Goal: Task Accomplishment & Management: Complete application form

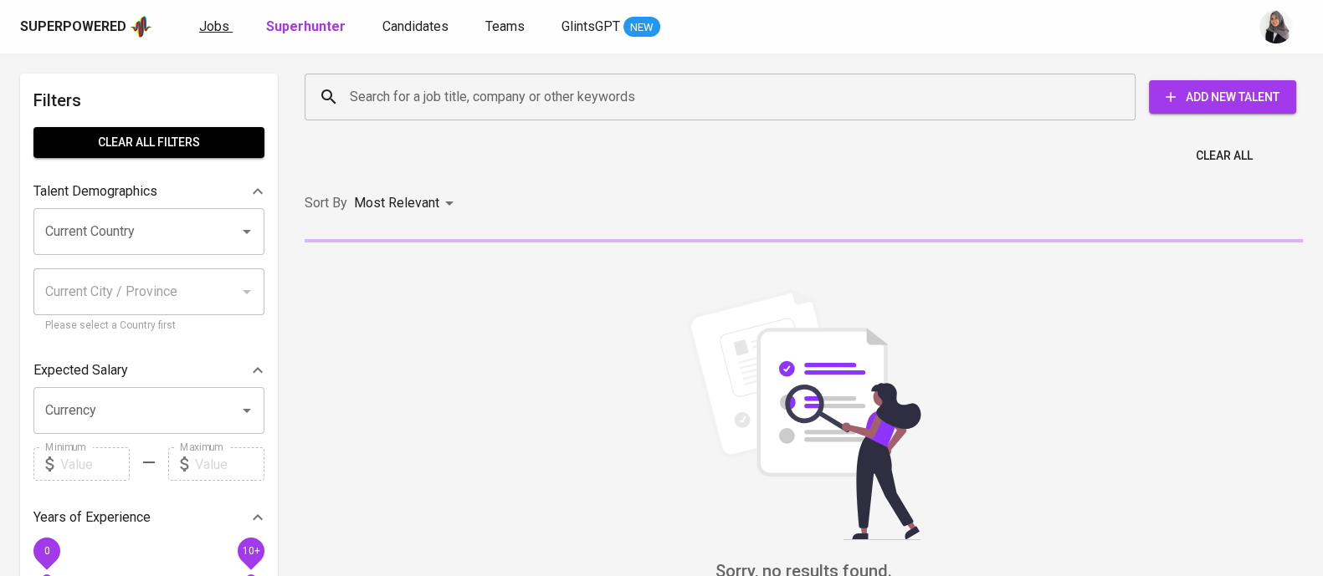
click at [202, 30] on span "Jobs" at bounding box center [214, 26] width 30 height 16
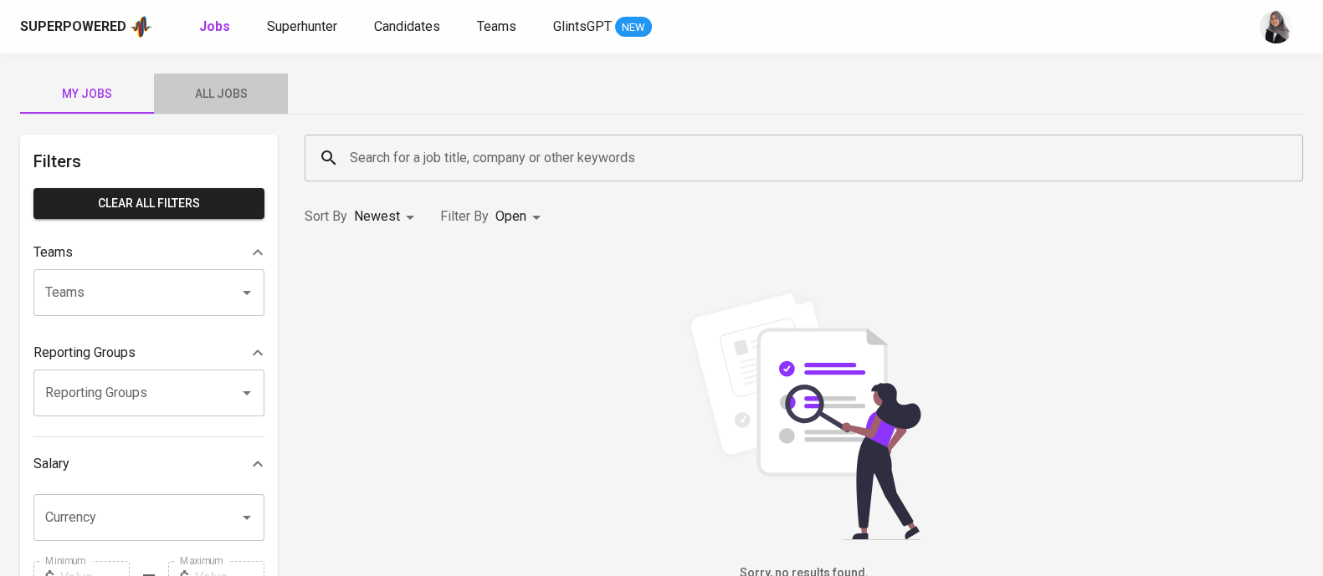
click at [230, 90] on span "All Jobs" at bounding box center [221, 94] width 114 height 21
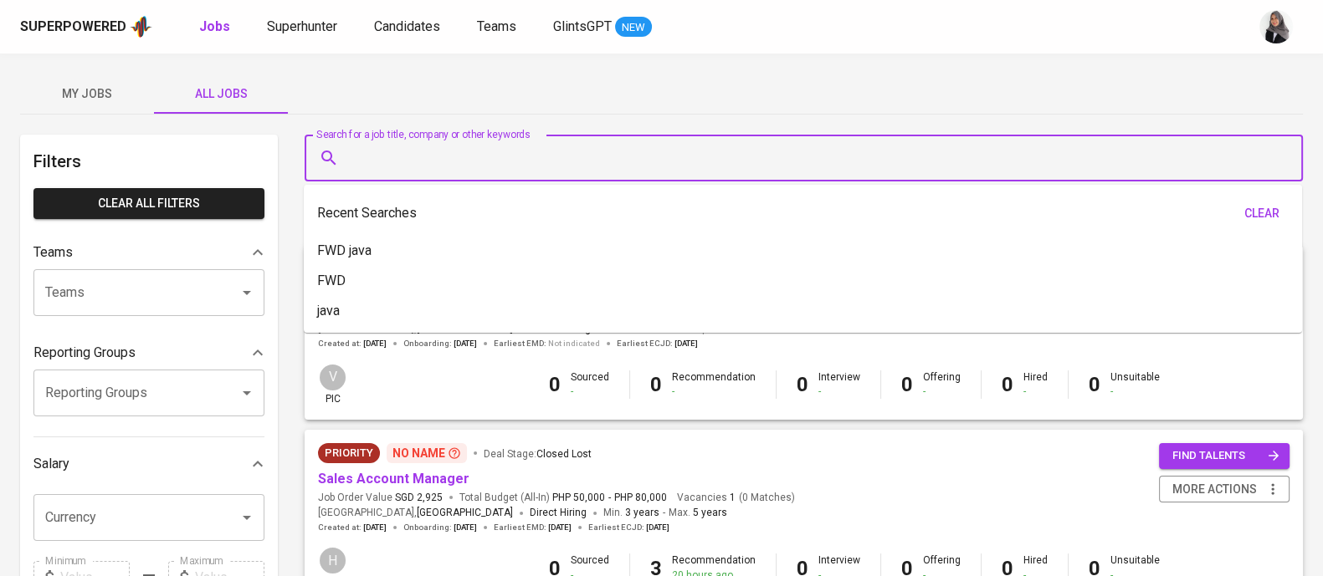
click at [486, 156] on input "Search for a job title, company or other keywords" at bounding box center [808, 158] width 924 height 32
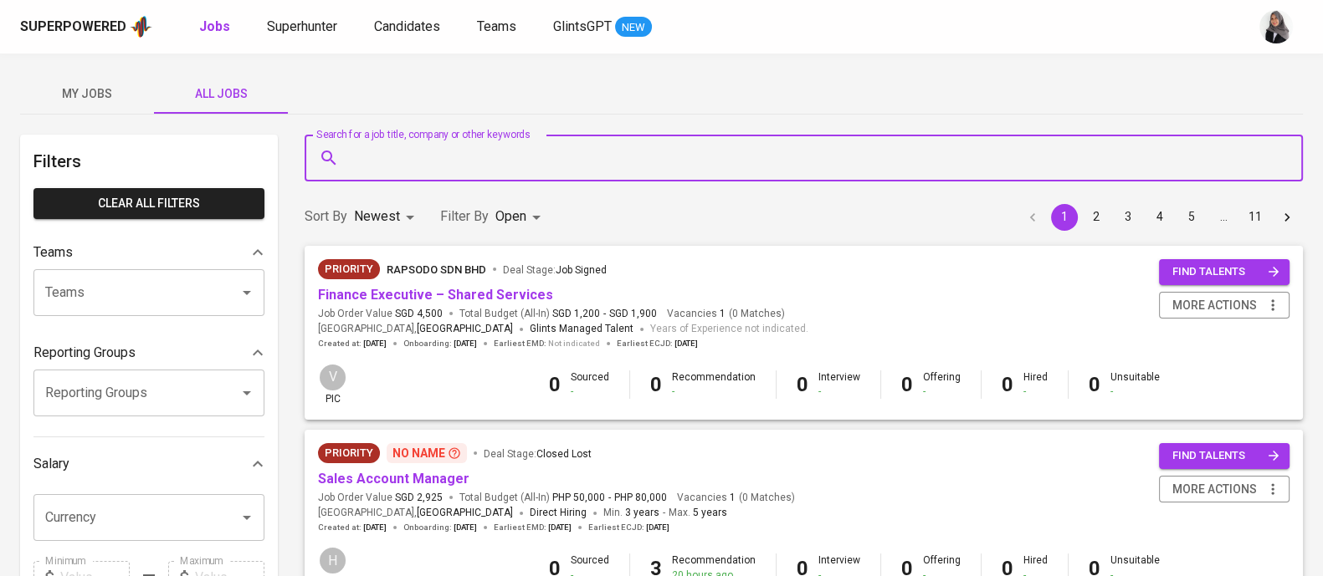
click at [412, 157] on input "Search for a job title, company or other keywords" at bounding box center [808, 158] width 924 height 32
type input "w"
type input "fwd"
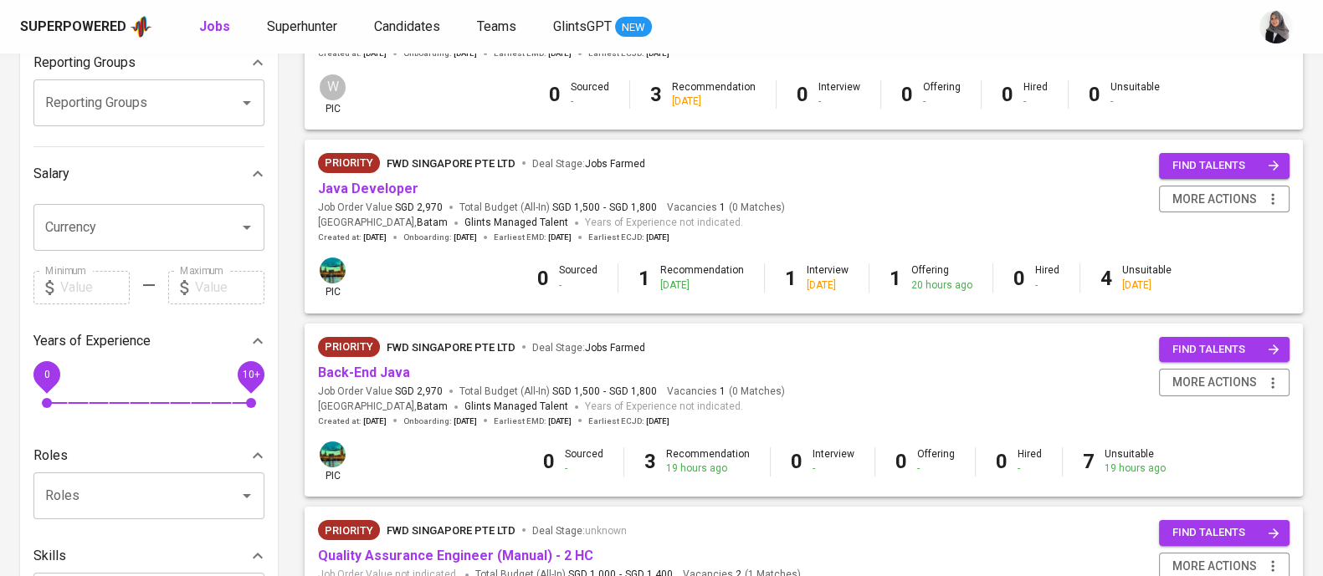
scroll to position [292, 0]
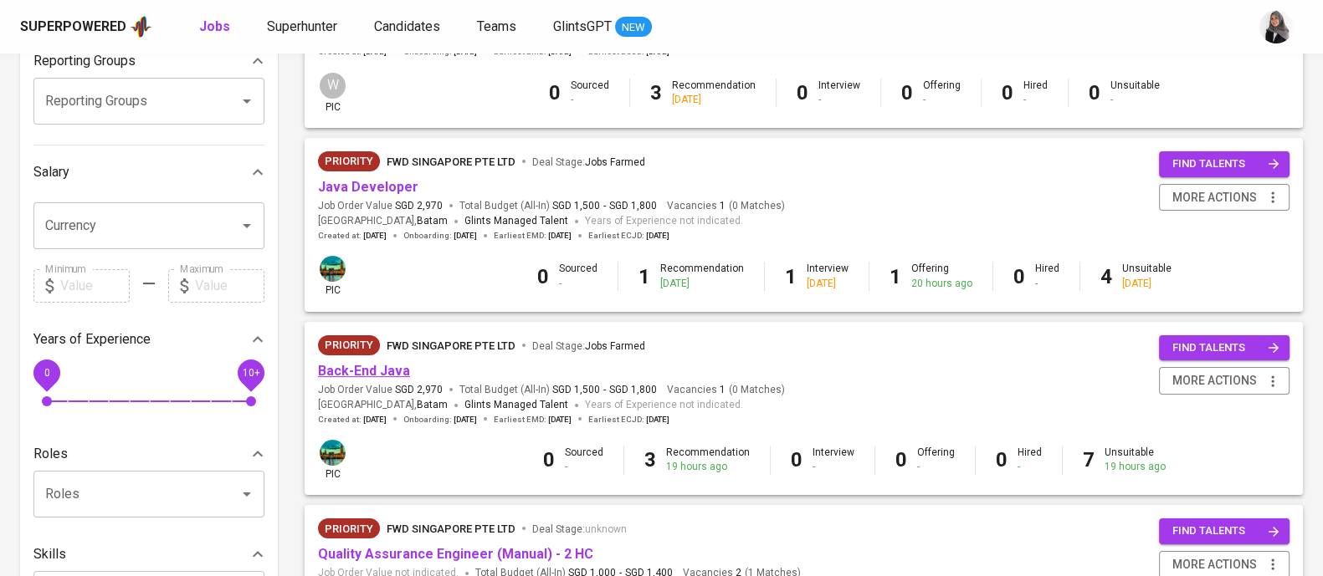
click at [384, 369] on link "Back-End Java" at bounding box center [364, 371] width 92 height 16
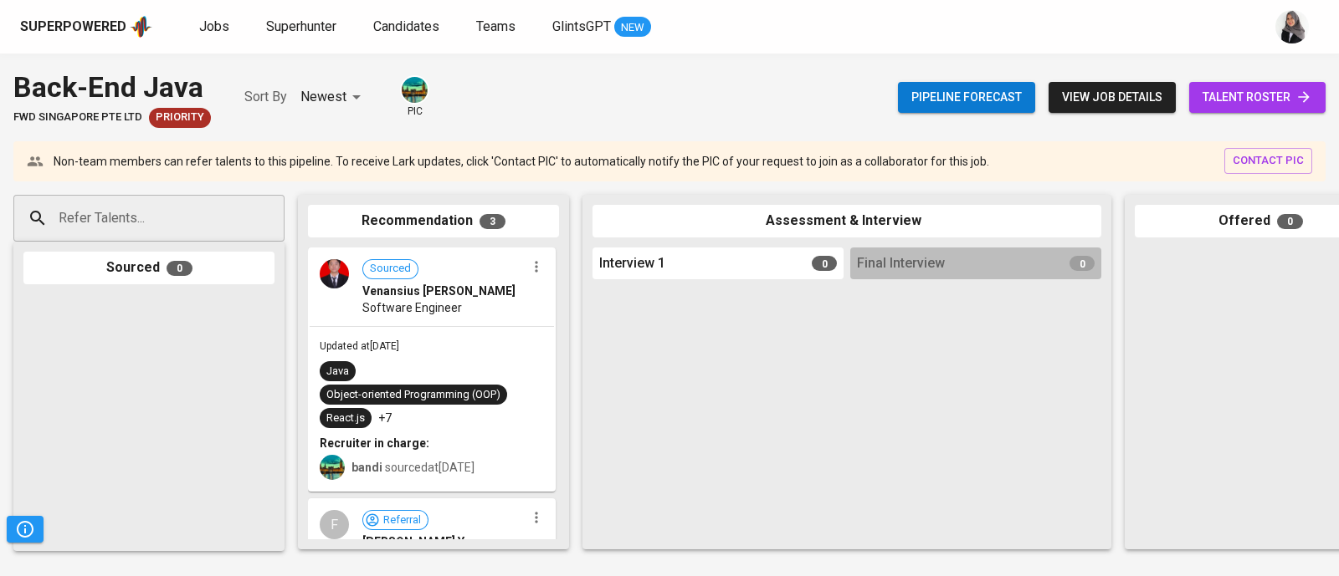
scroll to position [0, 653]
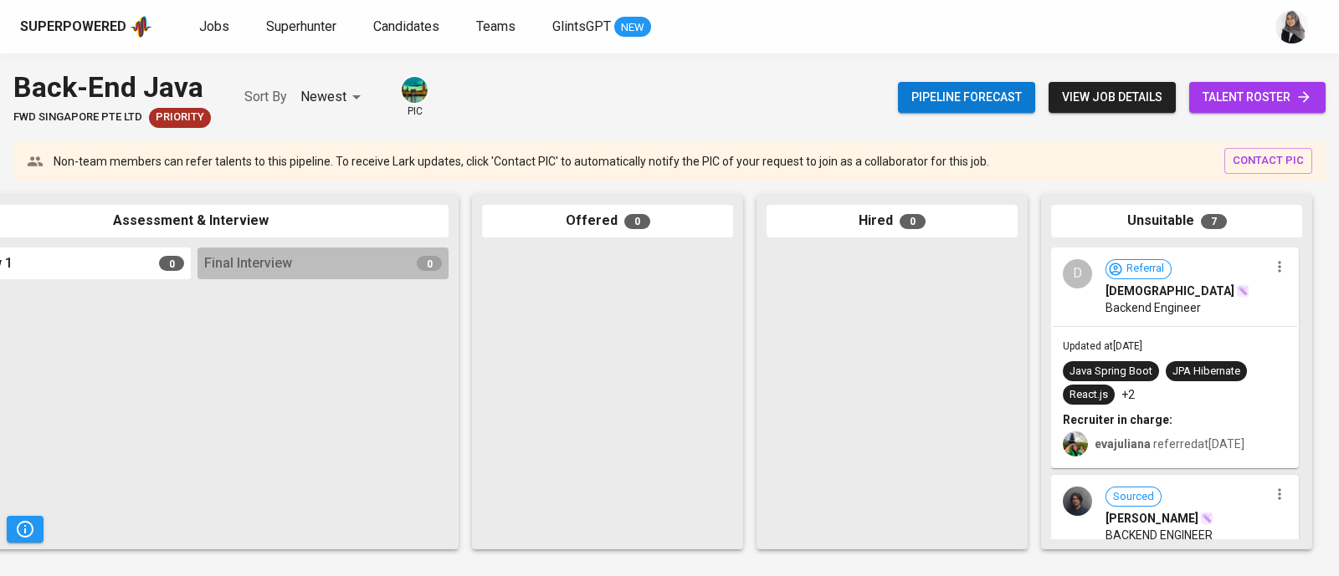
click at [1276, 92] on span "talent roster" at bounding box center [1257, 97] width 110 height 21
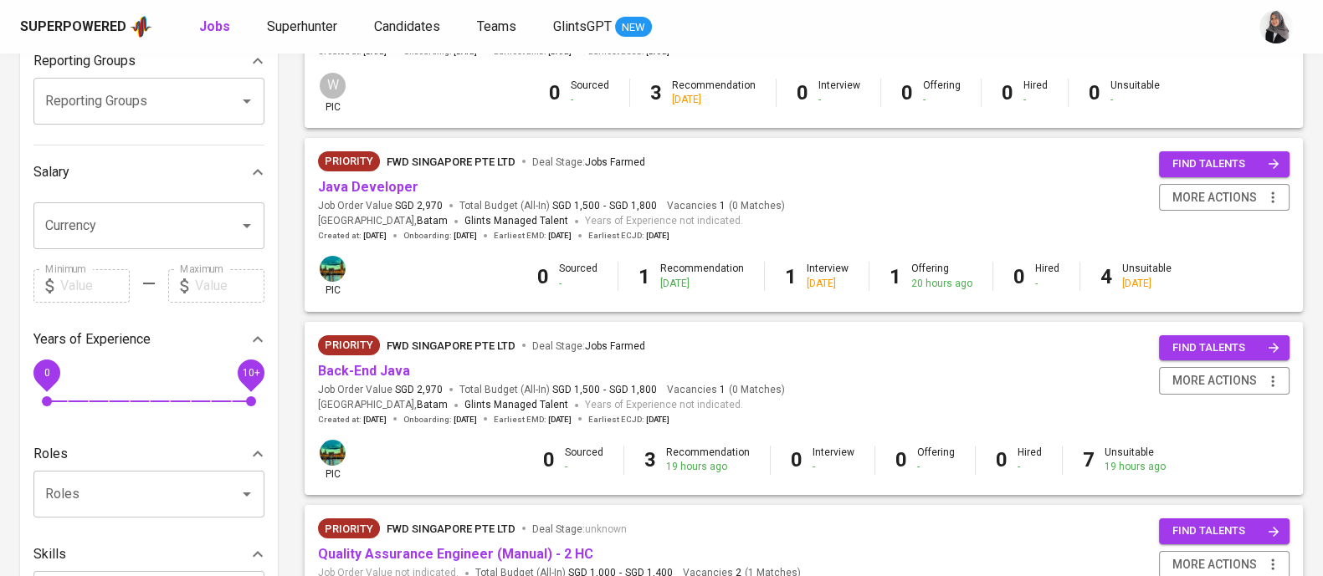
scroll to position [388, 0]
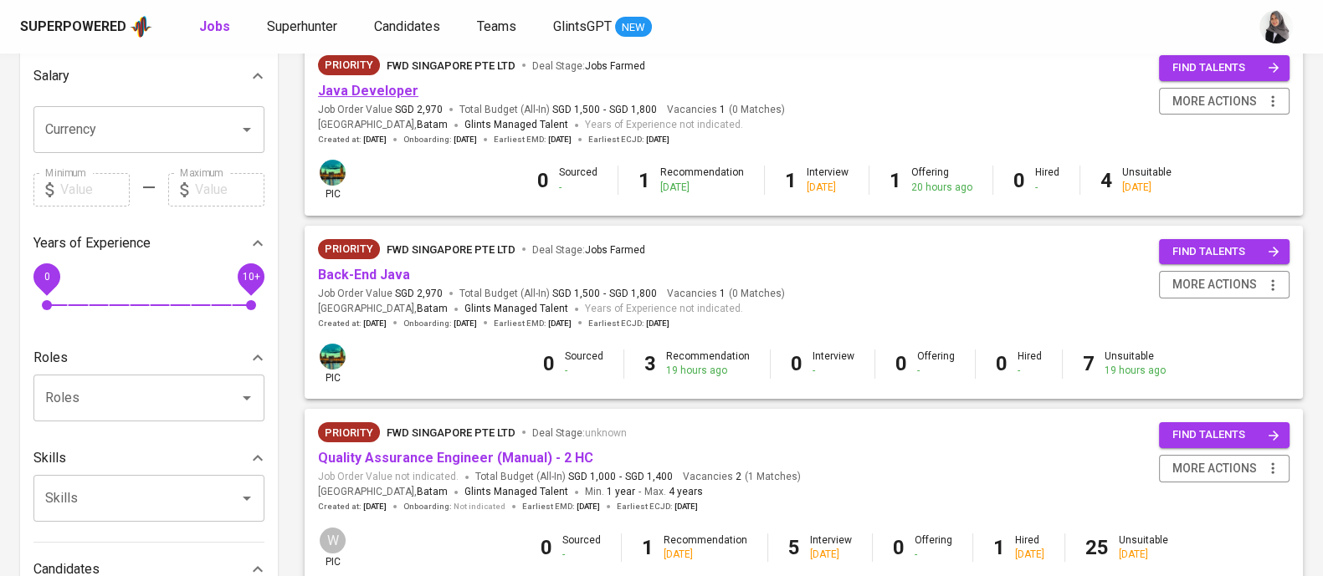
click at [376, 92] on link "Java Developer" at bounding box center [368, 91] width 100 height 16
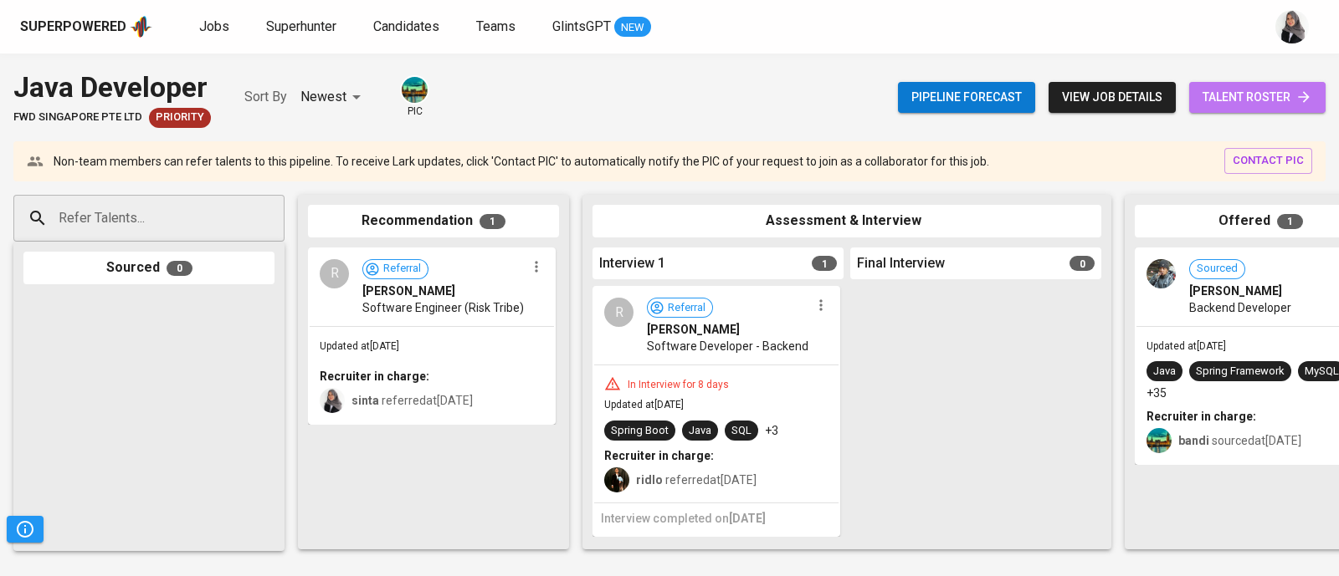
click at [1256, 90] on span "talent roster" at bounding box center [1257, 97] width 110 height 21
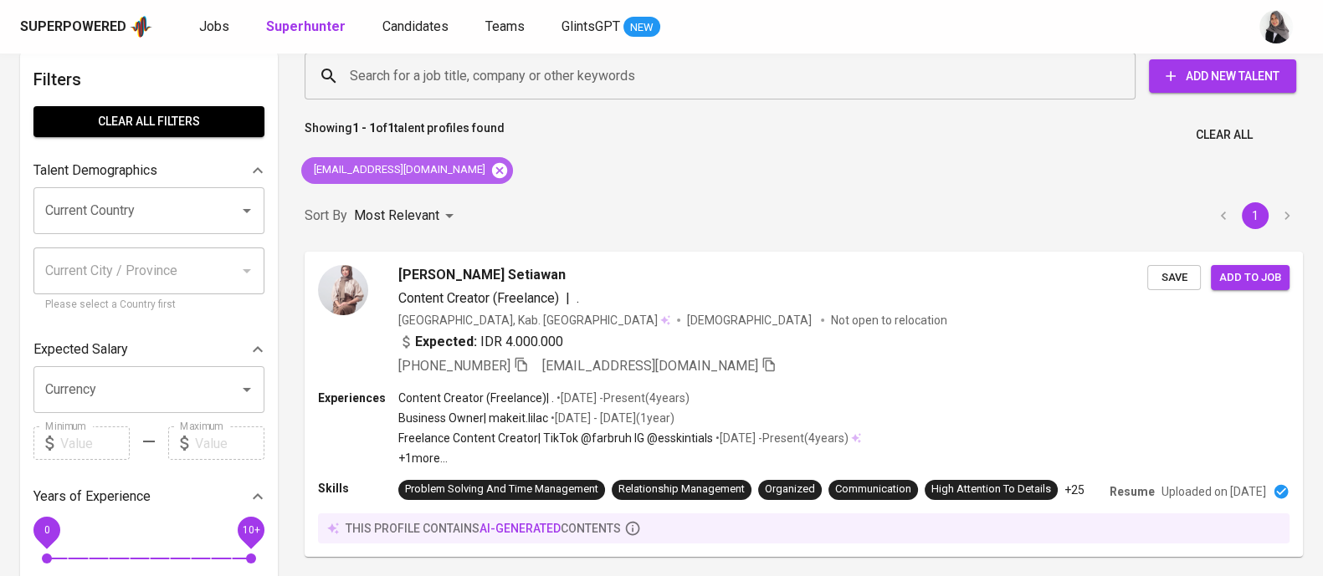
scroll to position [21, 0]
click at [492, 173] on icon at bounding box center [499, 169] width 15 height 15
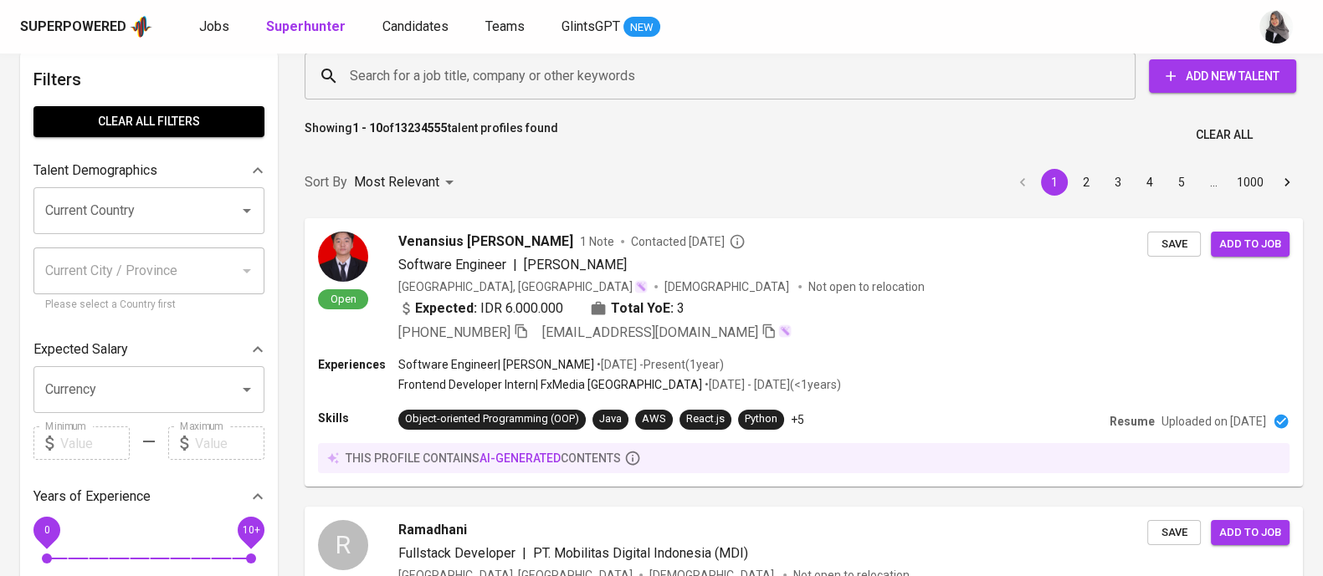
click at [847, 66] on input "Search for a job title, company or other keywords" at bounding box center [724, 76] width 757 height 32
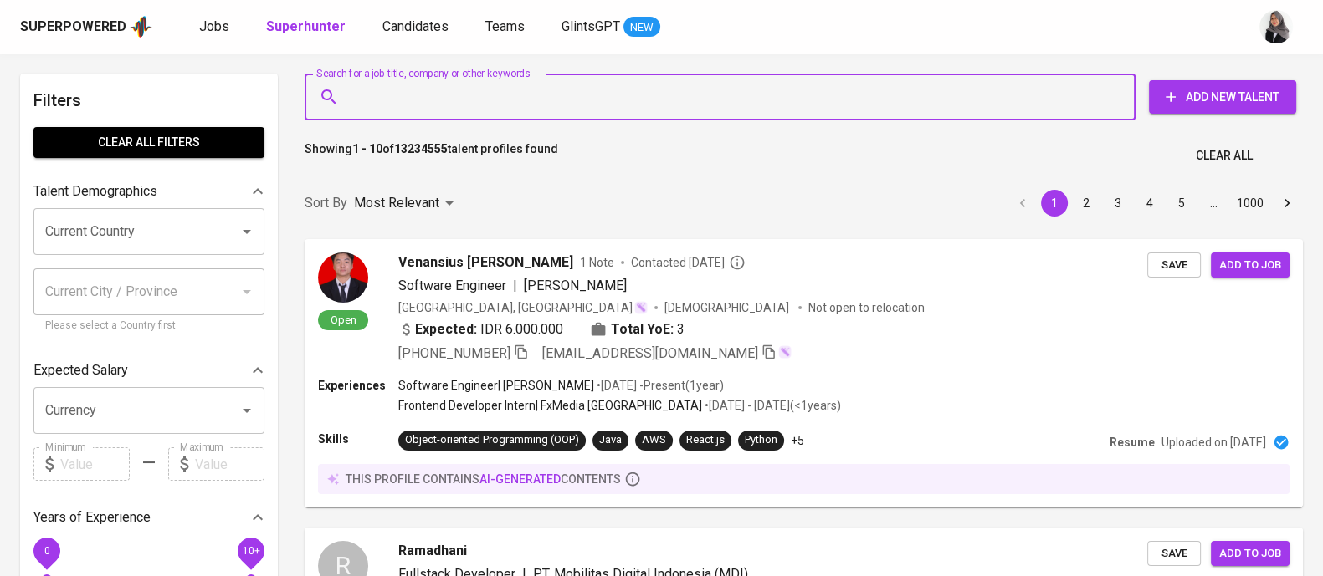
click at [447, 106] on input "Search for a job title, company or other keywords" at bounding box center [724, 97] width 757 height 32
paste input "9 · abdl.alaziz95@hotmail.com ·"
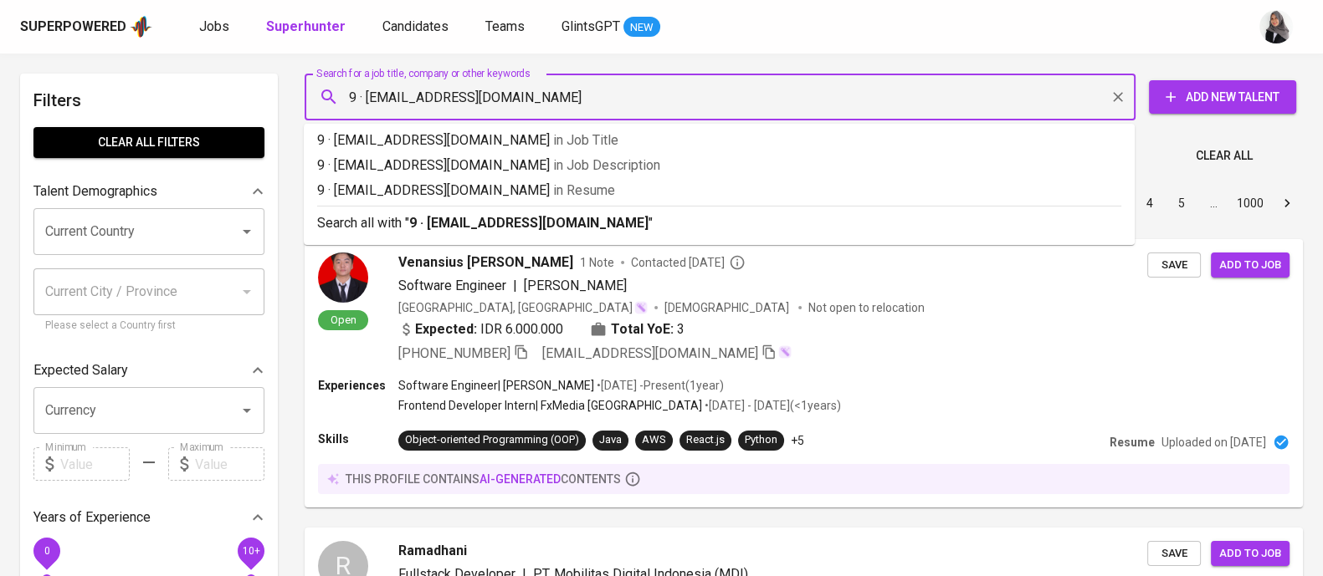
click at [366, 96] on input "9 · abdl.alaziz95@hotmail.com" at bounding box center [724, 97] width 757 height 32
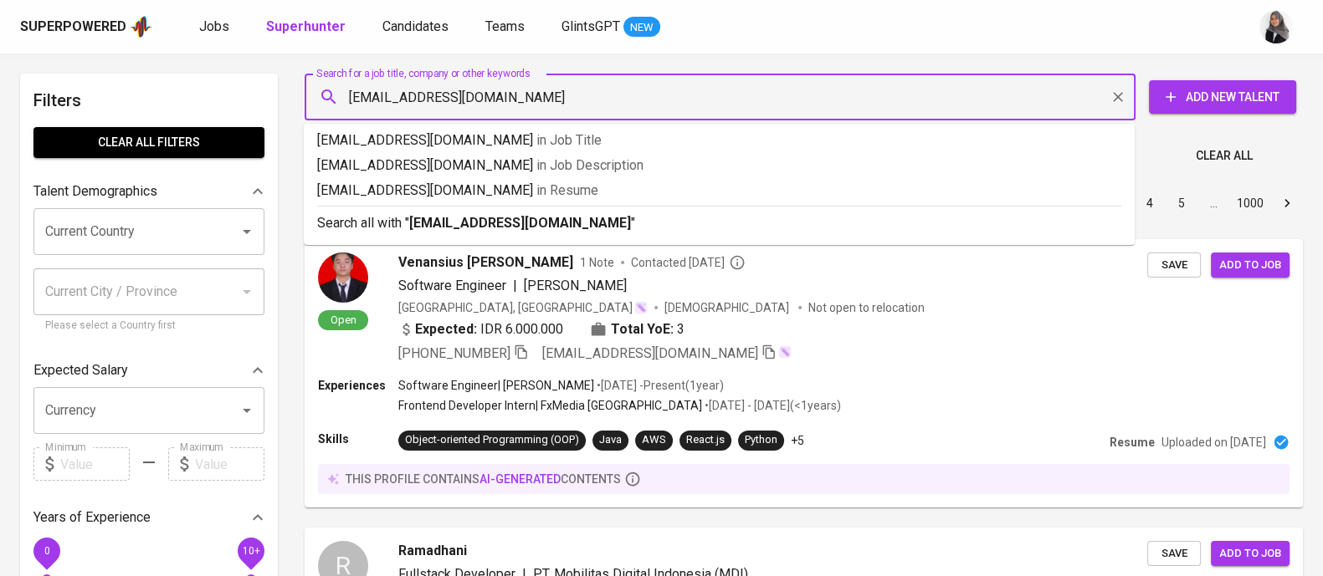
type input "[EMAIL_ADDRESS][DOMAIN_NAME]"
click at [609, 227] on p "Search all with " [EMAIL_ADDRESS][DOMAIN_NAME] "" at bounding box center [719, 223] width 804 height 20
click at [609, 227] on div "Sort By Most Relevant MOST_RELEVANT 1 2 3 4 5 … 1000" at bounding box center [803, 203] width 1018 height 51
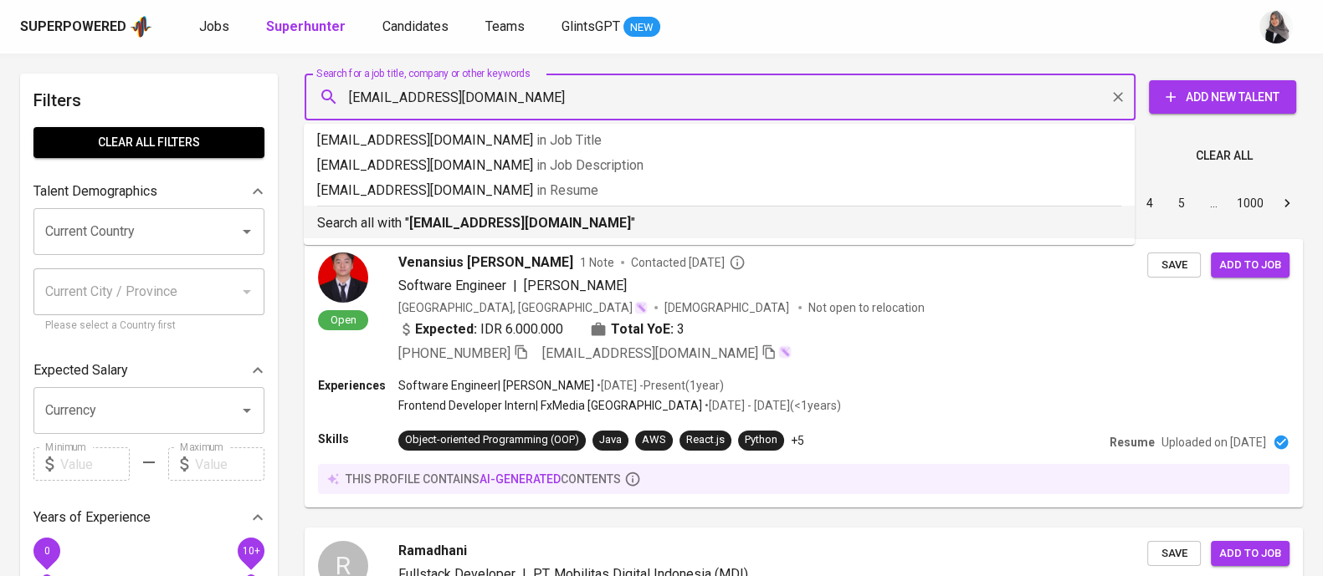
click at [681, 228] on div "Sort By Most Relevant MOST_RELEVANT 1 2 3 4 5 … 1000" at bounding box center [803, 203] width 1018 height 51
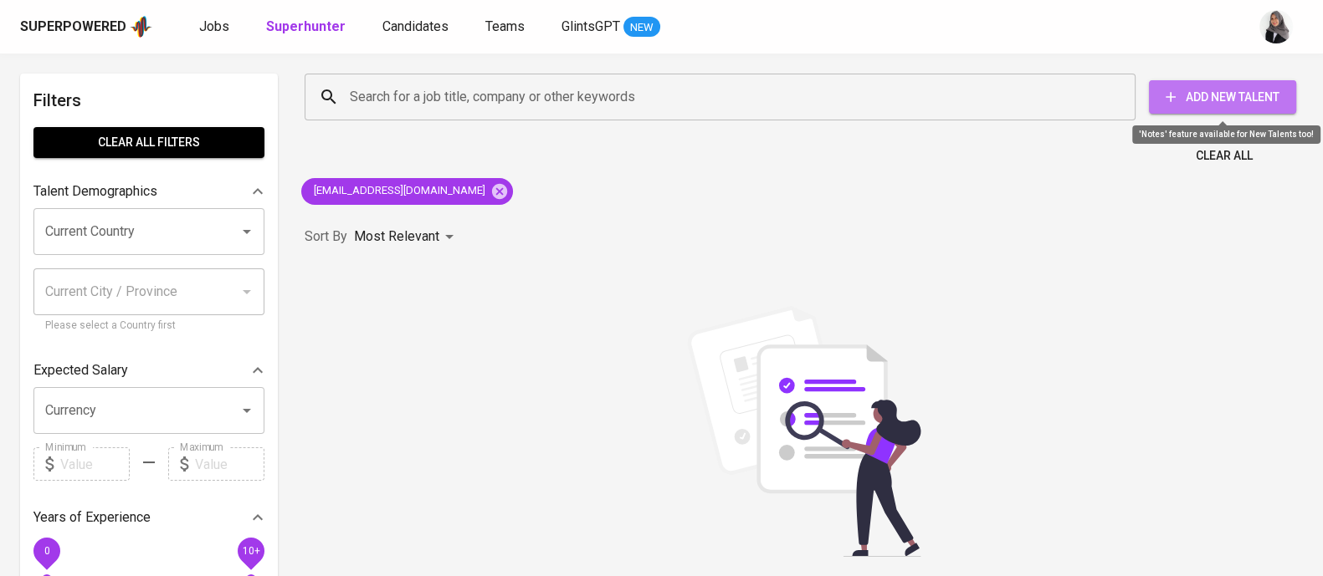
click at [1255, 98] on span "Add New Talent" at bounding box center [1222, 97] width 120 height 21
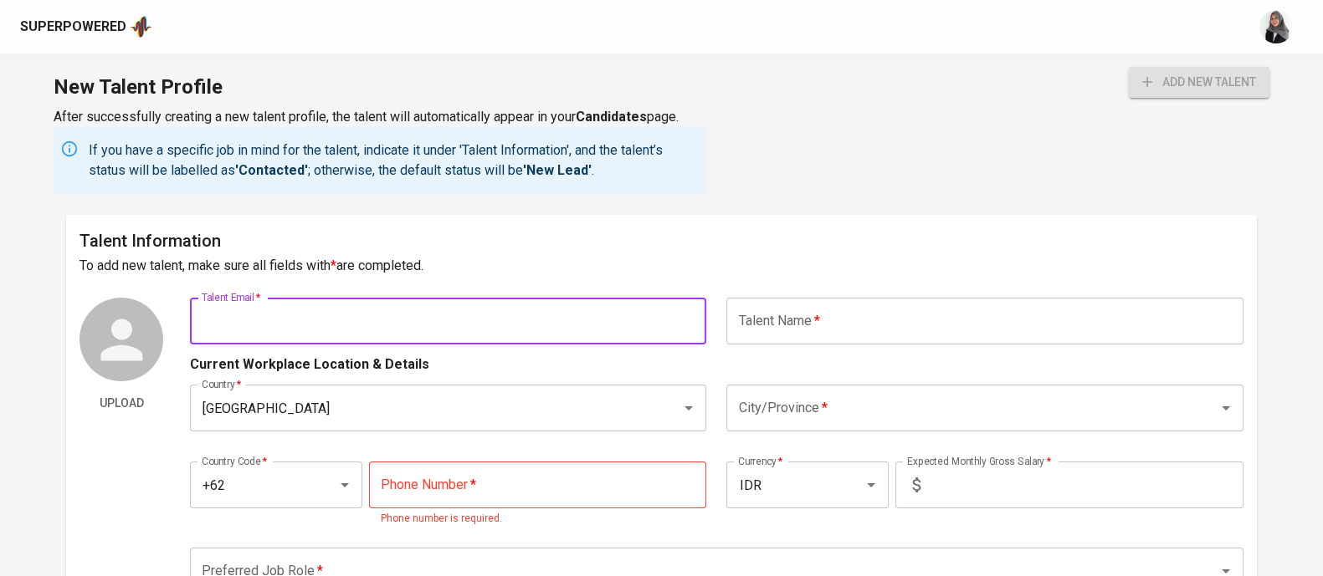
click at [430, 307] on input "text" at bounding box center [448, 321] width 516 height 47
paste input "9 · abdl.alaziz95@hotmail.com ·"
click at [219, 319] on input "9 · abdl.alaziz95@hotmail.com" at bounding box center [448, 321] width 516 height 47
type input "abdl.alaziz95@hotmail.com"
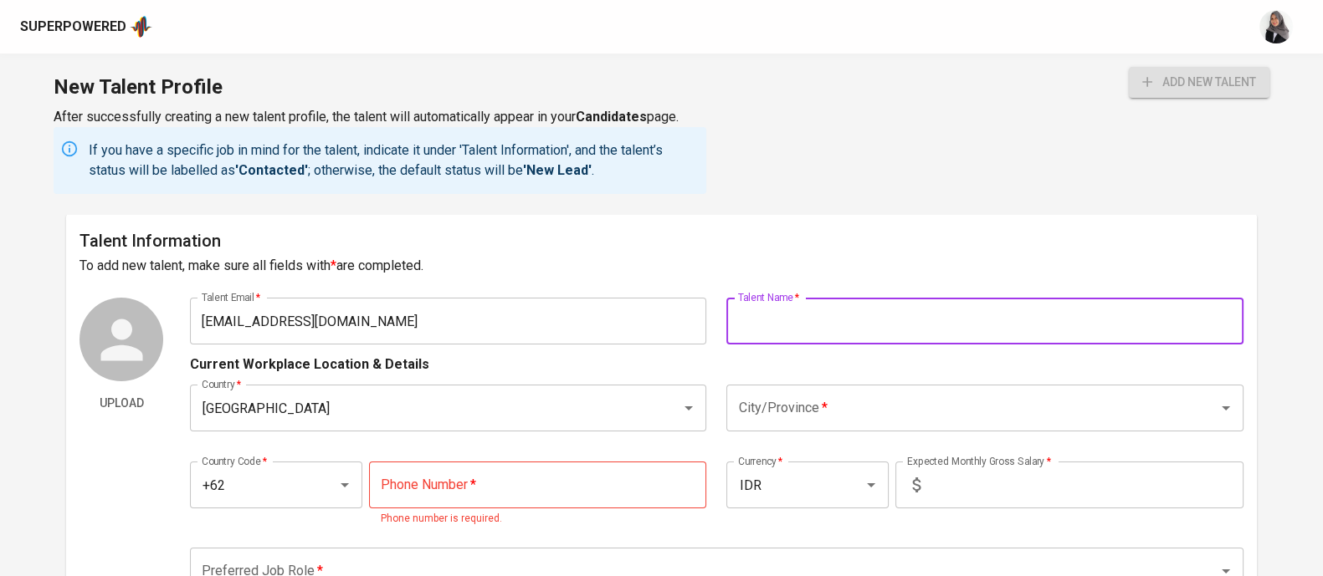
click at [778, 321] on input "text" at bounding box center [984, 321] width 516 height 47
type input "[PERSON_NAME]"
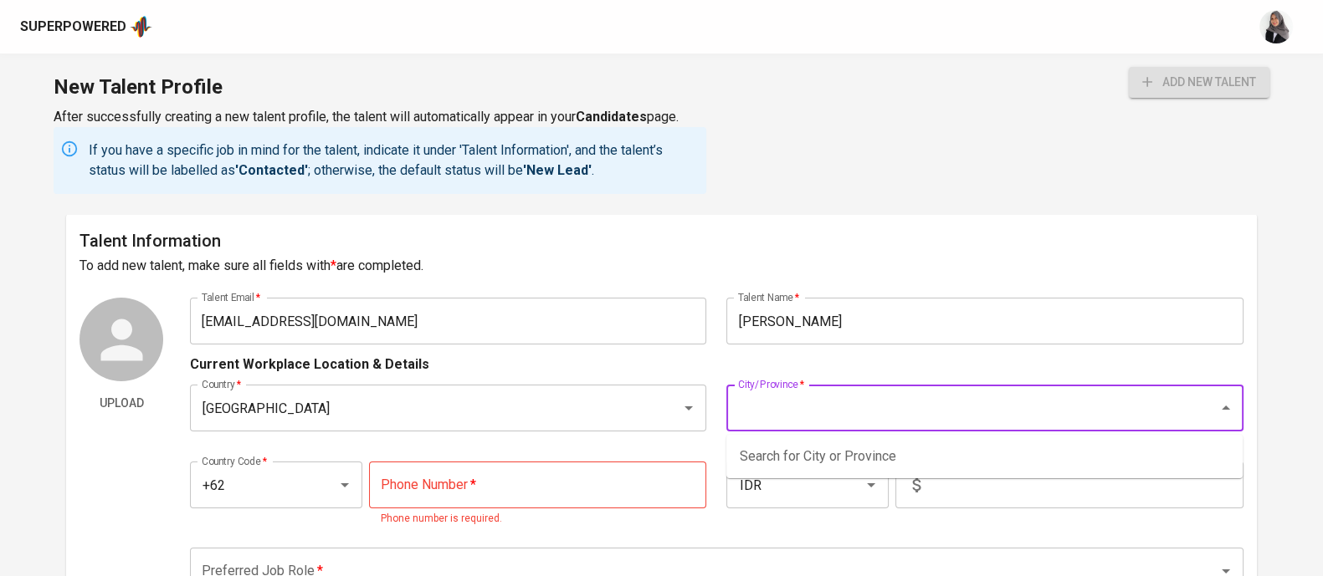
click at [886, 413] on input "City/Province   *" at bounding box center [961, 408] width 454 height 32
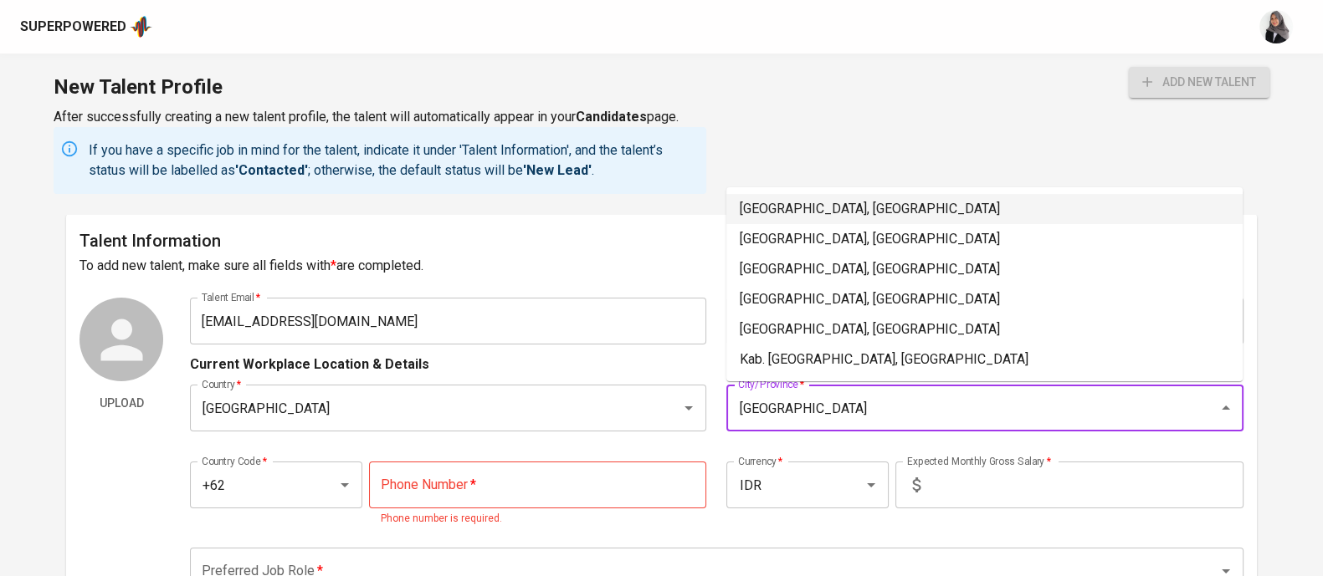
click at [840, 210] on li "Jakarta Selatan, DKI Jakarta" at bounding box center [984, 209] width 516 height 30
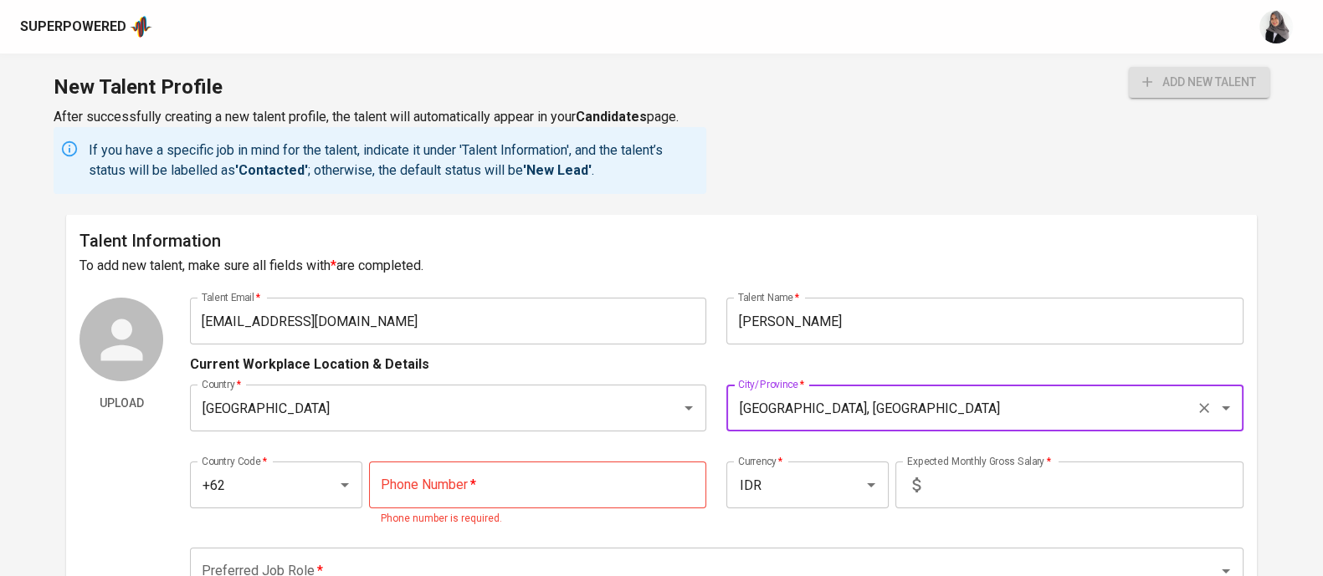
type input "Jakarta Selatan, DKI Jakarta"
click at [456, 479] on input "tel" at bounding box center [538, 485] width 338 height 47
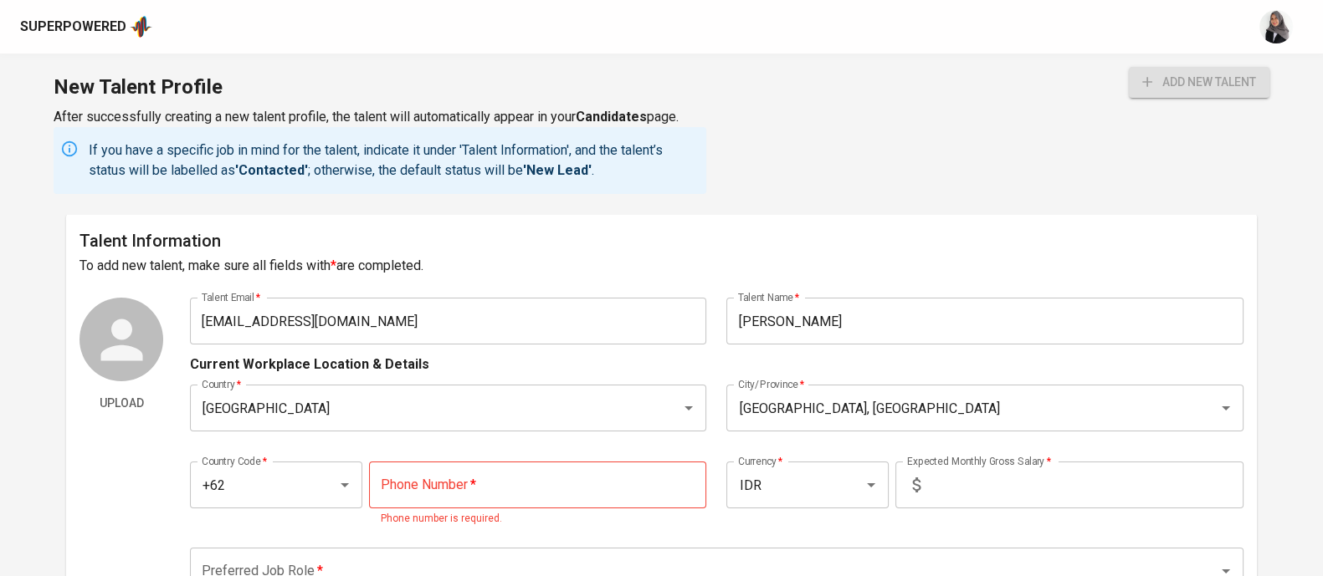
click at [799, 211] on div "New Talent Profile After successfully creating a new talent profile, the talent…" at bounding box center [661, 134] width 1323 height 161
click at [416, 486] on input "tel" at bounding box center [538, 485] width 338 height 47
paste input "878-8533-0819"
type input "878-8533-0819"
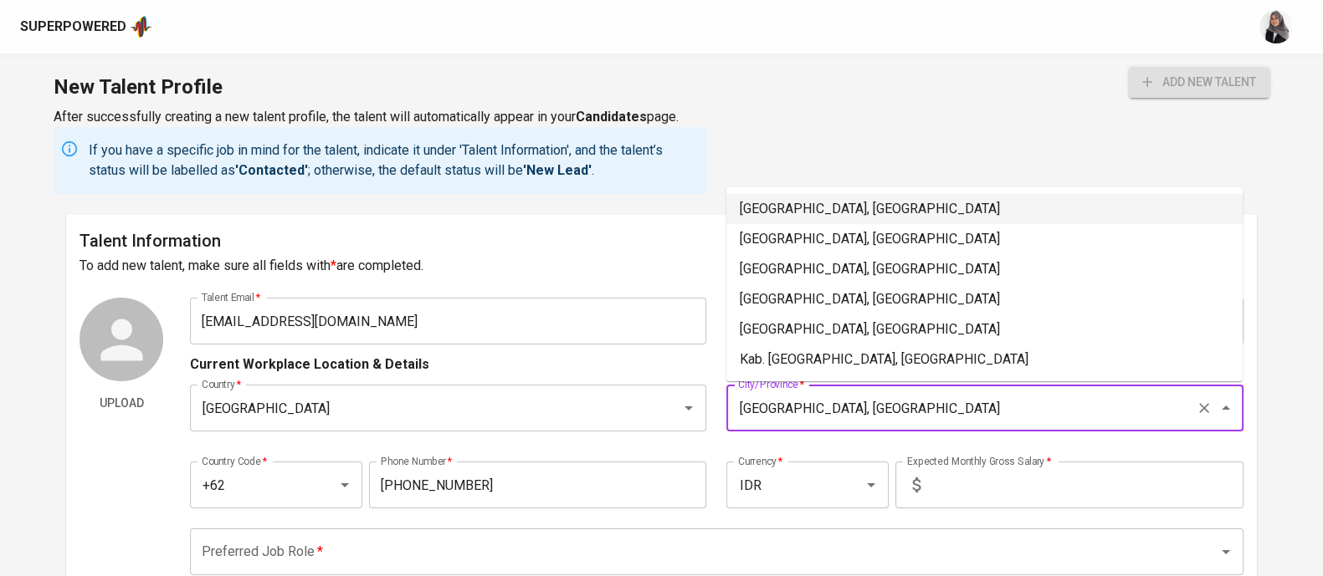
click at [887, 416] on input "Jakarta Selatan, DKI Jakarta" at bounding box center [961, 408] width 454 height 32
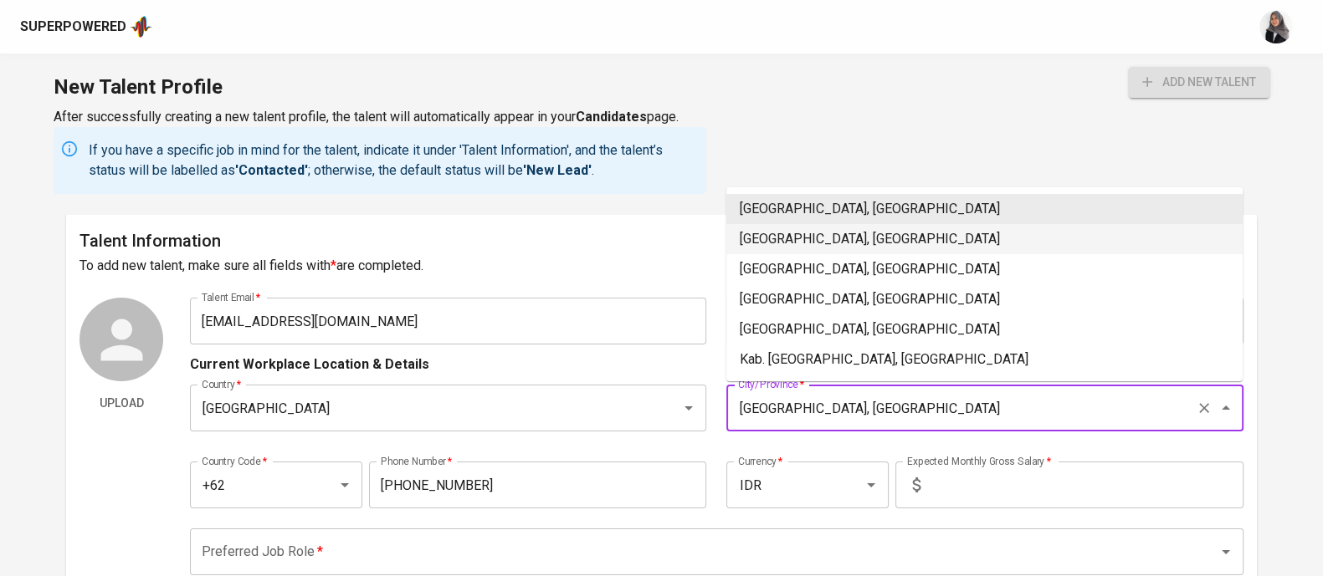
click at [875, 233] on li "Jakarta Timur, DKI Jakarta" at bounding box center [984, 239] width 516 height 30
type input "Jakarta Timur, DKI Jakarta"
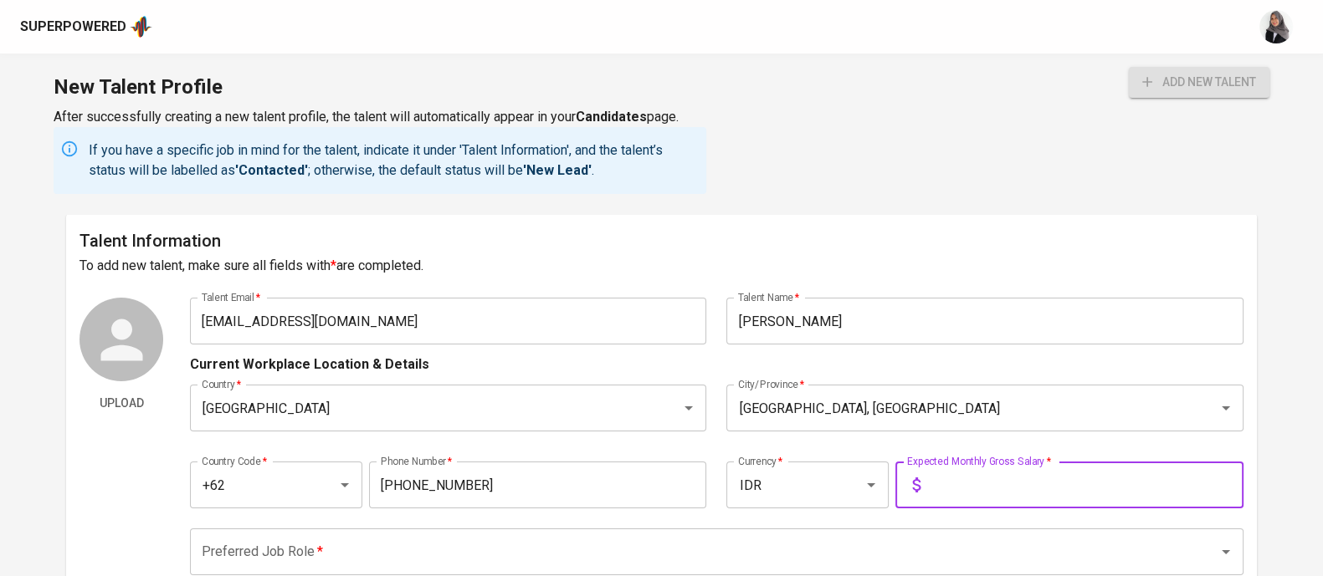
click at [985, 468] on input "text" at bounding box center [1085, 485] width 316 height 47
type input "25.000.000"
click at [1129, 67] on button "add new talent" at bounding box center [1199, 82] width 141 height 31
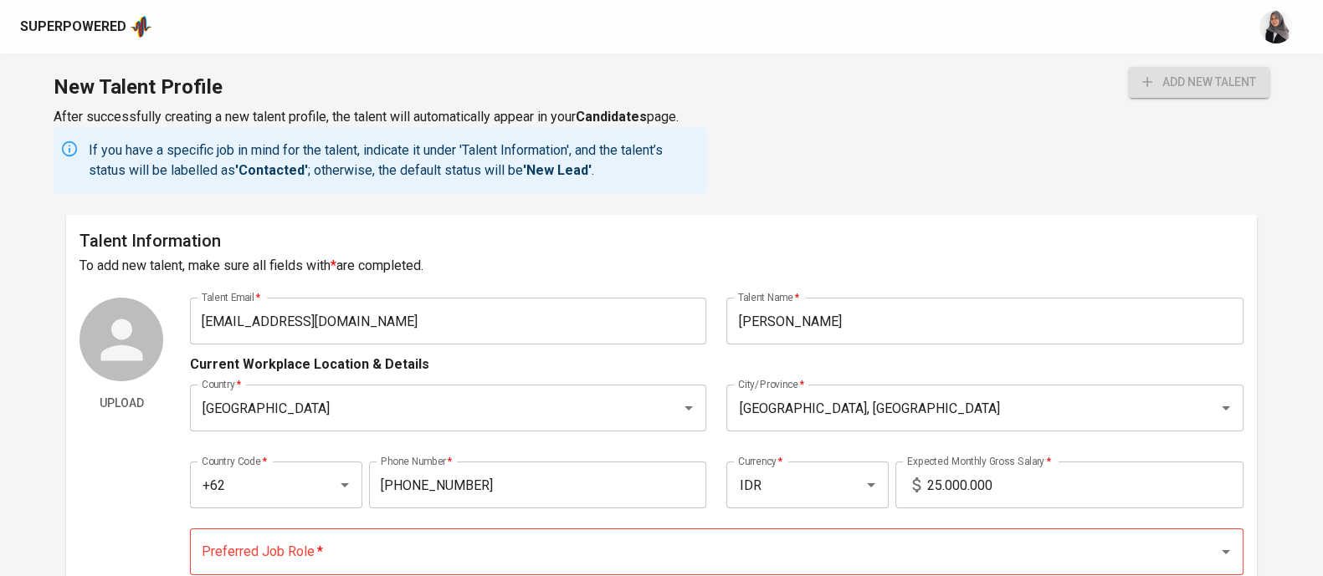
click at [846, 172] on div "New Talent Profile After successfully creating a new talent profile, the talent…" at bounding box center [661, 134] width 1323 height 161
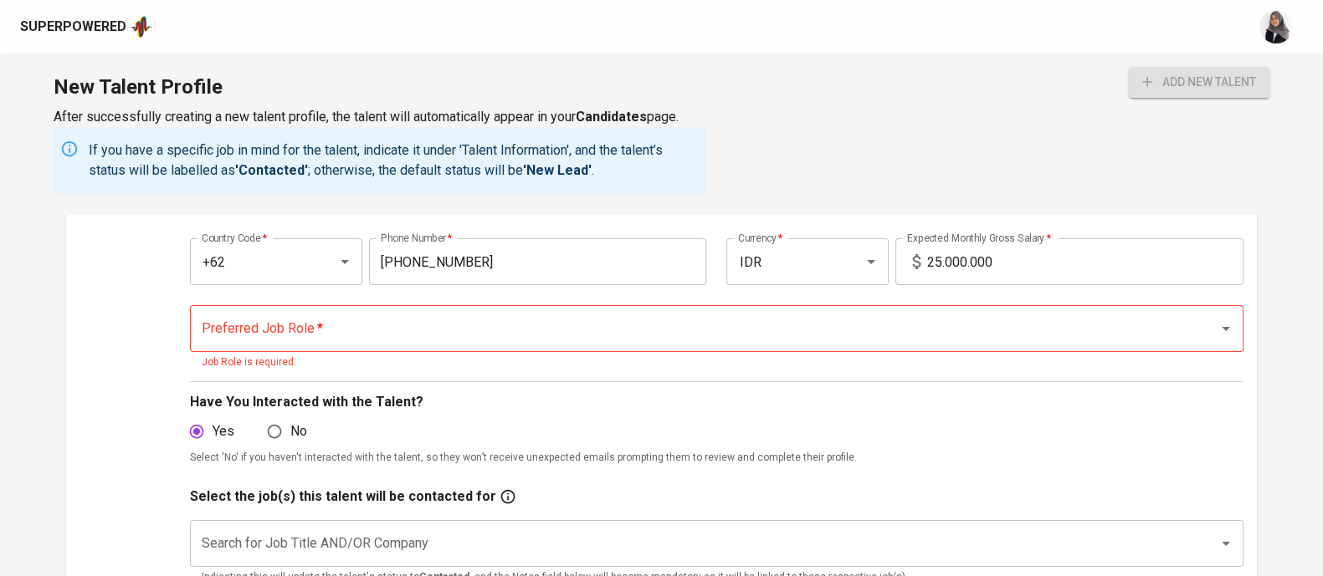
scroll to position [225, 0]
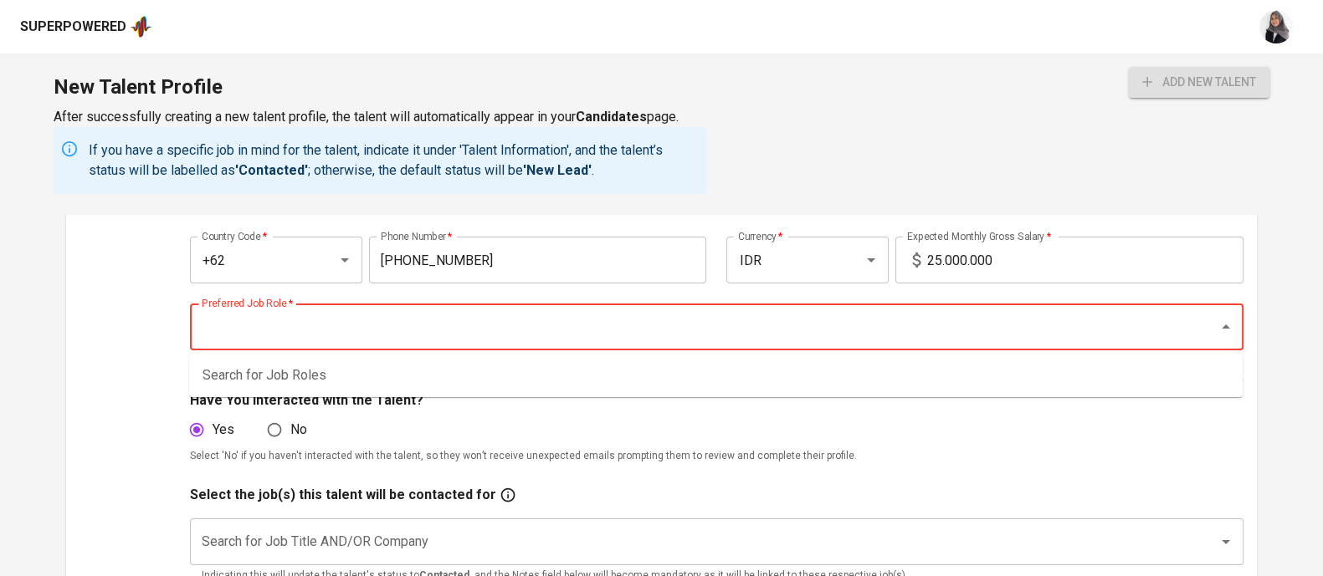
click at [635, 330] on input "Preferred Job Role   *" at bounding box center [692, 327] width 991 height 32
type input "J"
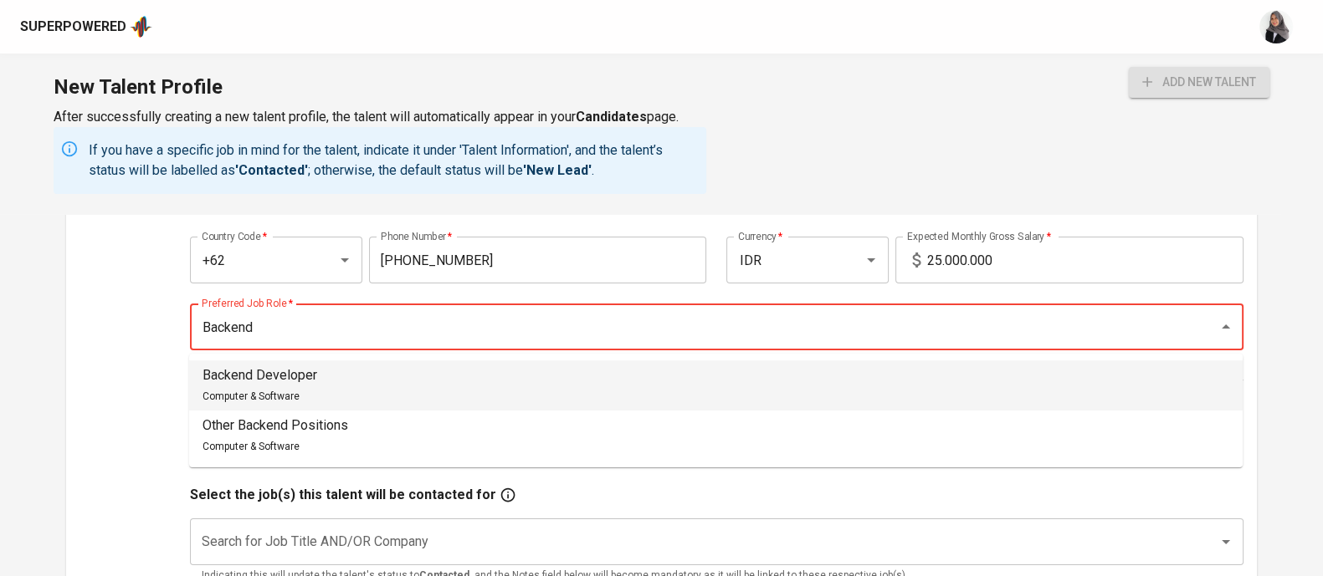
click at [371, 374] on li "Backend Developer Computer & Software" at bounding box center [715, 386] width 1053 height 50
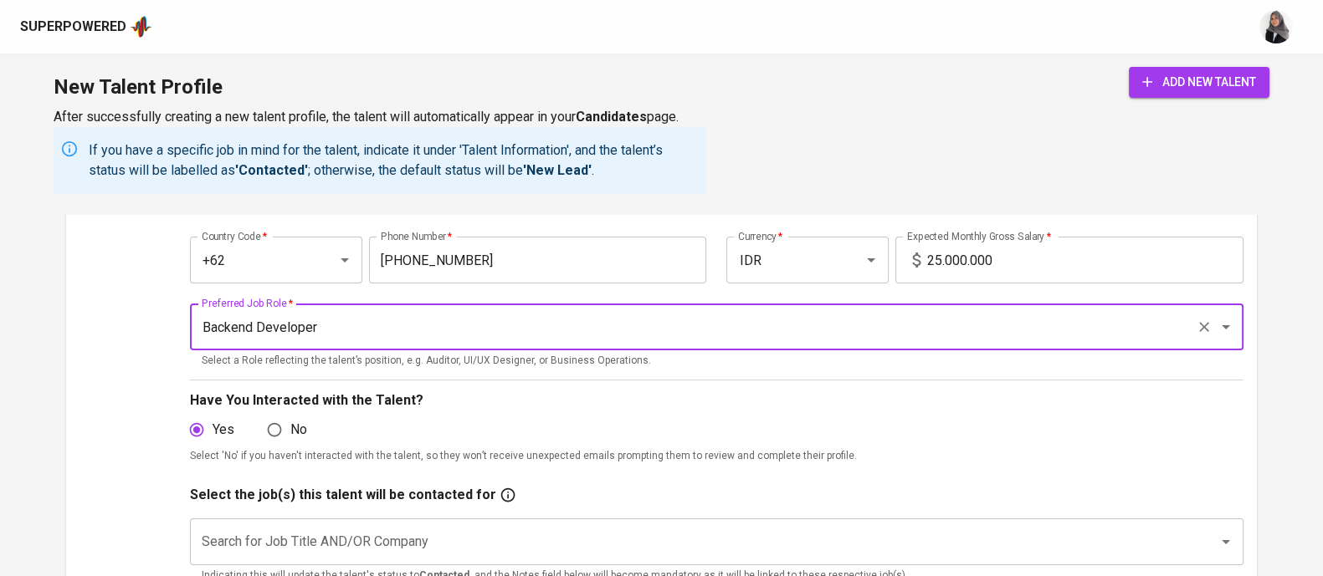
type input "Backend Developer"
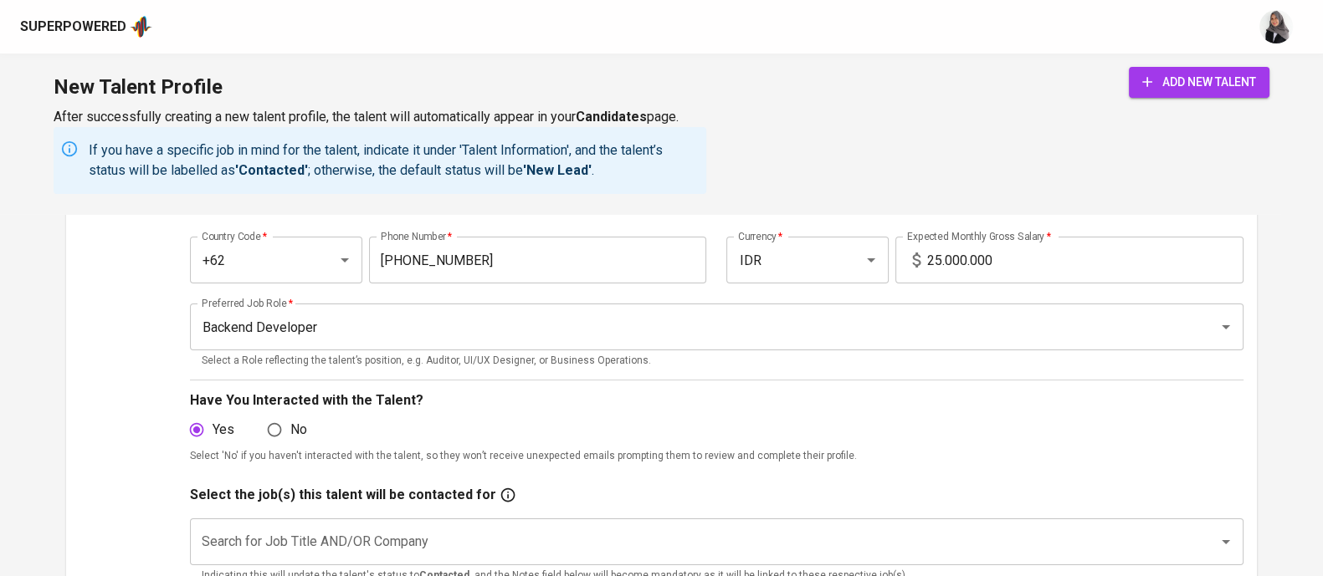
click at [1298, 125] on div "New Talent Profile After successfully creating a new talent profile, the talent…" at bounding box center [661, 134] width 1323 height 161
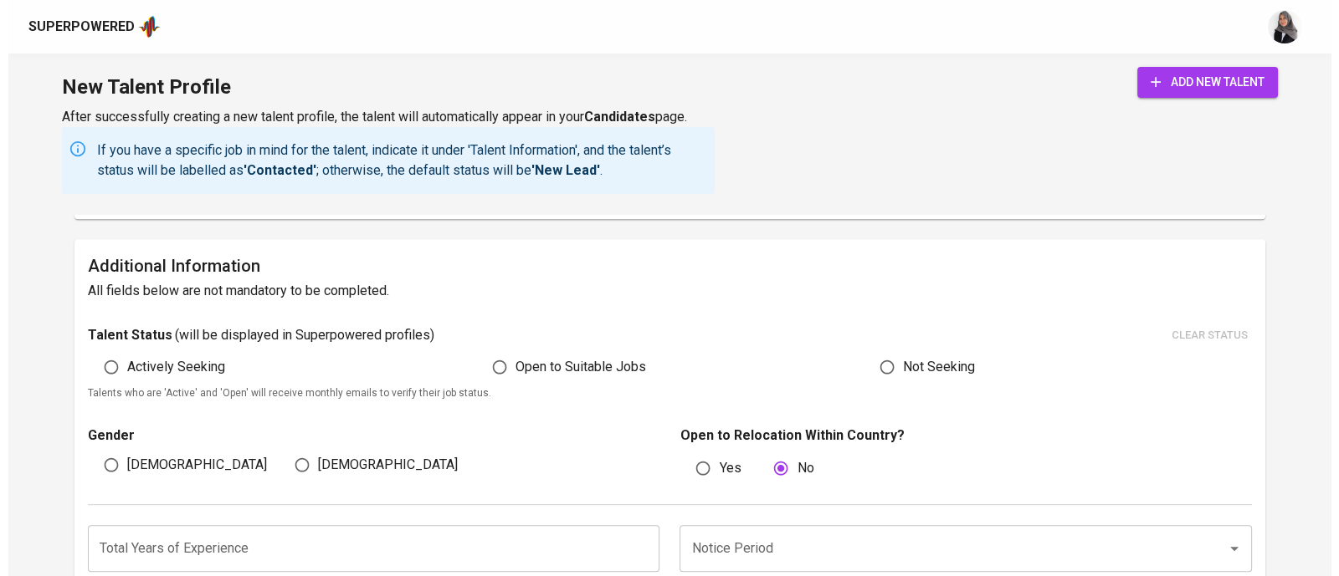
scroll to position [464, 0]
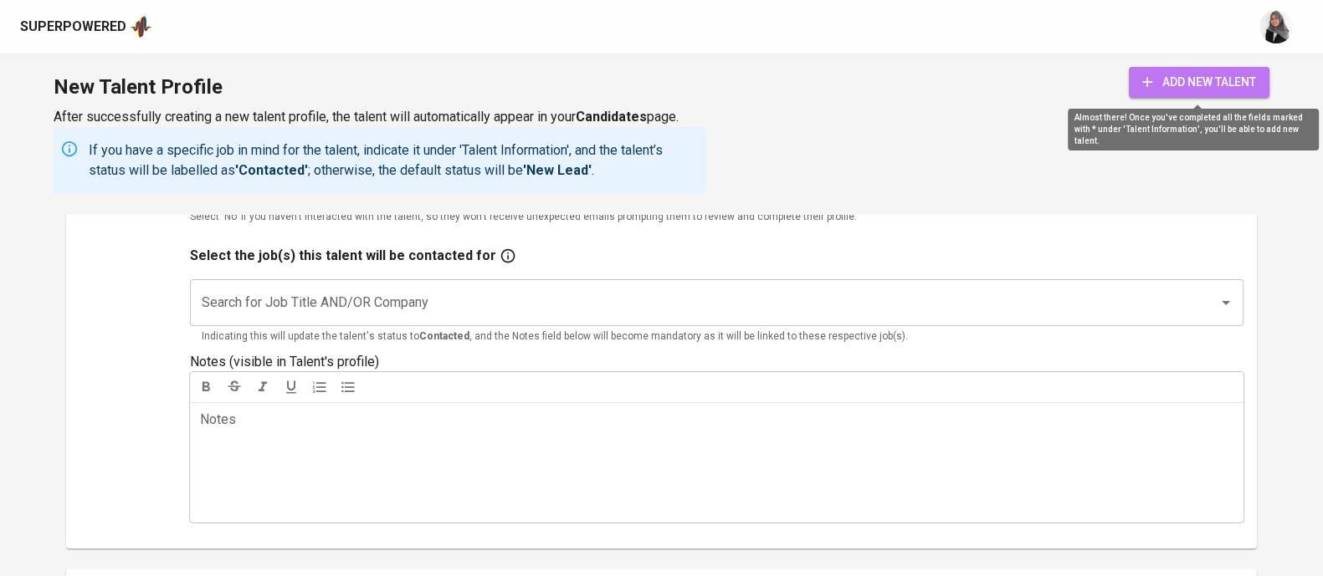
click at [1191, 87] on span "add new talent" at bounding box center [1199, 82] width 114 height 21
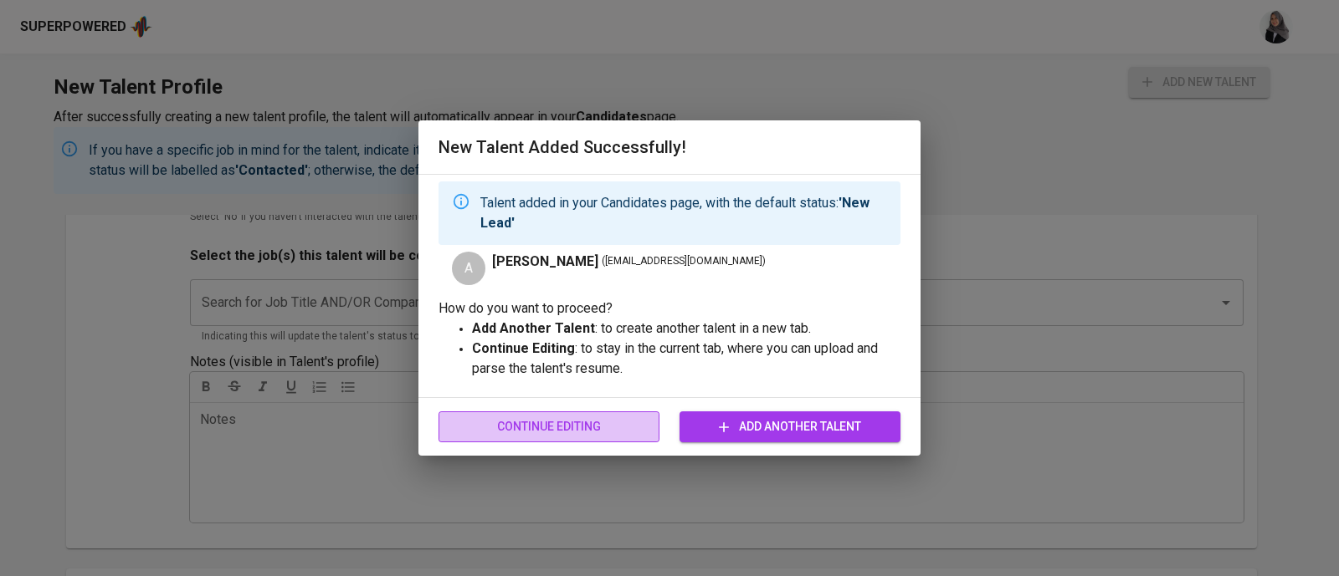
click at [569, 433] on span "Continue Editing" at bounding box center [549, 427] width 194 height 21
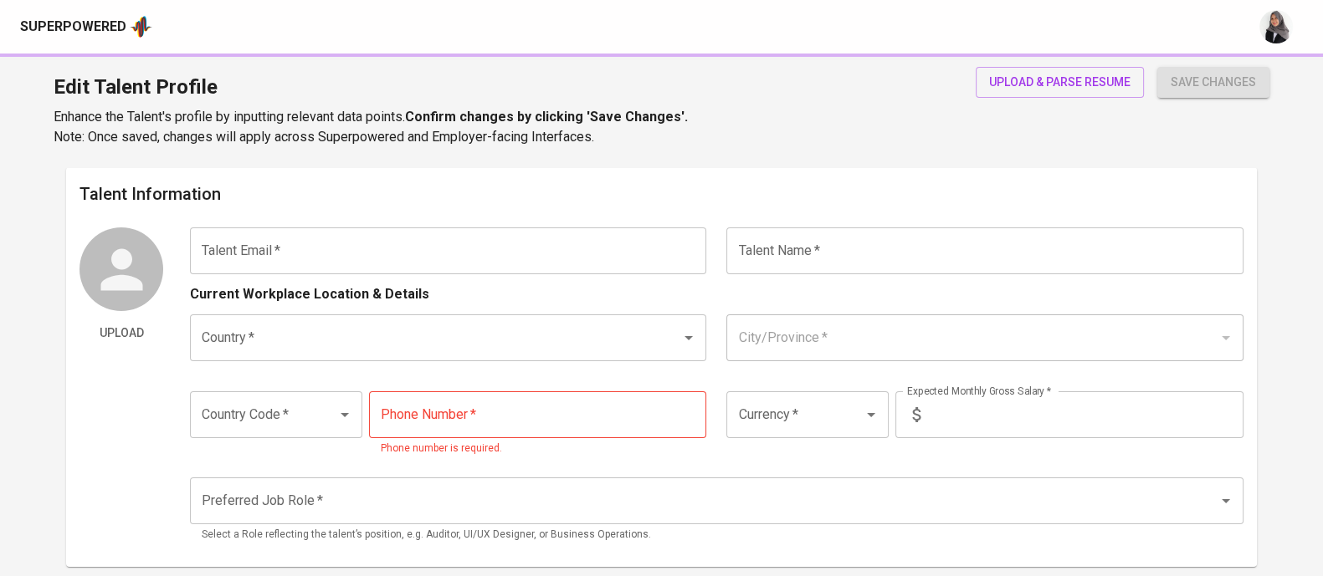
type input "[EMAIL_ADDRESS][DOMAIN_NAME]"
type input "[PERSON_NAME]"
type input "Indonesia"
type input "Jakarta Timur, DKI Jakarta"
type input "+62"
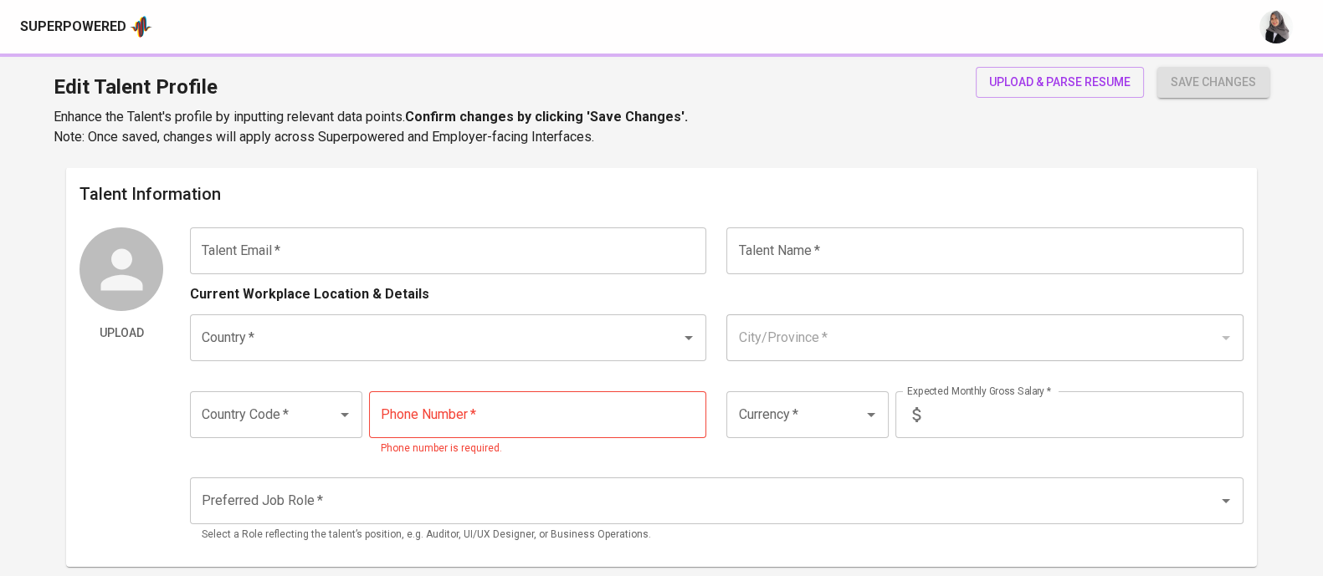
type input "878-8533-0819"
type input "IDR"
type input "Backend Developer"
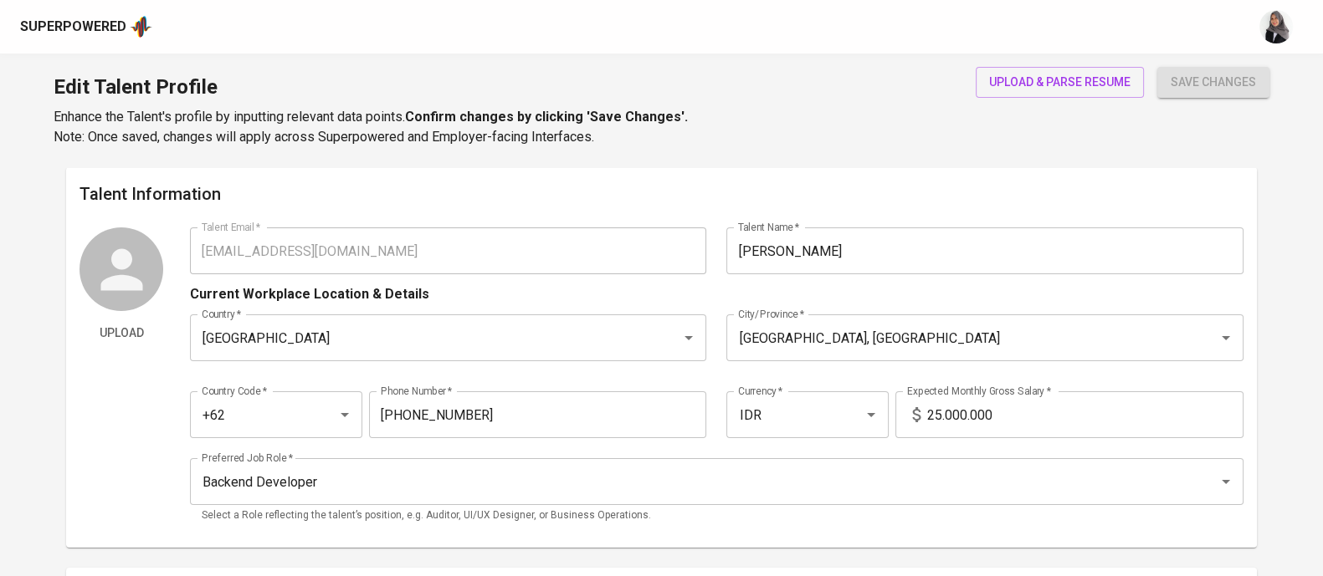
click at [862, 126] on div "Edit Talent Profile Enhance the Talent's profile by inputting relevant data poi…" at bounding box center [661, 111] width 1323 height 114
click at [1054, 91] on span "upload & parse resume" at bounding box center [1059, 82] width 141 height 21
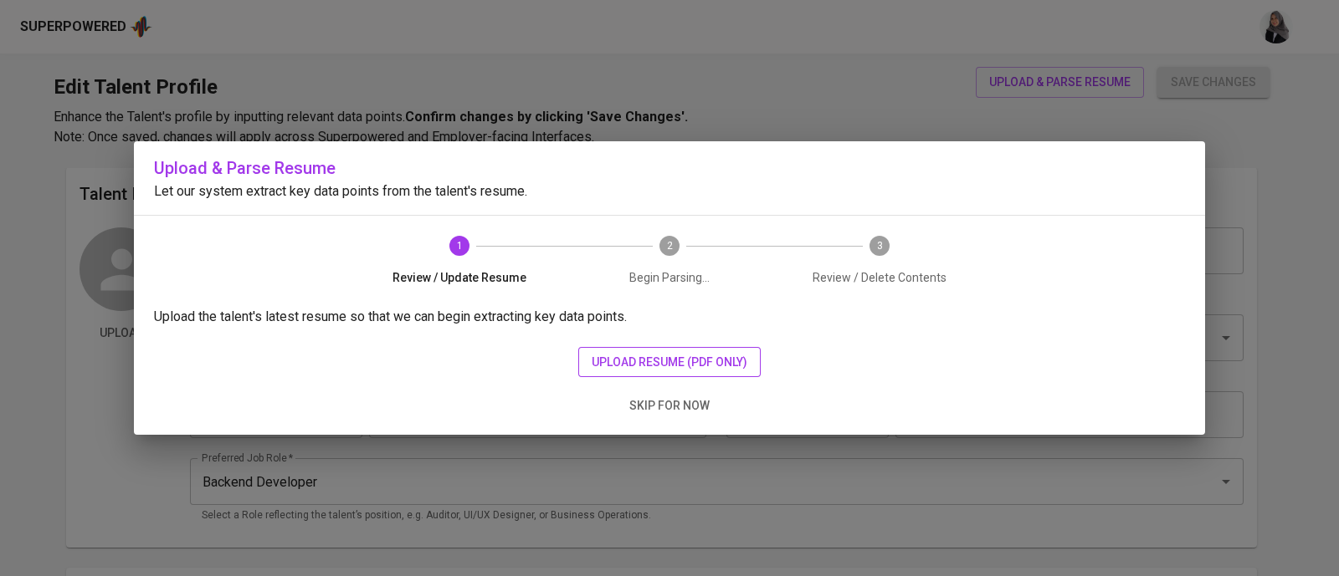
click at [613, 357] on span "upload resume (pdf only)" at bounding box center [670, 362] width 156 height 21
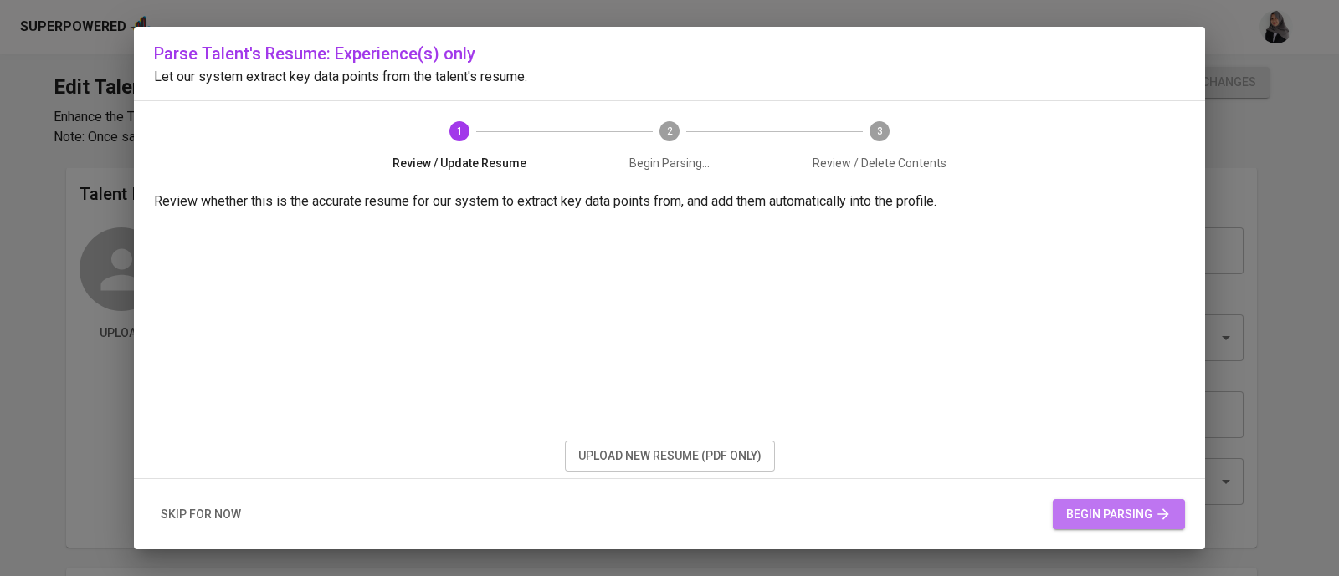
click at [1134, 510] on span "begin parsing" at bounding box center [1118, 514] width 105 height 21
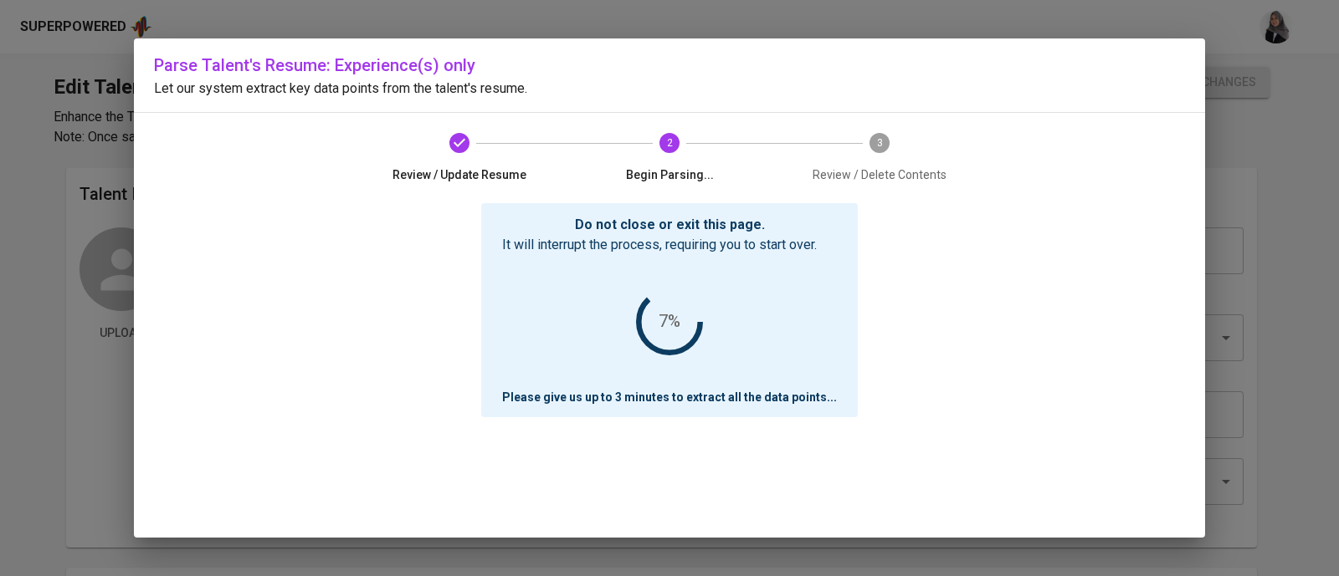
click at [955, 187] on div "Review / Update Resume 2 Begin Parsing... 3 Review / Delete Contents" at bounding box center [669, 158] width 669 height 90
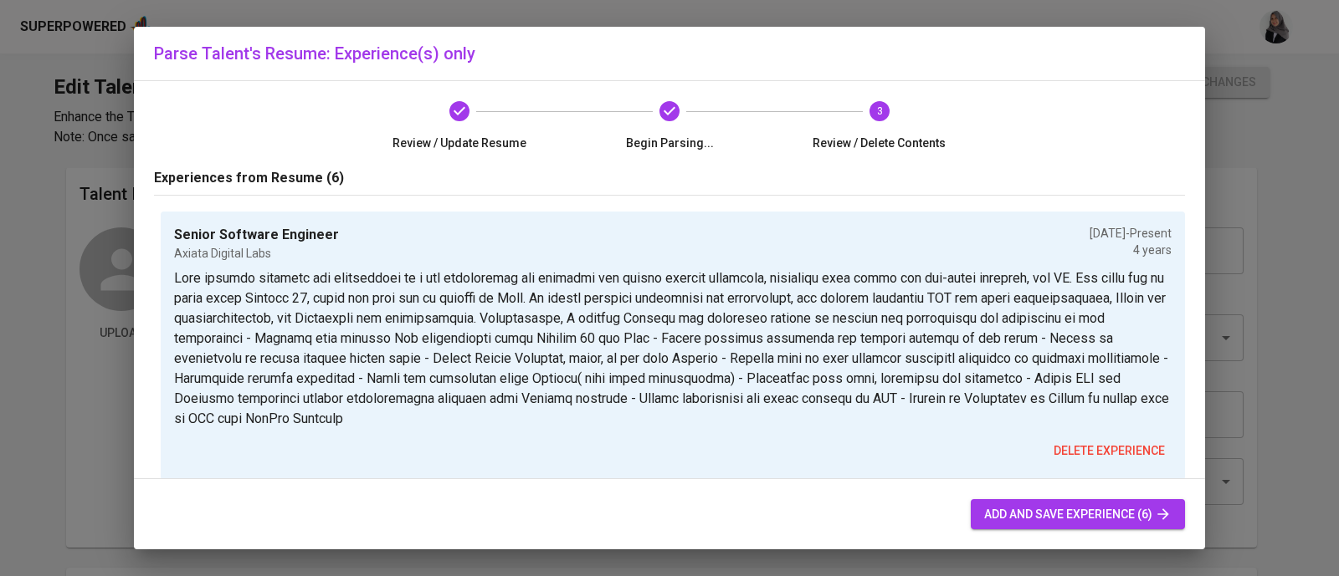
scroll to position [2, 0]
click at [1102, 458] on span "delete experience" at bounding box center [1108, 450] width 111 height 21
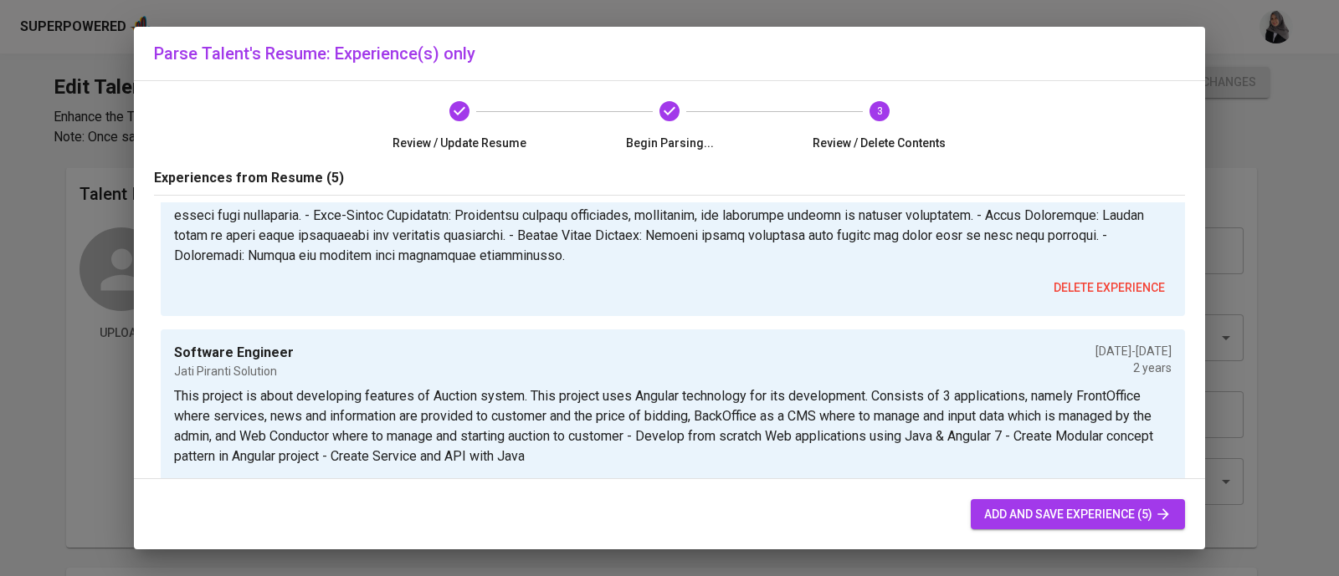
scroll to position [95, 0]
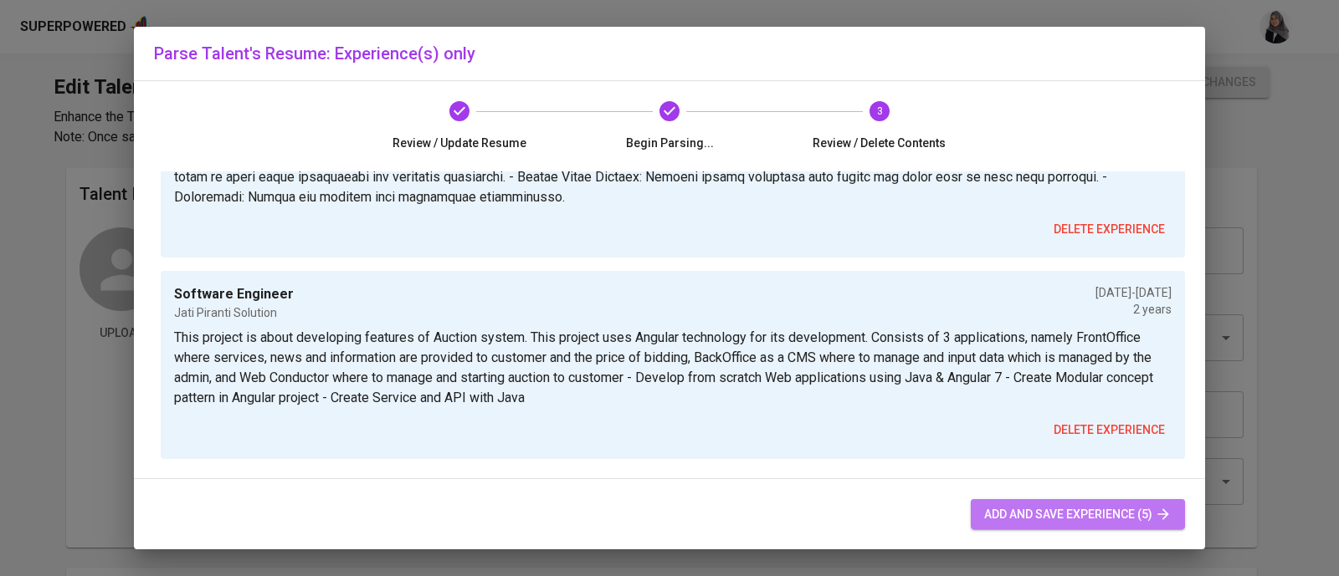
click at [1093, 529] on button "add and save experience (5)" at bounding box center [1078, 514] width 214 height 31
click at [1079, 504] on span "add and save experience (5)" at bounding box center [1077, 514] width 187 height 21
click at [1037, 504] on span "add and save experience (5)" at bounding box center [1077, 514] width 187 height 21
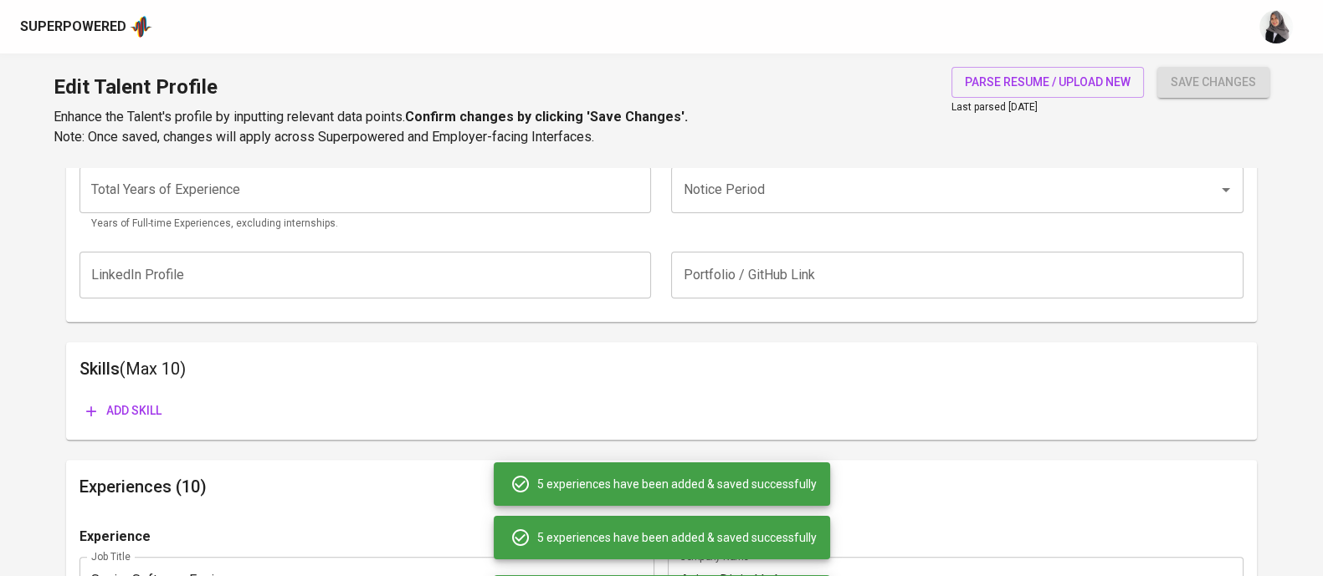
scroll to position [1034, 0]
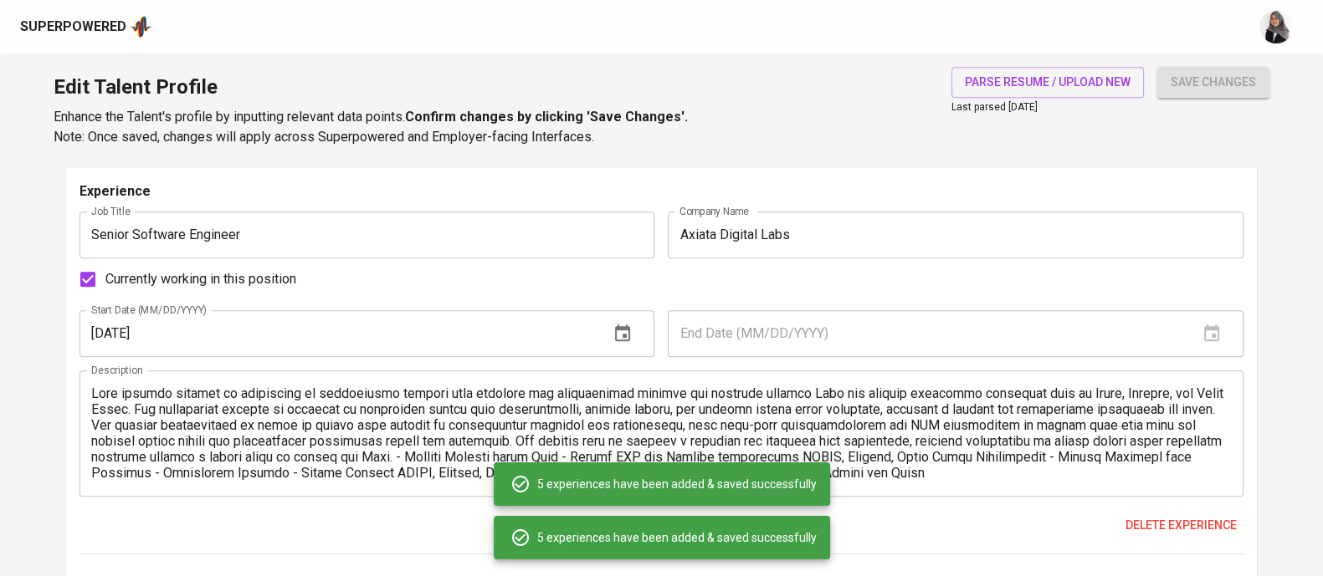
click at [889, 110] on div "Edit Talent Profile Enhance the Talent's profile by inputting relevant data poi…" at bounding box center [661, 111] width 1323 height 114
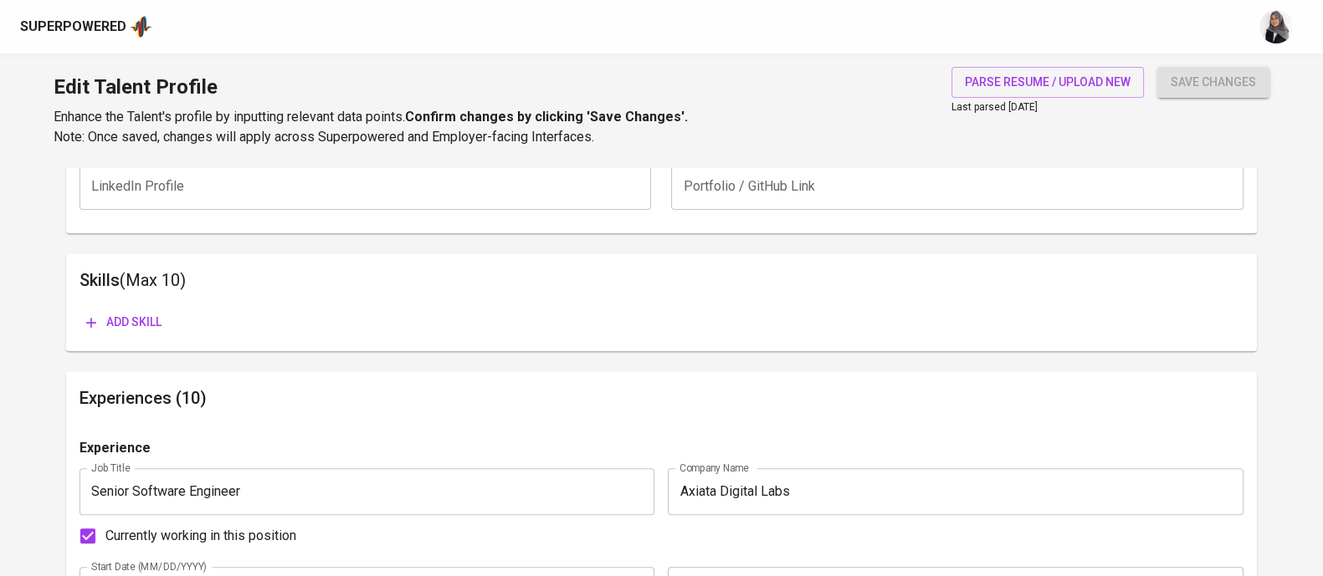
scroll to position [777, 0]
click at [160, 320] on span "Add skill" at bounding box center [123, 322] width 75 height 21
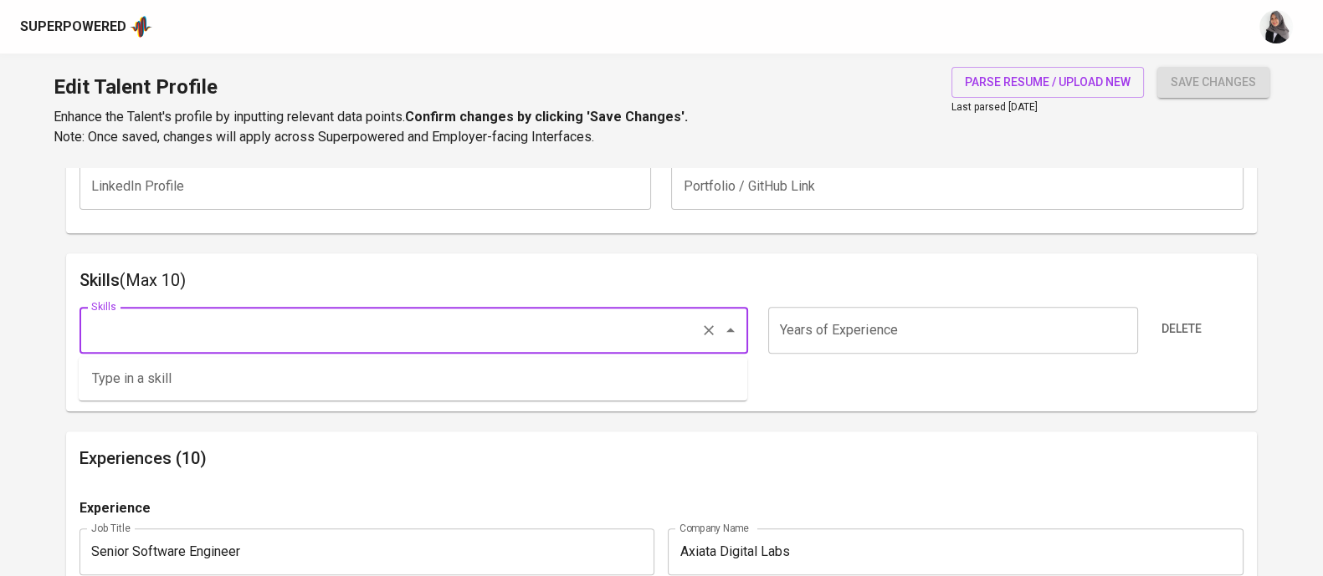
click at [201, 328] on input "Skills" at bounding box center [390, 331] width 607 height 32
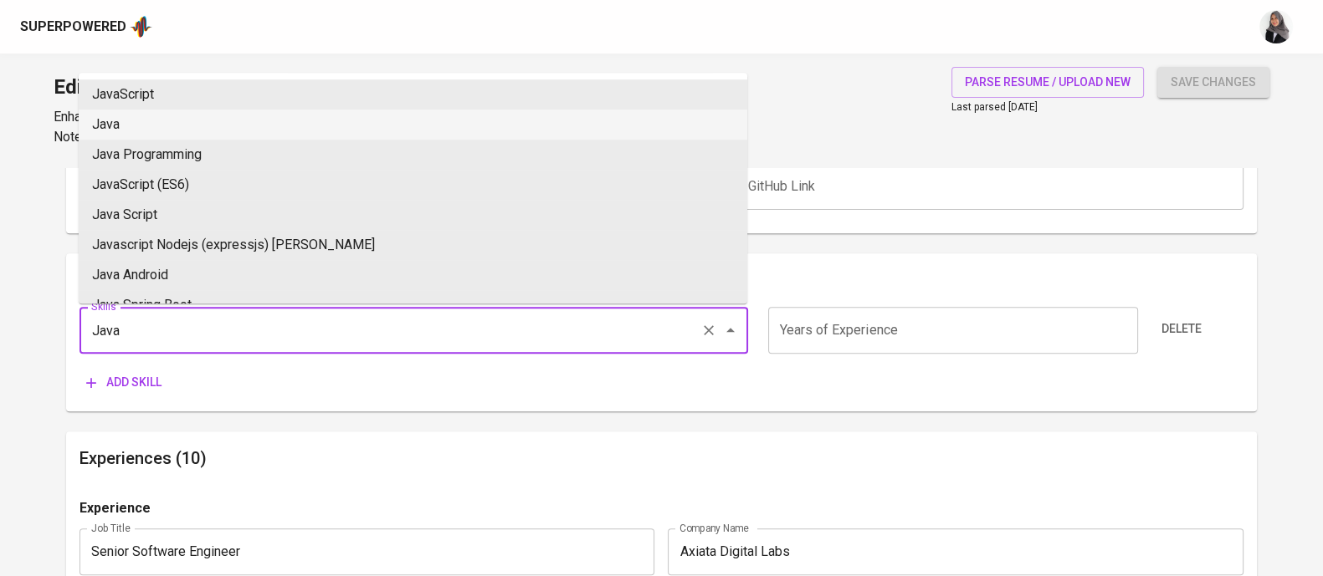
click at [238, 117] on li "Java" at bounding box center [413, 125] width 668 height 30
type input "Java"
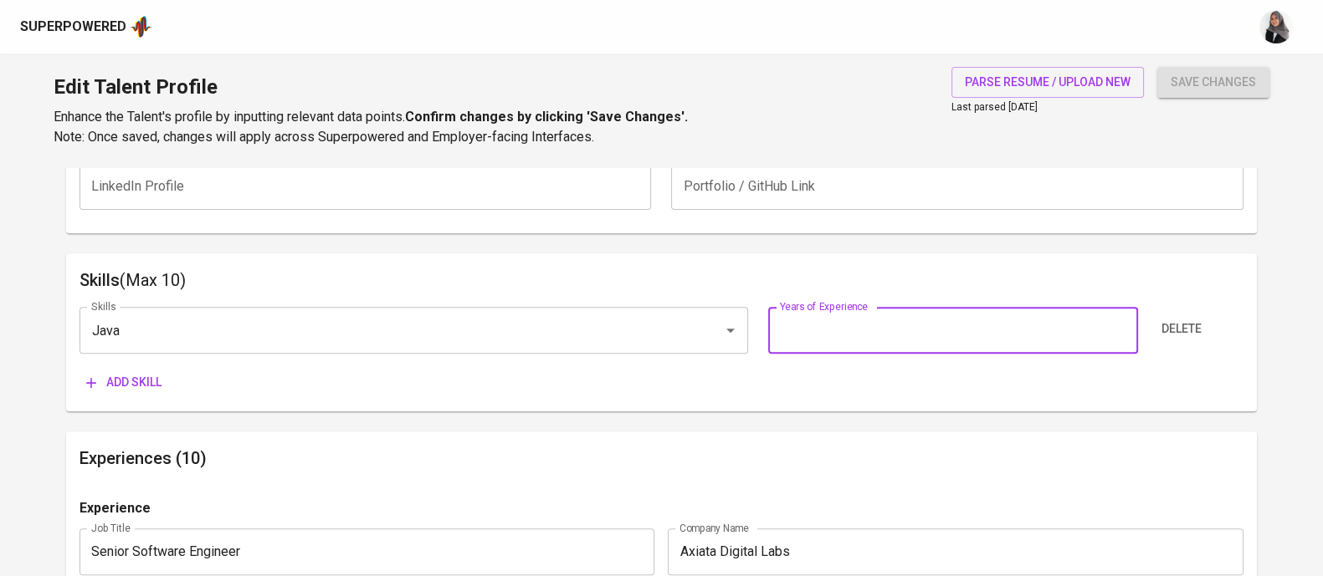
click at [958, 330] on input "number" at bounding box center [953, 330] width 370 height 47
type input "5"
click at [127, 385] on span "Add skill" at bounding box center [123, 382] width 75 height 21
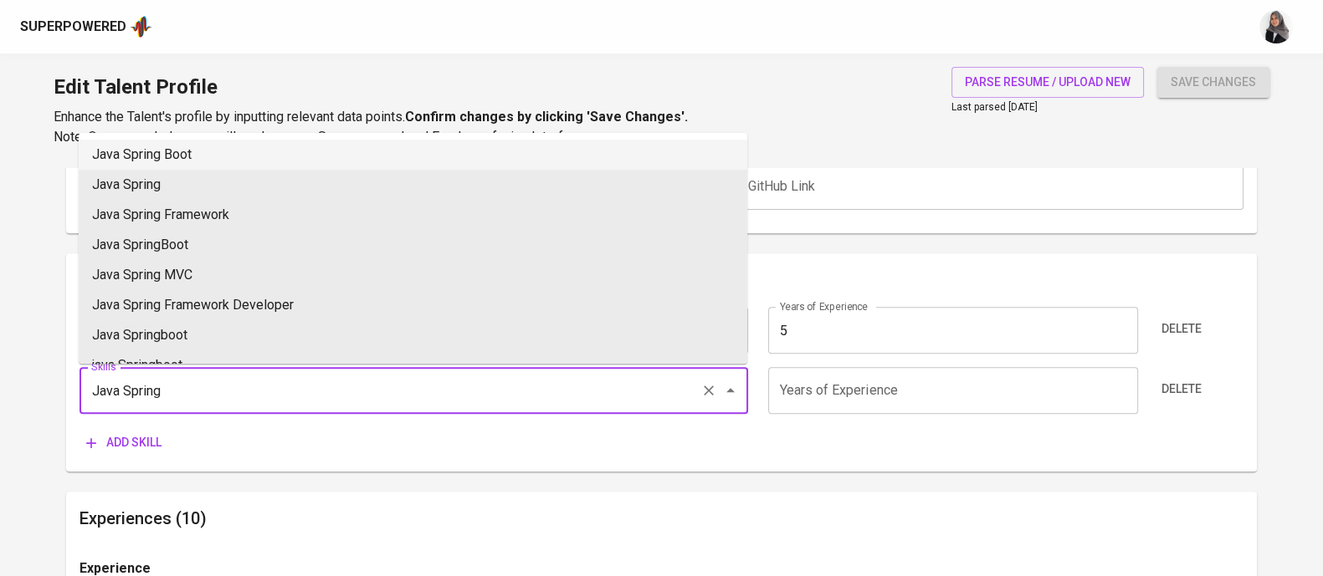
click at [192, 144] on li "Java Spring Boot" at bounding box center [413, 155] width 668 height 30
type input "Java Spring Boot"
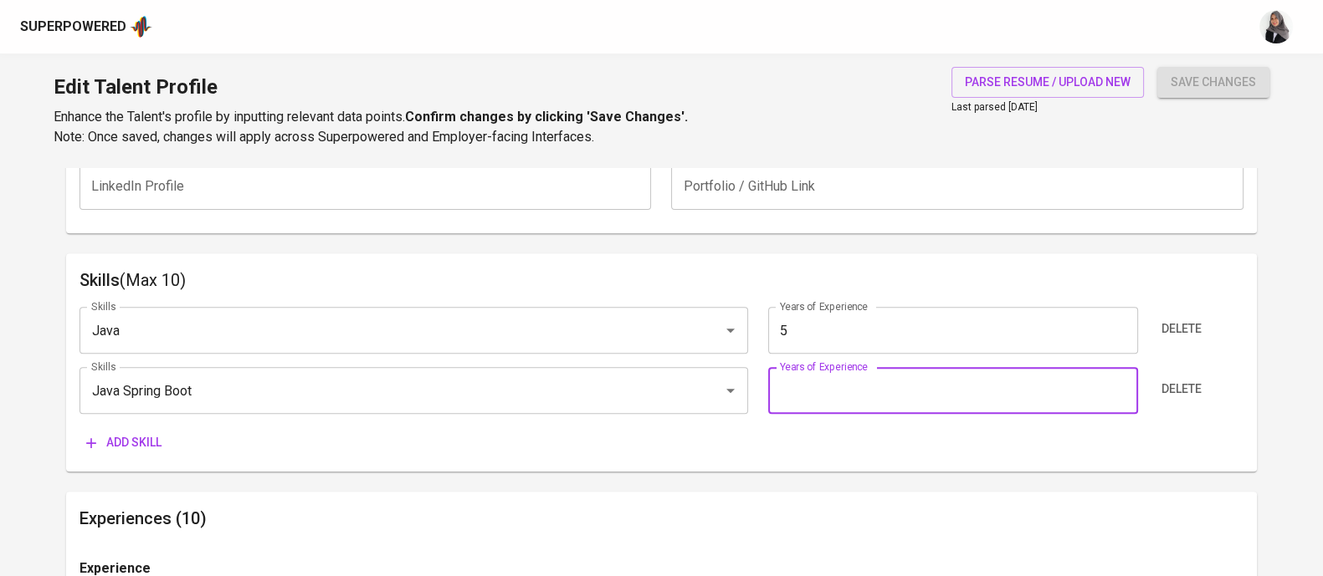
click at [822, 382] on input "number" at bounding box center [953, 390] width 370 height 47
type input "5"
click at [106, 443] on span "Add skill" at bounding box center [123, 443] width 75 height 21
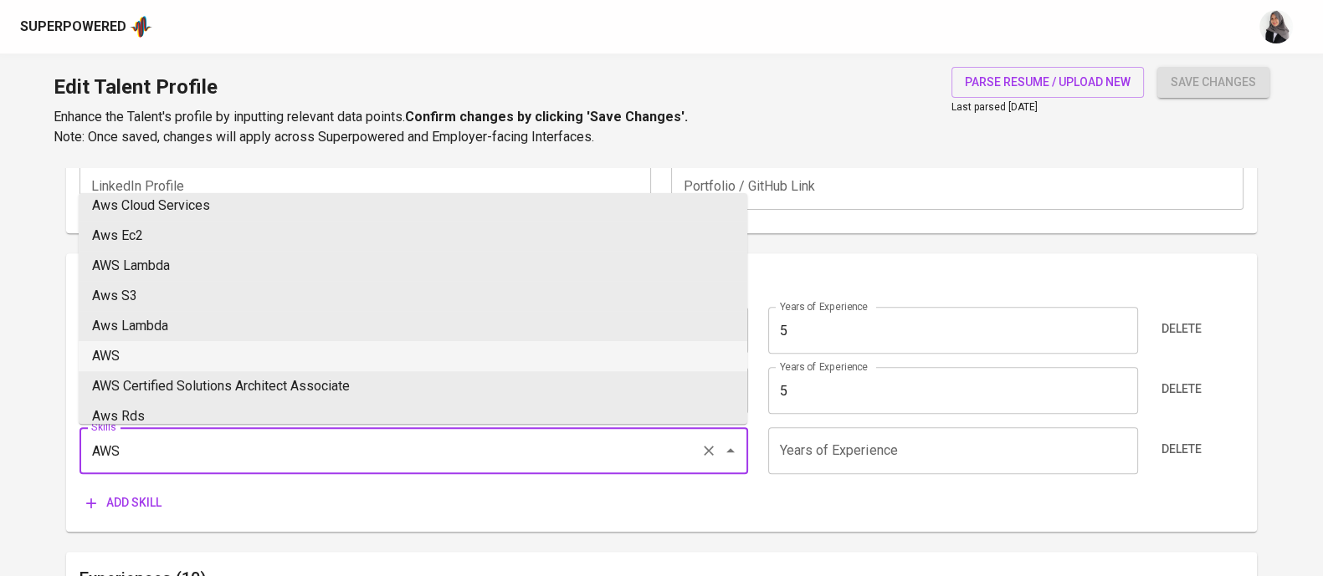
scroll to position [0, 0]
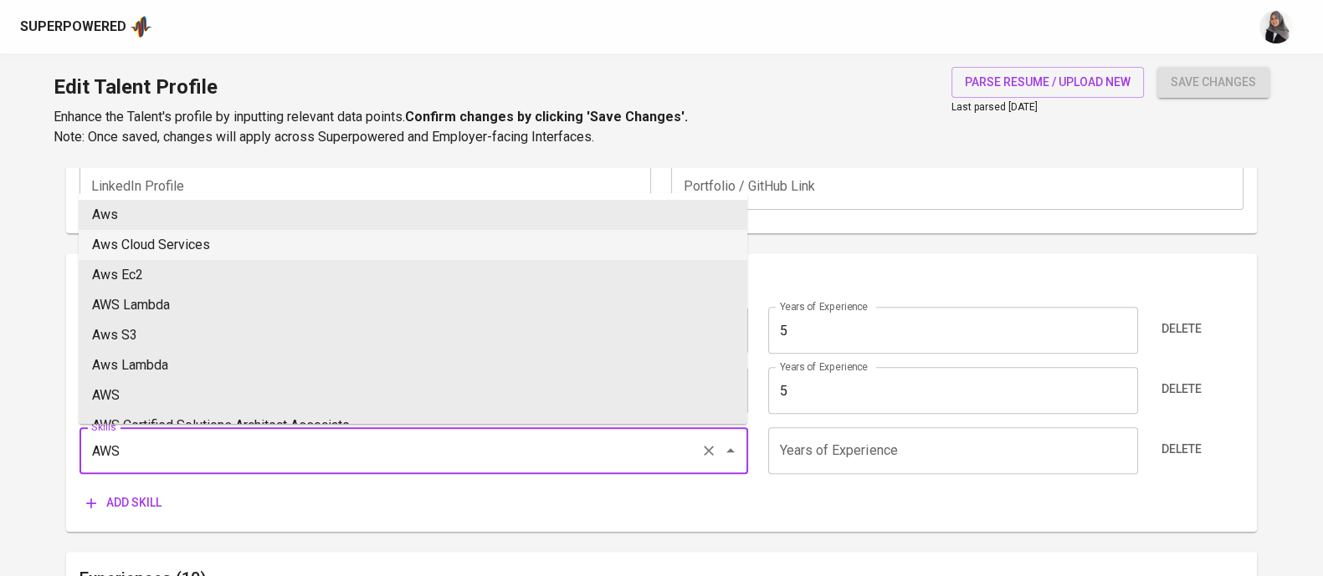
click at [238, 248] on li "Aws Cloud Services" at bounding box center [413, 245] width 668 height 30
type input "Aws Cloud Services"
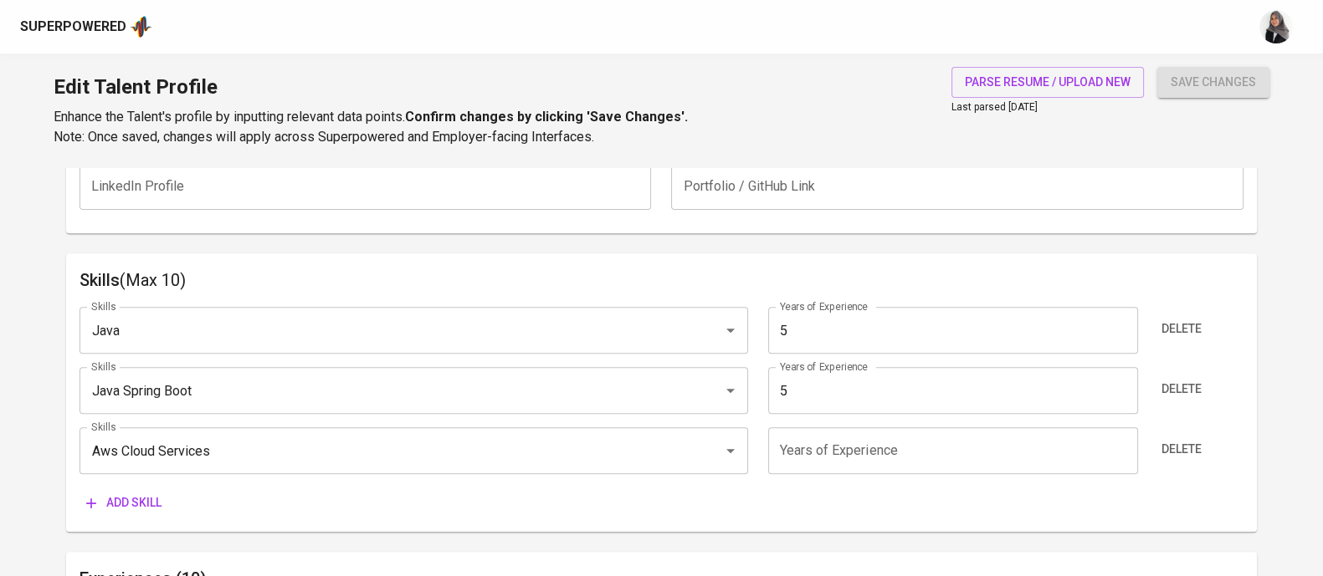
click at [1038, 232] on div "Additional Information All fields below are not mandatory to be completed. Tale…" at bounding box center [661, 12] width 1191 height 443
click at [883, 449] on input "number" at bounding box center [953, 451] width 370 height 47
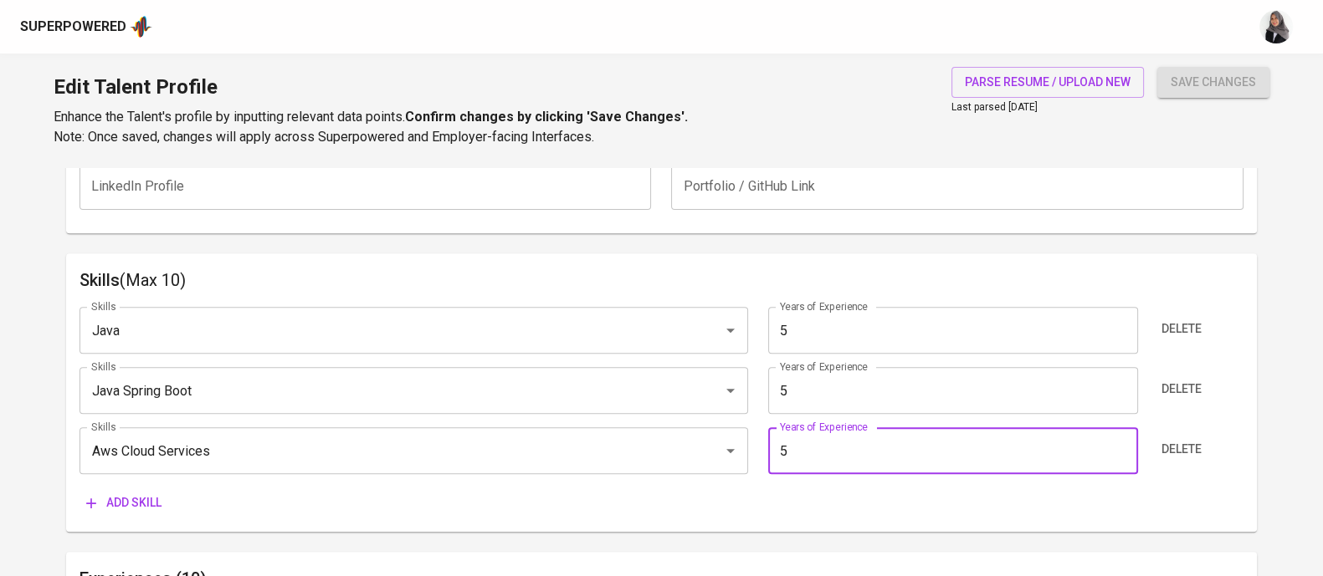
type input "5"
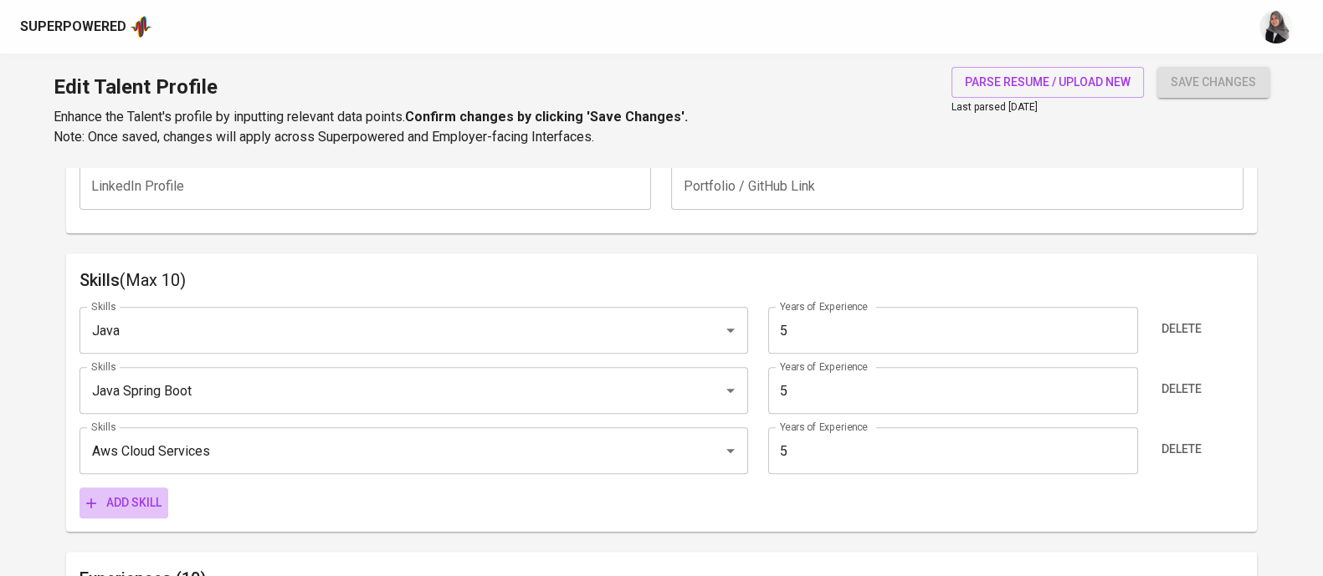
click at [110, 499] on span "Add skill" at bounding box center [123, 503] width 75 height 21
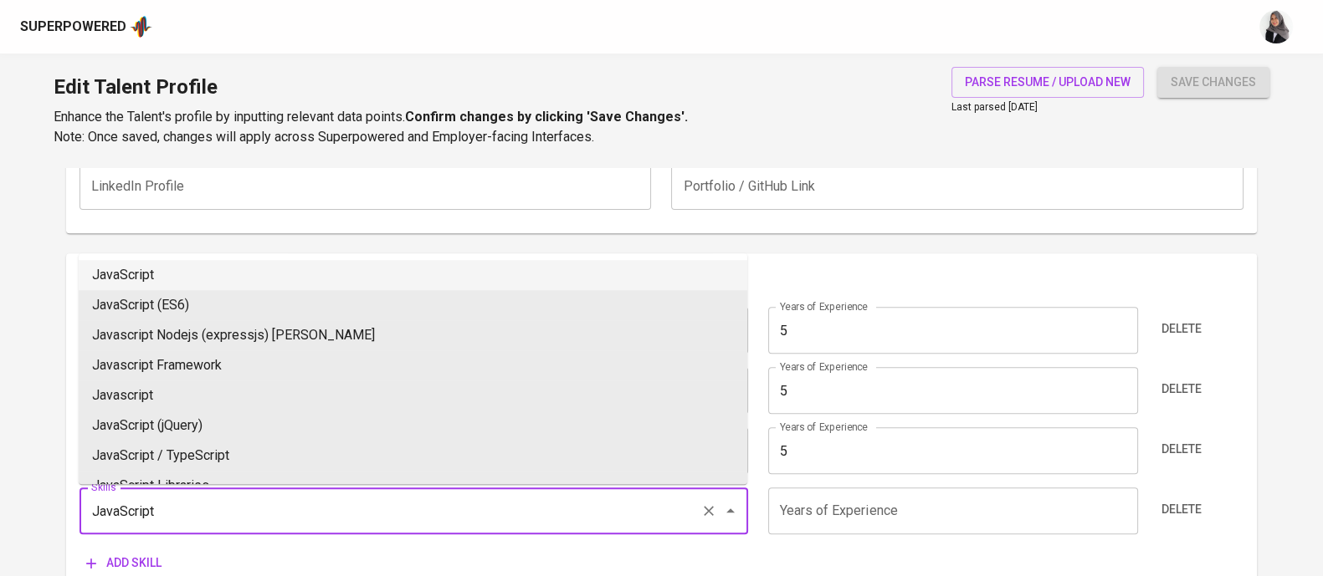
click at [167, 274] on li "JavaScript" at bounding box center [413, 275] width 668 height 30
type input "JavaScript"
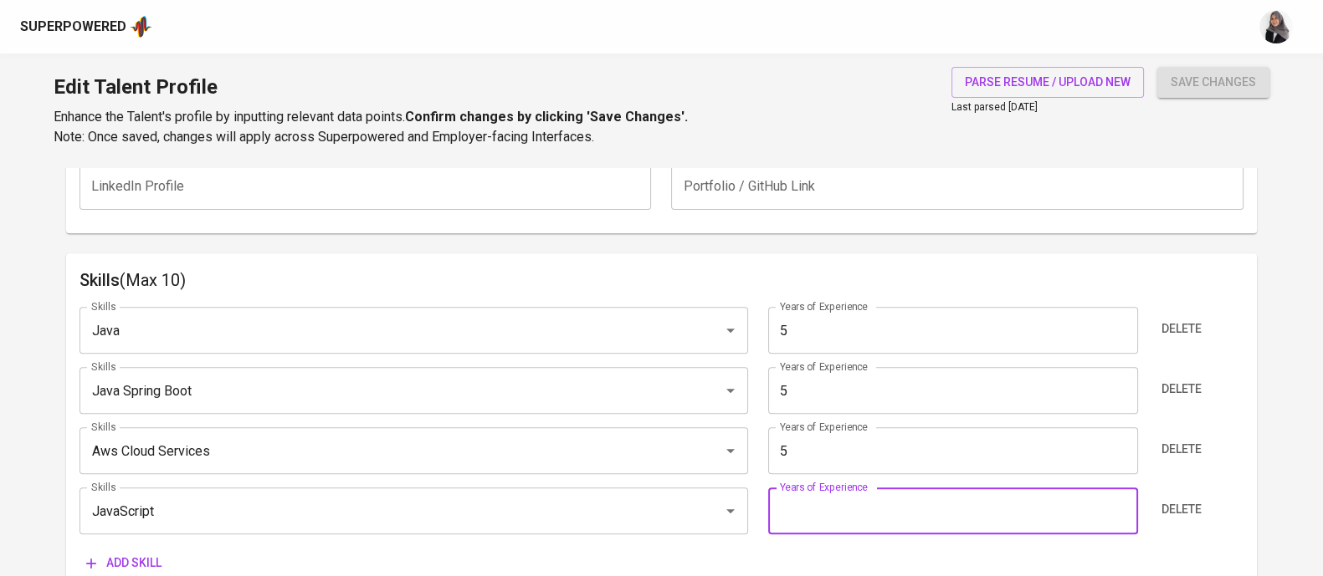
click at [802, 523] on input "number" at bounding box center [953, 511] width 370 height 47
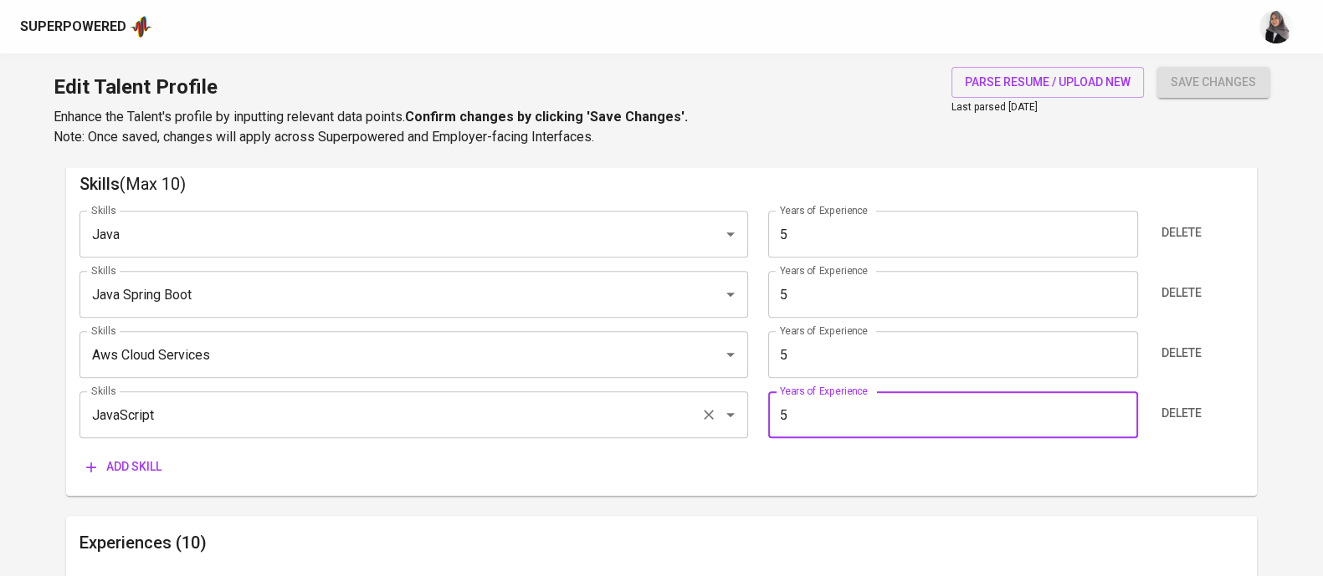
scroll to position [874, 0]
type input "5"
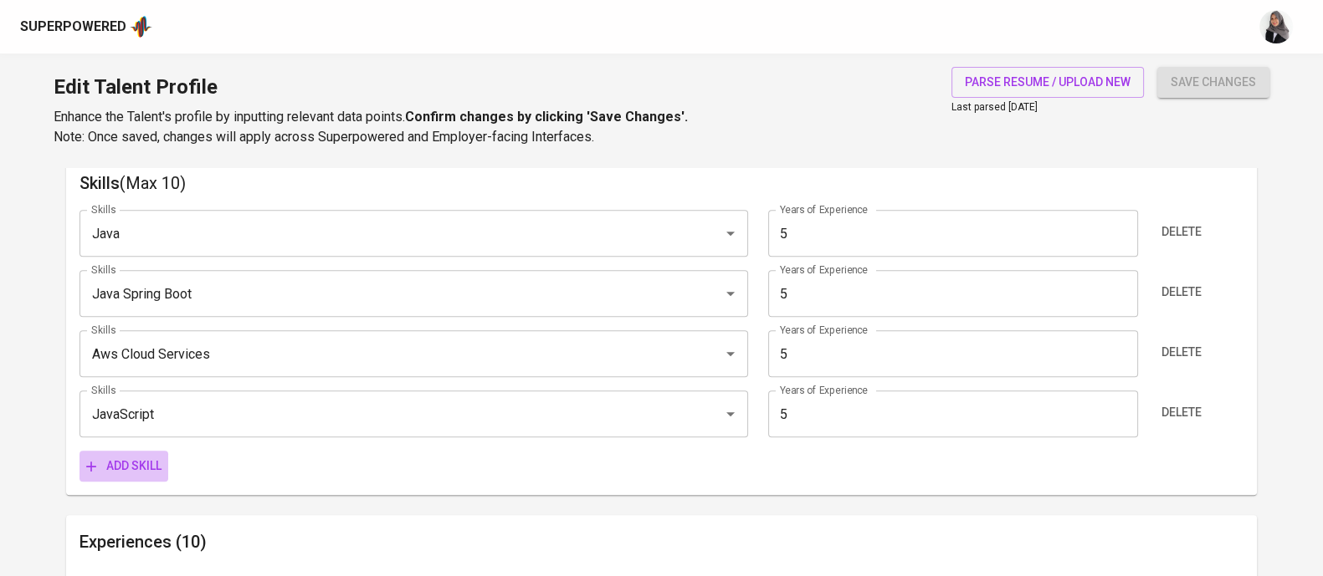
click at [131, 459] on span "Add skill" at bounding box center [123, 466] width 75 height 21
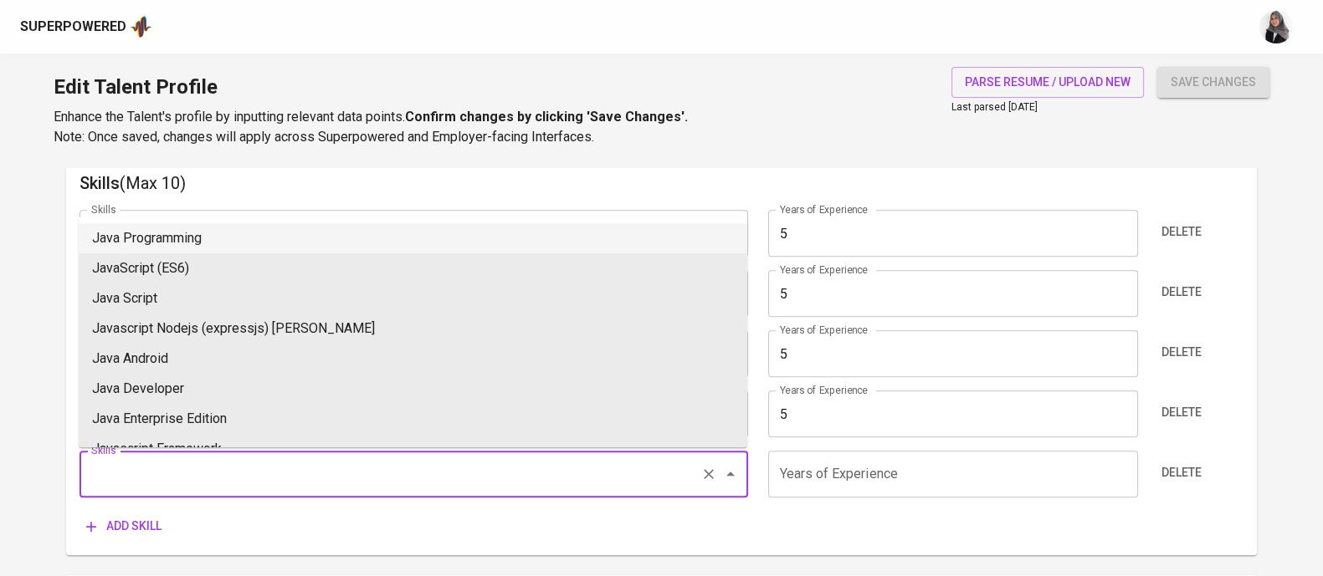
click at [154, 465] on input "Skills" at bounding box center [390, 474] width 607 height 32
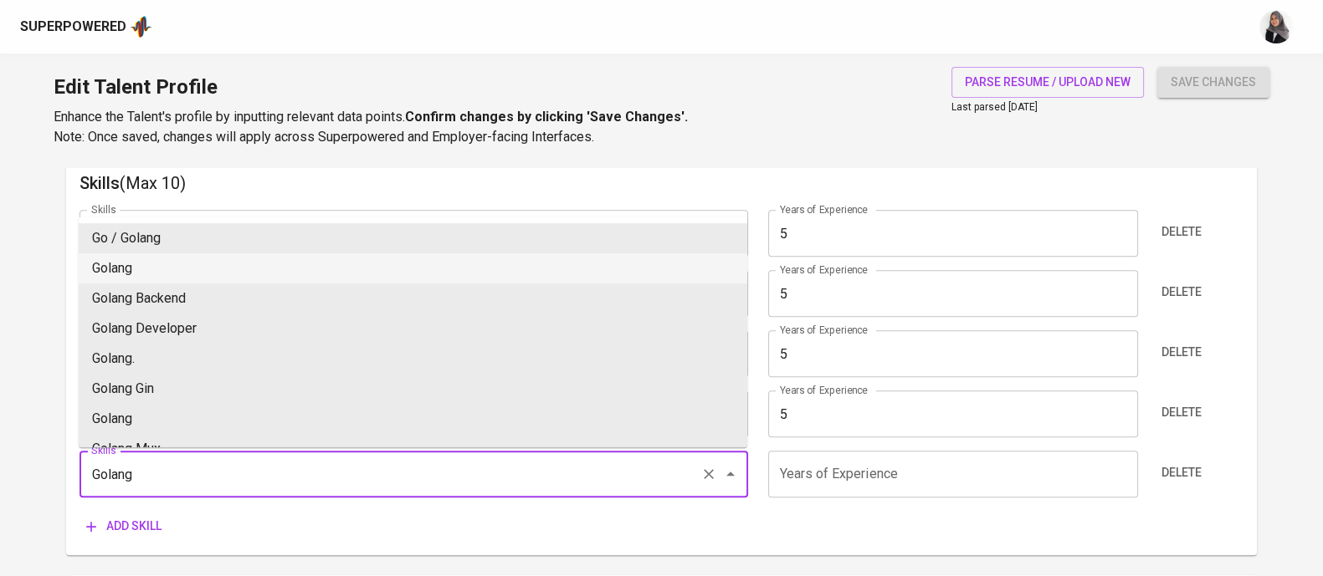
click at [159, 261] on li "Golang" at bounding box center [413, 269] width 668 height 30
type input "Golang"
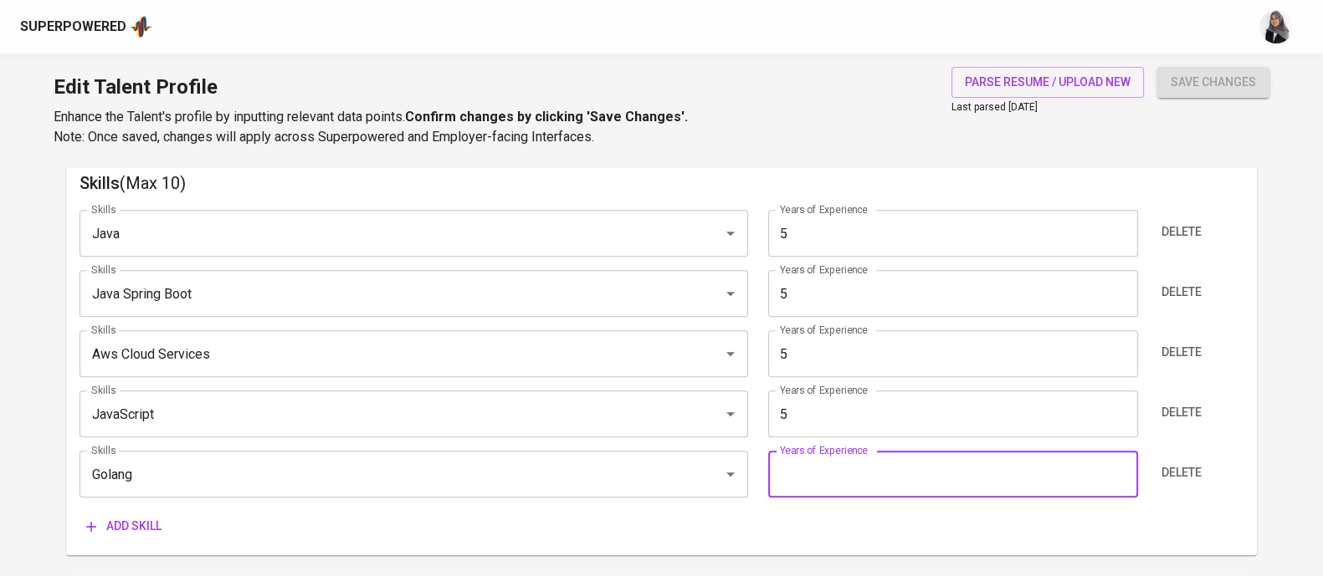
click at [830, 485] on input "number" at bounding box center [953, 474] width 370 height 47
type input "3"
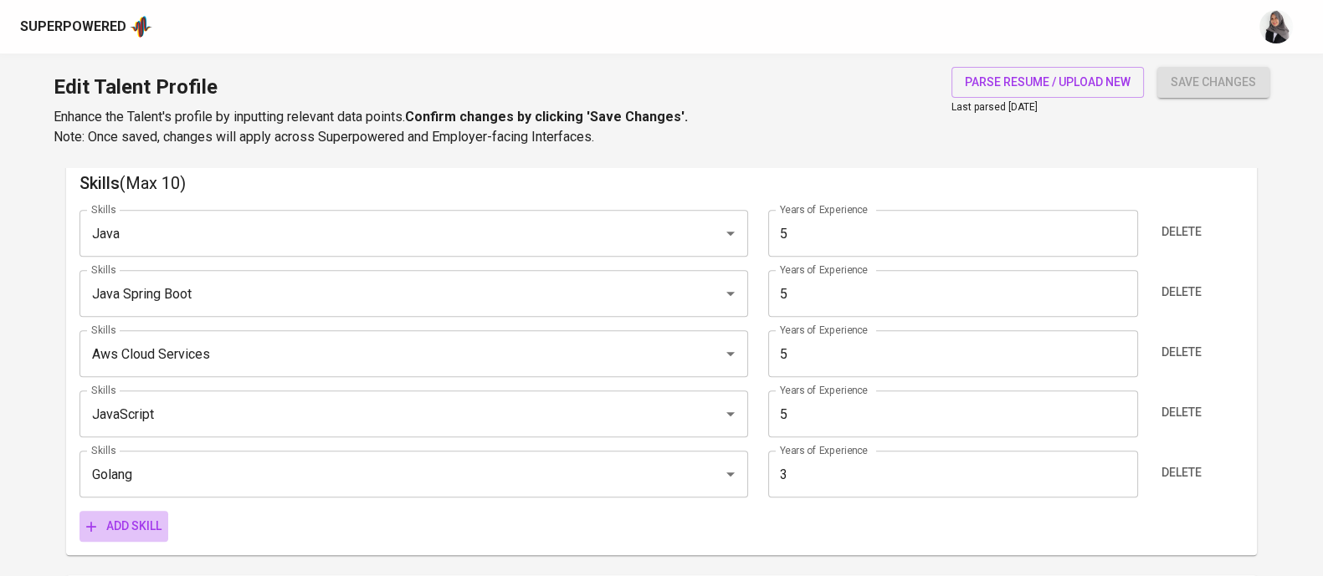
click at [125, 515] on button "Add skill" at bounding box center [123, 526] width 89 height 31
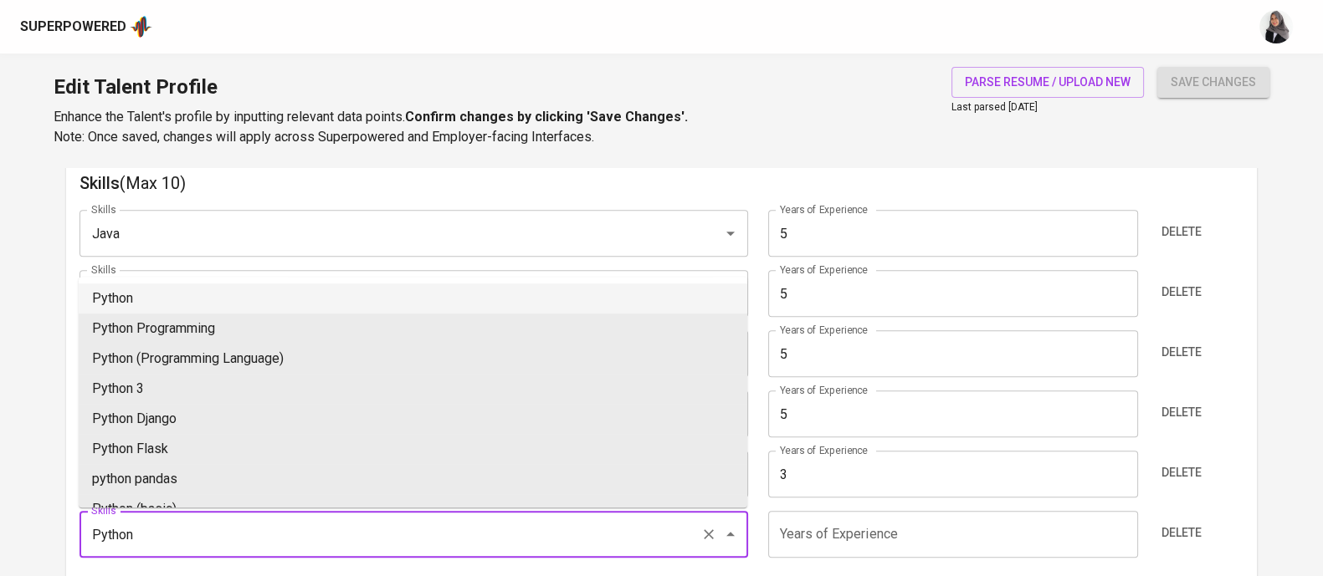
click at [163, 290] on li "Python" at bounding box center [413, 299] width 668 height 30
type input "Python"
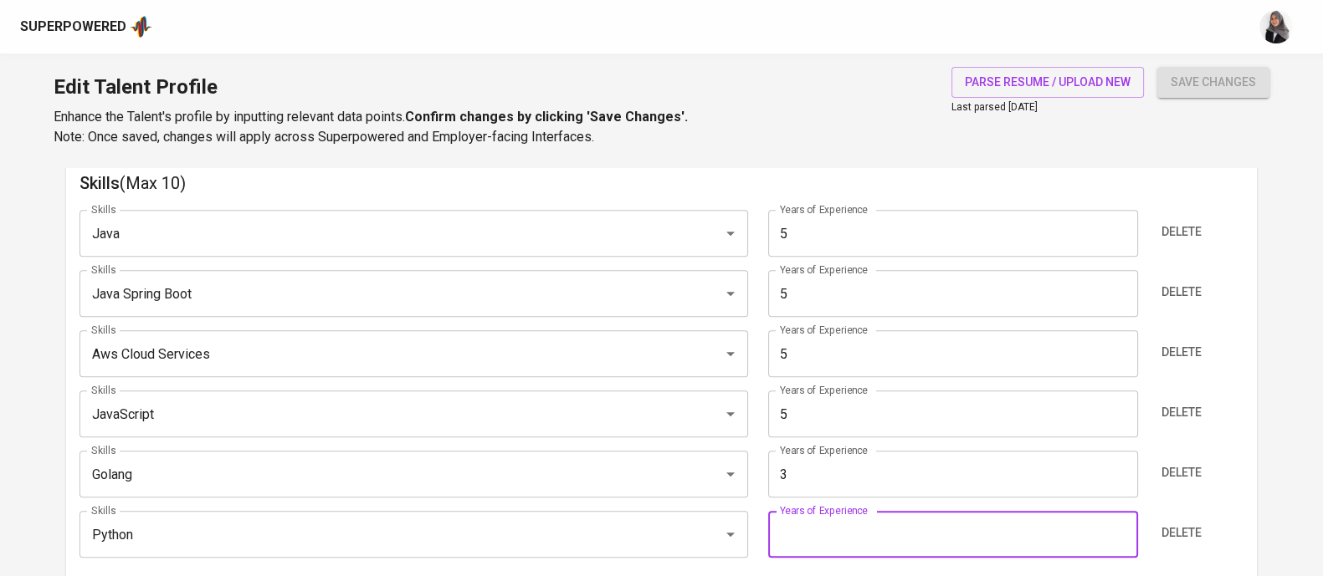
click at [863, 543] on input "number" at bounding box center [953, 534] width 370 height 47
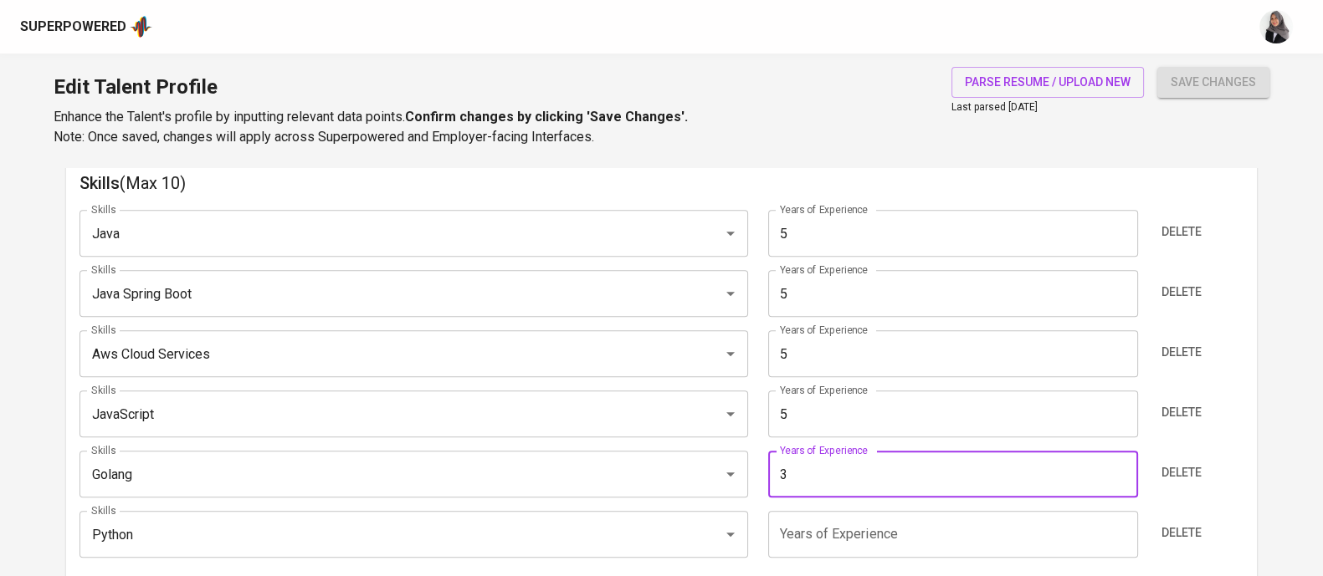
click at [823, 477] on input "3" at bounding box center [953, 474] width 370 height 47
type input "2"
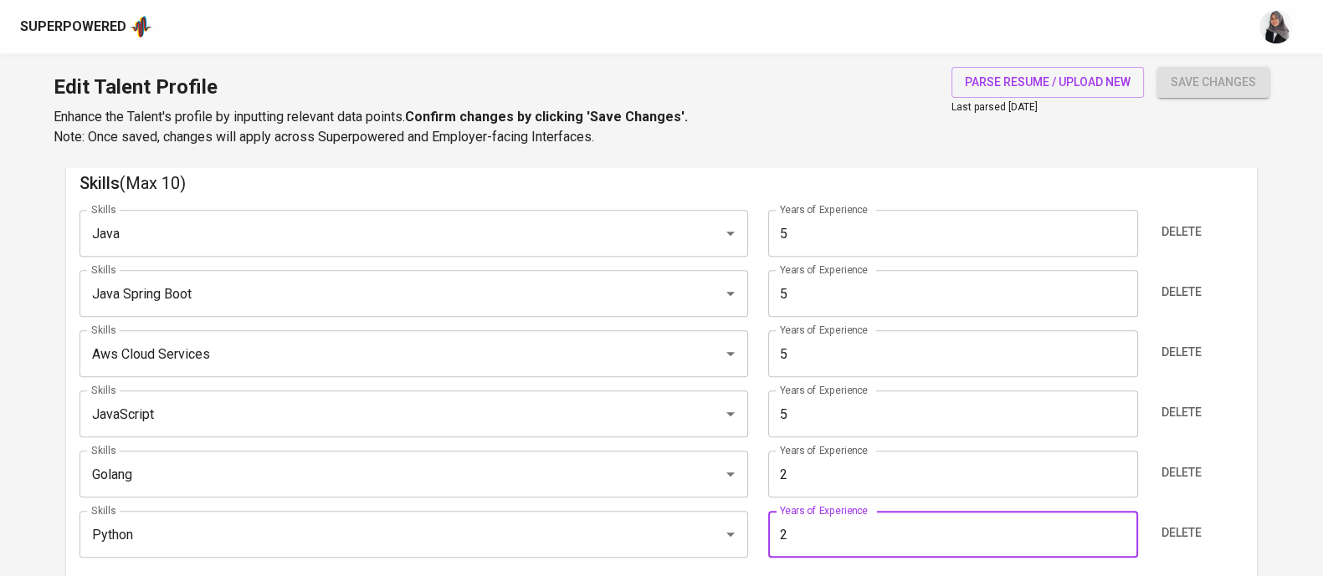
click at [824, 532] on input "2" at bounding box center [953, 534] width 370 height 47
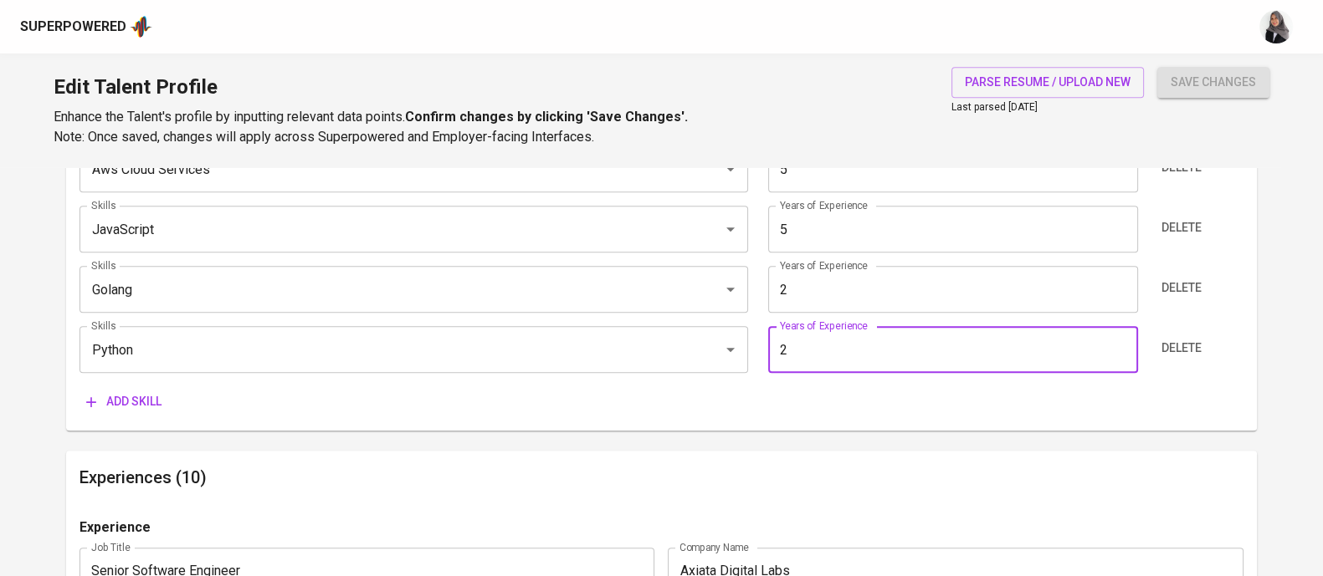
type input "2"
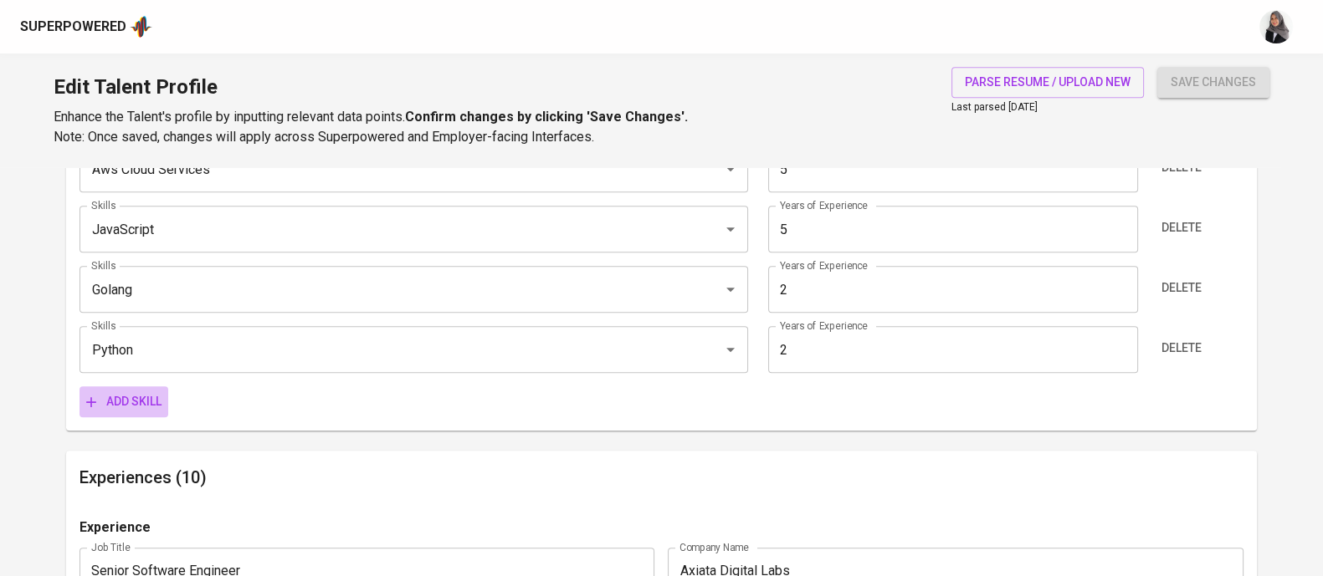
click at [141, 400] on span "Add skill" at bounding box center [123, 402] width 75 height 21
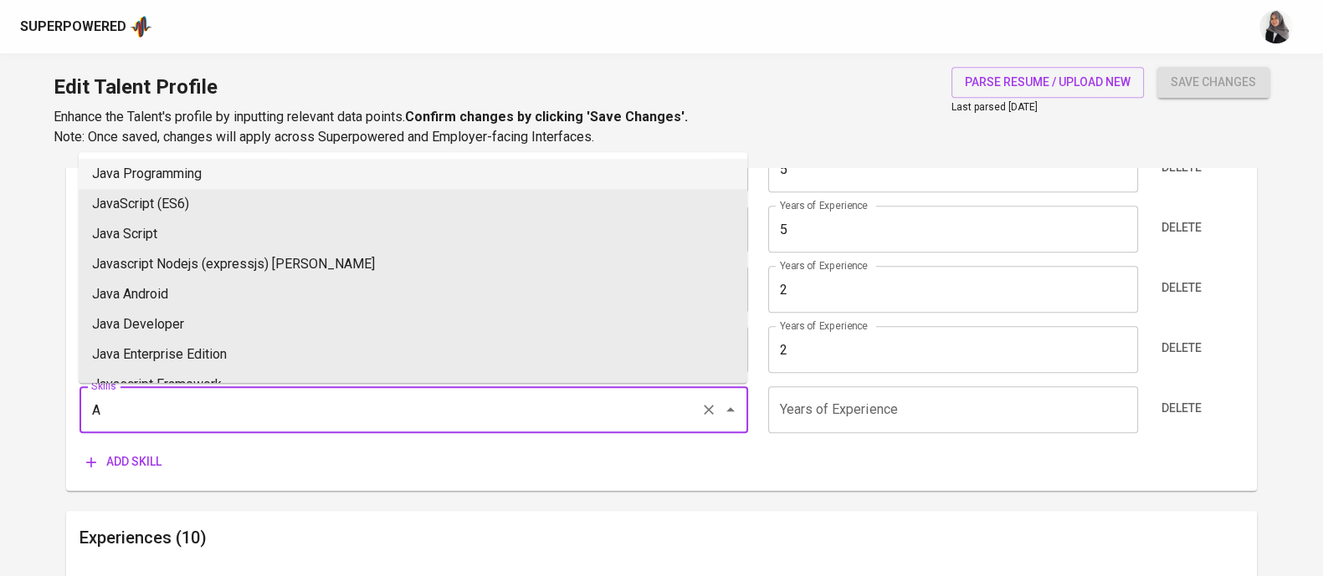
click at [229, 417] on input "A" at bounding box center [390, 410] width 607 height 32
type input "n"
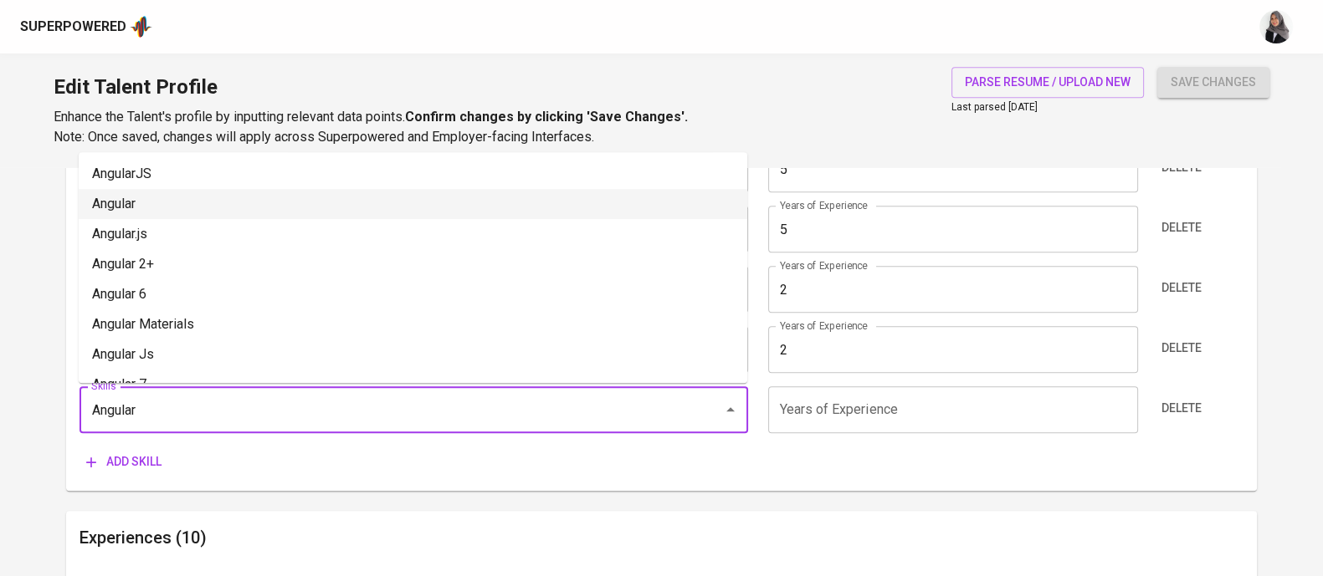
click at [183, 205] on li "Angular" at bounding box center [413, 204] width 668 height 30
type input "Angular"
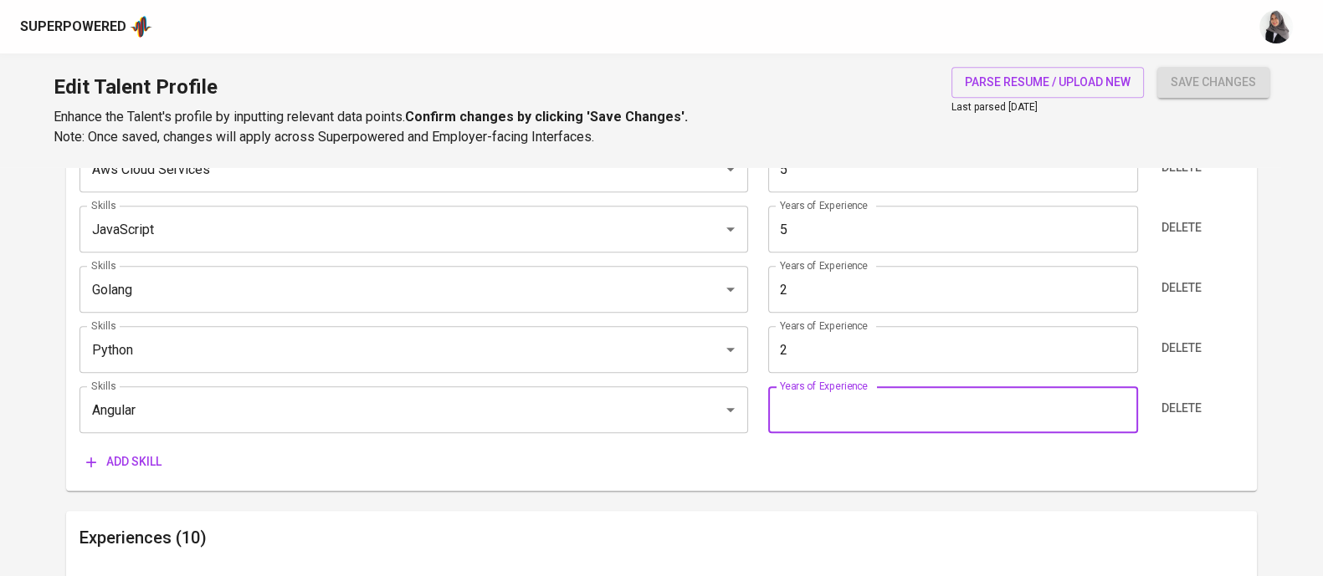
click at [832, 409] on input "number" at bounding box center [953, 410] width 370 height 47
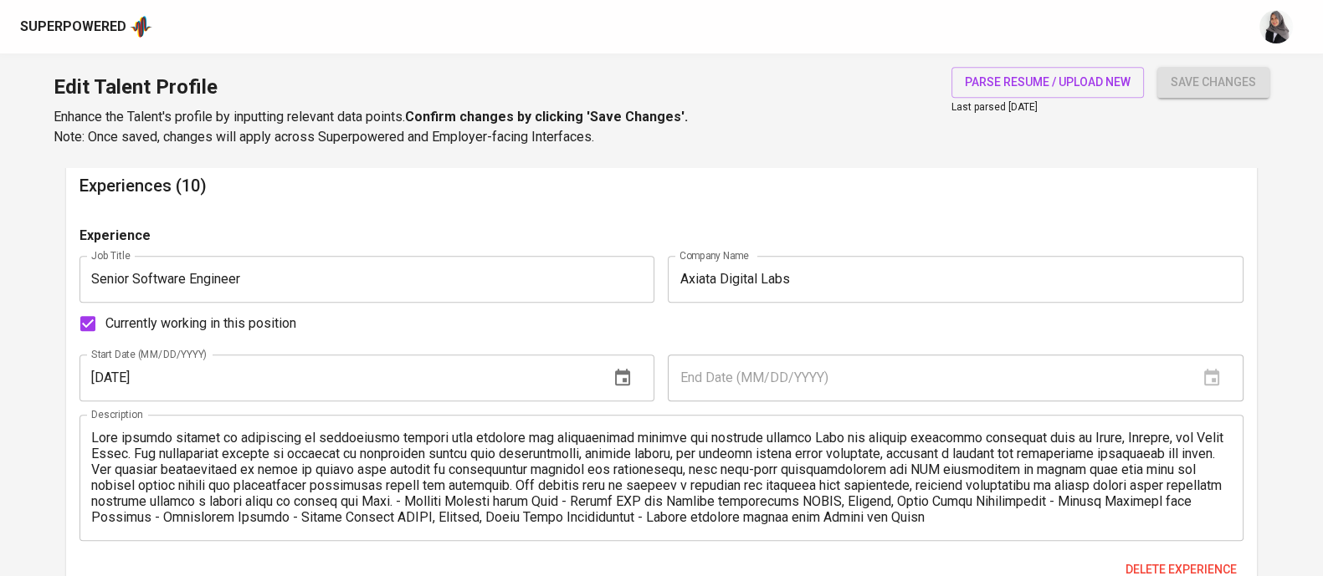
scroll to position [1421, 0]
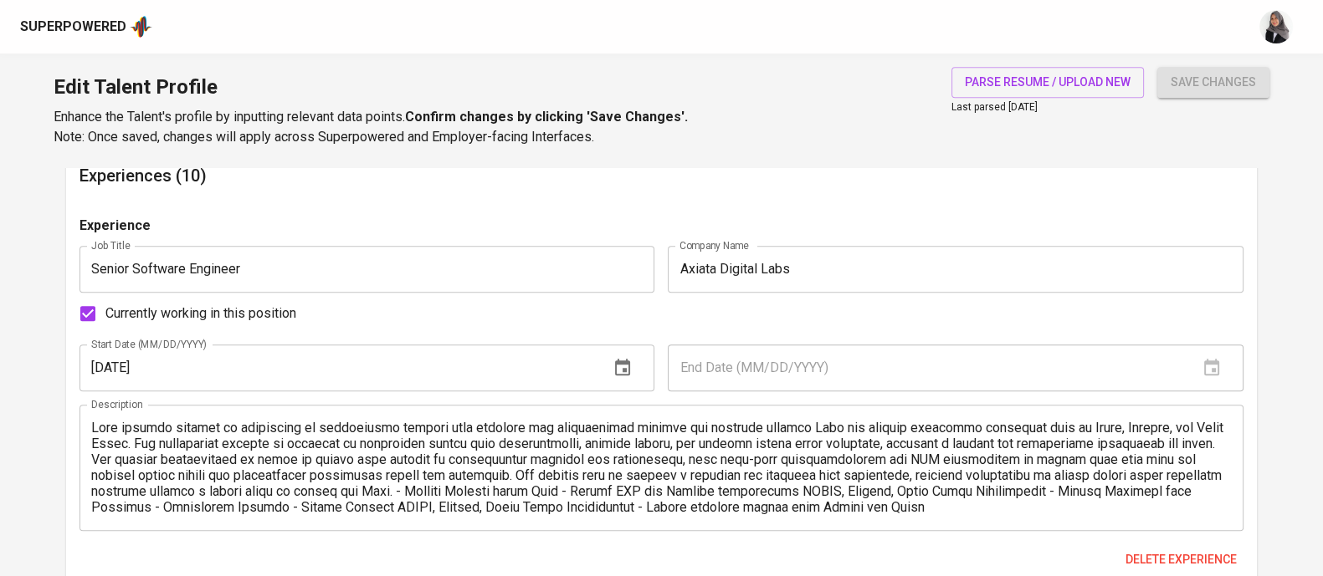
type input "1"
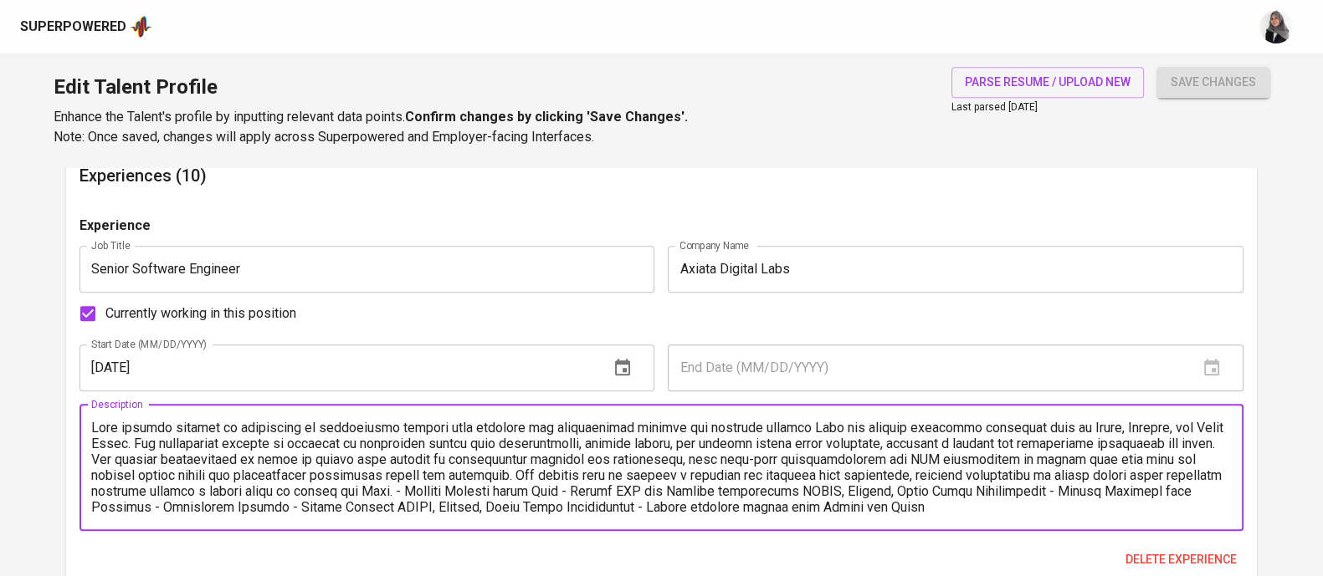
click at [710, 495] on textarea at bounding box center [661, 467] width 1140 height 95
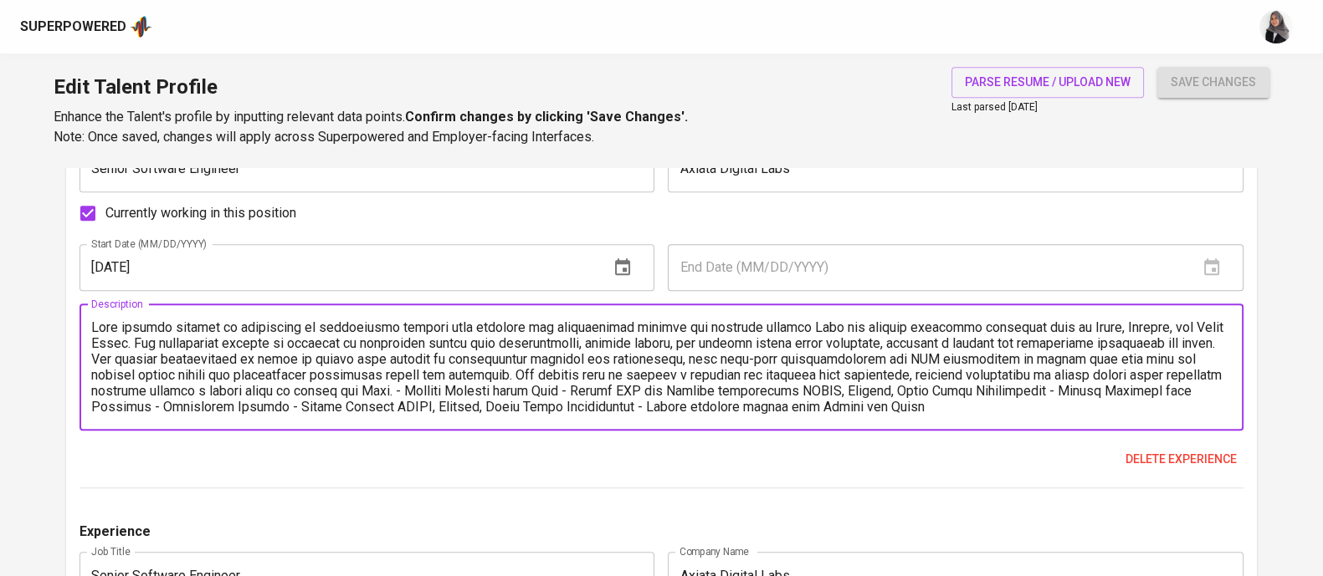
scroll to position [1524, 0]
click at [746, 341] on textarea at bounding box center [661, 365] width 1140 height 95
click at [94, 320] on textarea at bounding box center [661, 365] width 1140 height 95
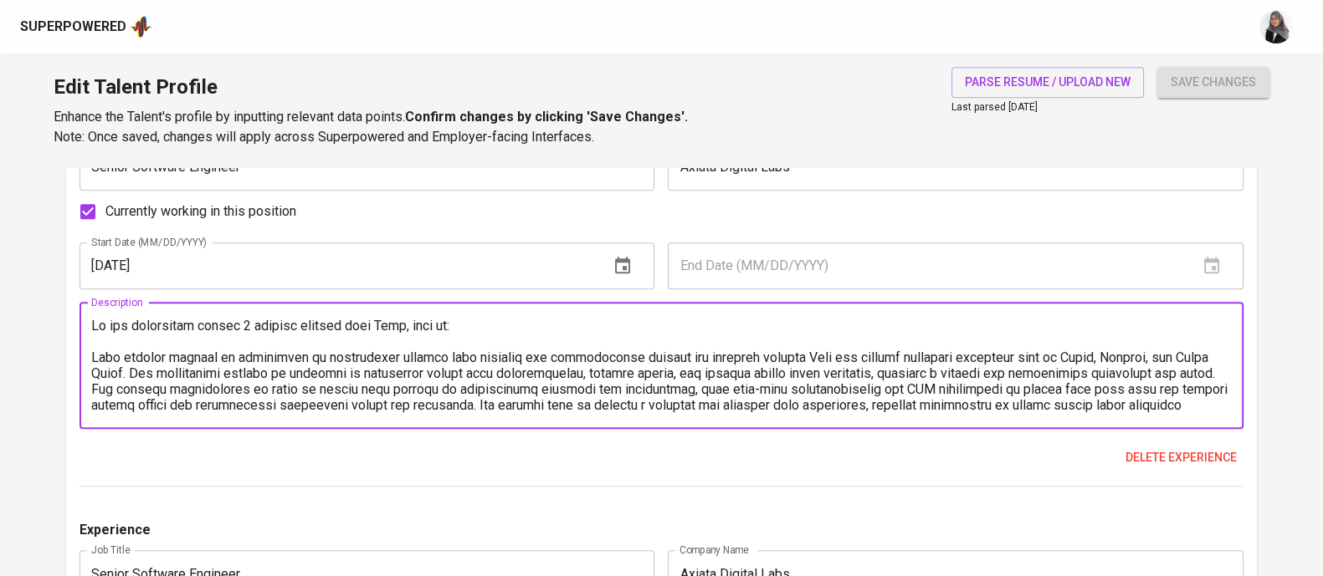
click at [508, 324] on textarea at bounding box center [661, 365] width 1140 height 95
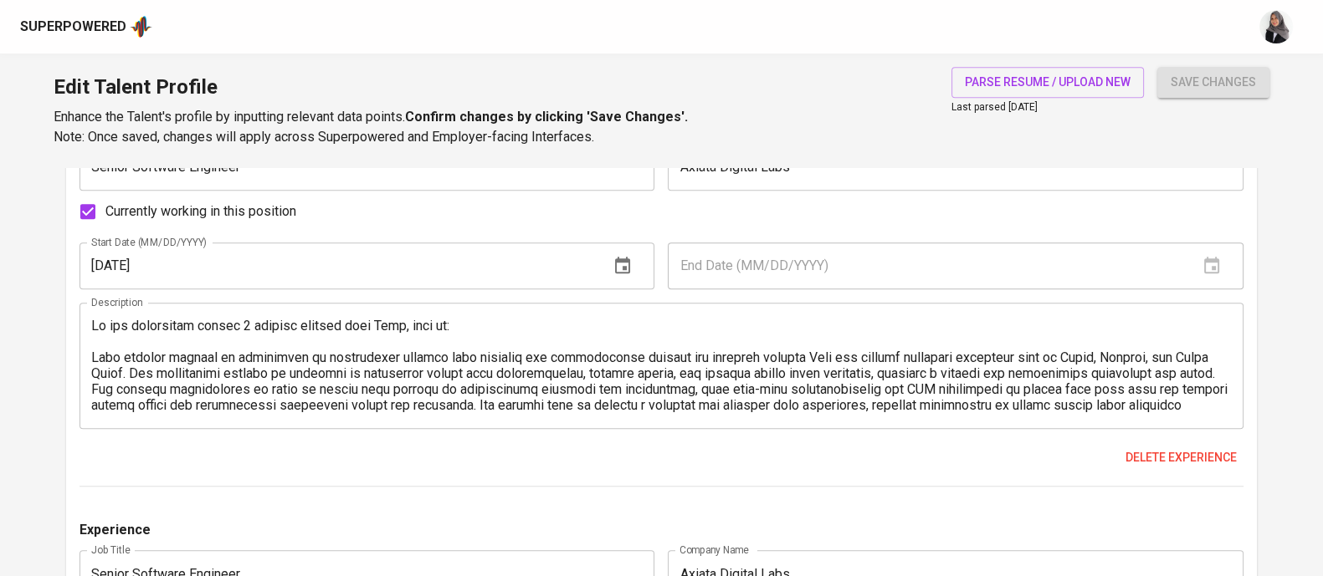
click at [736, 308] on div "Description" at bounding box center [661, 366] width 1164 height 126
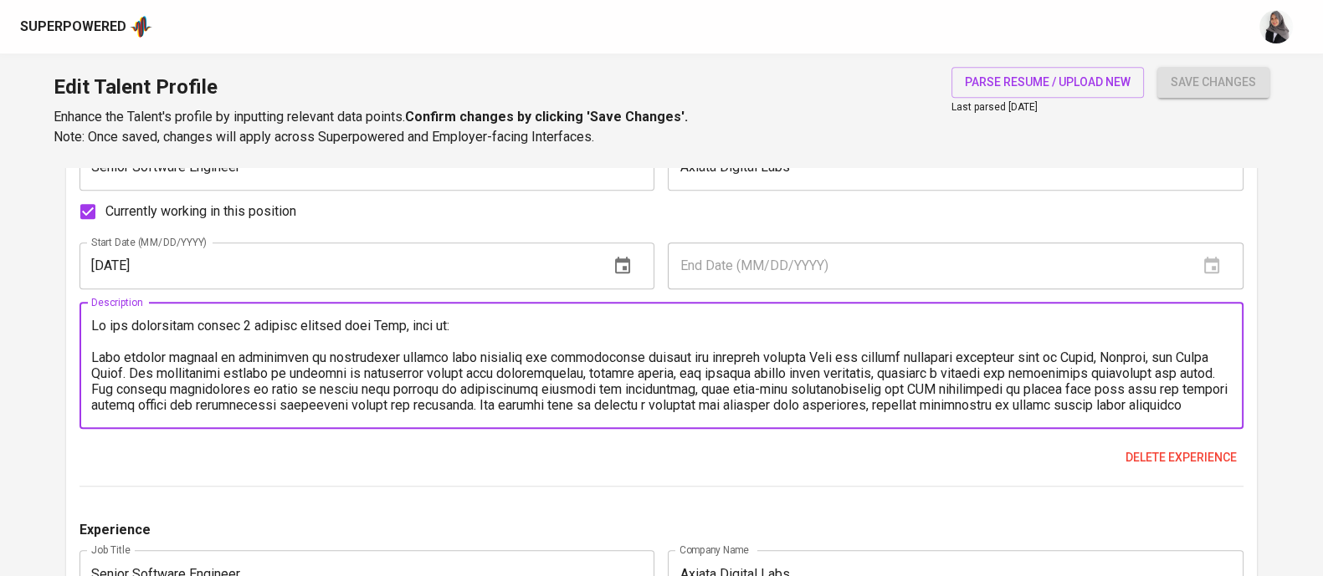
paste textarea "Axis Vidio Netflix - Java (SpringBoot)"
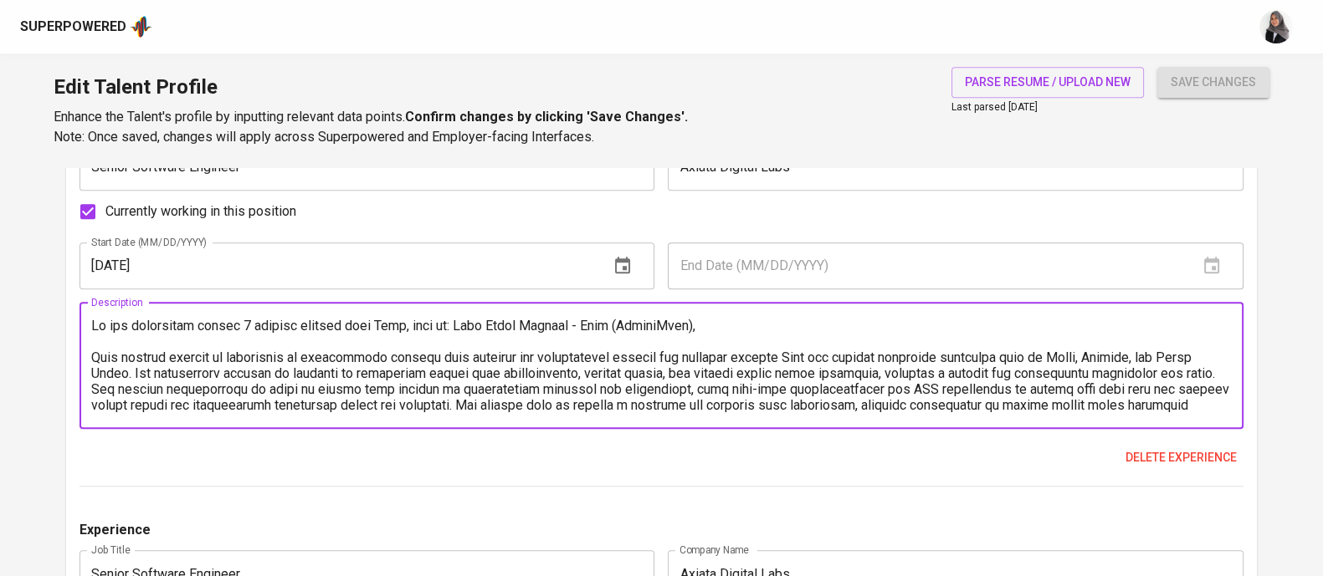
click at [757, 322] on textarea at bounding box center [661, 365] width 1140 height 95
paste textarea "MyXL Ultimate - Java (SpringBoot) & G"
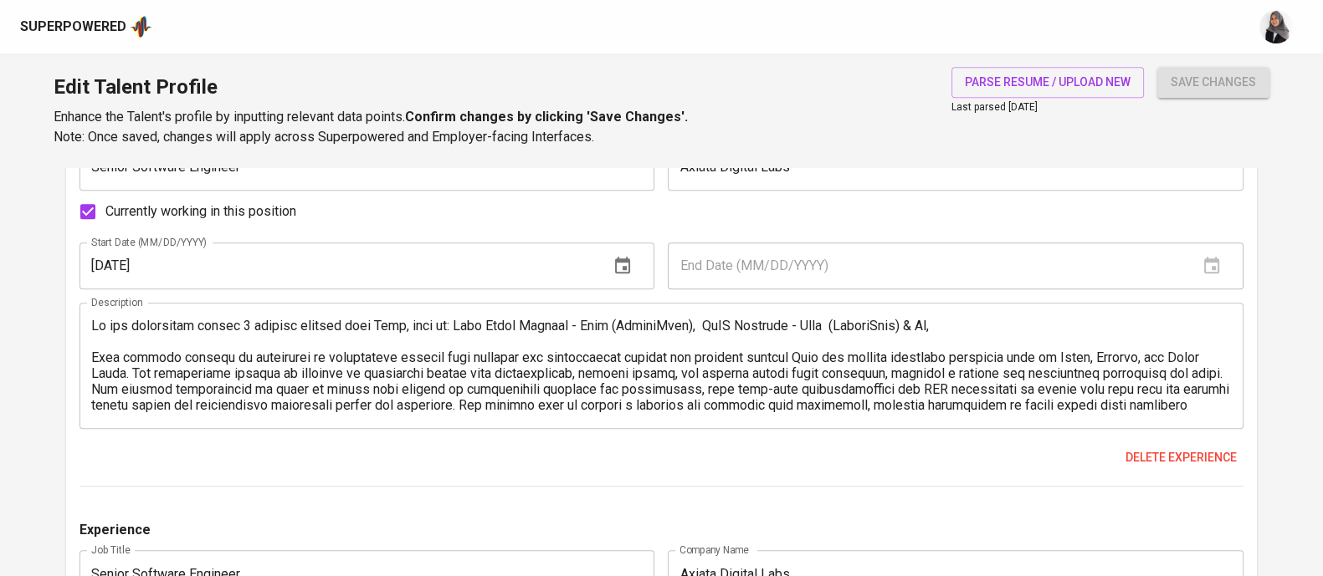
click at [965, 324] on textarea at bounding box center [661, 365] width 1140 height 95
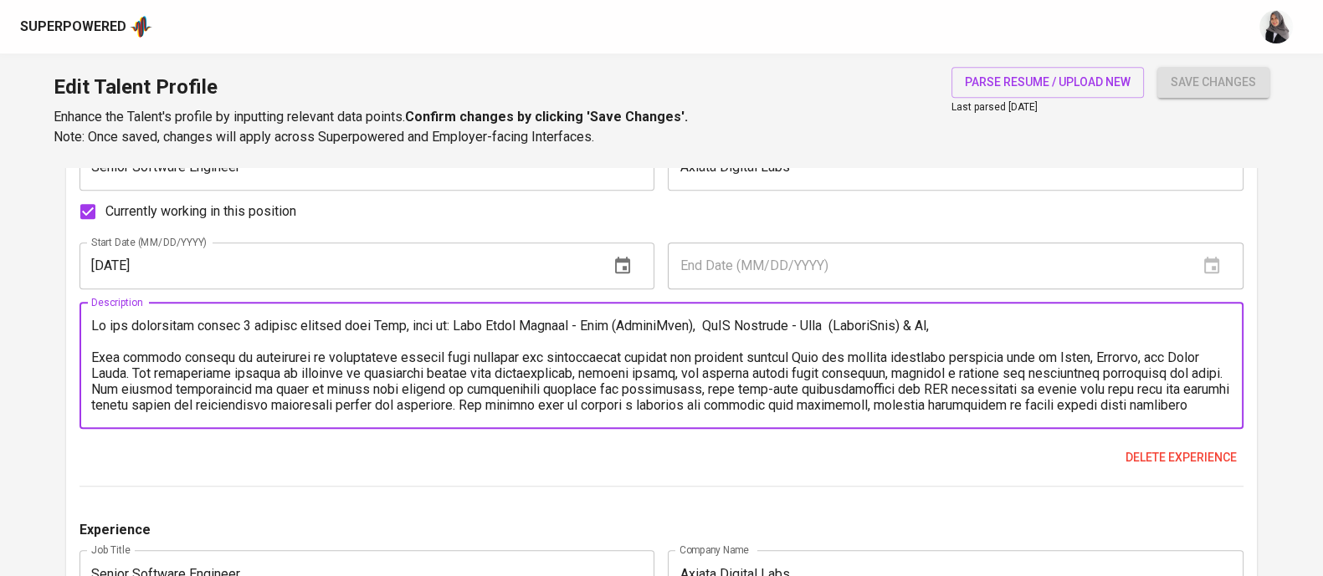
paste textarea "Enterprise Product Catalog - Angular & Java (SpringBoot)"
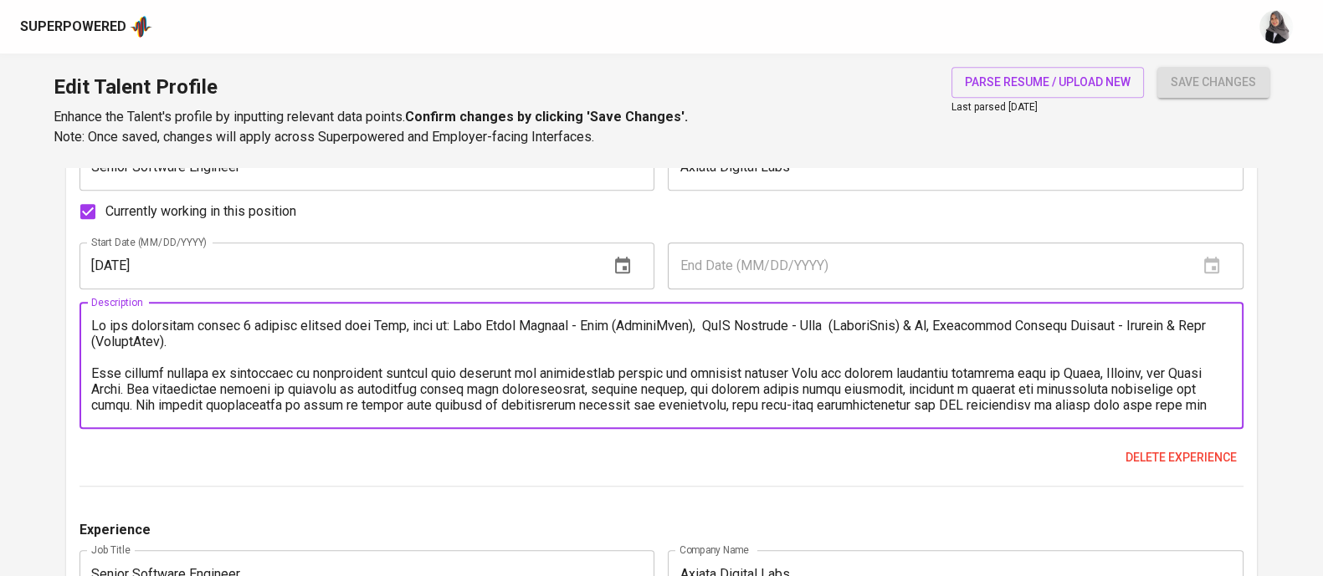
click at [786, 370] on textarea at bounding box center [661, 365] width 1140 height 95
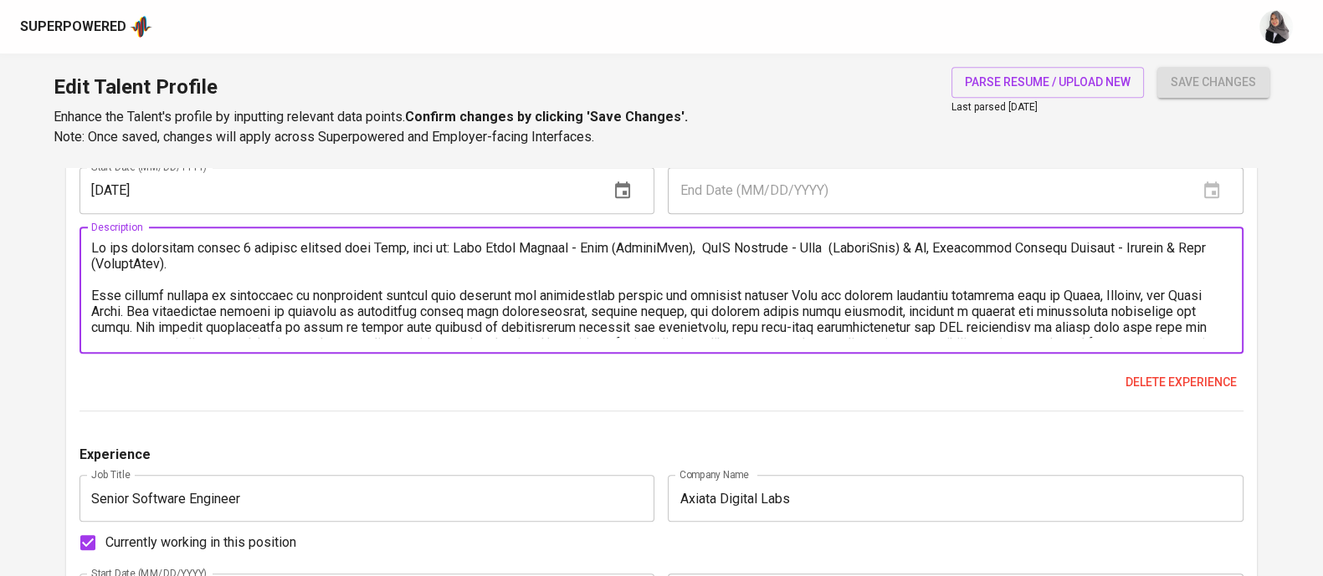
scroll to position [47, 0]
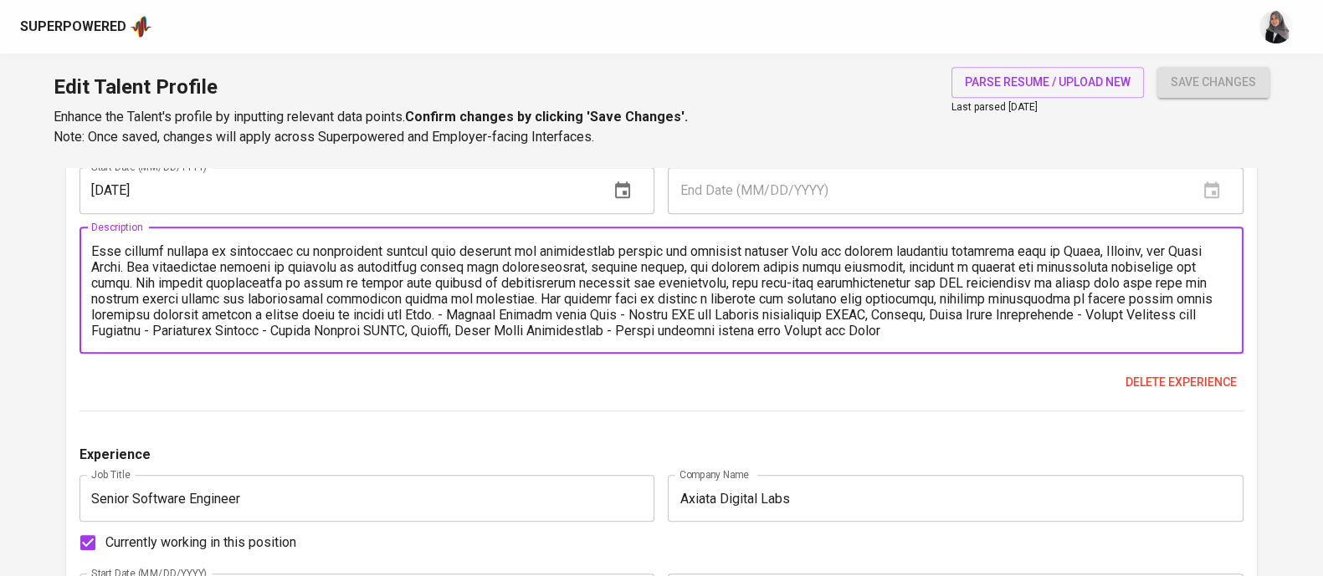
drag, startPoint x: 94, startPoint y: 297, endPoint x: 1048, endPoint y: 341, distance: 955.6
click at [1048, 341] on div "Description" at bounding box center [661, 291] width 1164 height 126
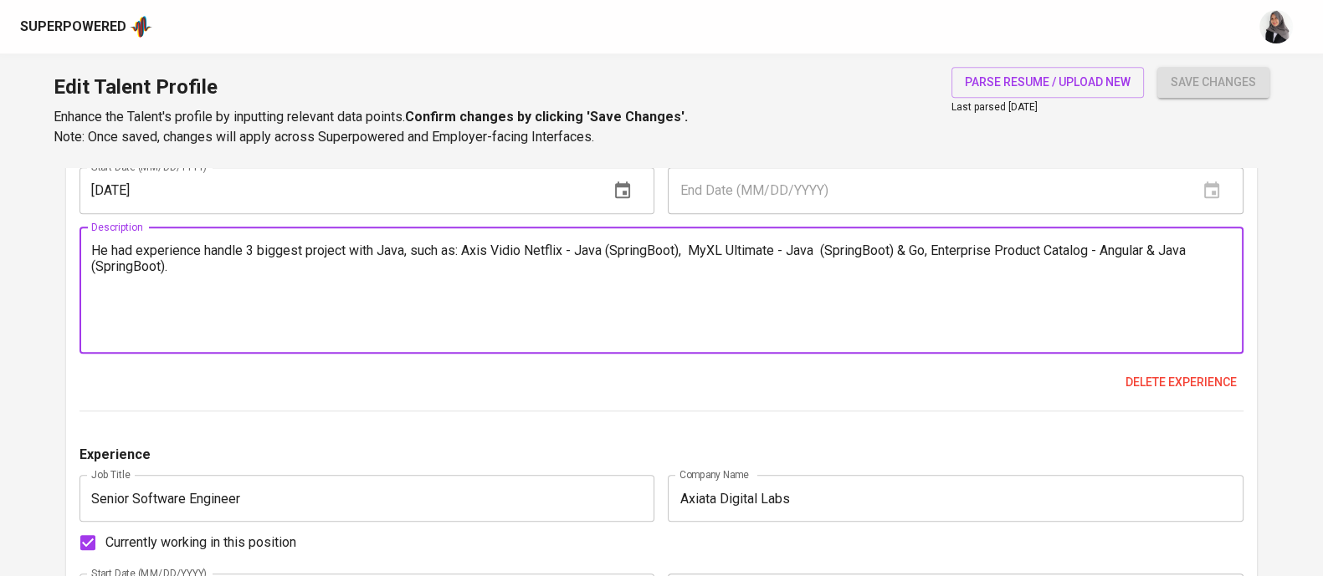
scroll to position [0, 0]
click at [770, 273] on textarea "He had experience handle 3 biggest project with Java, such as: Axis Vidio Netfl…" at bounding box center [661, 290] width 1140 height 95
paste textarea "Develop from scratch Web applications using Angular 17 and Java Create reusable…"
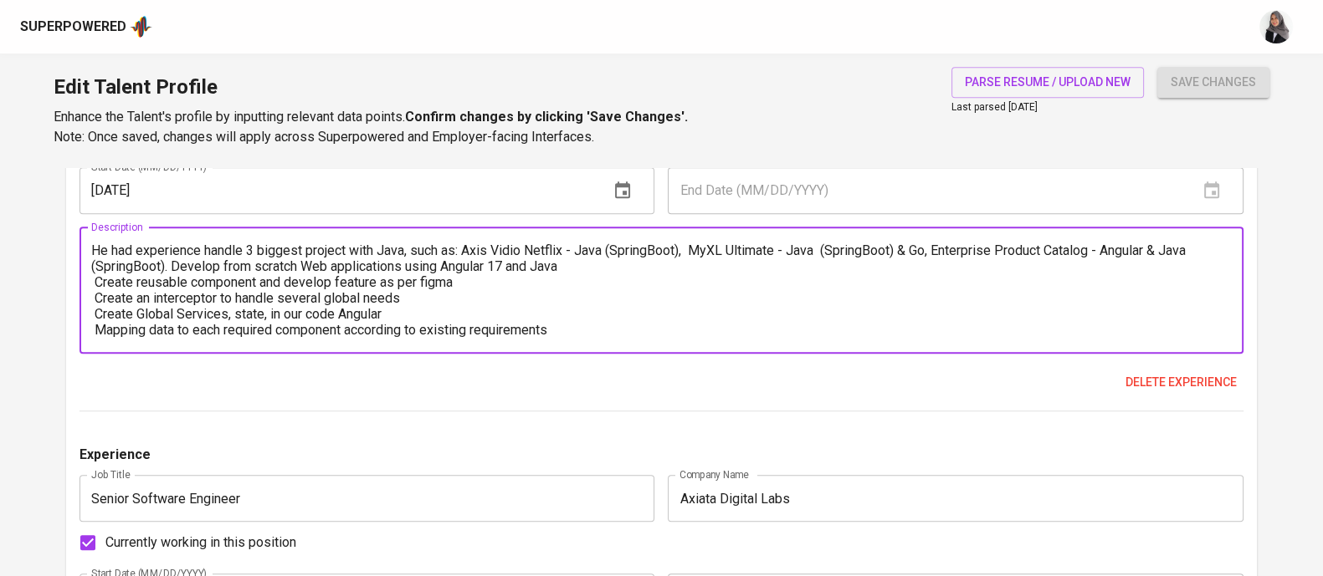
click at [96, 248] on textarea "He had experience handle 3 biggest project with Java, such as: Axis Vidio Netfl…" at bounding box center [661, 290] width 1140 height 95
click at [174, 267] on textarea "He had experience handle 3 biggest project with Java, such as: Axis Vidio Netfl…" at bounding box center [661, 290] width 1140 height 95
click at [638, 267] on textarea "He had experience handle 3 biggest project with Java, such as: Axis Vidio Netfl…" at bounding box center [661, 290] width 1140 height 95
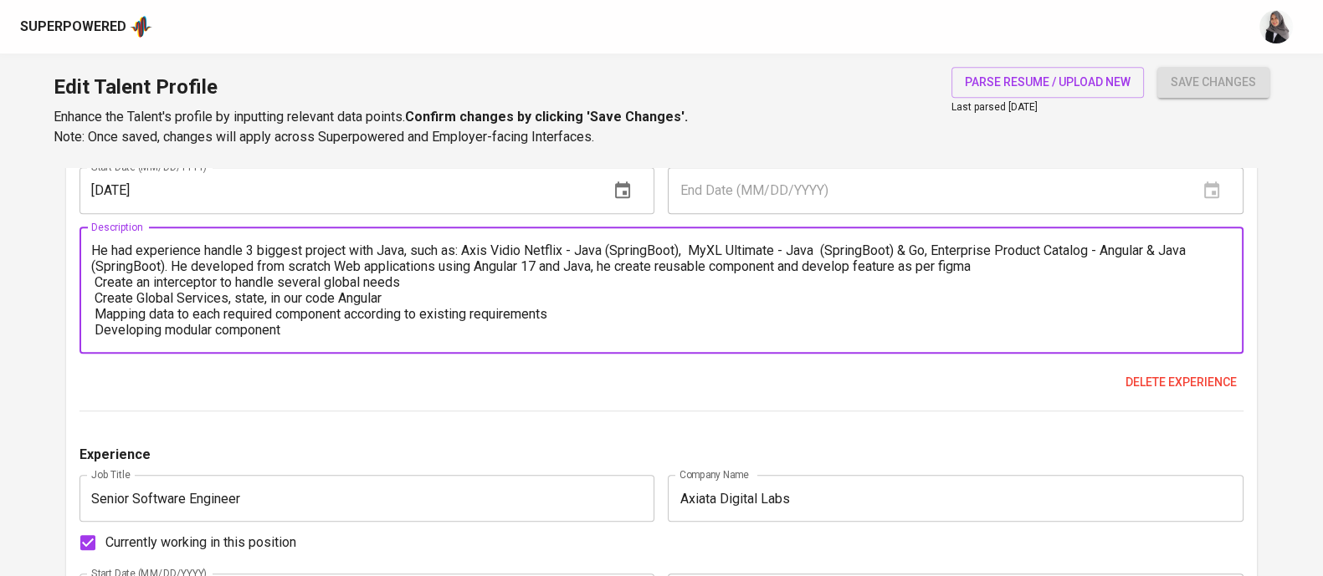
click at [663, 267] on textarea "He had experience handle 3 biggest project with Java, such as: Axis Vidio Netfl…" at bounding box center [661, 290] width 1140 height 95
click at [1004, 261] on textarea "He had experience handle 3 biggest project with Java, such as: Axis Vidio Netfl…" at bounding box center [661, 290] width 1140 height 95
click at [238, 282] on textarea "He had experience handle 3 biggest project with Java, such as: Axis Vidio Netfl…" at bounding box center [661, 290] width 1140 height 95
drag, startPoint x: 238, startPoint y: 282, endPoint x: 284, endPoint y: 302, distance: 50.2
click at [269, 289] on textarea "He had experience handle 3 biggest project with Java, such as: Axis Vidio Netfl…" at bounding box center [661, 290] width 1140 height 95
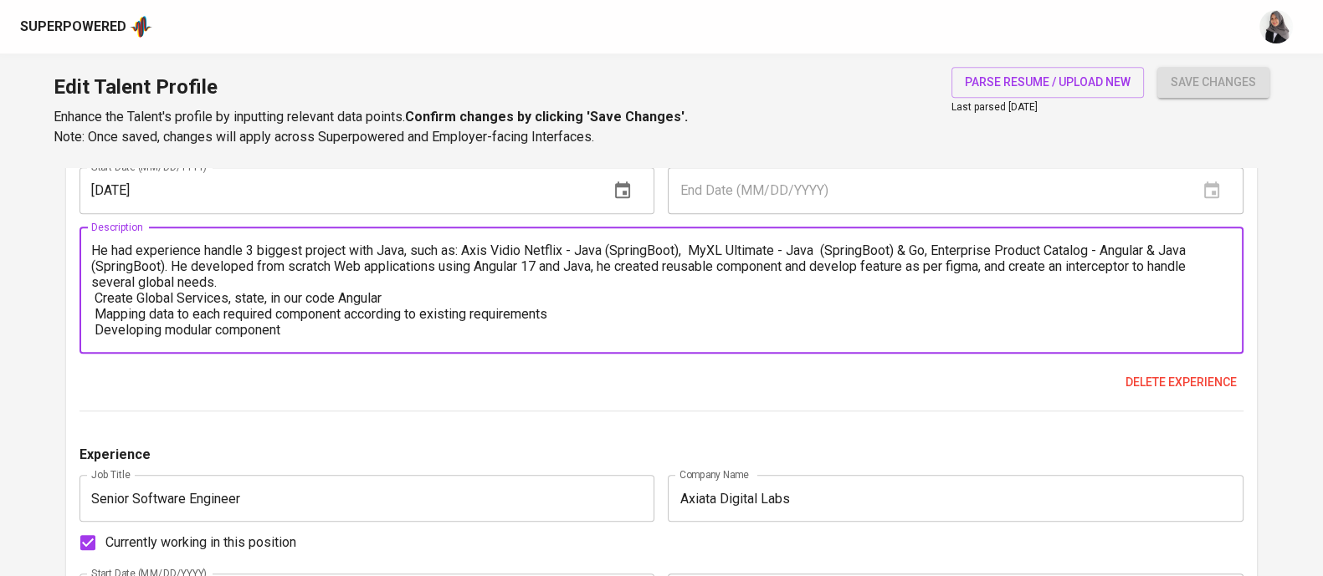
drag, startPoint x: 284, startPoint y: 302, endPoint x: 310, endPoint y: 324, distance: 33.9
click at [310, 324] on textarea "He had experience handle 3 biggest project with Java, such as: Axis Vidio Netfl…" at bounding box center [661, 290] width 1140 height 95
click at [310, 326] on textarea "He had experience handle 3 biggest project with Java, such as: Axis Vidio Netfl…" at bounding box center [661, 290] width 1140 height 95
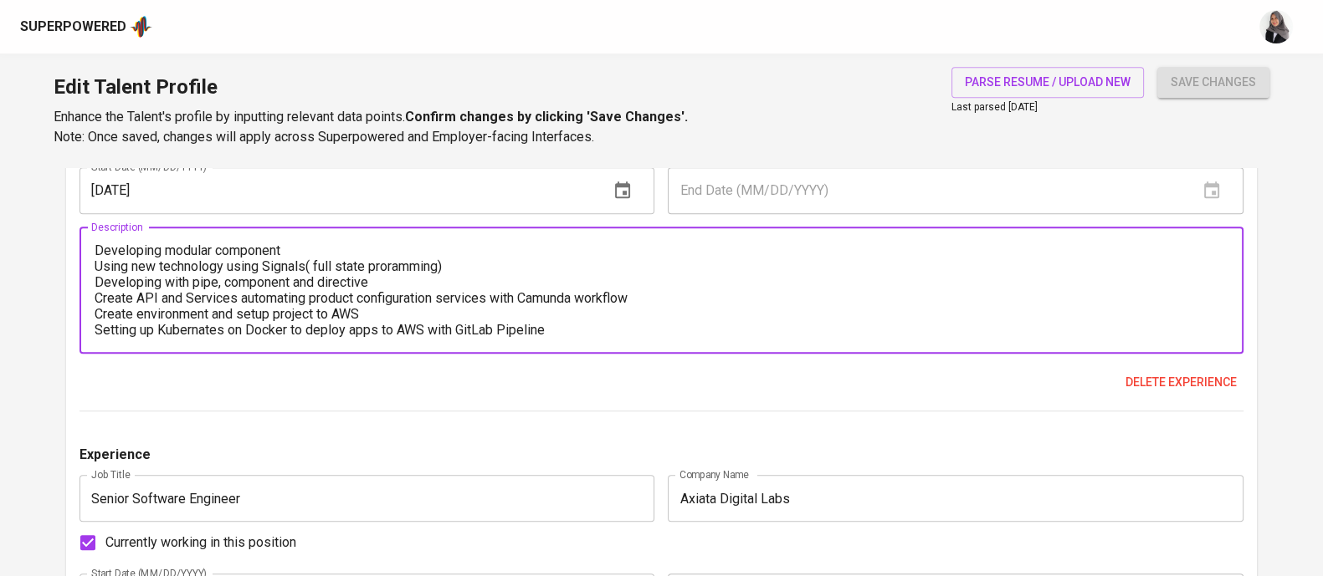
scroll to position [110, 0]
drag, startPoint x: 226, startPoint y: 280, endPoint x: 301, endPoint y: 368, distance: 115.7
click at [301, 368] on div "Experience Job Title Senior Software Engineer Job Title Company Name Axiata Dig…" at bounding box center [661, 225] width 1164 height 374
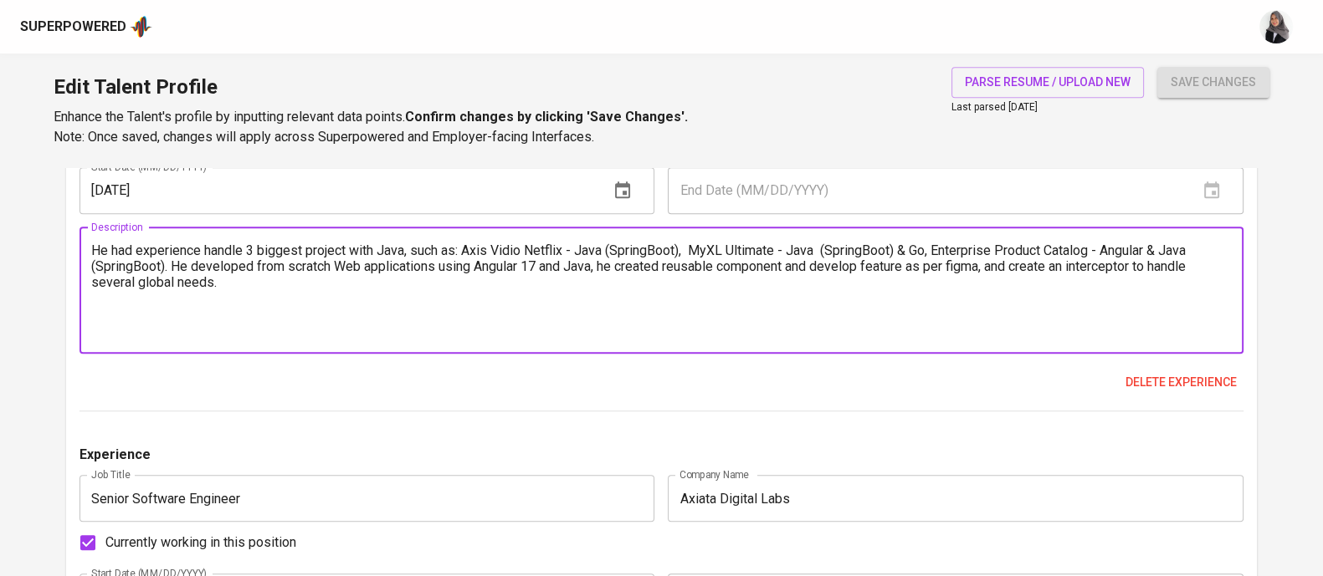
scroll to position [0, 0]
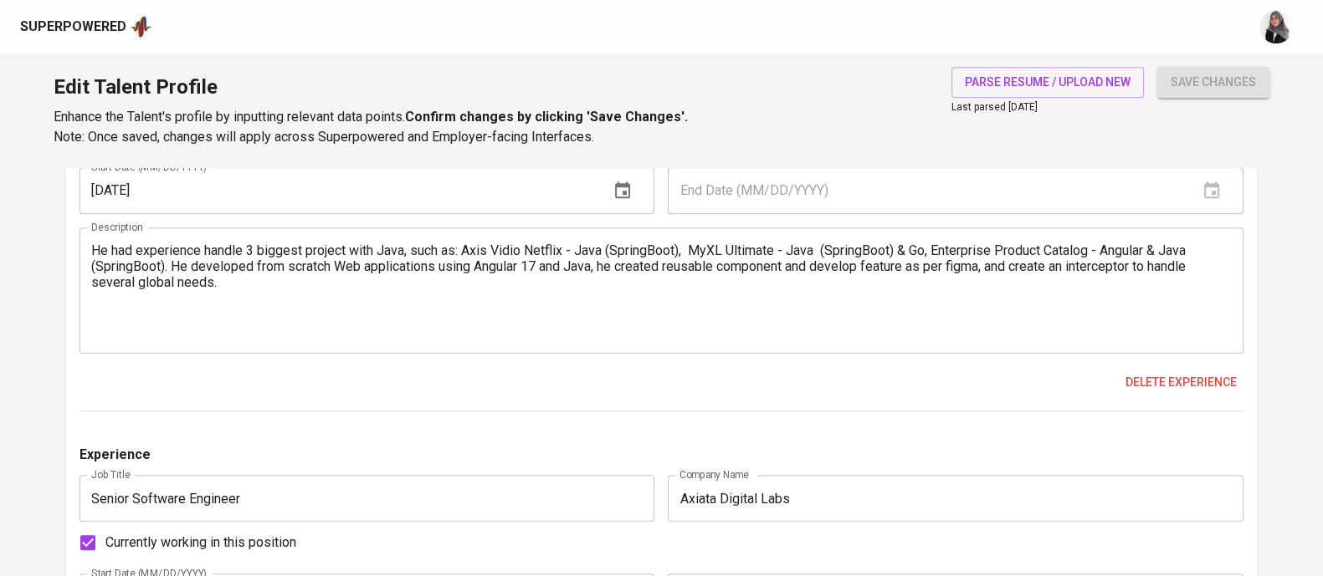
click at [809, 356] on div "Experience Job Title Senior Software Engineer Job Title Company Name Axiata Dig…" at bounding box center [661, 225] width 1164 height 374
click at [473, 267] on textarea "He had experience handle 3 biggest project with Java, such as: Axis Vidio Netfl…" at bounding box center [661, 290] width 1140 height 95
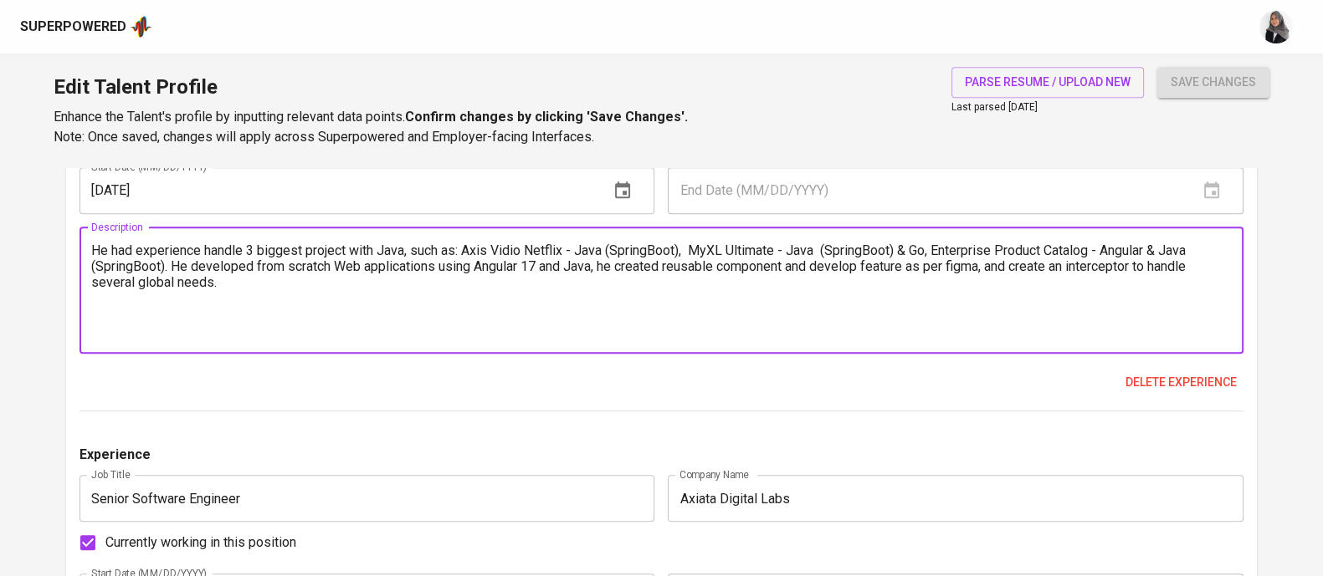
click at [280, 294] on textarea "He had experience handle 3 biggest project with Java, such as: Axis Vidio Netfl…" at bounding box center [661, 290] width 1140 height 95
paste textarea "Create API and Services automating product configuration services with Camunda …"
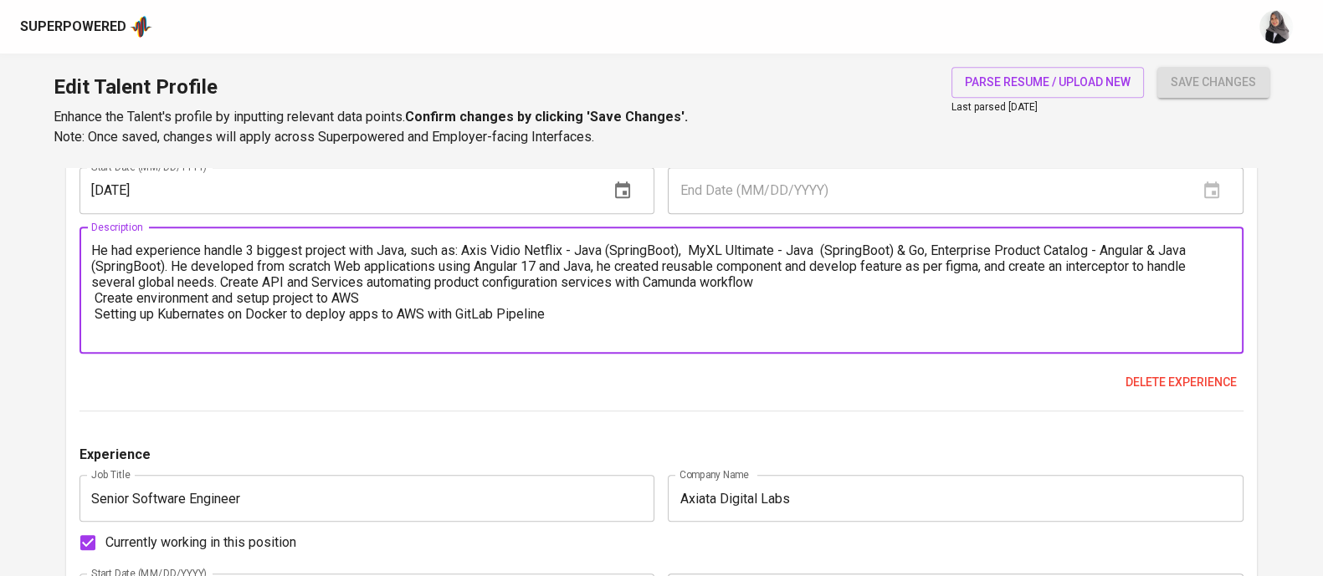
drag, startPoint x: 481, startPoint y: 262, endPoint x: 564, endPoint y: 259, distance: 82.9
click at [564, 259] on textarea "He had experience handle 3 biggest project with Java, such as: Axis Vidio Netfl…" at bounding box center [661, 290] width 1140 height 95
click at [172, 282] on textarea "He had experience handle 3 biggest project with Java, such as: Axis Vidio Netfl…" at bounding box center [661, 290] width 1140 height 95
click at [696, 284] on textarea "He had experience handle 3 biggest project with Java, such as: Axis Vidio Netfl…" at bounding box center [661, 290] width 1140 height 95
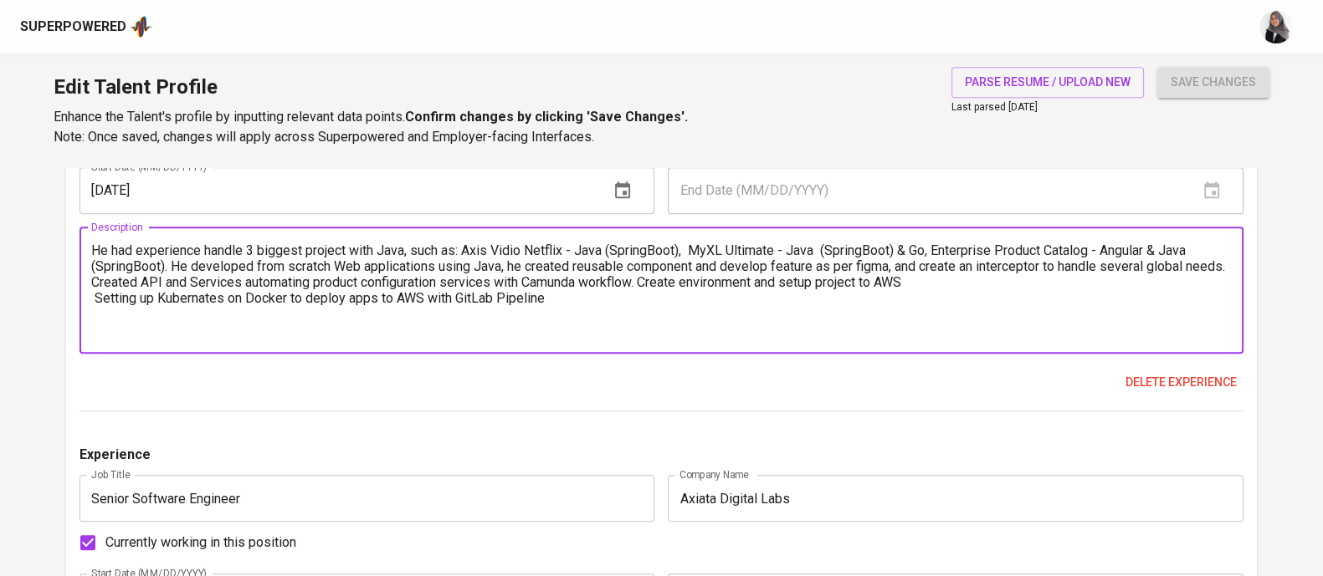
click at [730, 283] on textarea "He had experience handle 3 biggest project with Java, such as: Axis Vidio Netfl…" at bounding box center [661, 290] width 1140 height 95
click at [1025, 284] on textarea "He had experience handle 3 biggest project with Java, such as: Axis Vidio Netfl…" at bounding box center [661, 290] width 1140 height 95
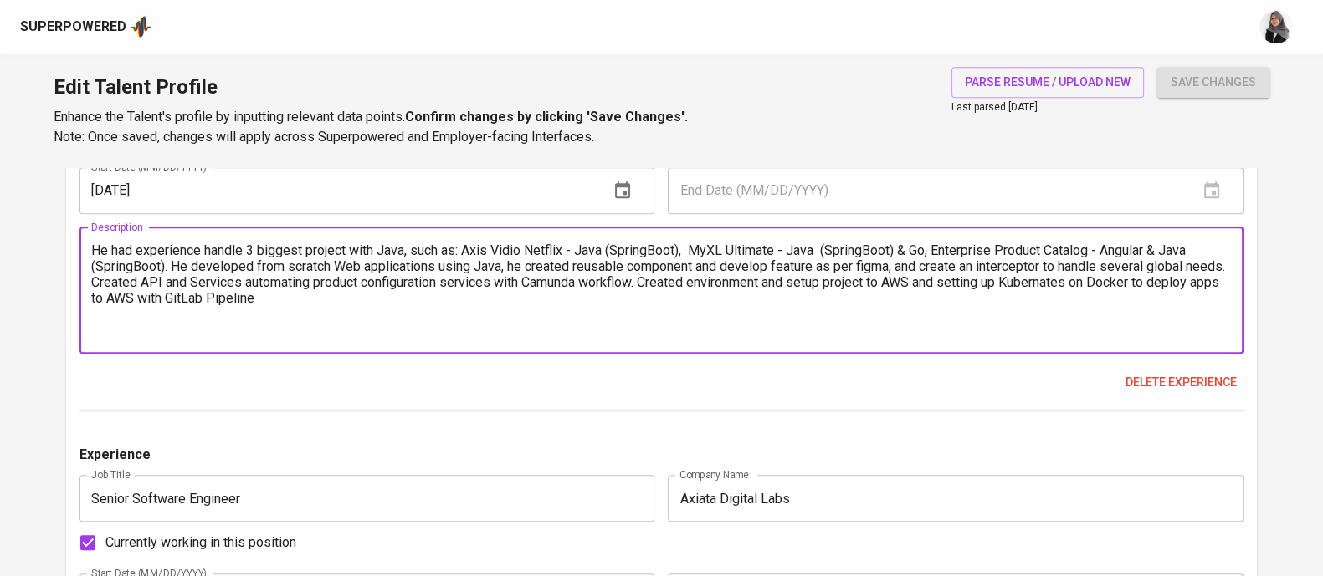
click at [1098, 284] on textarea "He had experience handle 3 biggest project with Java, such as: Axis Vidio Netfl…" at bounding box center [661, 290] width 1140 height 95
click at [357, 305] on textarea "He had experience handle 3 biggest project with Java, such as: Axis Vidio Netfl…" at bounding box center [661, 290] width 1140 height 95
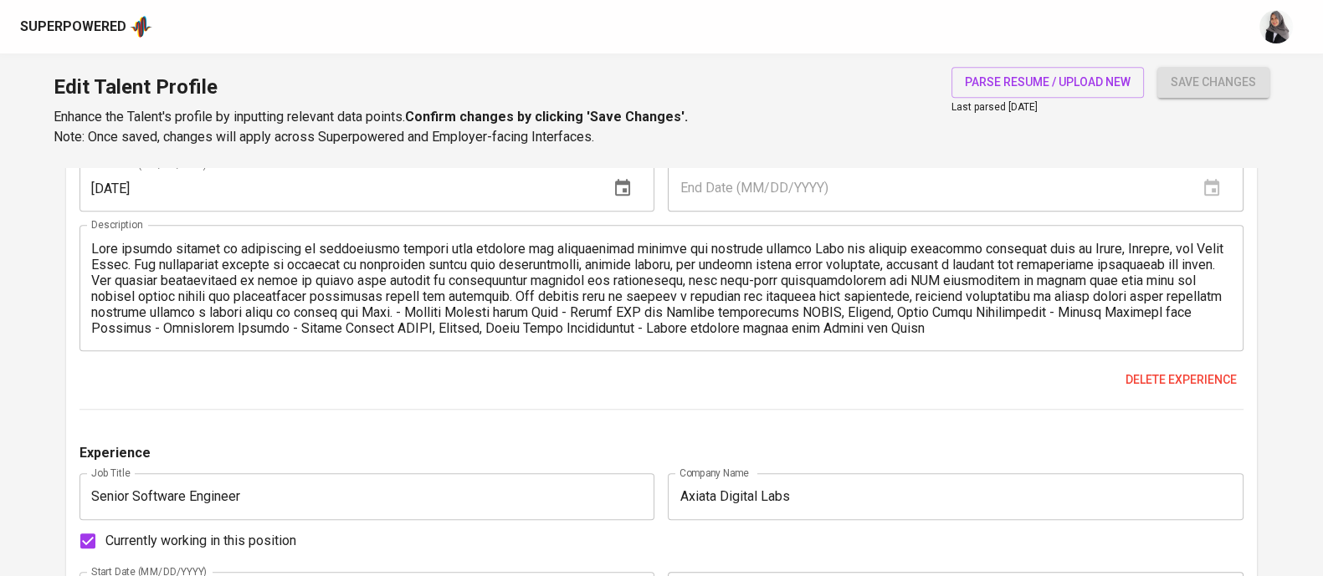
scroll to position [2011, 0]
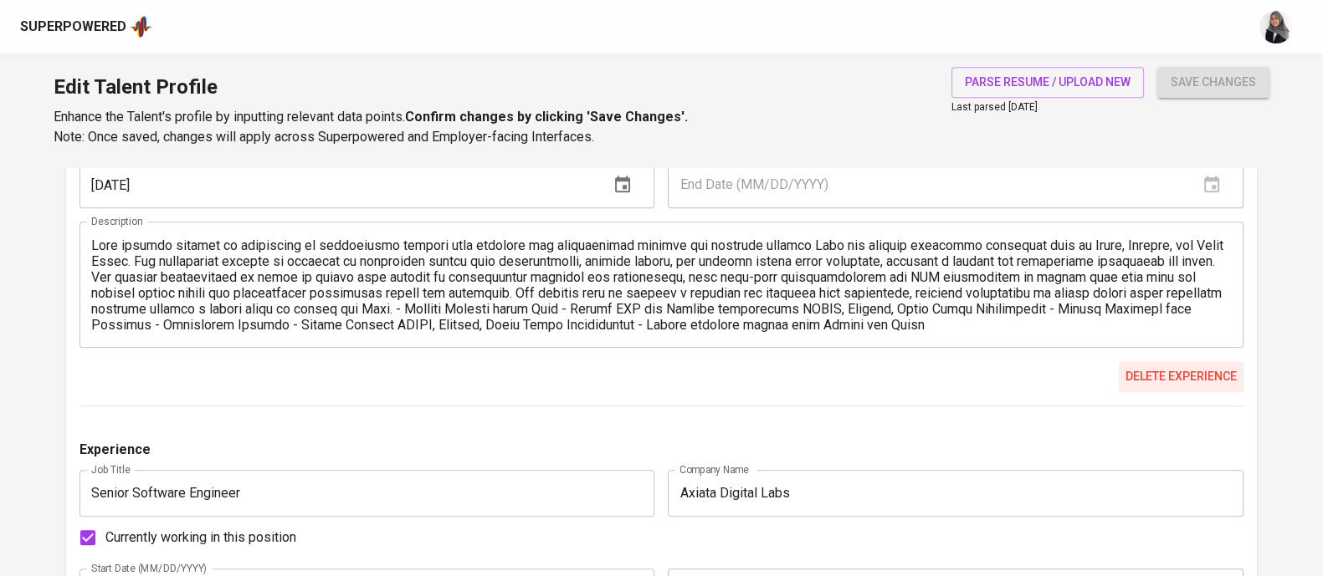
type textarea "He had experience handle 3 biggest project with Java, such as: Axis Vidio Netfl…"
click at [1162, 377] on span "Delete experience" at bounding box center [1180, 376] width 111 height 21
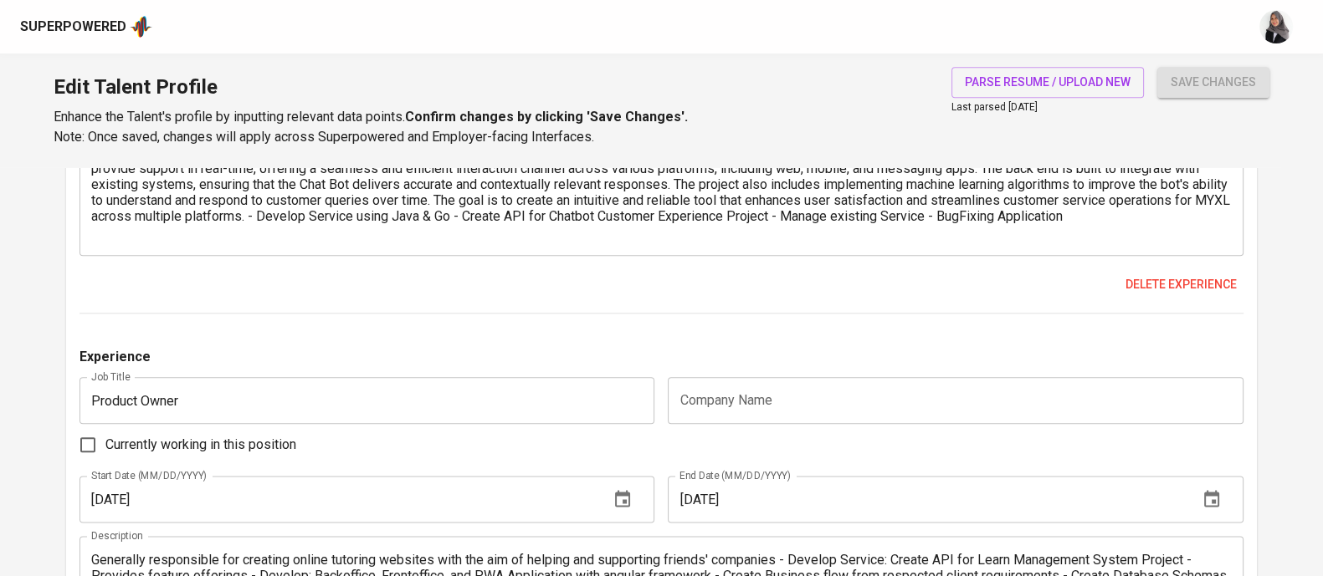
scroll to position [2506, 0]
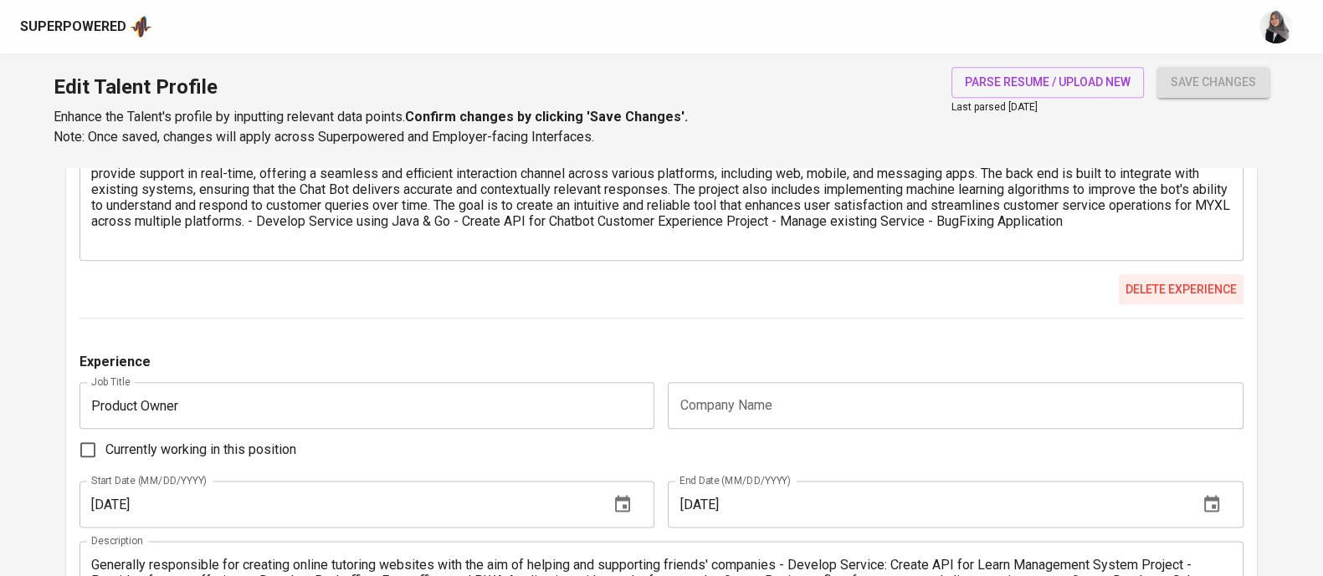
click at [1187, 290] on span "Delete experience" at bounding box center [1180, 289] width 111 height 21
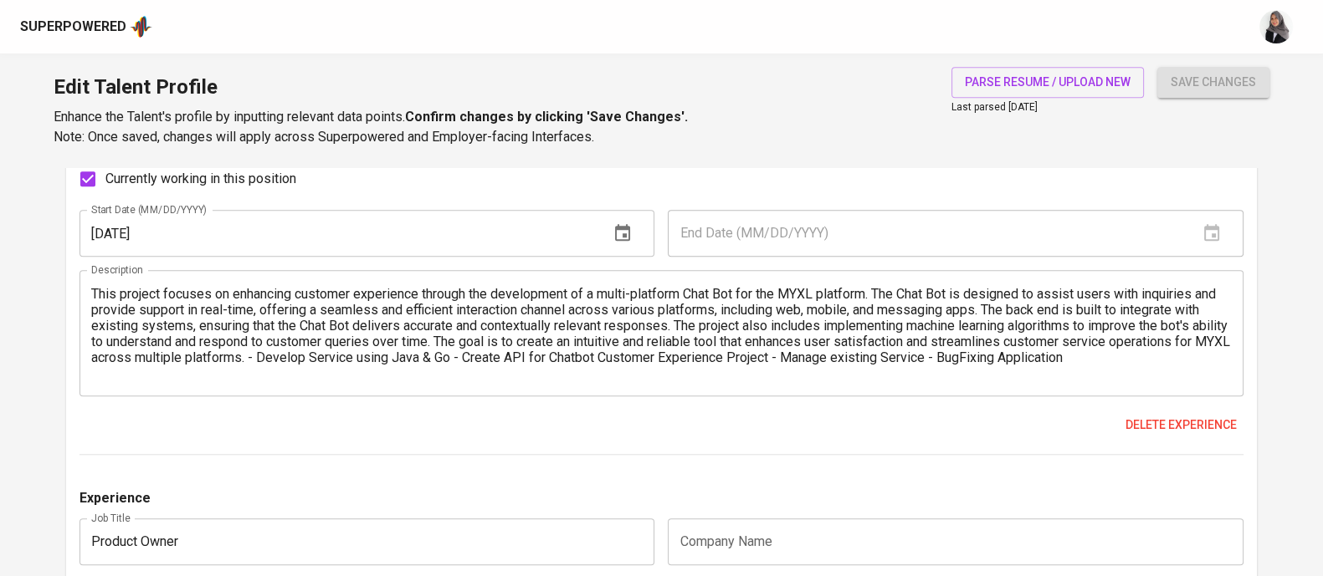
scroll to position [1961, 0]
click at [1159, 431] on span "Delete experience" at bounding box center [1180, 427] width 111 height 21
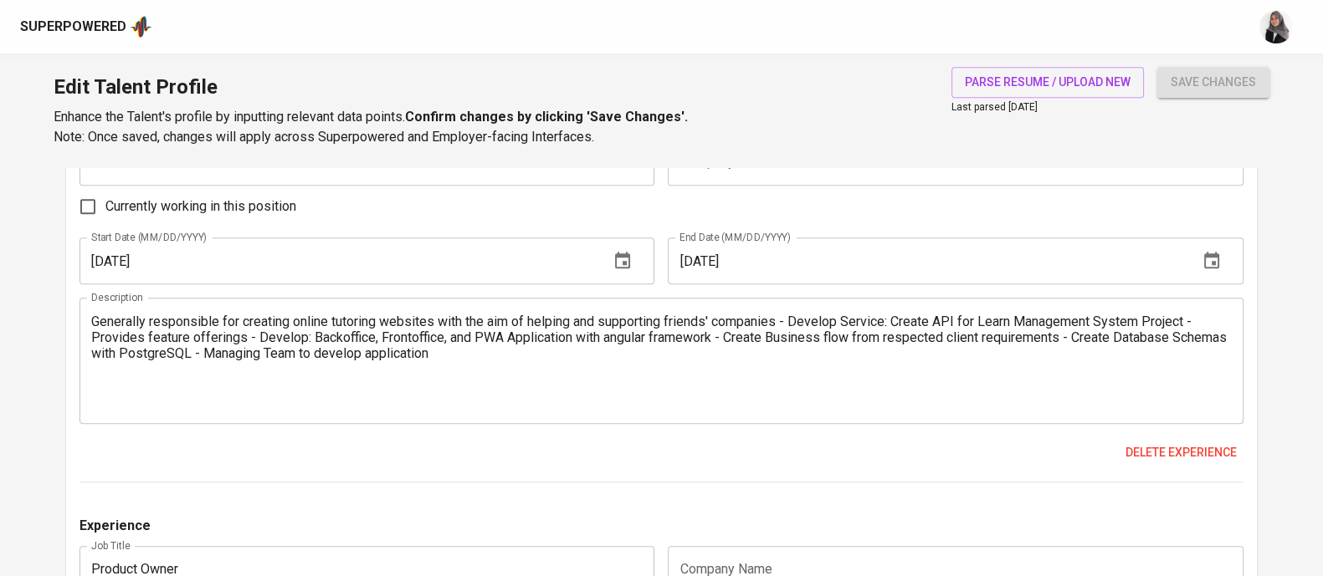
scroll to position [1936, 0]
click at [1175, 443] on span "Delete experience" at bounding box center [1180, 452] width 111 height 21
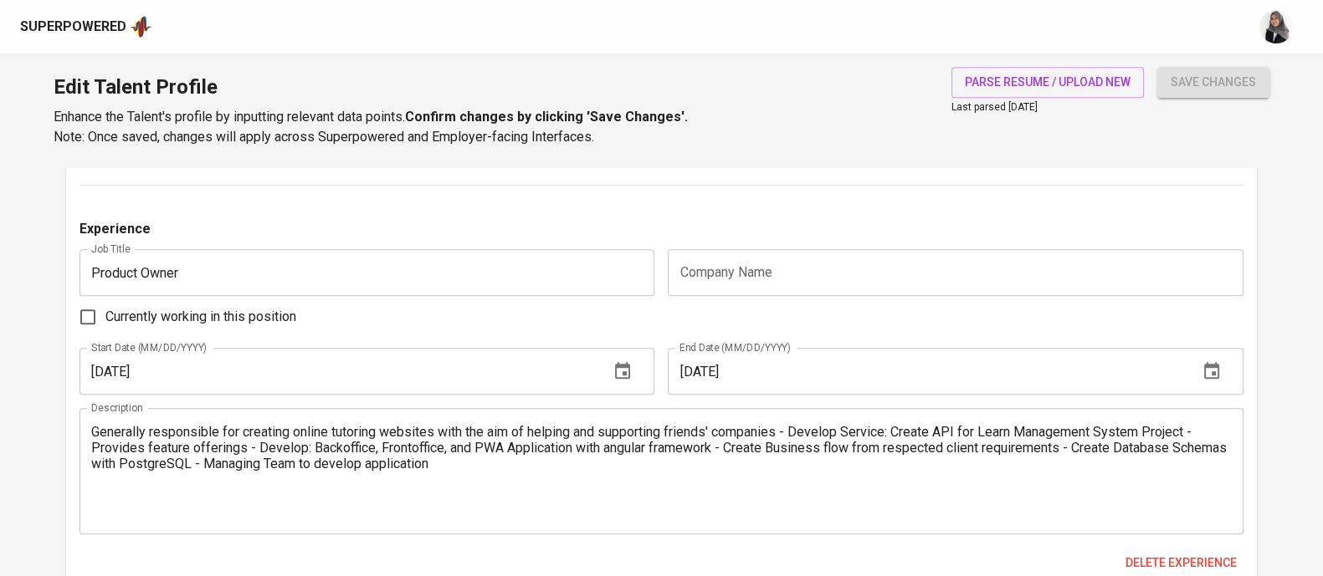
scroll to position [1795, 0]
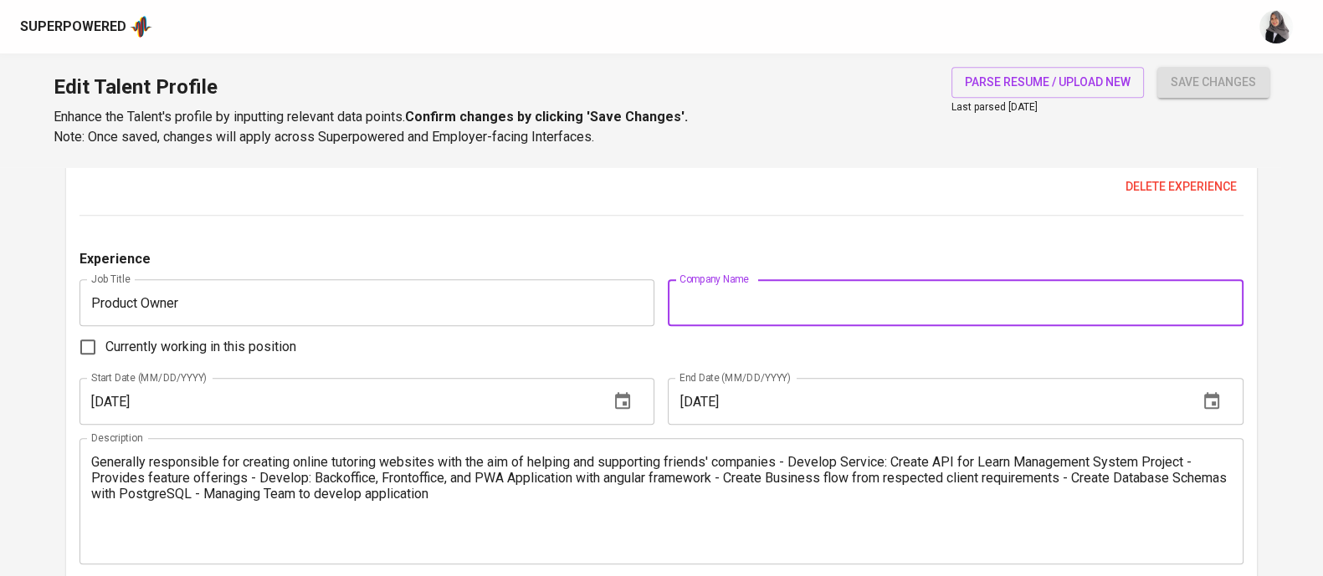
click at [740, 307] on input "text" at bounding box center [955, 302] width 575 height 47
paste input "Jati Piranti Solution"
type input "Jati Piranti Solution"
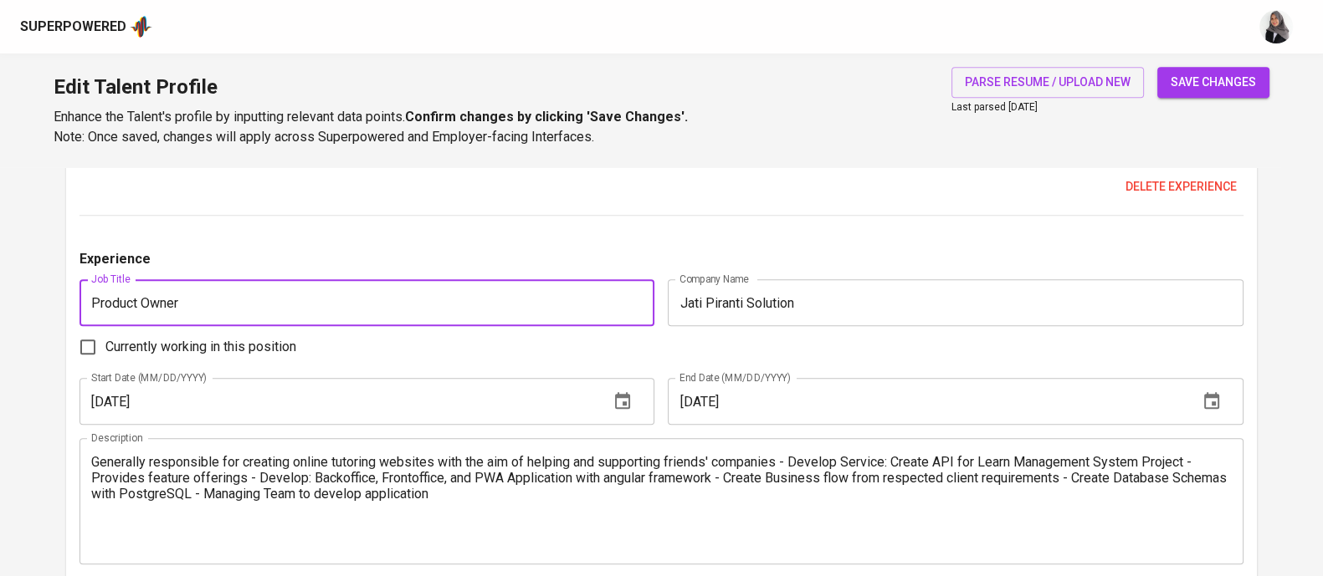
click at [414, 300] on input "Product Owner" at bounding box center [366, 302] width 575 height 47
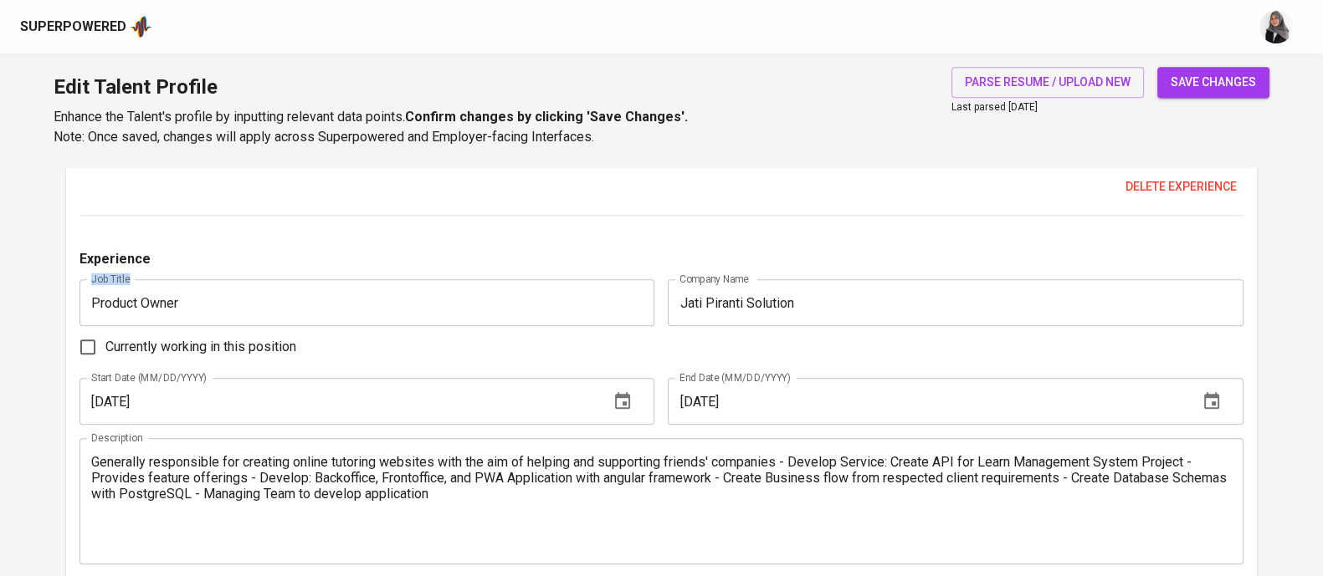
drag, startPoint x: 727, startPoint y: 231, endPoint x: 207, endPoint y: 316, distance: 526.5
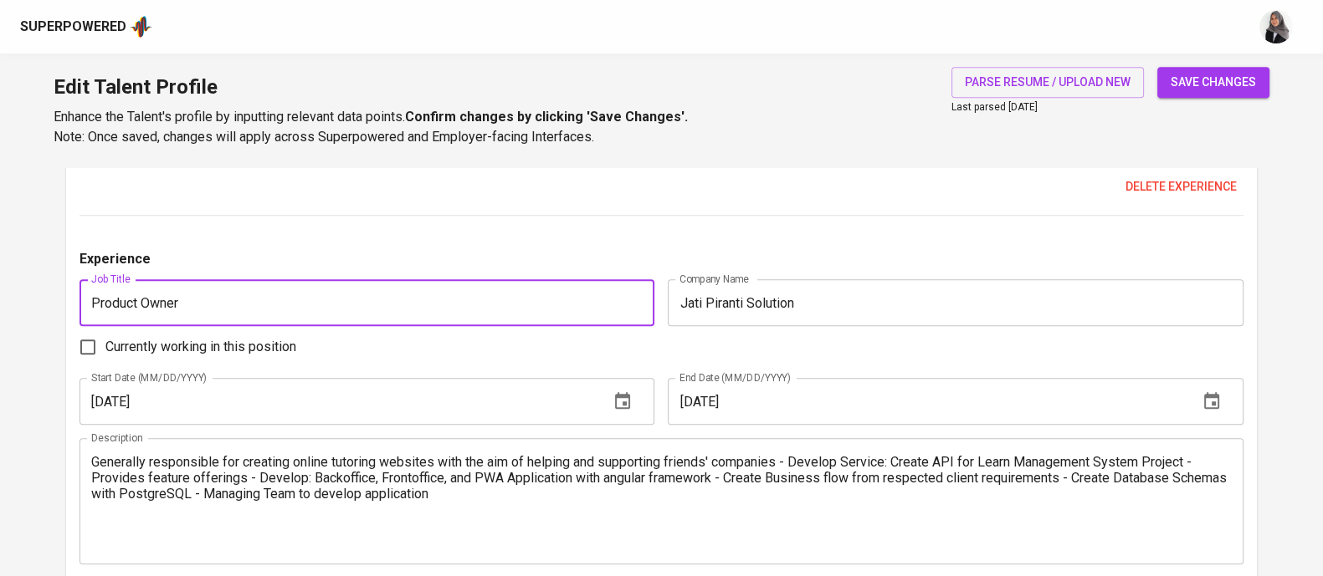
click at [207, 316] on input "Product Owner" at bounding box center [366, 302] width 575 height 47
type input "Software Engineer"
click at [1157, 67] on button "save changes" at bounding box center [1213, 82] width 112 height 31
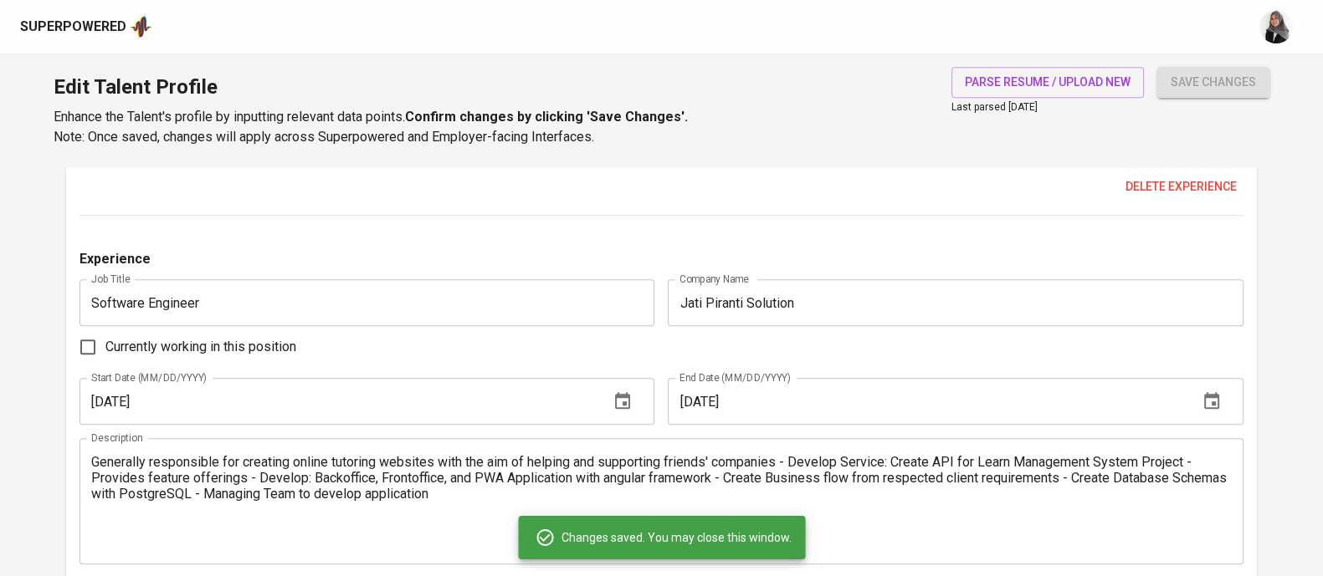
type input "JavaScript"
type input "Amazon Web Services (AWS)"
type input "Java Spring Boot"
type input "Java"
type input "Python"
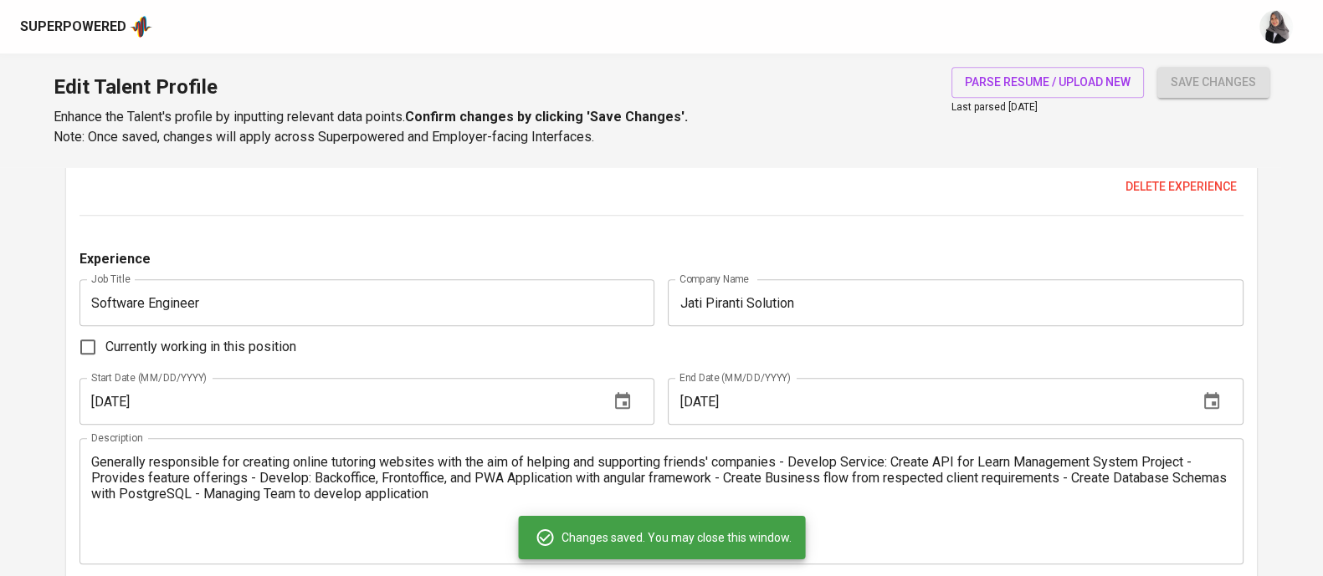
type input "Go"
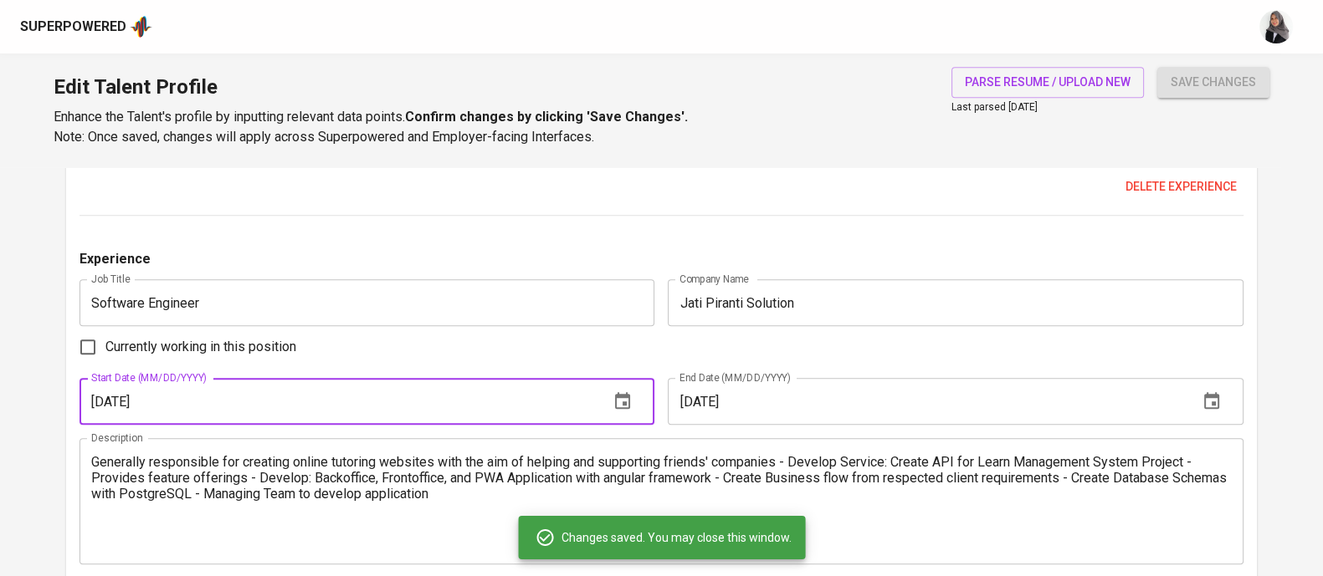
click at [476, 397] on input "04/01/2021" at bounding box center [337, 401] width 516 height 47
click at [200, 399] on input "04/01/2021" at bounding box center [337, 401] width 516 height 47
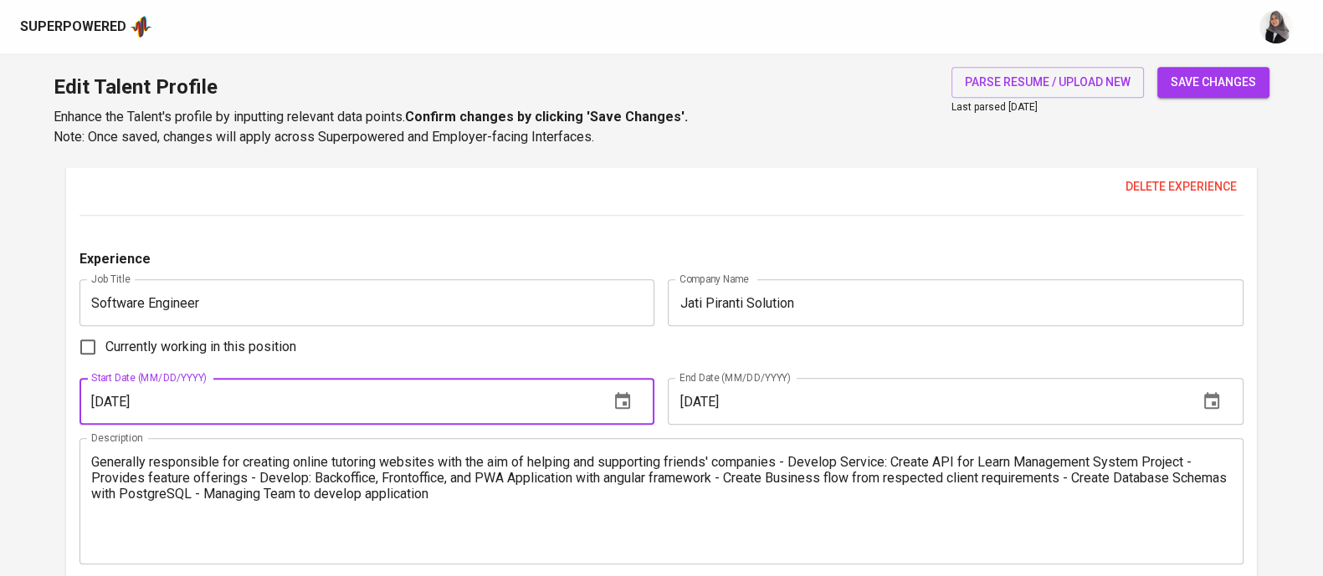
type input "04/01/2019"
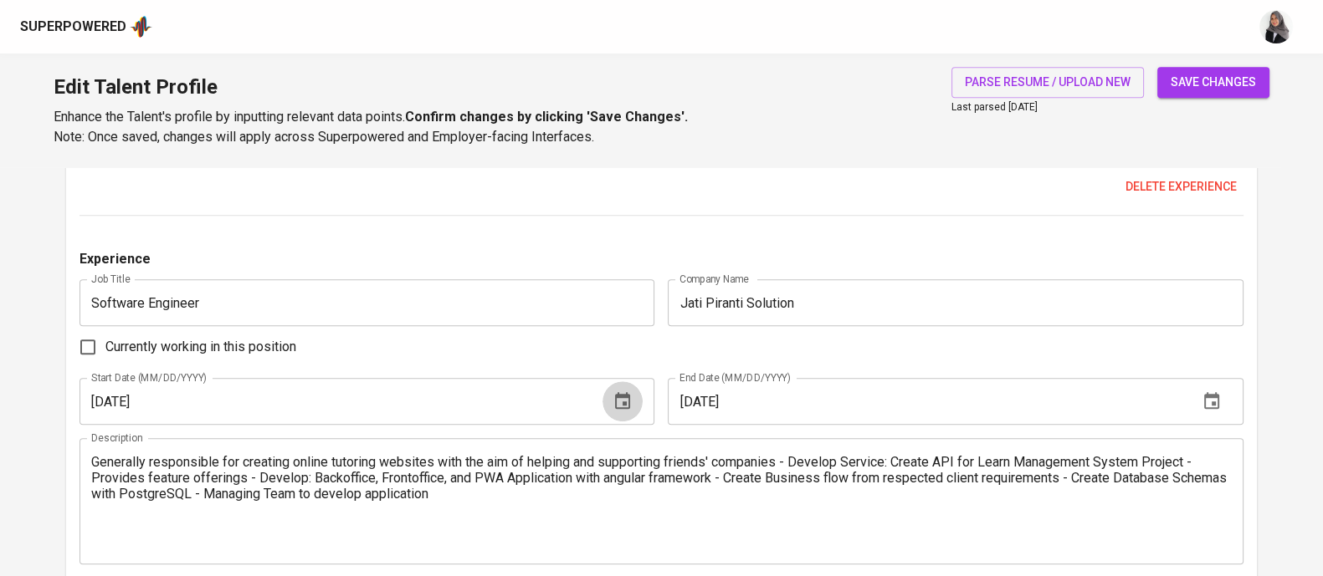
click at [606, 402] on button "button" at bounding box center [622, 402] width 40 height 40
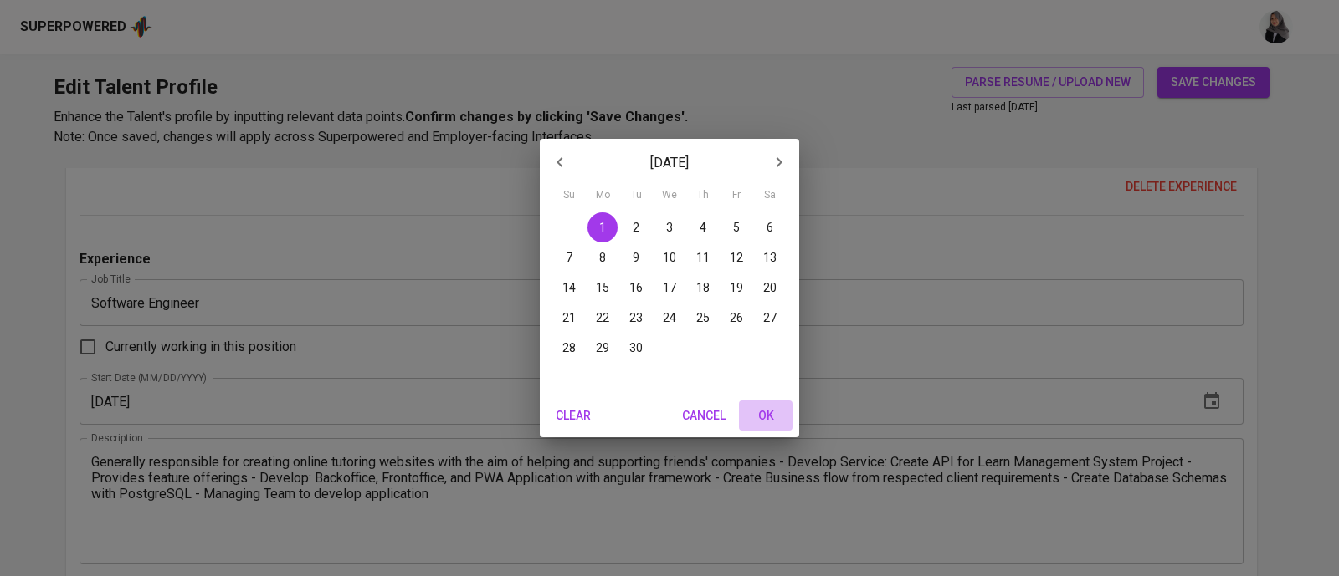
click at [764, 404] on button "OK" at bounding box center [766, 416] width 54 height 31
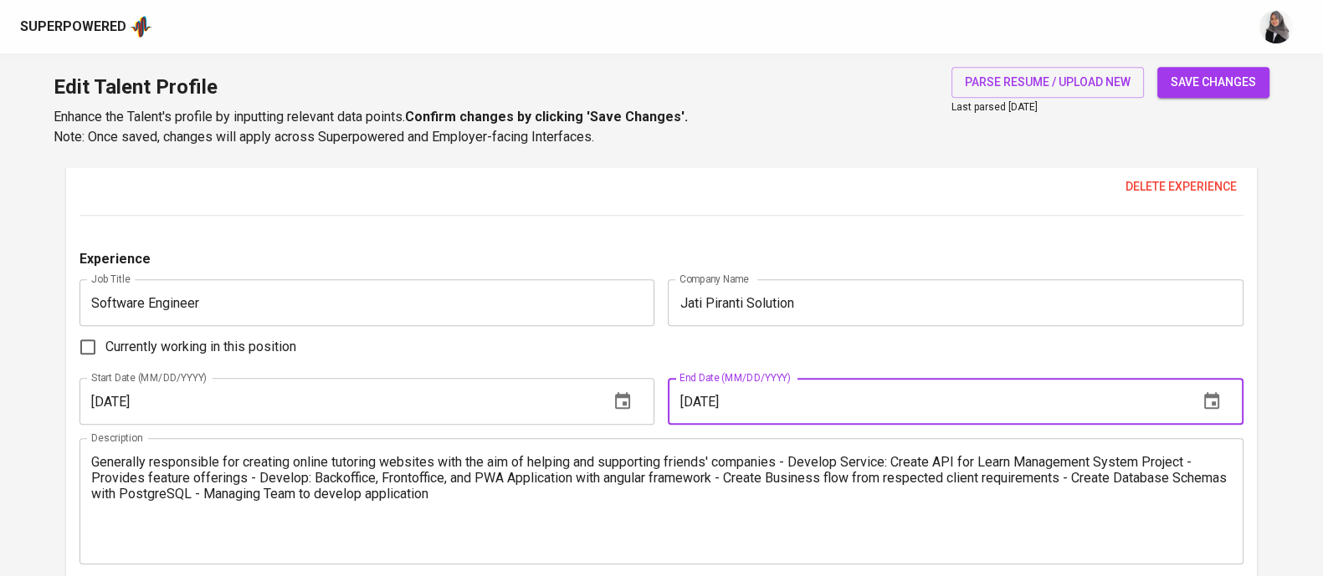
click at [784, 382] on input "07/01/2021" at bounding box center [926, 401] width 516 height 47
click at [691, 399] on input "07/01/2021" at bounding box center [926, 401] width 516 height 47
type input "04/01/2021"
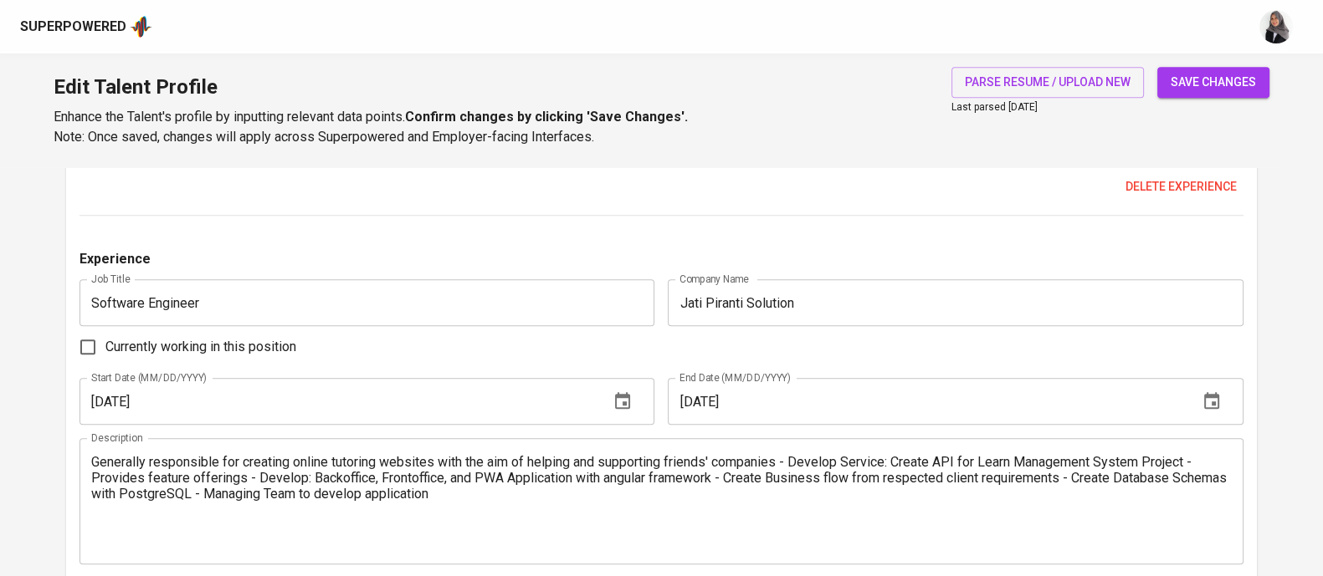
click at [1219, 407] on icon "button" at bounding box center [1211, 402] width 20 height 20
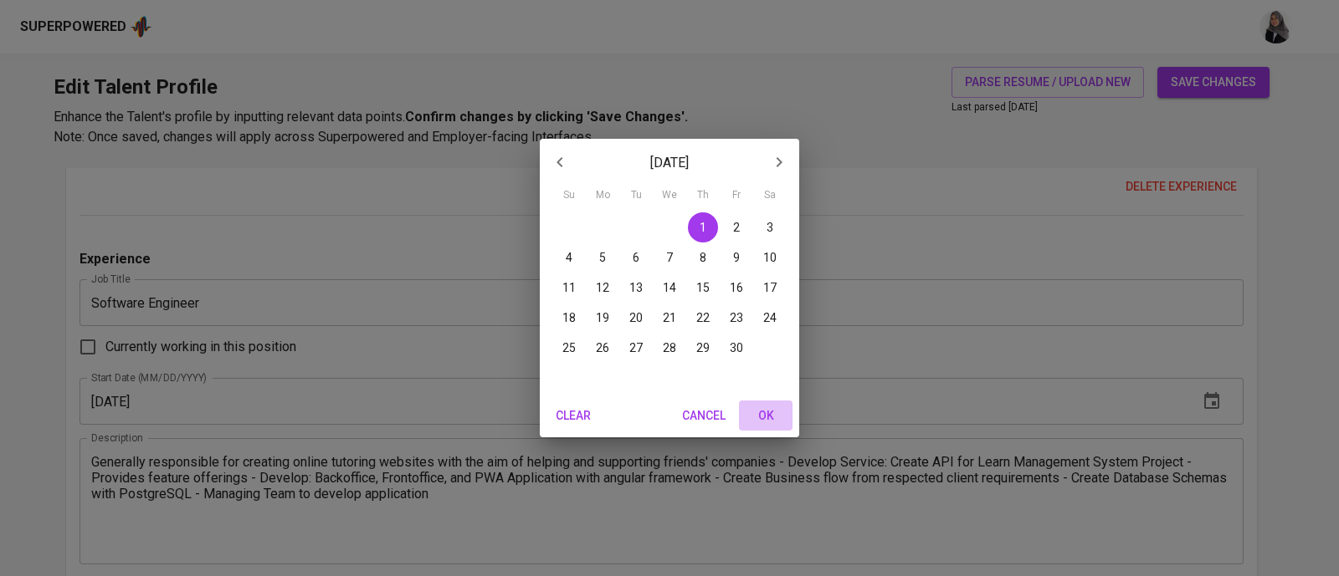
click at [775, 423] on span "OK" at bounding box center [765, 416] width 40 height 21
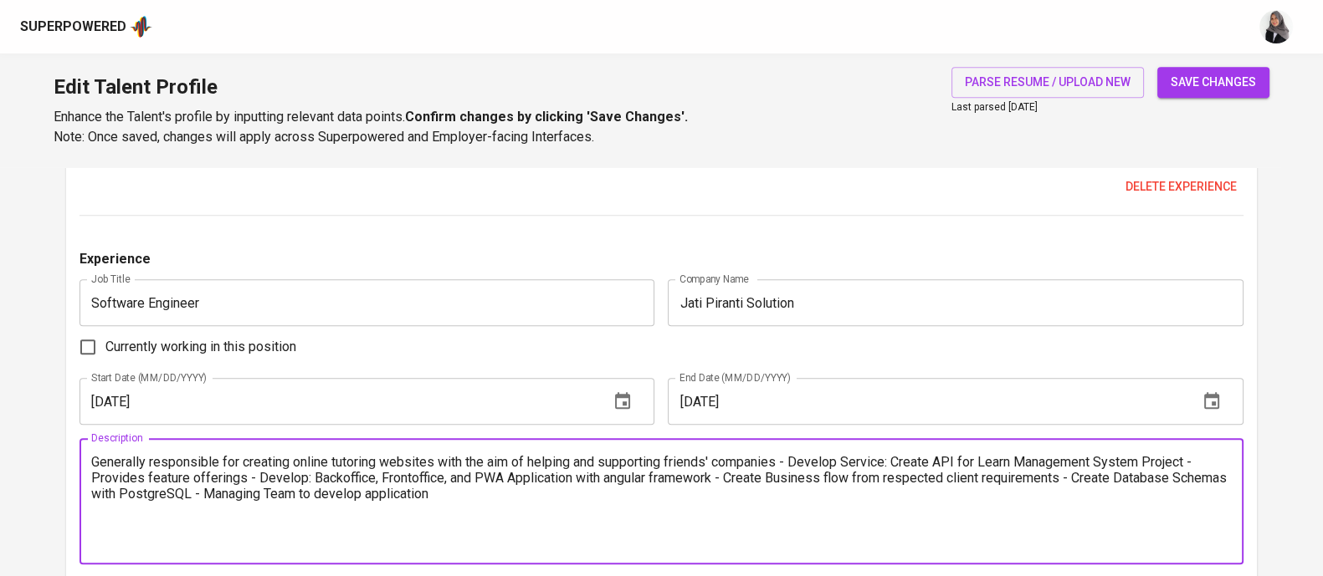
click at [701, 463] on textarea "Generally responsible for creating online tutoring websites with the aim of hel…" at bounding box center [661, 501] width 1140 height 95
click at [507, 522] on textarea "Generally responsible for creating online tutoring websites with the aim of hel…" at bounding box center [661, 501] width 1140 height 95
paste textarea "Avantrade BCA - Java April 2019 - April 2021 The Avantrade project is focused o…"
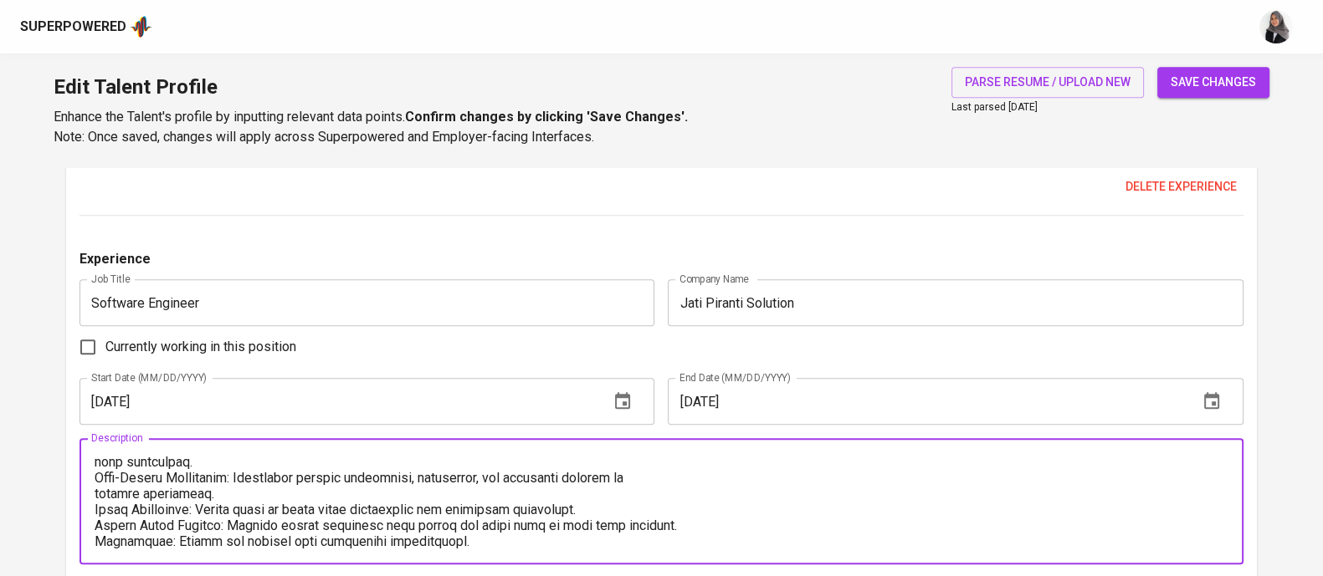
scroll to position [0, 0]
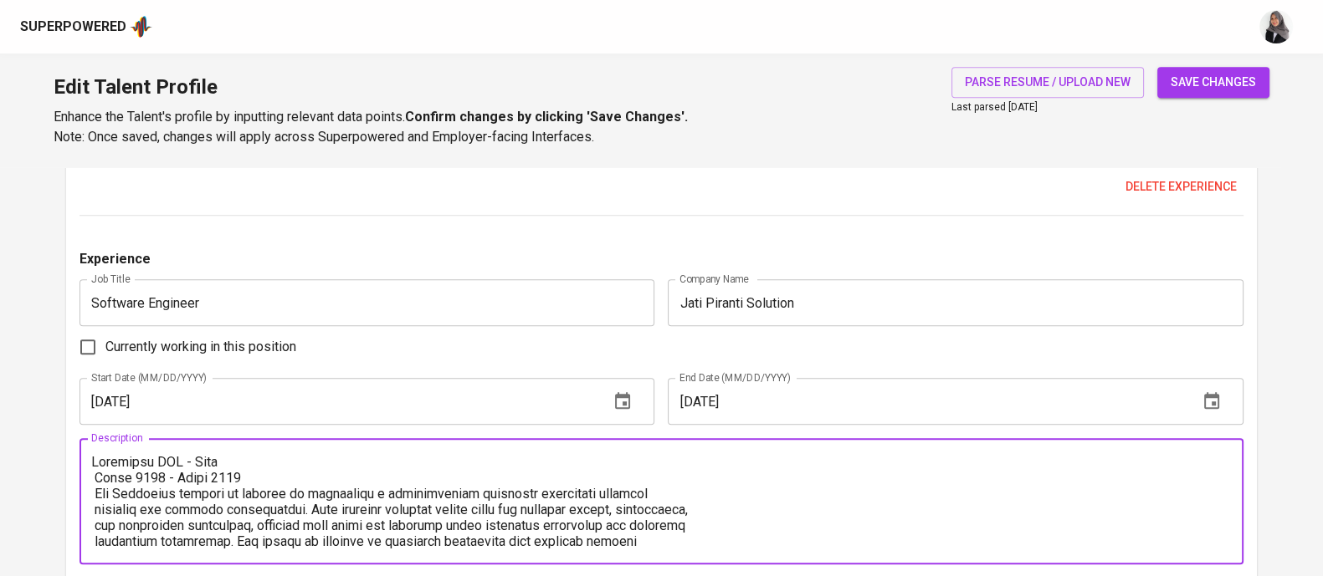
click at [97, 458] on textarea at bounding box center [661, 501] width 1140 height 95
click at [237, 458] on textarea at bounding box center [661, 501] width 1140 height 95
click at [364, 462] on textarea at bounding box center [661, 501] width 1140 height 95
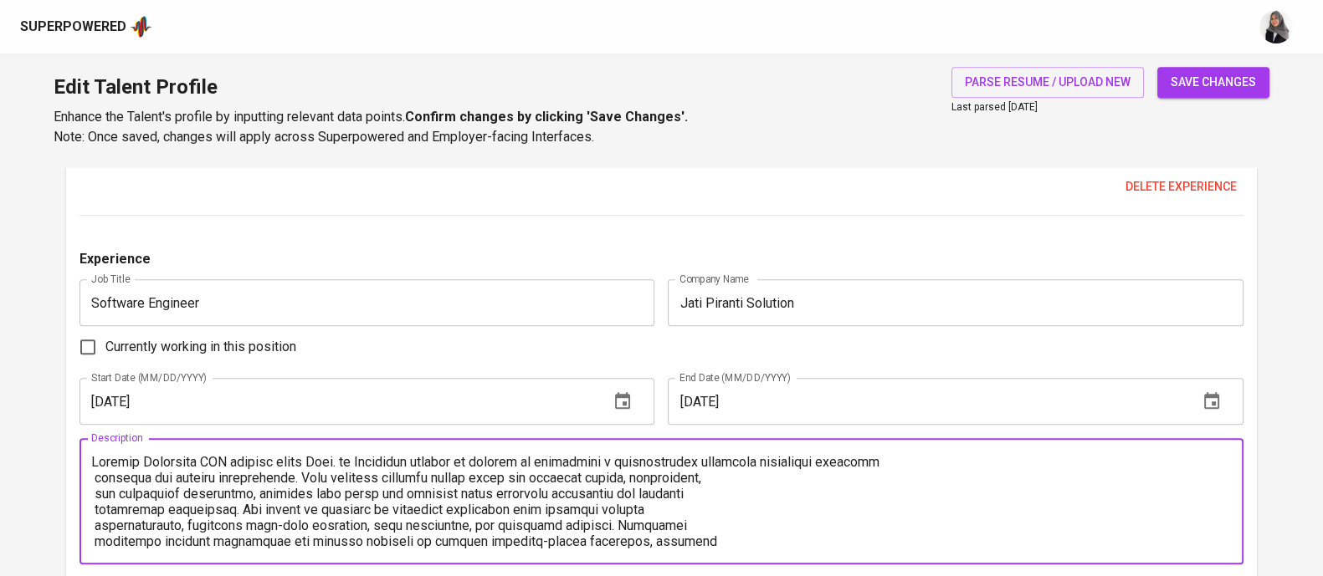
click at [933, 456] on textarea at bounding box center [661, 501] width 1140 height 95
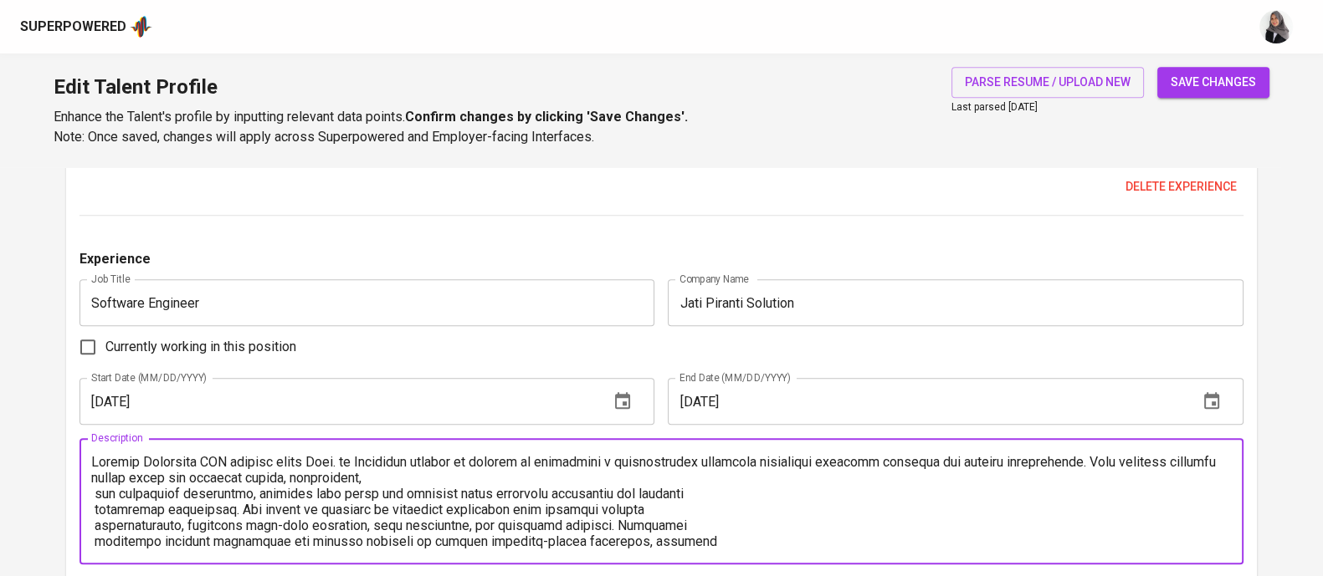
click at [508, 473] on textarea at bounding box center [661, 501] width 1140 height 95
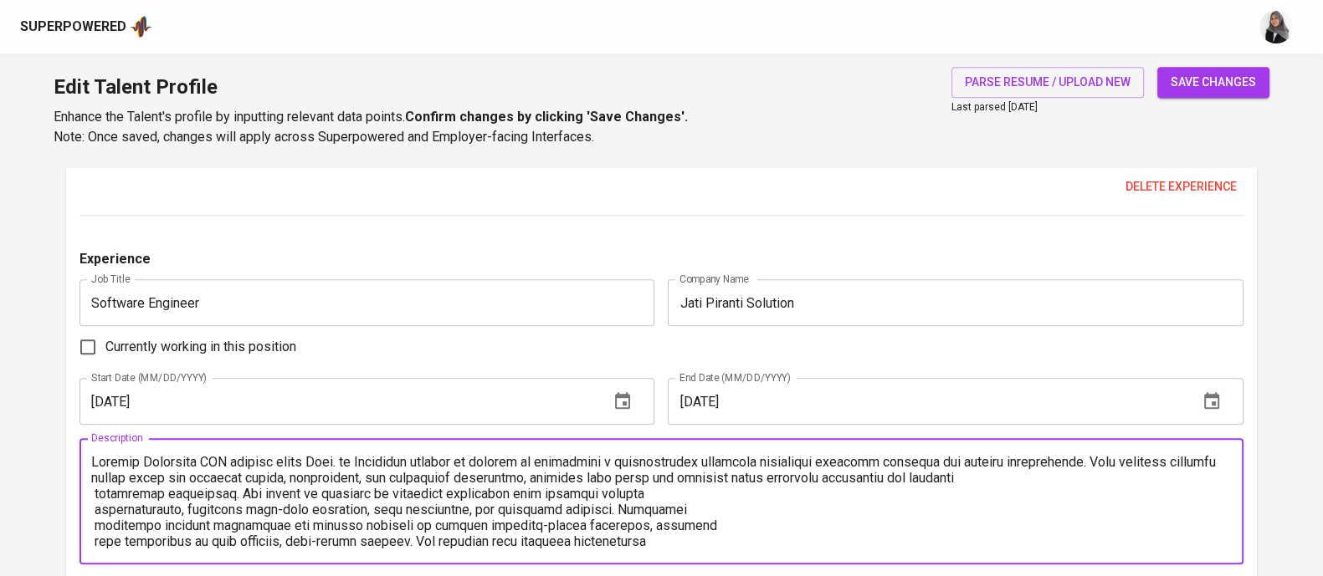
click at [1022, 478] on textarea at bounding box center [661, 501] width 1140 height 95
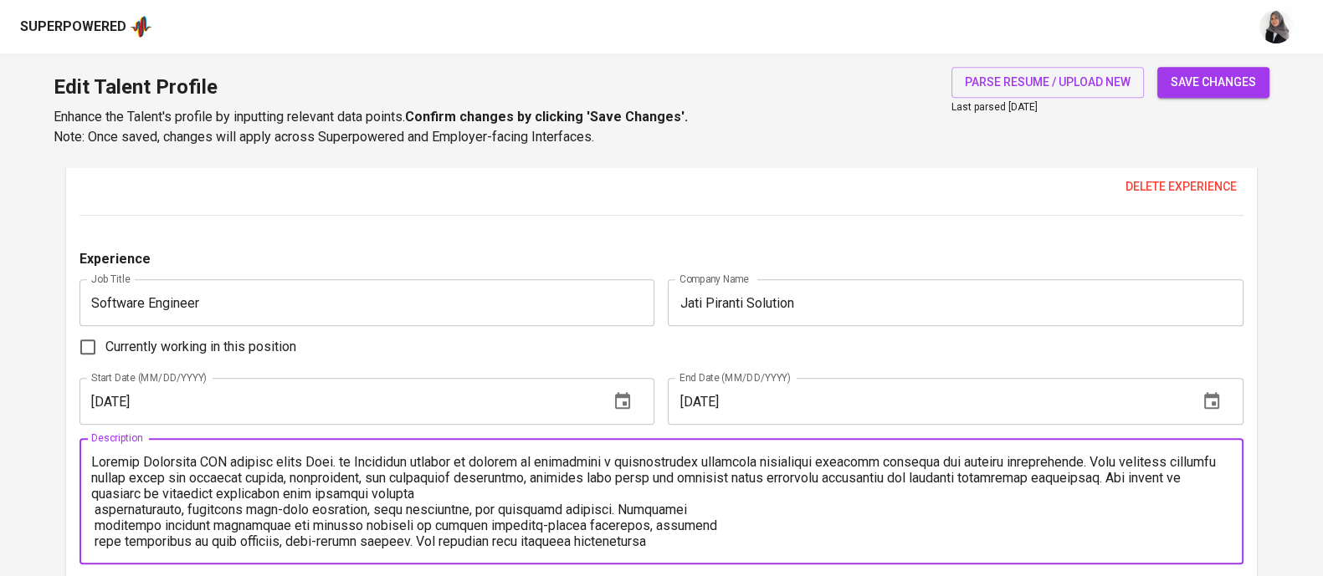
click at [504, 487] on textarea at bounding box center [661, 501] width 1140 height 95
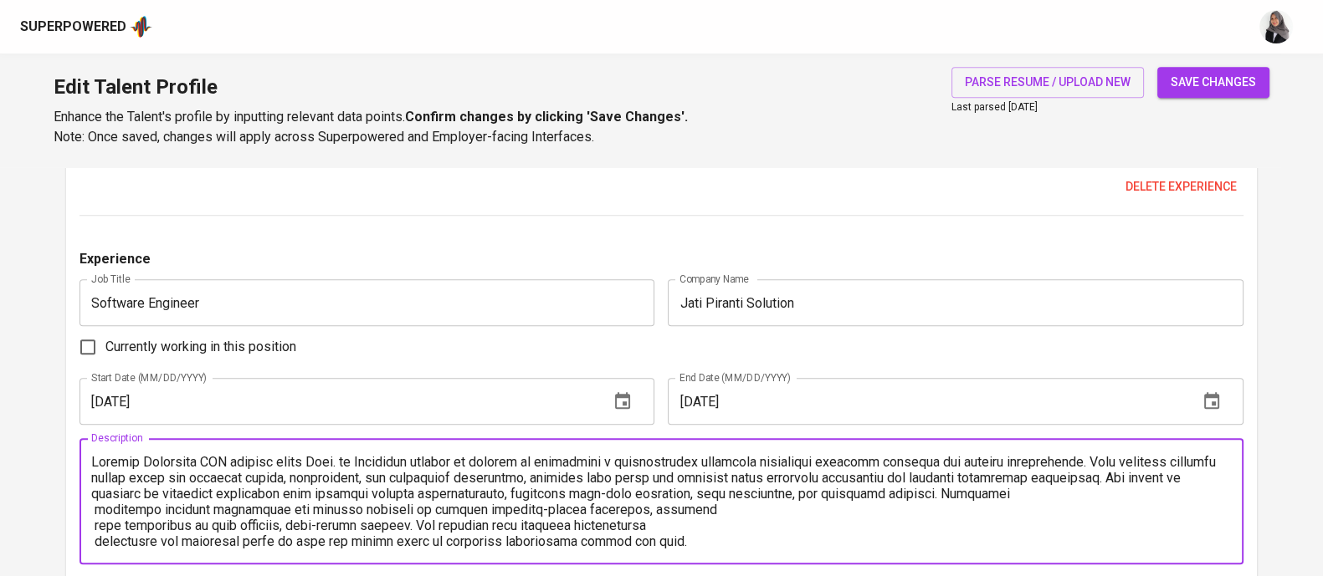
click at [1013, 494] on textarea at bounding box center [661, 501] width 1140 height 95
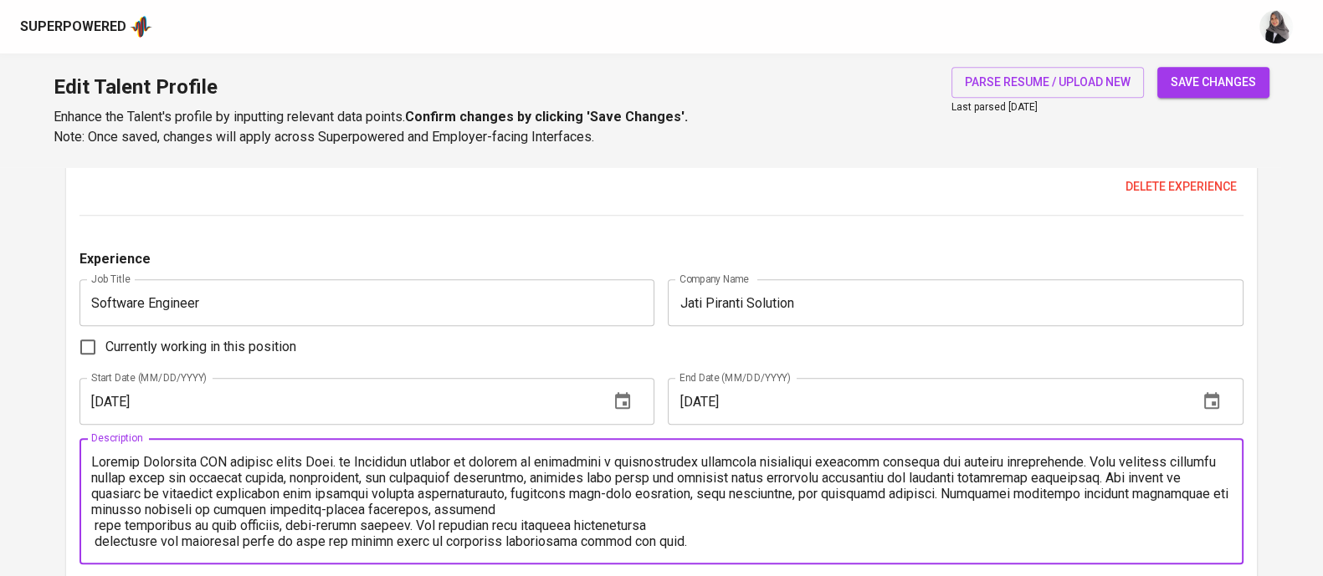
click at [729, 508] on textarea at bounding box center [661, 501] width 1140 height 95
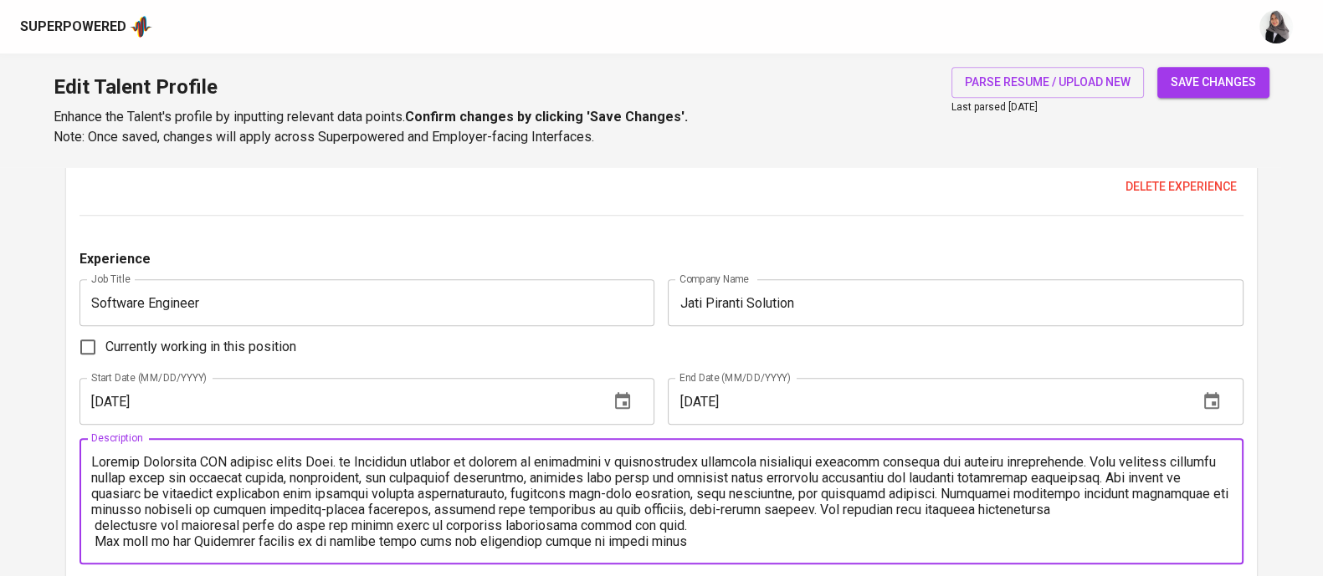
click at [1082, 503] on textarea at bounding box center [661, 501] width 1140 height 95
click at [650, 524] on textarea at bounding box center [661, 501] width 1140 height 95
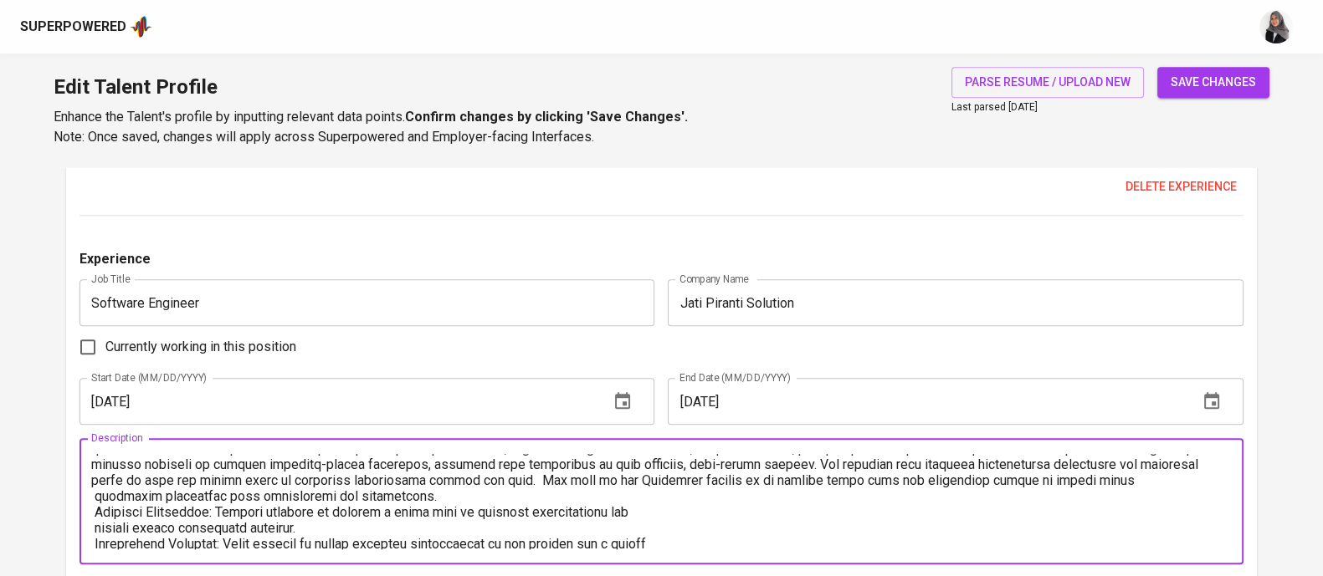
scroll to position [29, 0]
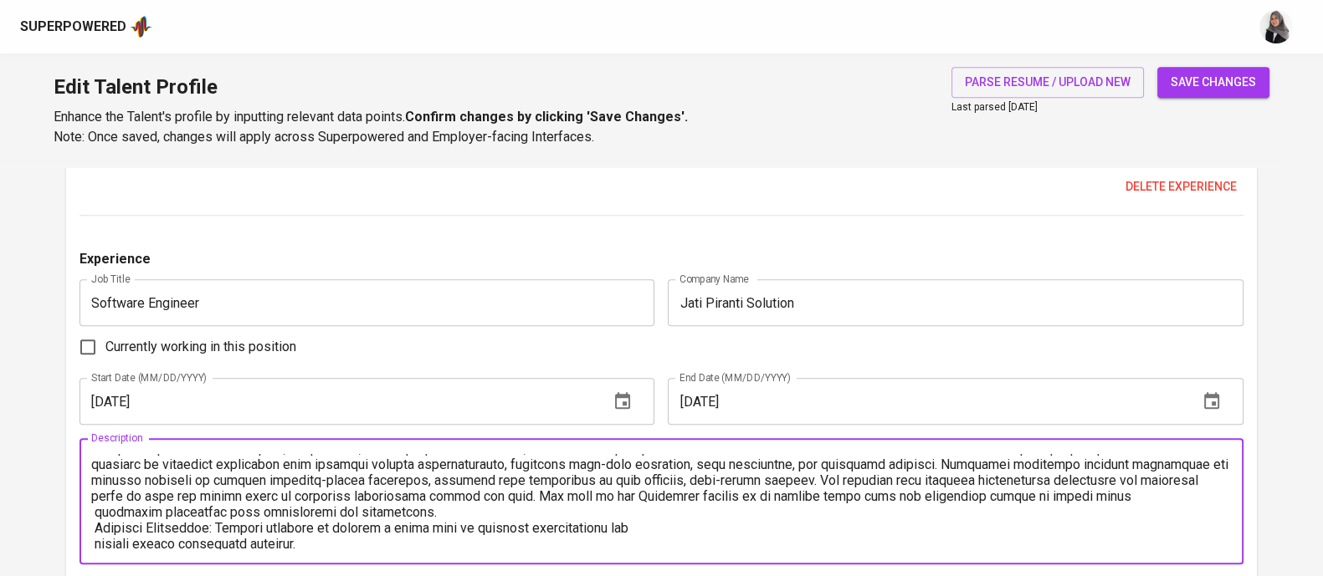
click at [556, 504] on textarea at bounding box center [661, 501] width 1140 height 95
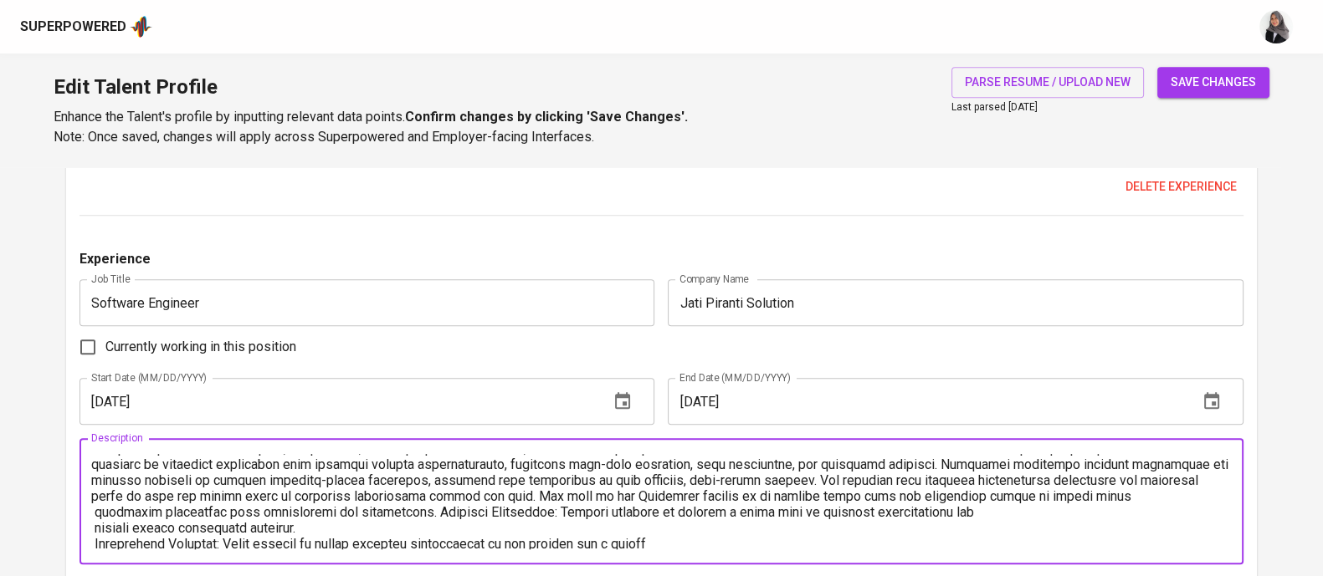
click at [983, 513] on textarea at bounding box center [661, 501] width 1140 height 95
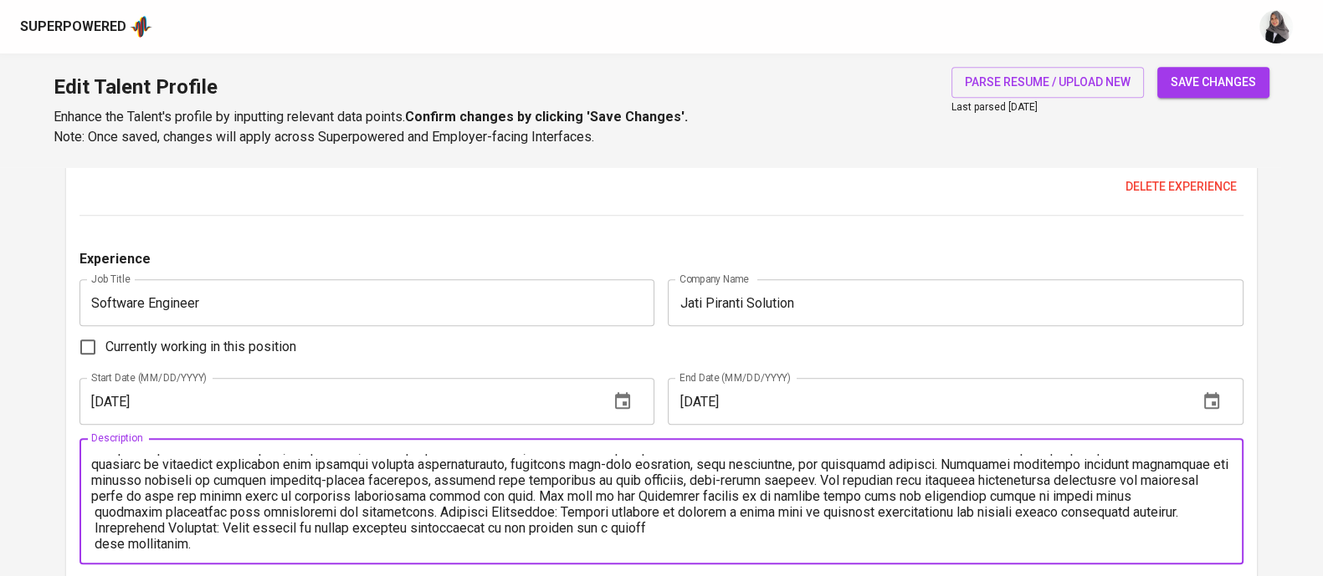
click at [720, 532] on textarea at bounding box center [661, 501] width 1140 height 95
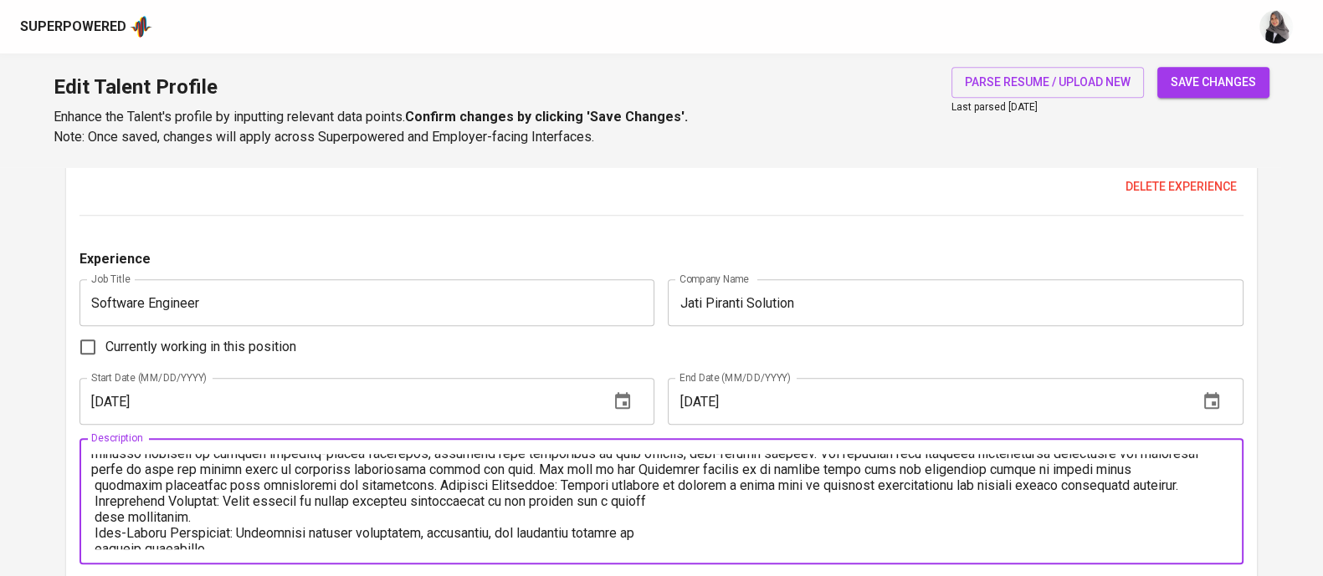
scroll to position [64, 0]
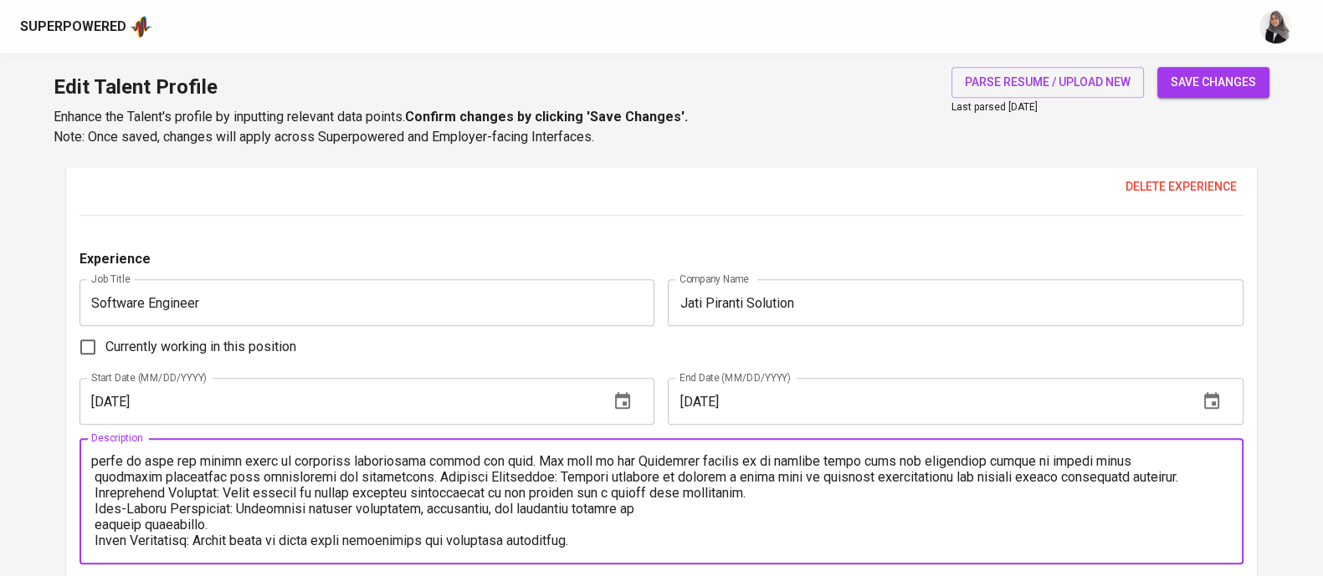
click at [803, 485] on textarea at bounding box center [661, 501] width 1140 height 95
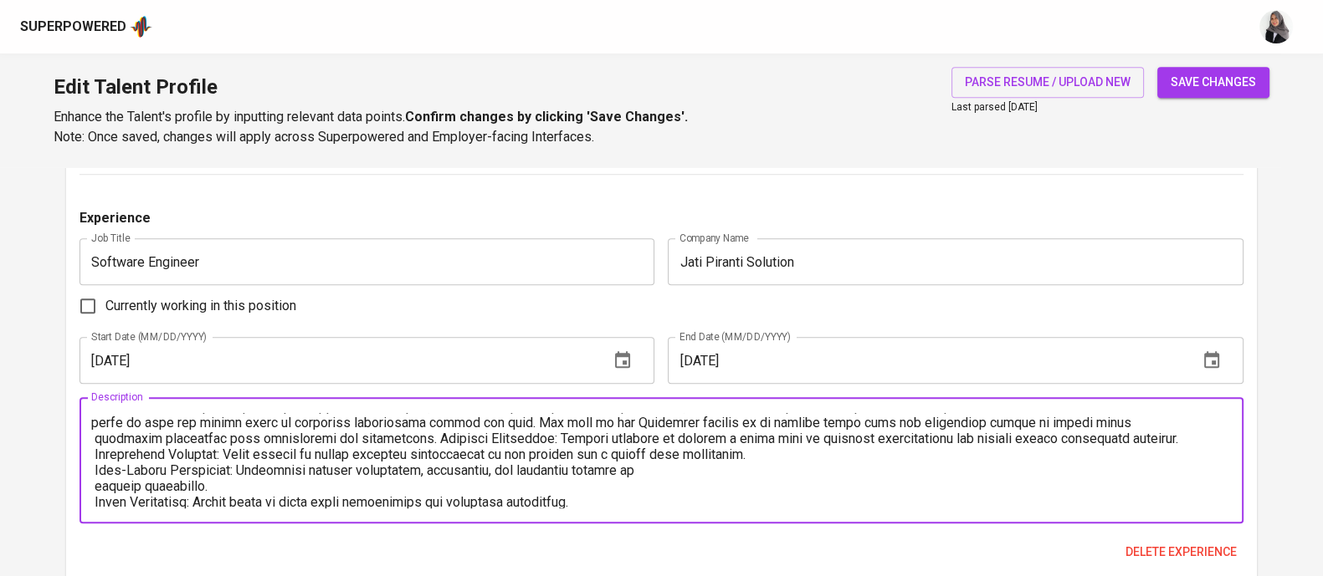
scroll to position [95, 0]
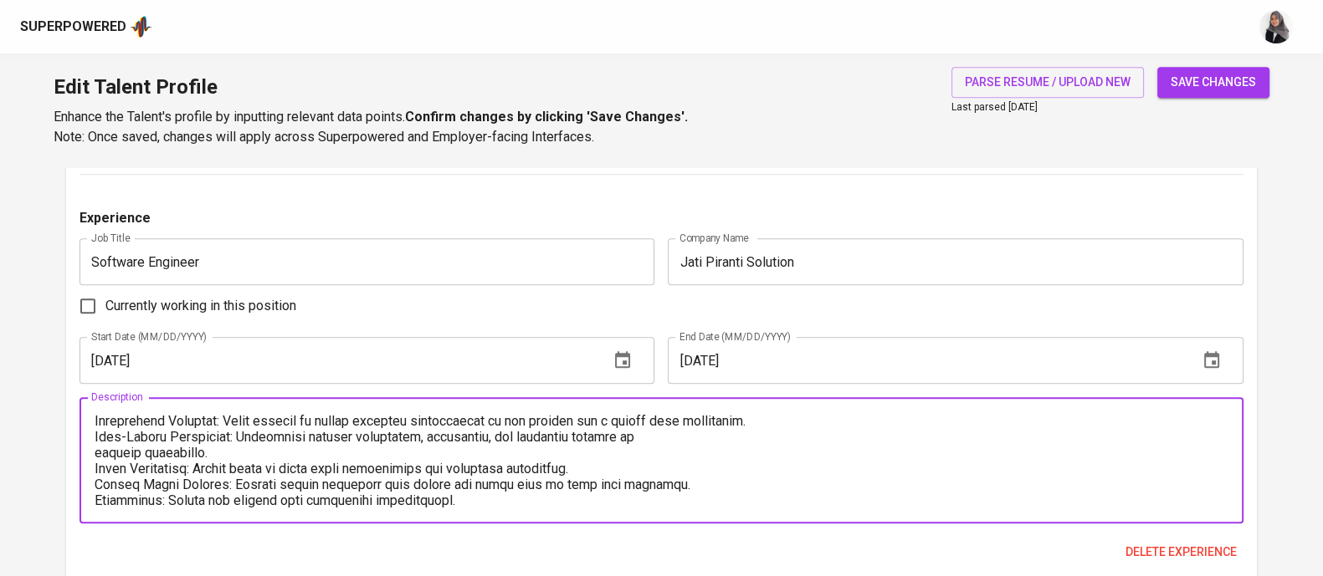
drag, startPoint x: 97, startPoint y: 470, endPoint x: 517, endPoint y: 534, distance: 424.8
click at [517, 534] on div "Experience Job Title Software Engineer Job Title Company Name Jati Piranti Solu…" at bounding box center [661, 395] width 1164 height 374
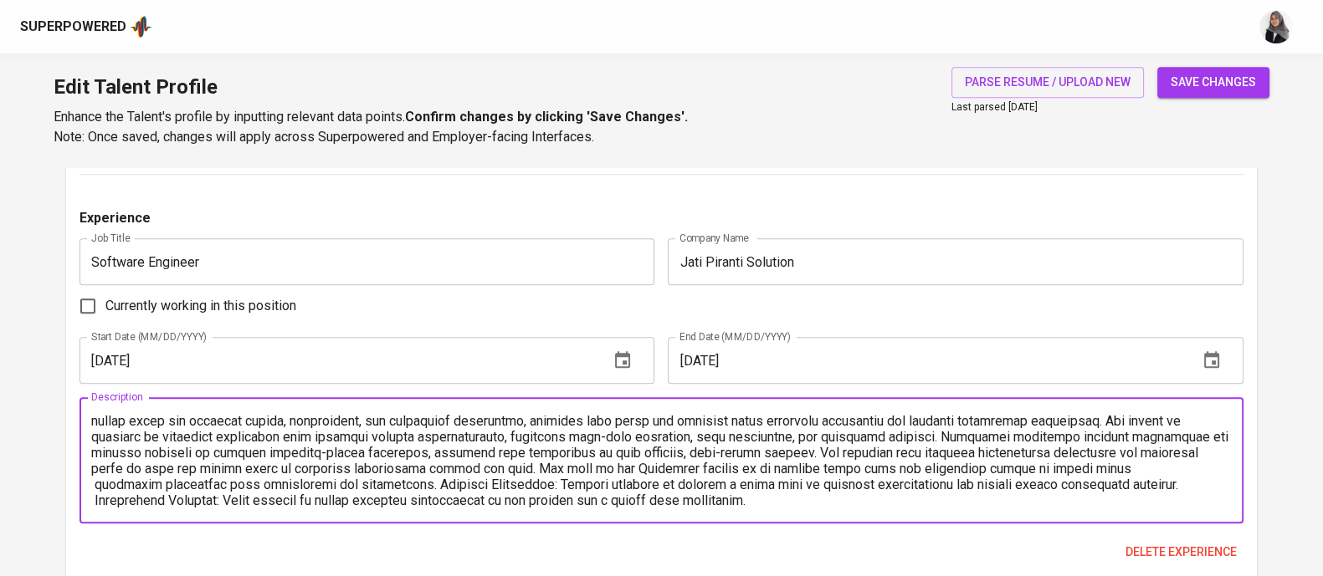
scroll to position [31, 0]
click at [477, 499] on textarea at bounding box center [661, 460] width 1140 height 95
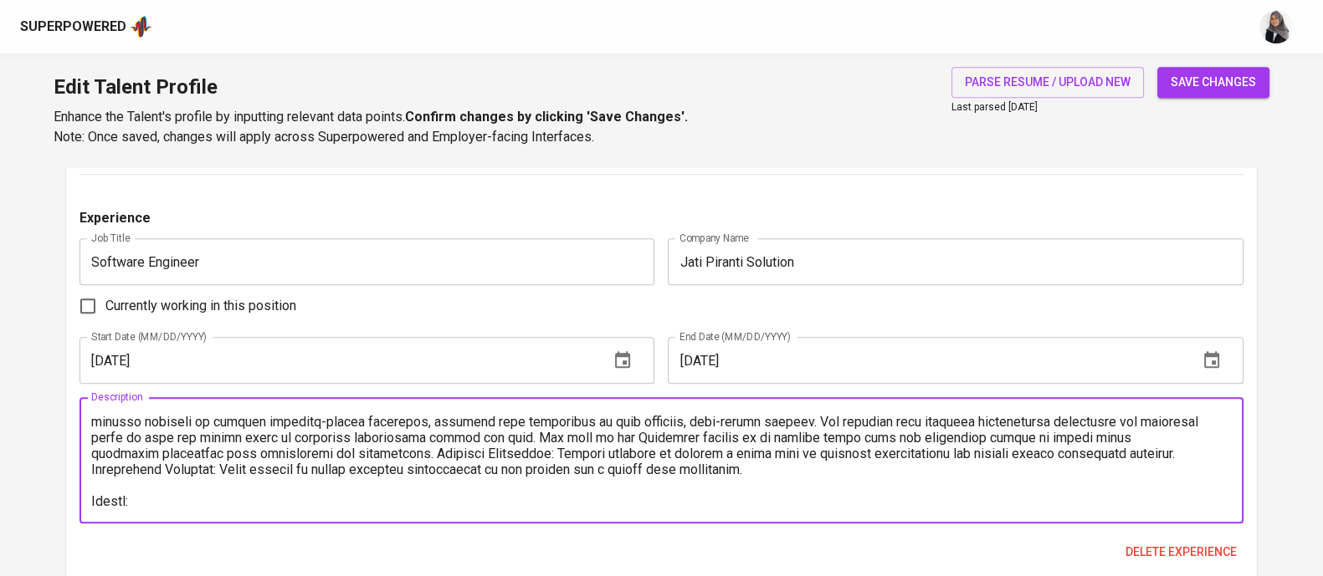
click at [715, 482] on textarea at bounding box center [661, 460] width 1140 height 95
click at [371, 502] on textarea at bounding box center [661, 460] width 1140 height 95
type textarea "Handled Avantrade BCA project using Java. he Avantrade project is focused on de…"
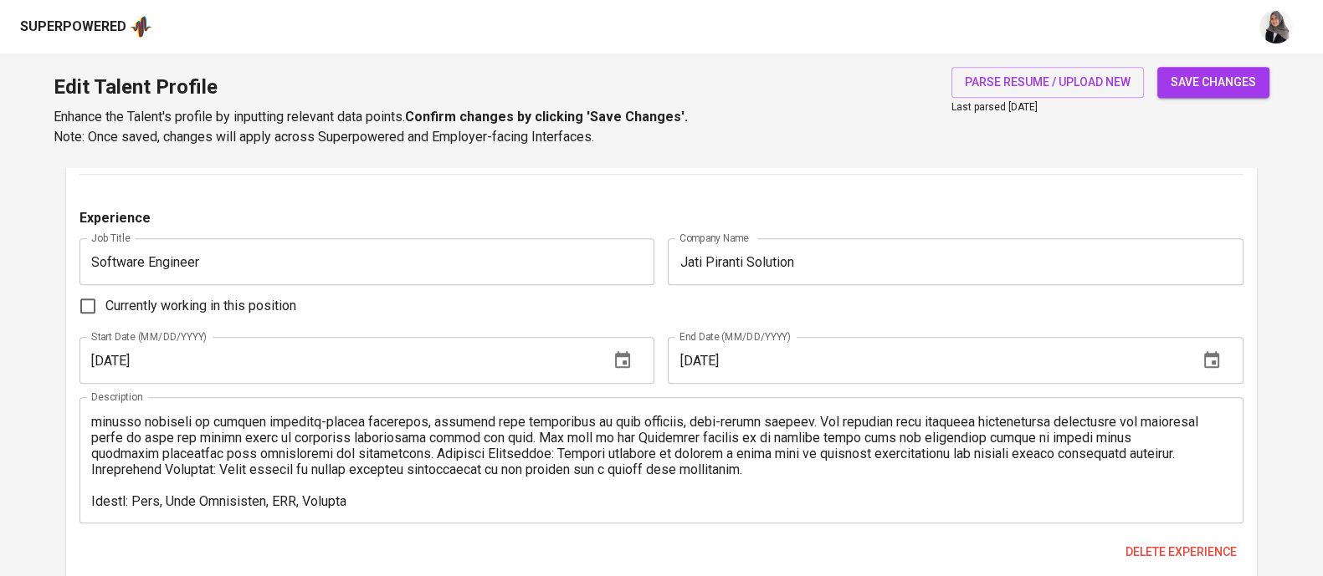
click at [766, 499] on textarea at bounding box center [661, 460] width 1140 height 95
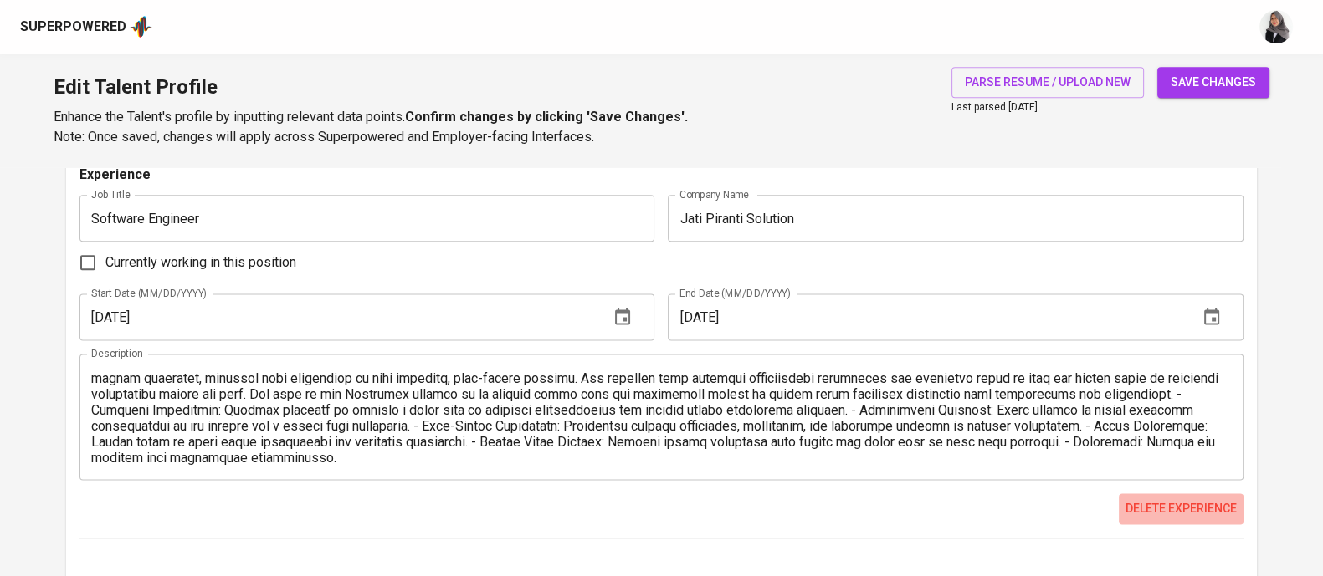
click at [1141, 495] on button "Delete experience" at bounding box center [1181, 509] width 125 height 31
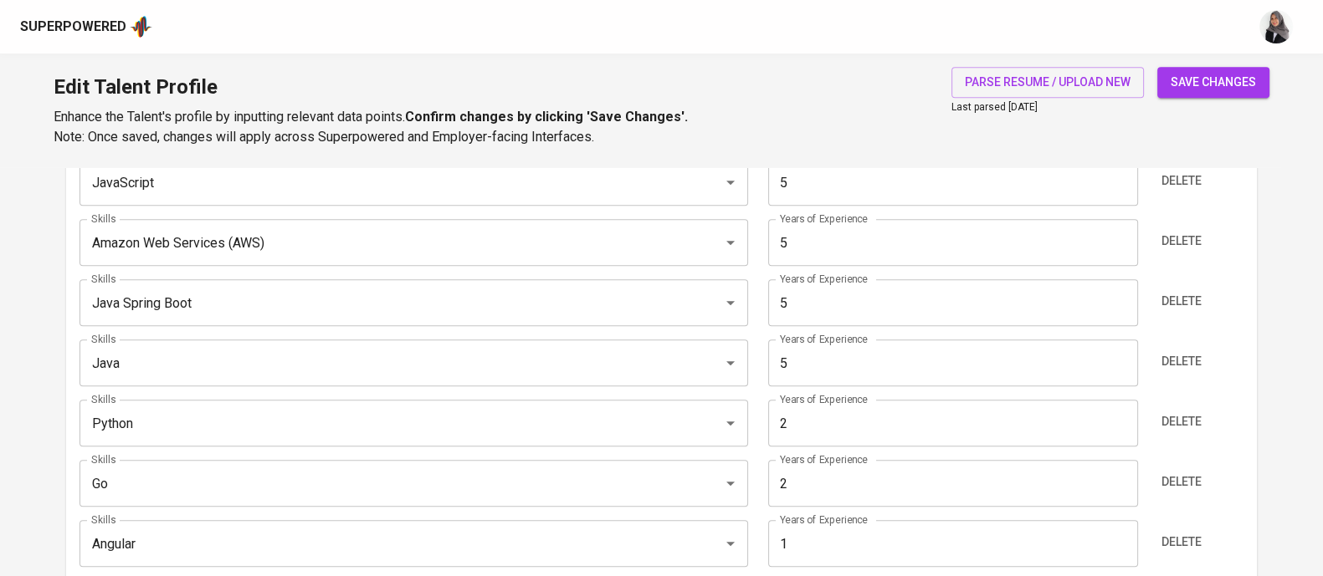
scroll to position [890, 0]
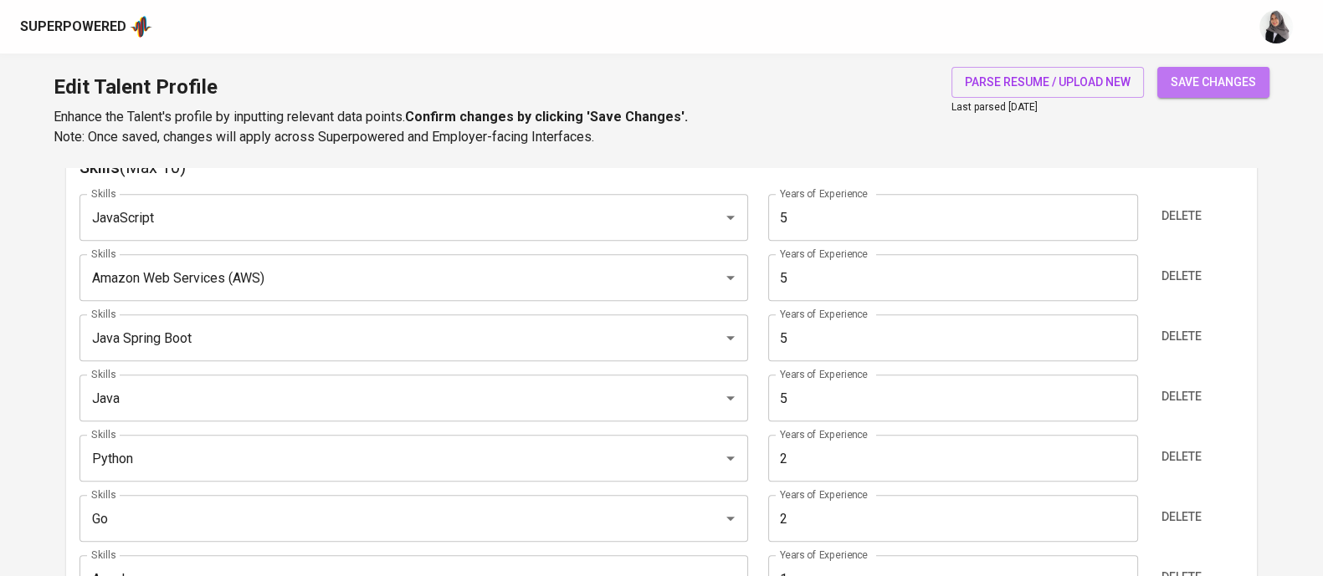
click at [1212, 95] on button "save changes" at bounding box center [1213, 82] width 112 height 31
type textarea "This project is about developing features of Auction system. This project uses …"
type textarea "Handled Avantrade BCA project using Java. he Avantrade project is focused on de…"
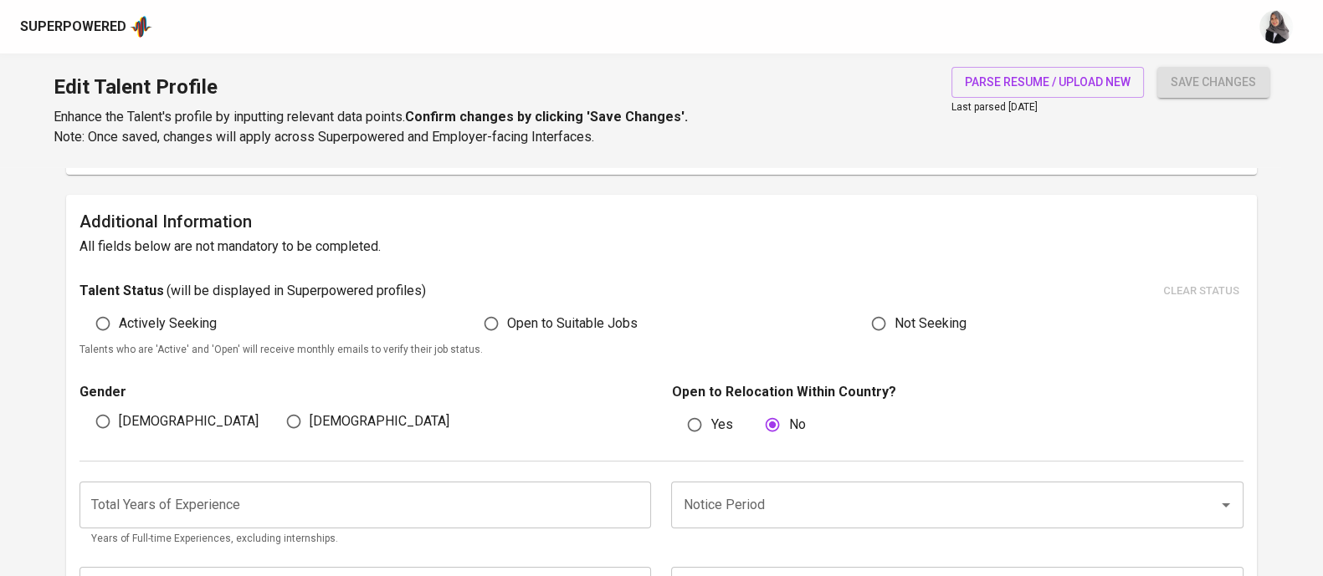
scroll to position [0, 0]
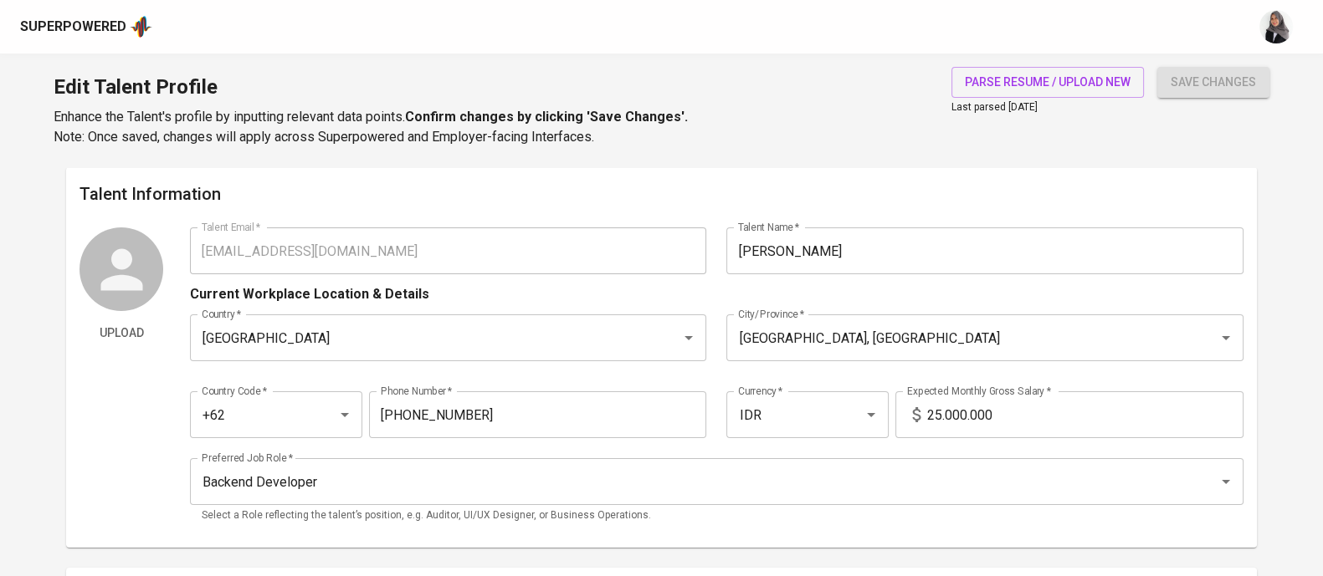
click at [184, 253] on div "Upload Talent Email   * abdl.alaziz95@hotmail.com Talent Email * Talent Name   …" at bounding box center [661, 381] width 1164 height 307
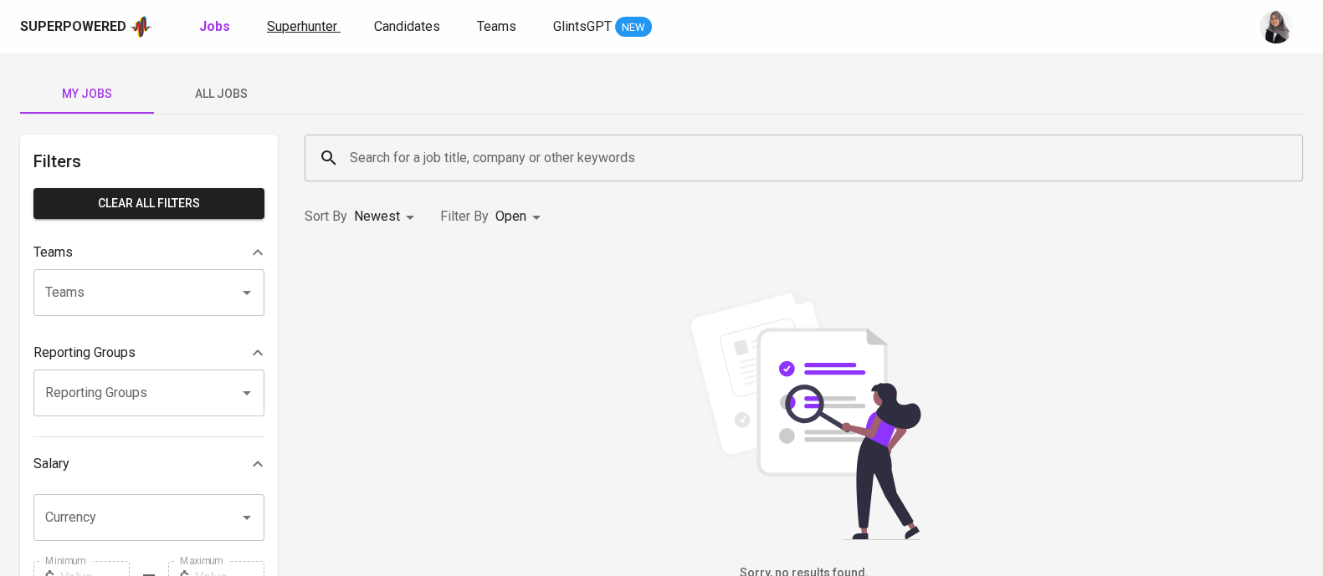
click at [318, 19] on span "Superhunter" at bounding box center [302, 26] width 70 height 16
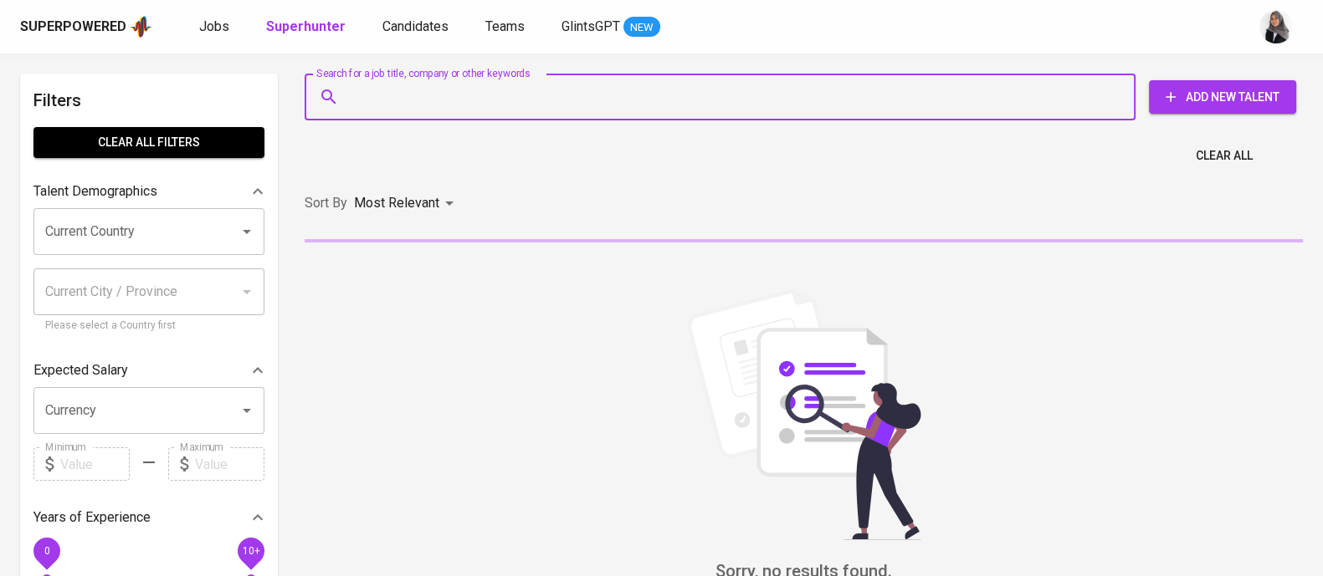
click at [491, 110] on input "Search for a job title, company or other keywords" at bounding box center [724, 97] width 757 height 32
paste input "[EMAIL_ADDRESS][DOMAIN_NAME]"
type input "[EMAIL_ADDRESS][DOMAIN_NAME]"
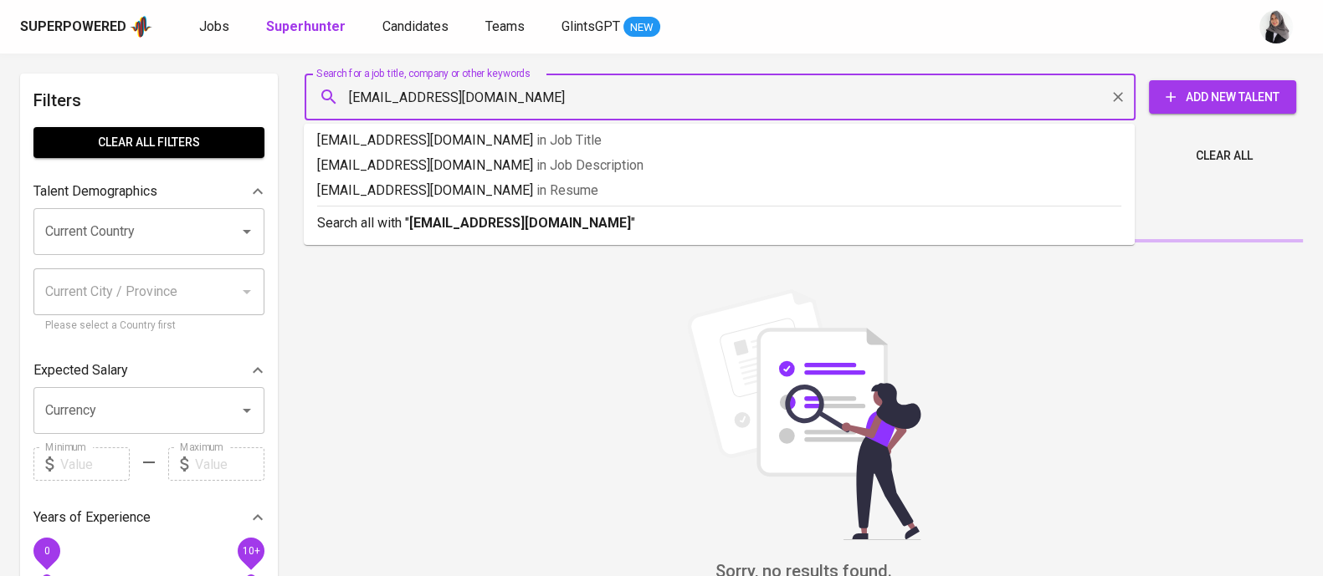
click at [590, 207] on div "Search all with " abdl.alaziz95@hotmail.com "" at bounding box center [719, 220] width 804 height 28
click at [623, 229] on div "Sort By Most Relevant MOST_RELEVANT" at bounding box center [803, 203] width 1018 height 51
click at [882, 218] on div "Sort By Most Relevant MOST_RELEVANT" at bounding box center [803, 203] width 1018 height 51
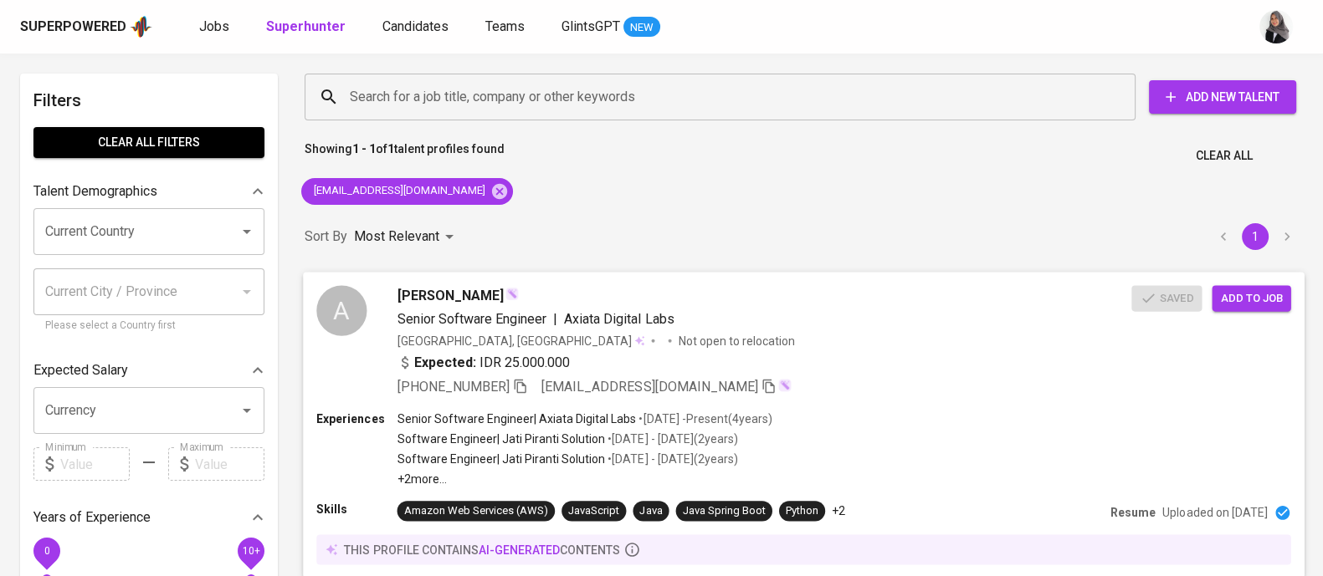
click at [875, 373] on div "Expected: IDR 25.000.000" at bounding box center [764, 364] width 735 height 24
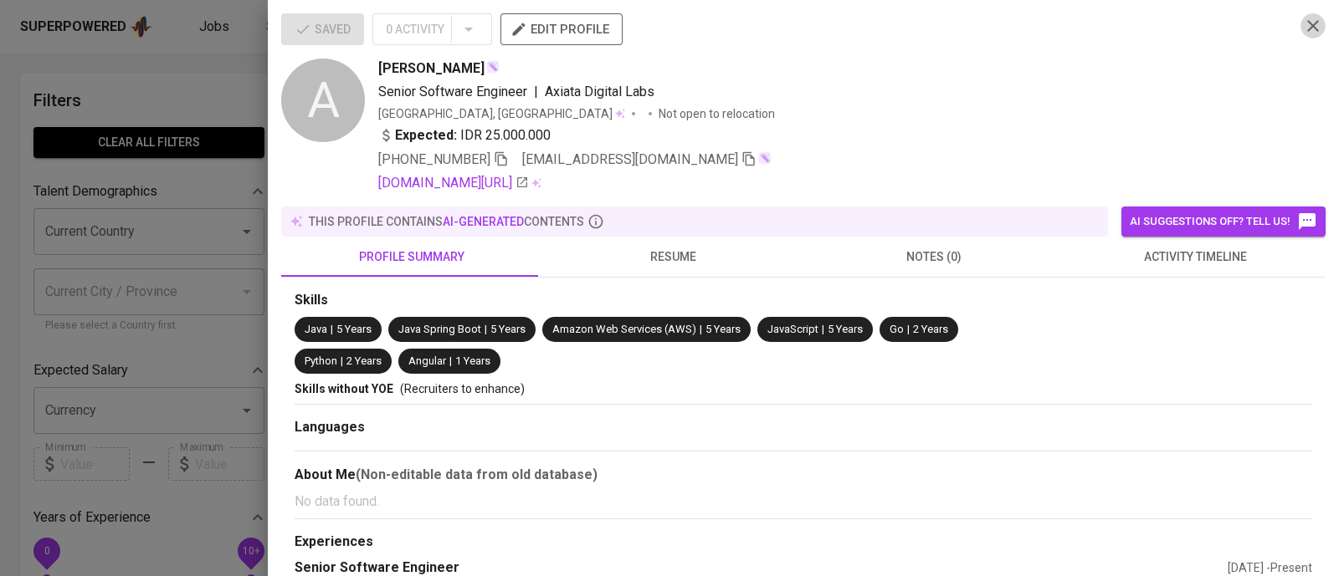
click at [1303, 23] on icon "button" at bounding box center [1313, 26] width 20 height 20
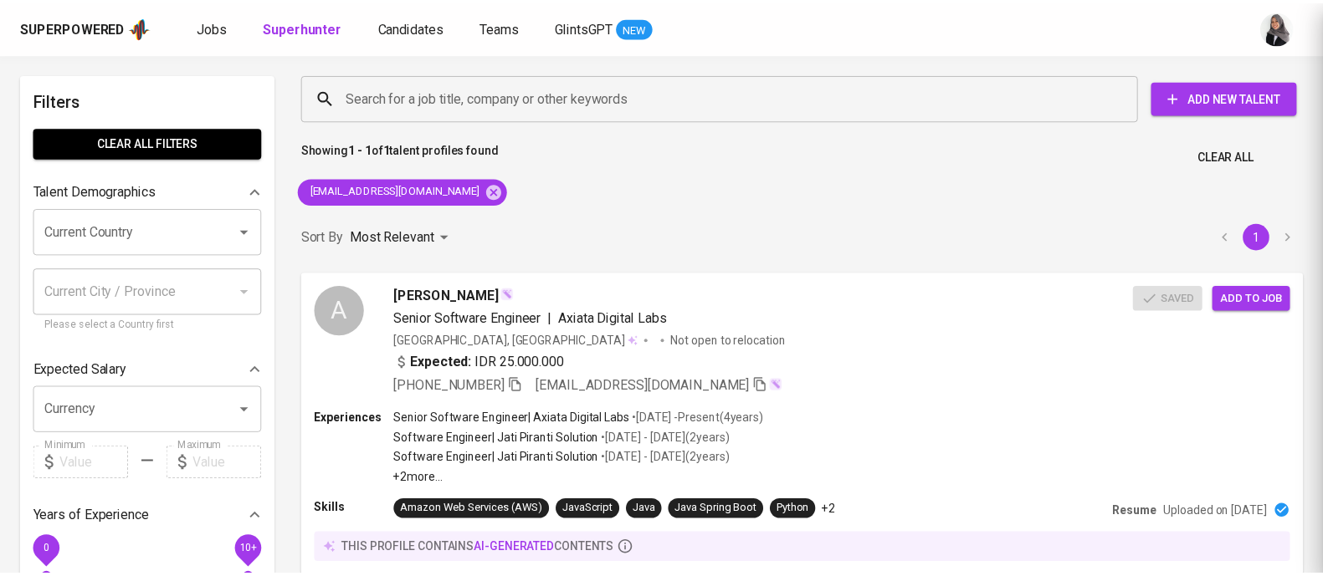
scroll to position [1, 0]
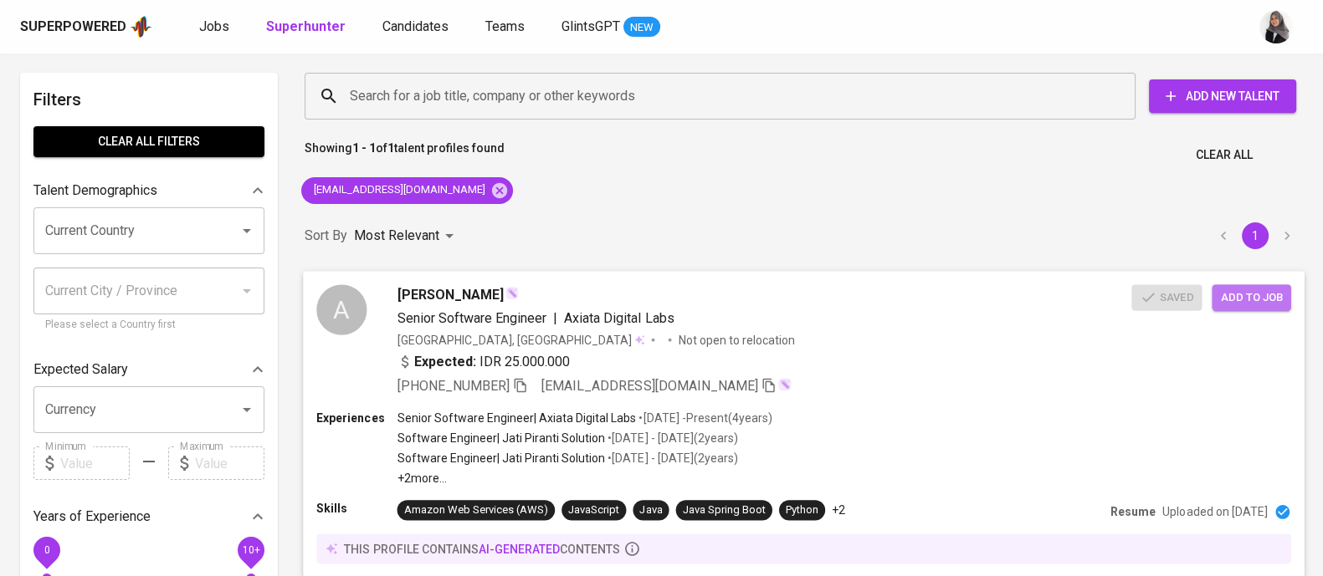
click at [1244, 309] on button "Add to job" at bounding box center [1250, 297] width 79 height 26
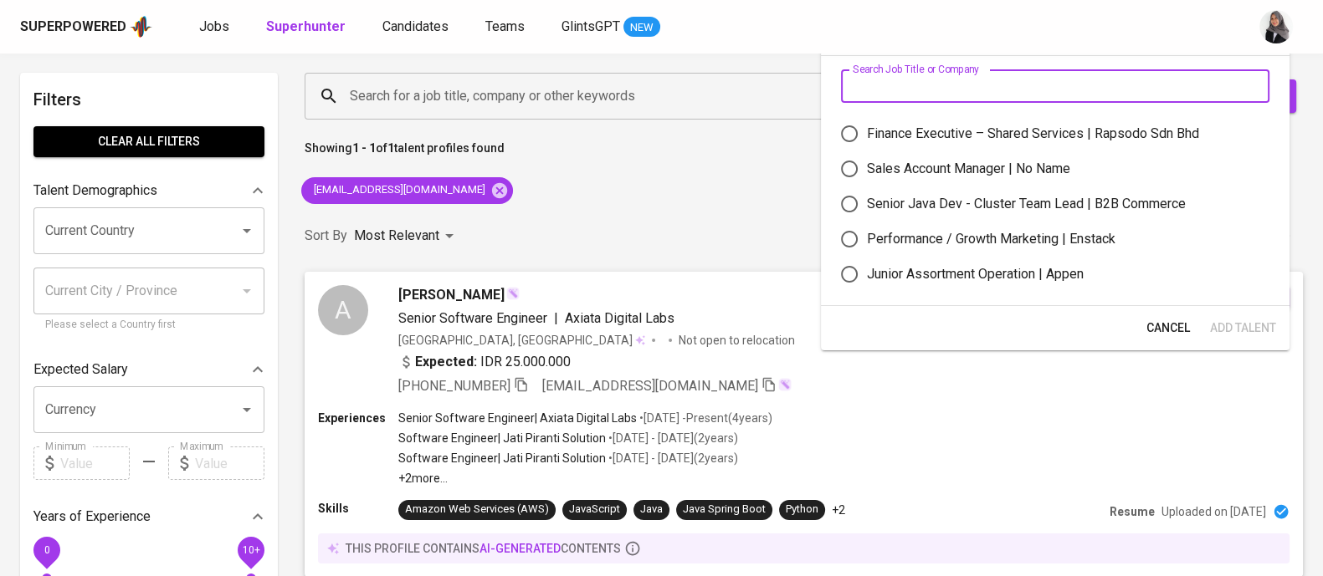
click at [930, 76] on input "text" at bounding box center [1055, 85] width 428 height 33
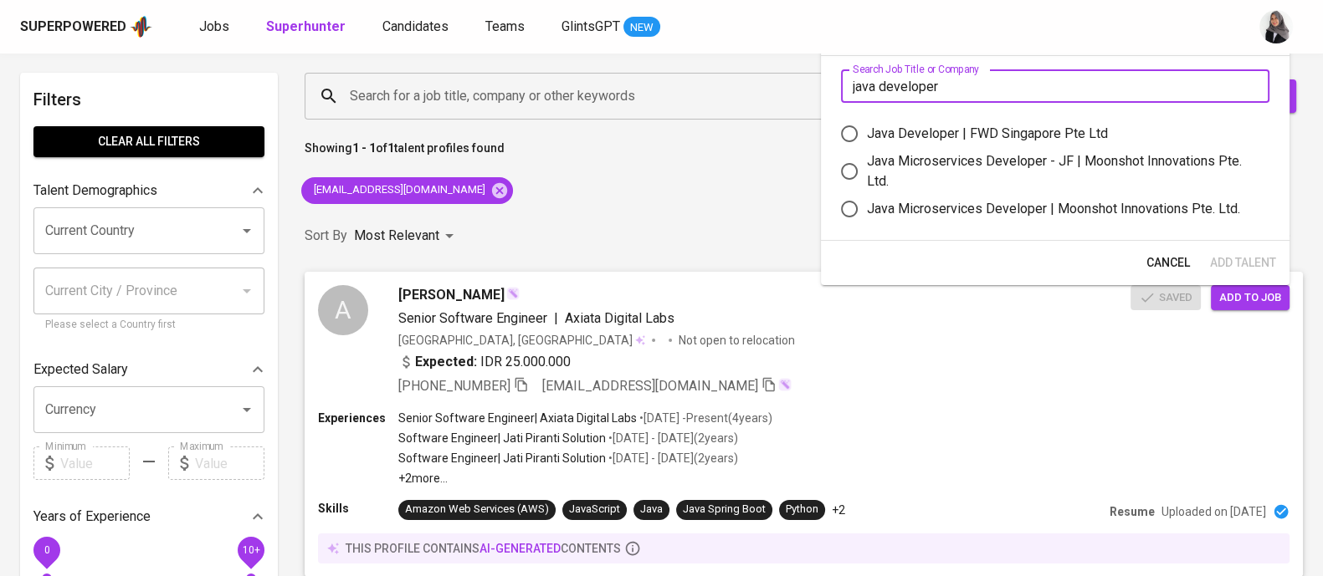
type input "java developer"
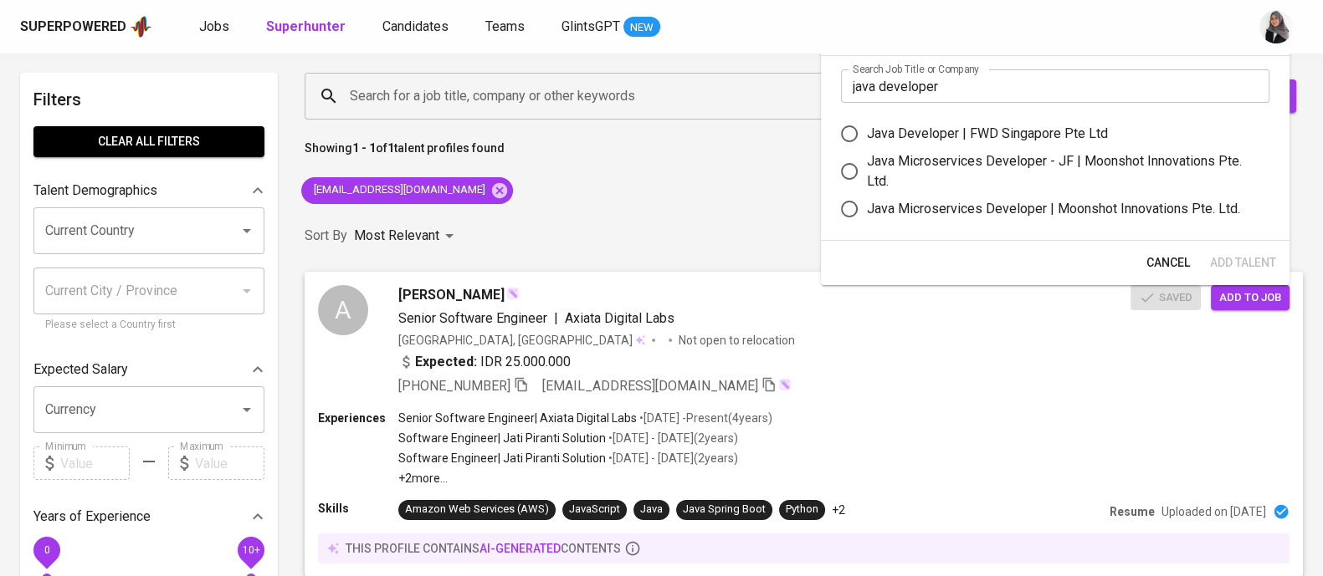
click at [1000, 136] on div "Java Developer | FWD Singapore Pte Ltd" at bounding box center [987, 134] width 241 height 20
click at [867, 136] on input "Java Developer | FWD Singapore Pte Ltd" at bounding box center [849, 133] width 35 height 35
radio input "true"
click at [1246, 257] on span "Add Talent" at bounding box center [1243, 263] width 66 height 21
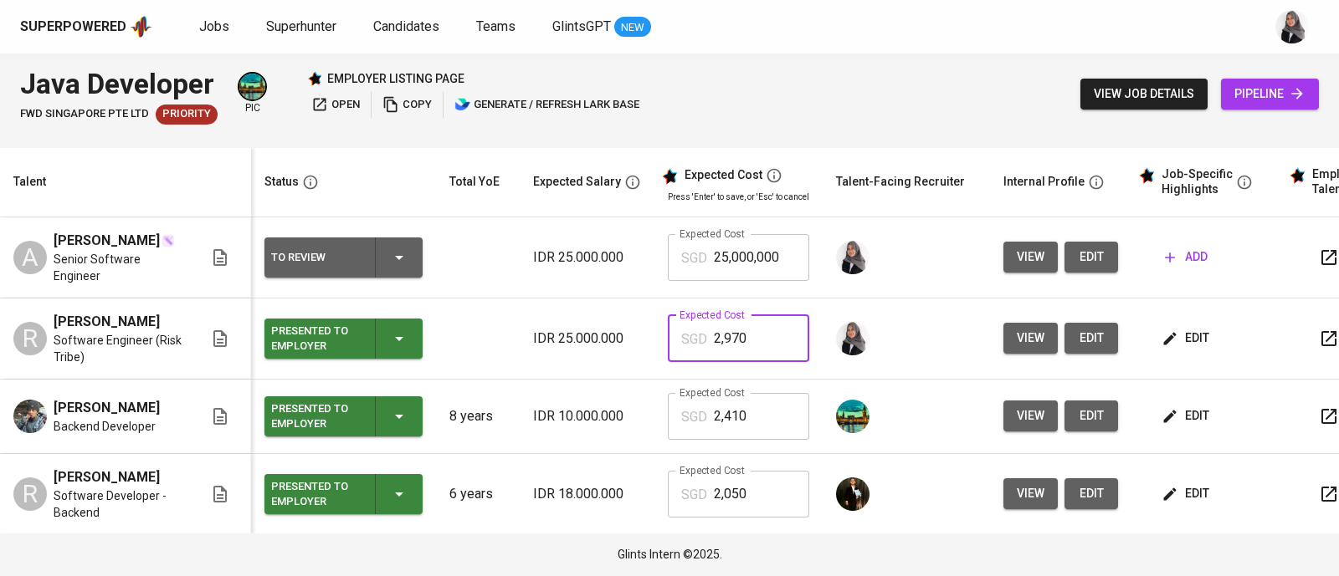
drag, startPoint x: 749, startPoint y: 332, endPoint x: 697, endPoint y: 337, distance: 52.1
click at [697, 337] on div "SGD 2,970 Expected Cost" at bounding box center [738, 338] width 141 height 47
click at [755, 261] on input "25,000,000" at bounding box center [761, 257] width 95 height 47
paste input ",97"
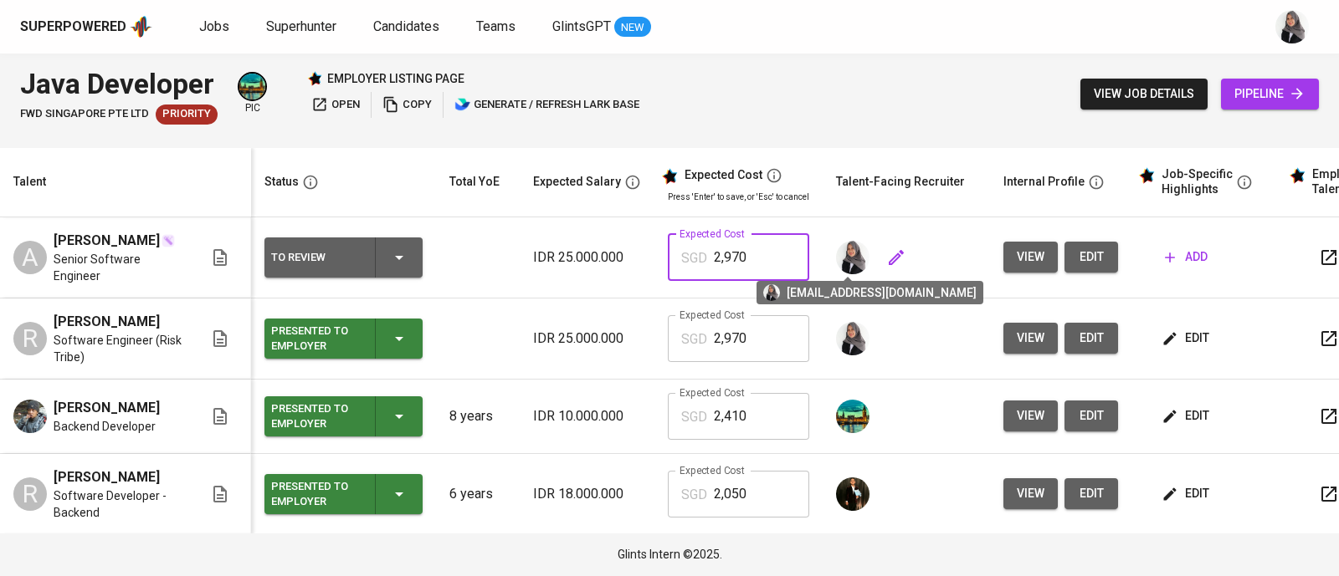
type input "2,970"
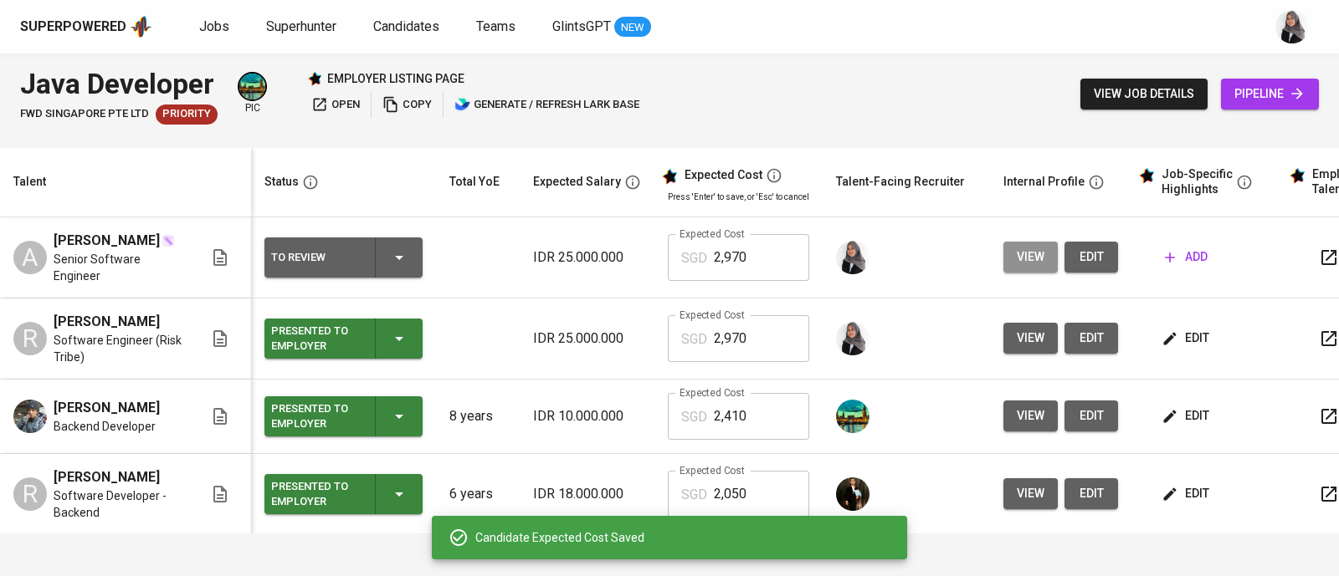
click at [1032, 264] on span "view" at bounding box center [1031, 257] width 28 height 21
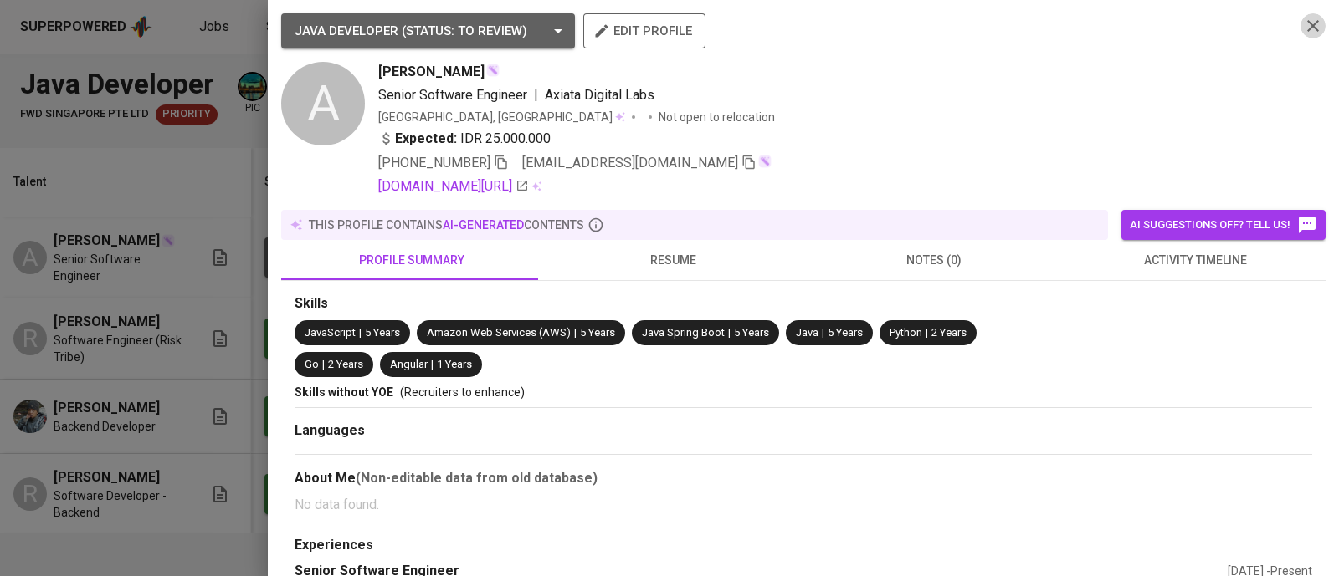
click at [1300, 28] on button "button" at bounding box center [1312, 25] width 25 height 25
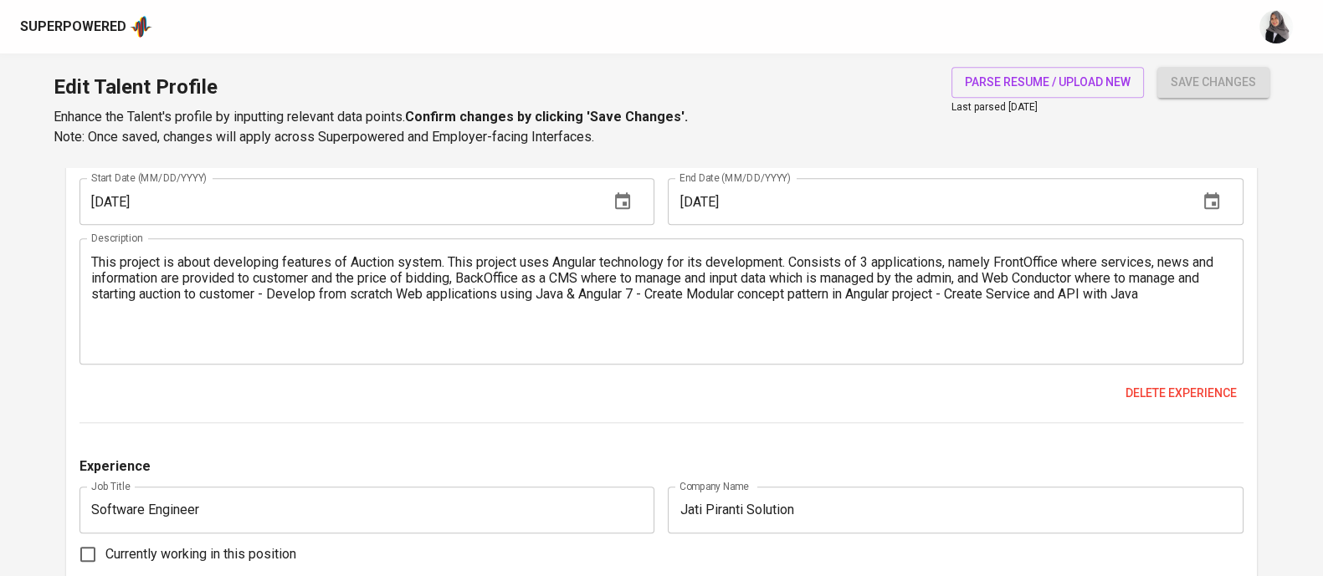
scroll to position [1999, 0]
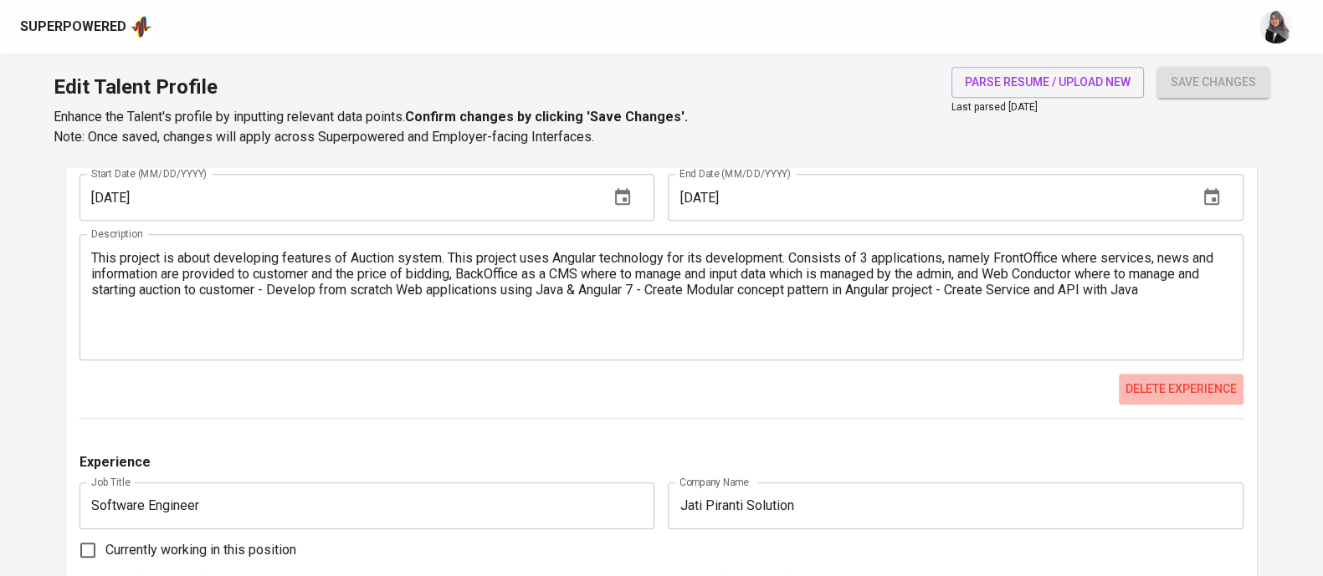
click at [1144, 383] on span "Delete experience" at bounding box center [1180, 389] width 111 height 21
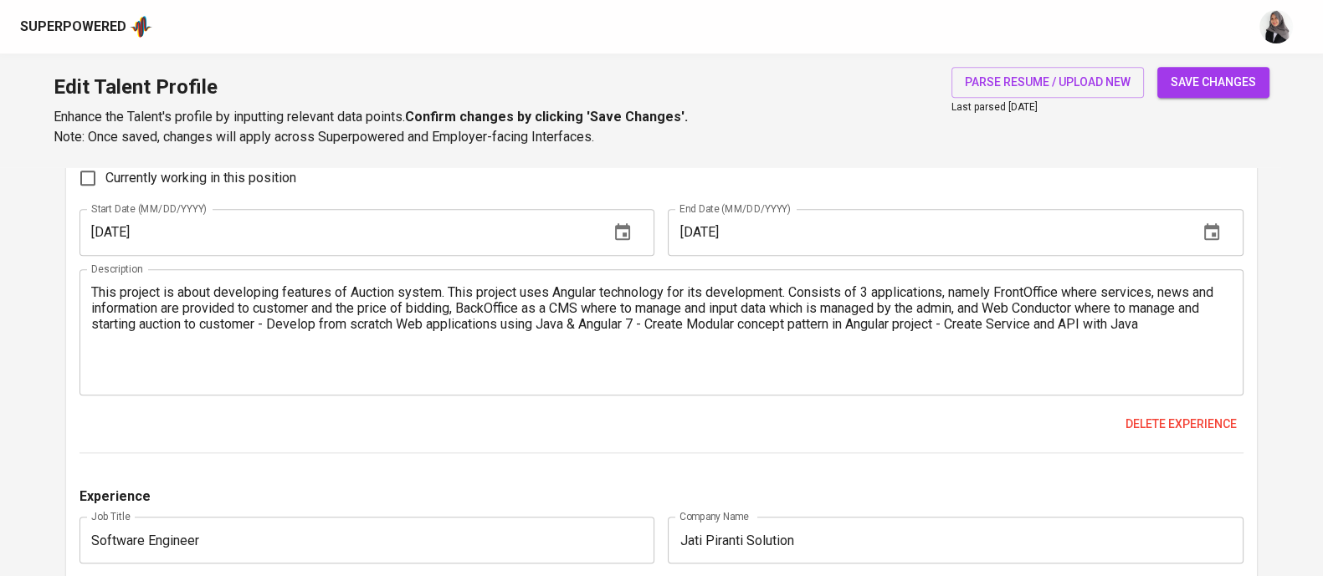
scroll to position [2372, 0]
click at [1220, 423] on span "Delete experience" at bounding box center [1180, 423] width 111 height 21
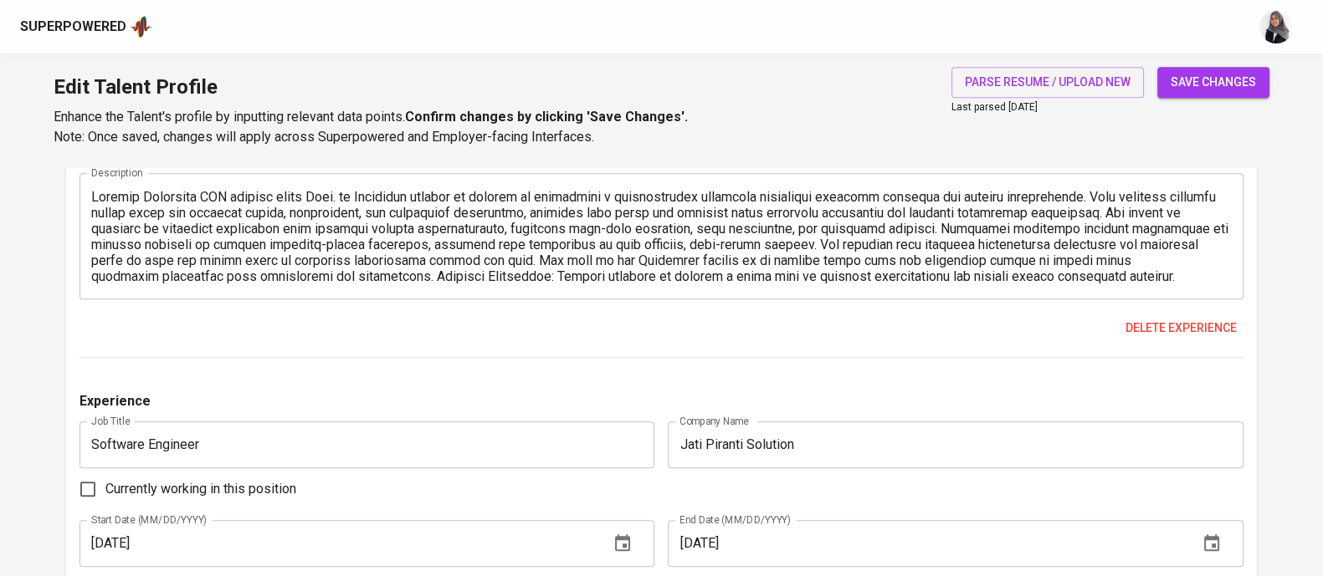
scroll to position [2391, 0]
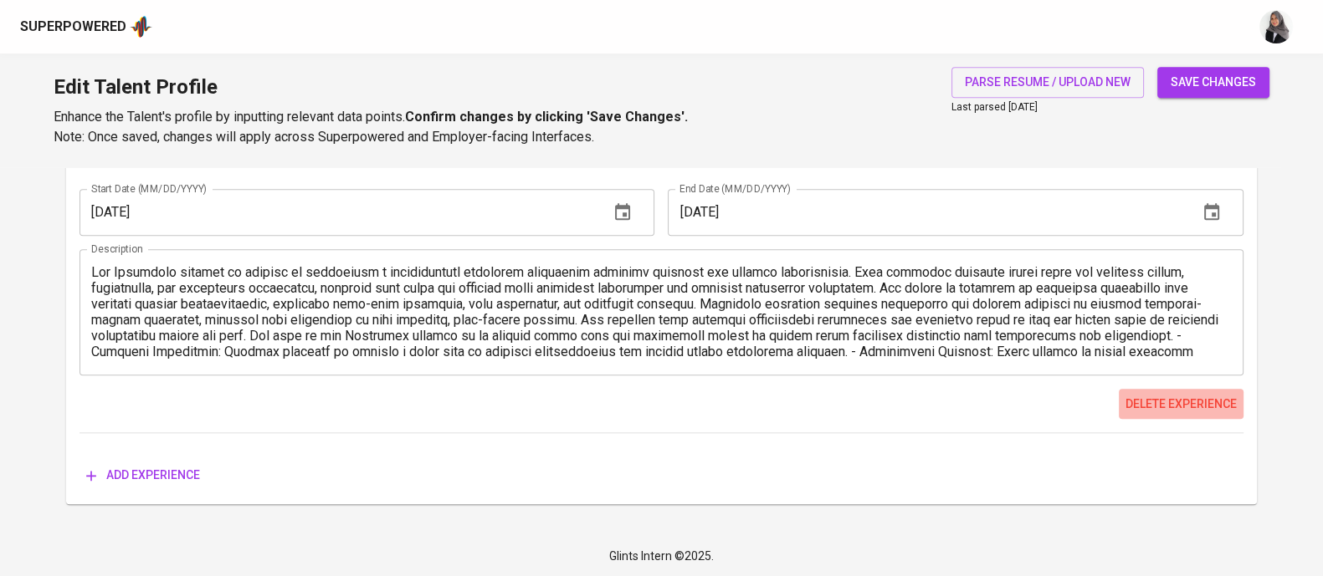
click at [1154, 407] on span "Delete experience" at bounding box center [1180, 404] width 111 height 21
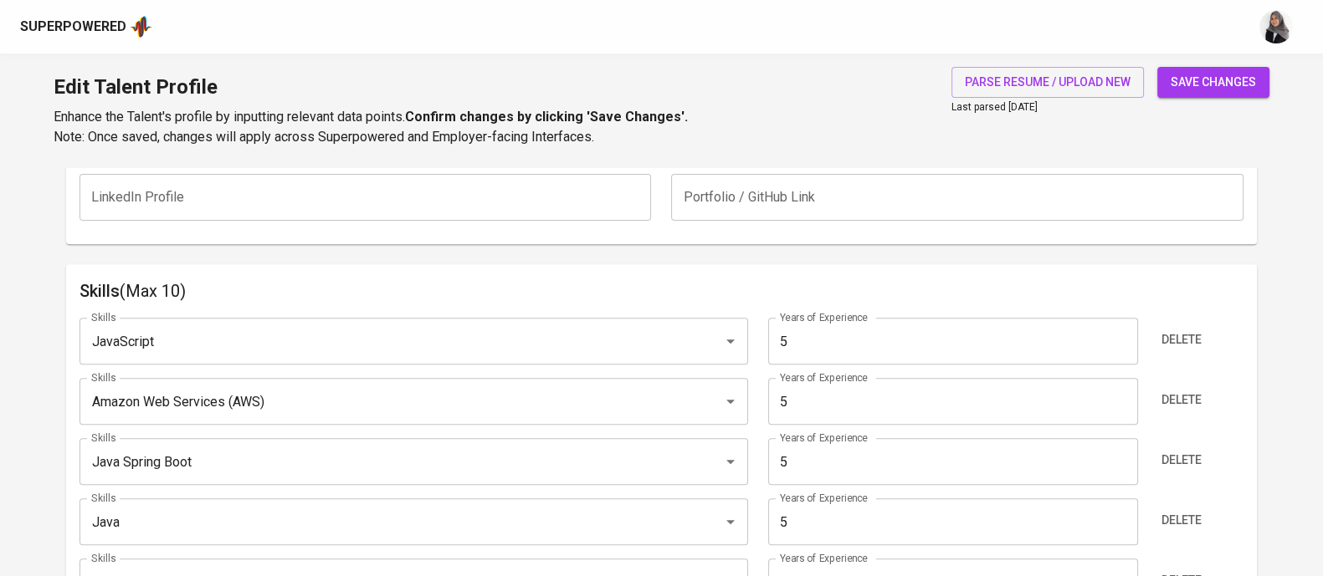
scroll to position [606, 0]
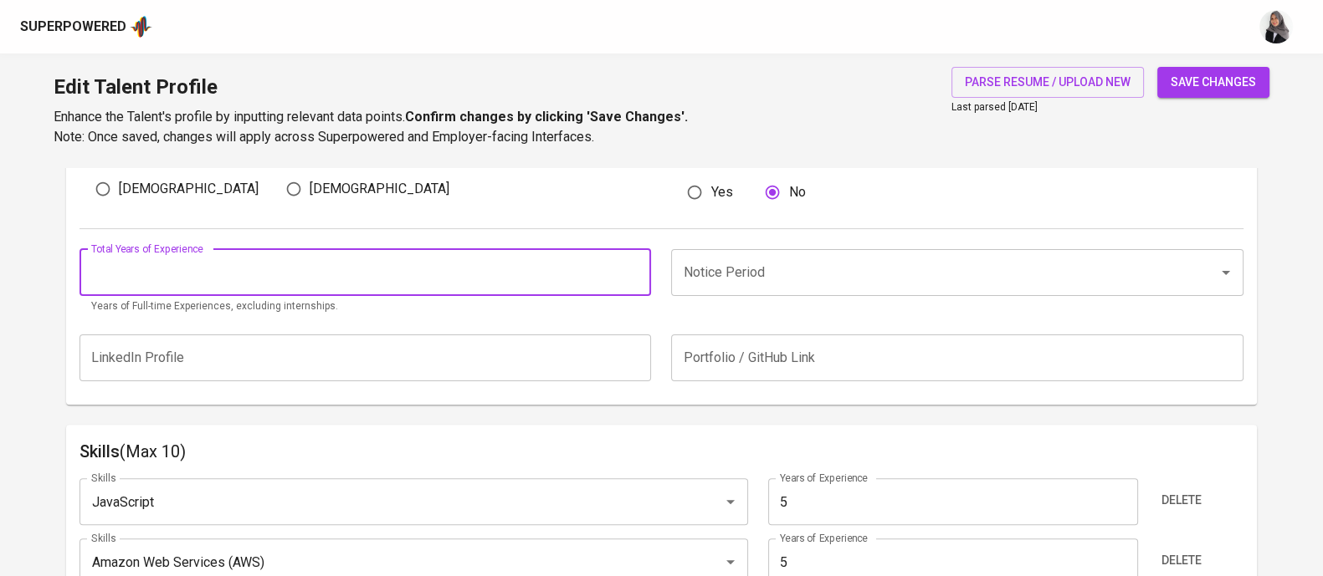
click at [289, 283] on input "number" at bounding box center [364, 272] width 571 height 47
type input "6"
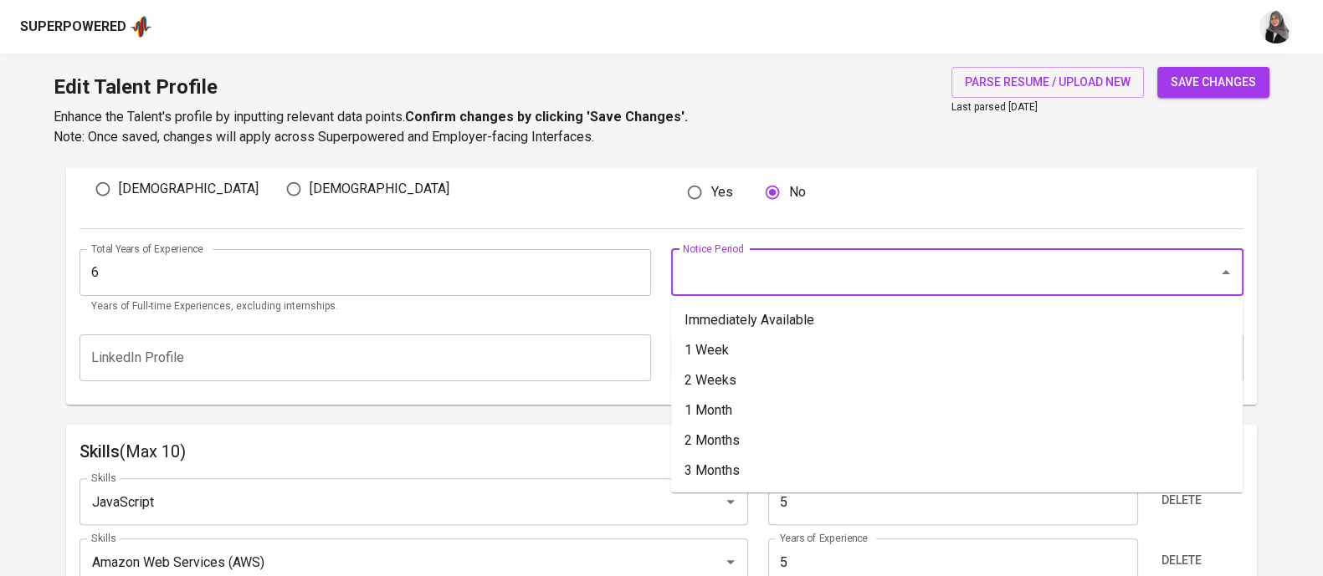
click at [758, 274] on input "Notice Period" at bounding box center [934, 273] width 510 height 32
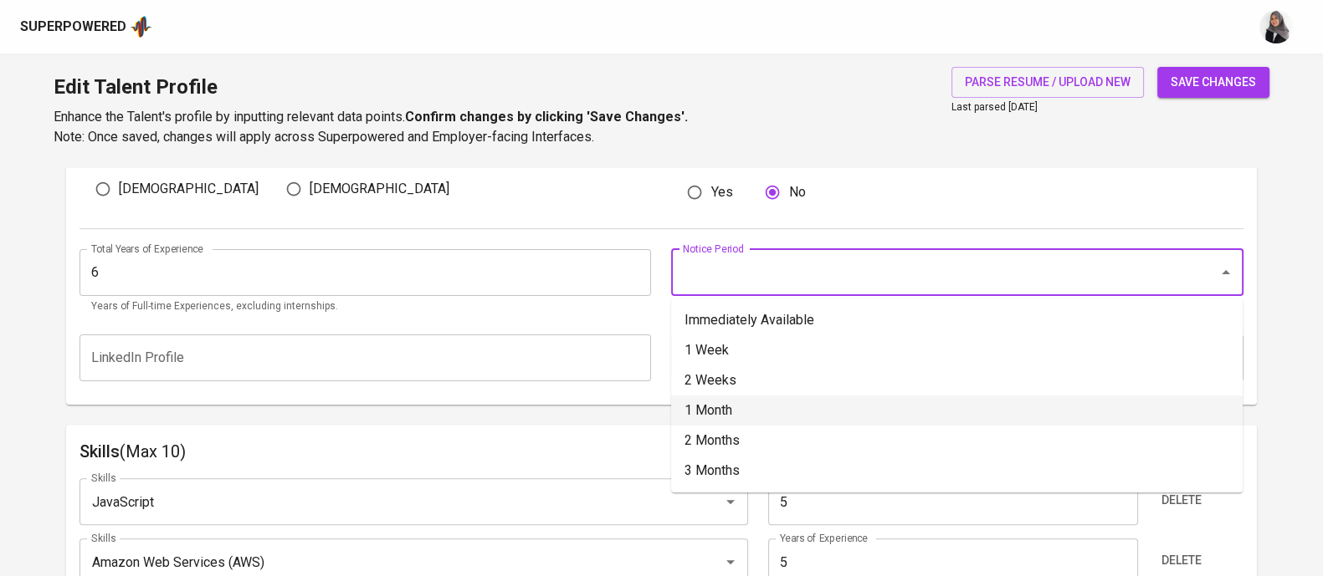
click at [847, 397] on li "1 Month" at bounding box center [956, 411] width 571 height 30
type input "1 Month"
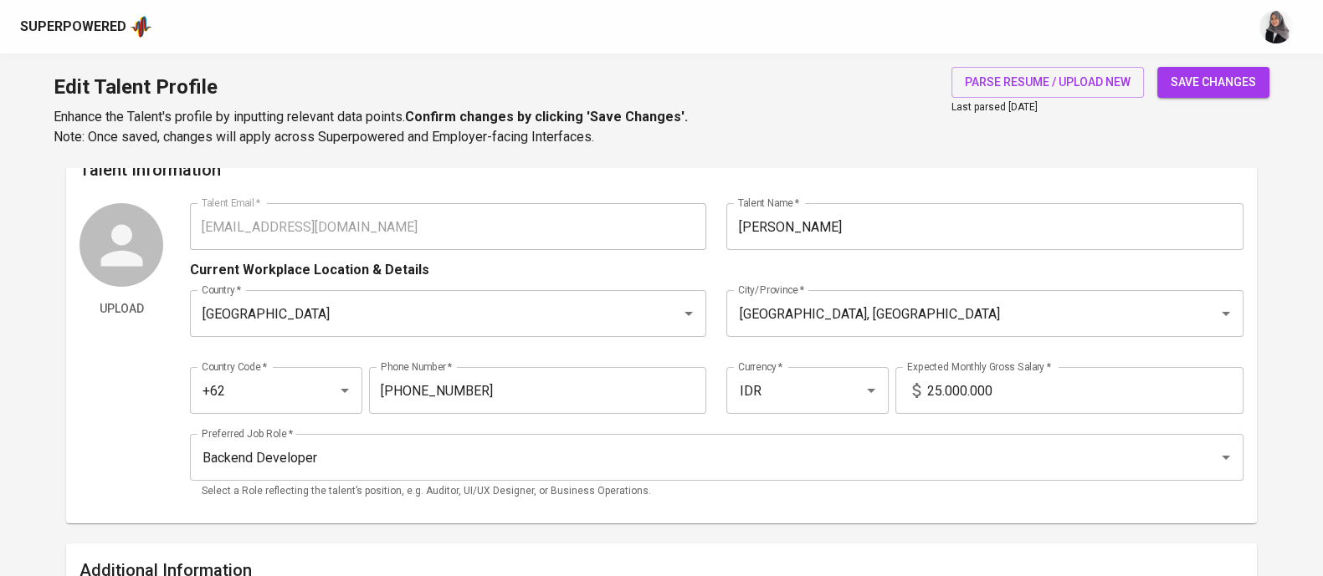
scroll to position [23, 0]
click at [1226, 69] on button "save changes" at bounding box center [1213, 82] width 112 height 31
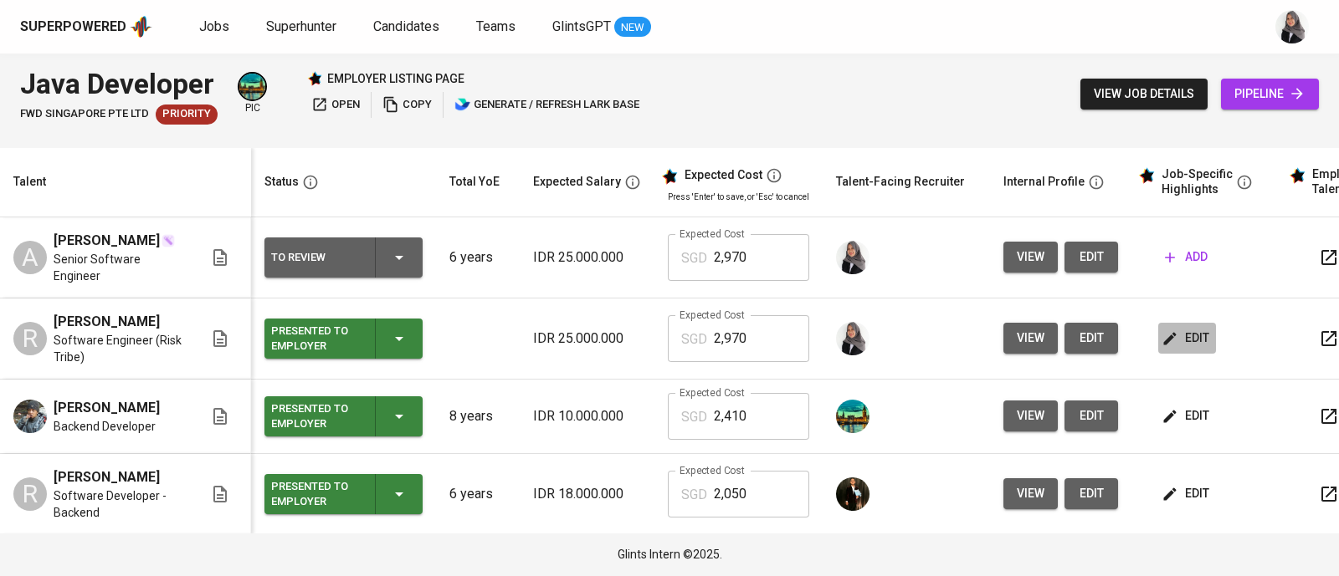
click at [1187, 341] on span "edit" at bounding box center [1187, 338] width 44 height 21
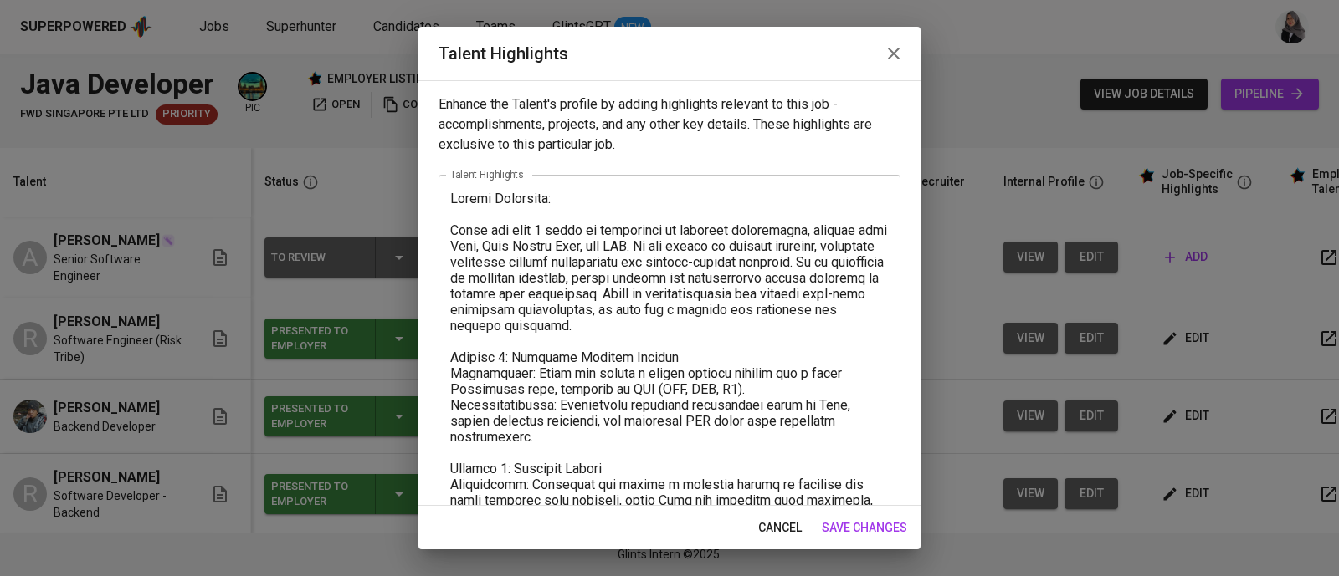
scroll to position [95, 0]
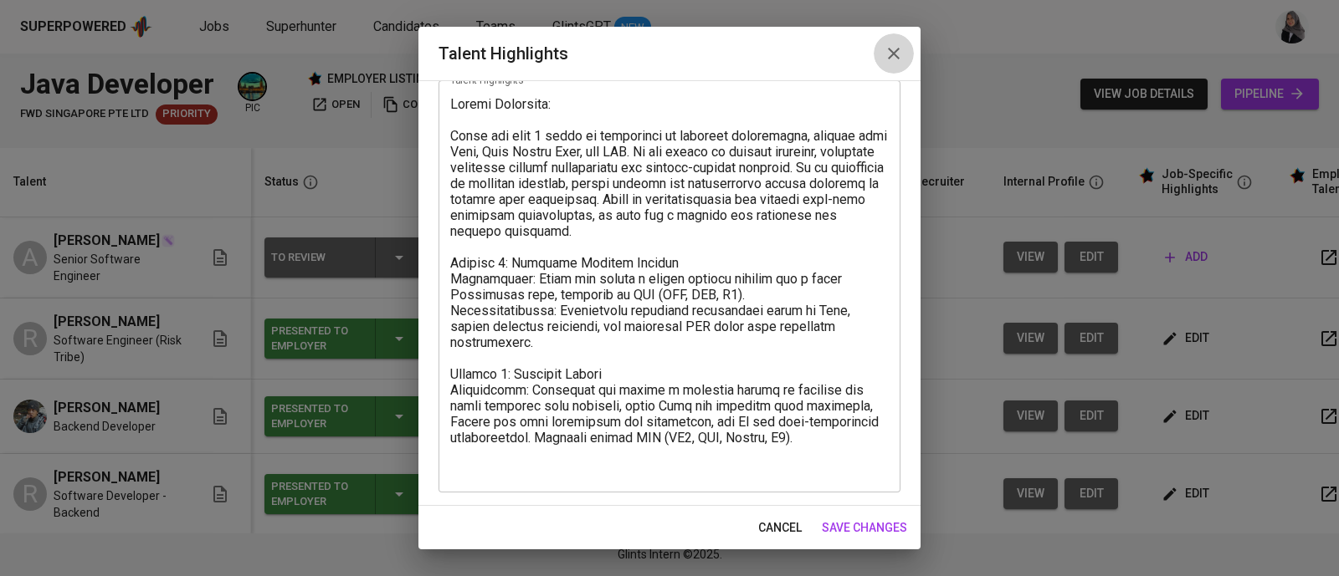
click at [896, 48] on icon "button" at bounding box center [893, 54] width 20 height 20
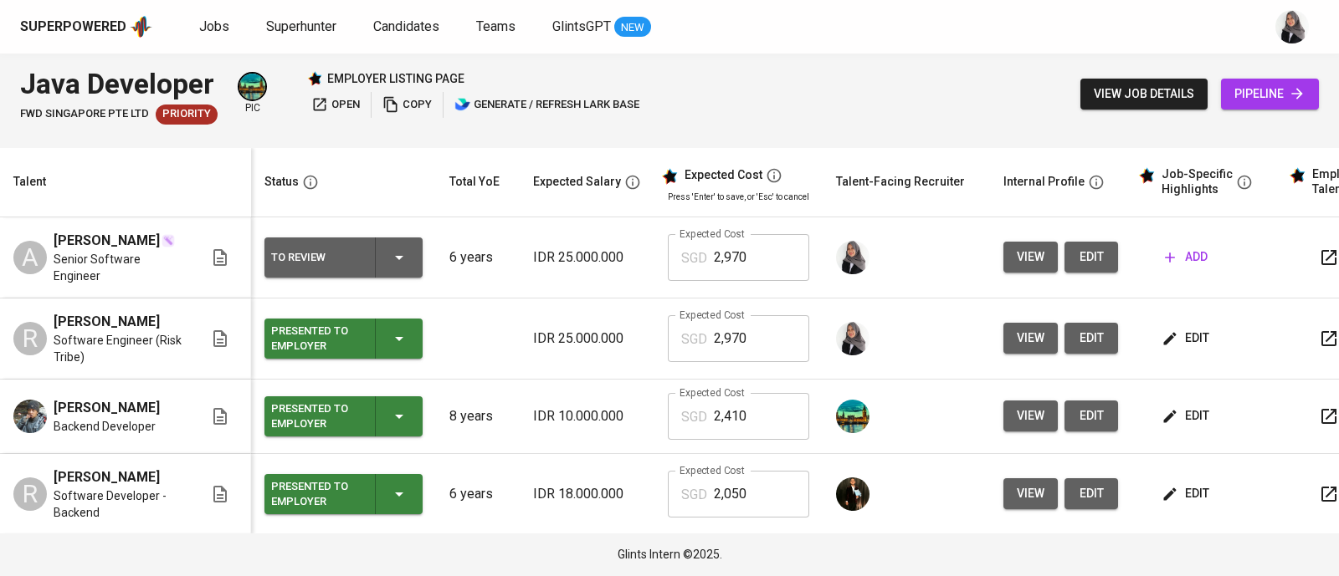
click at [1175, 259] on span "add" at bounding box center [1186, 257] width 43 height 21
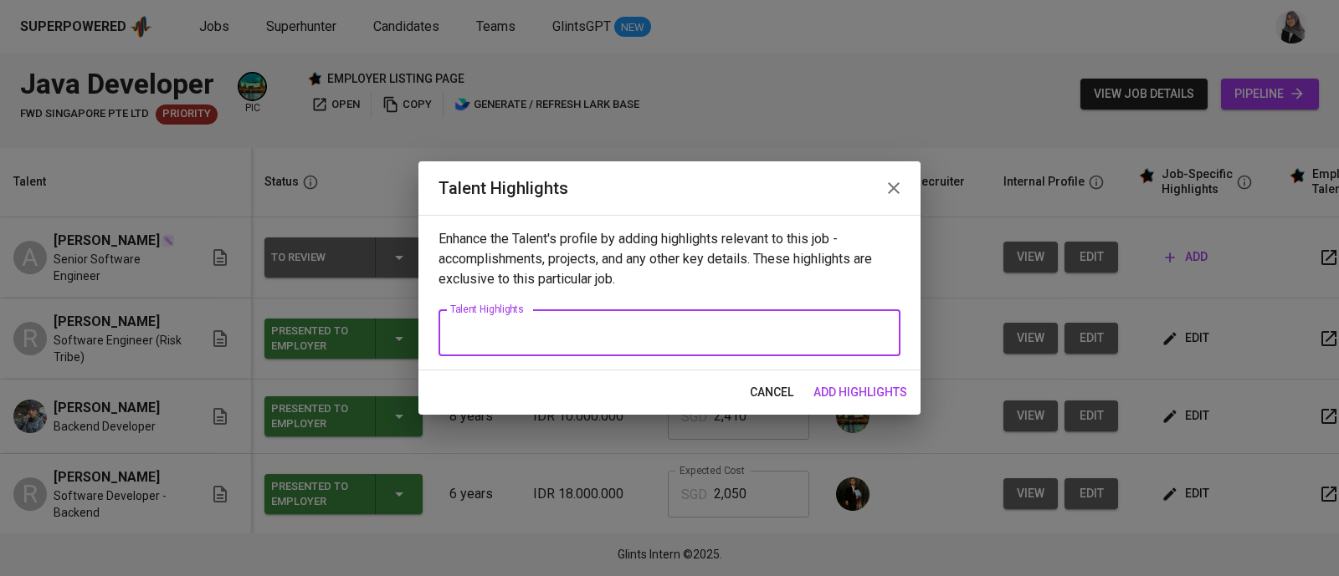
click at [636, 336] on textarea at bounding box center [669, 333] width 438 height 16
type textarea "c"
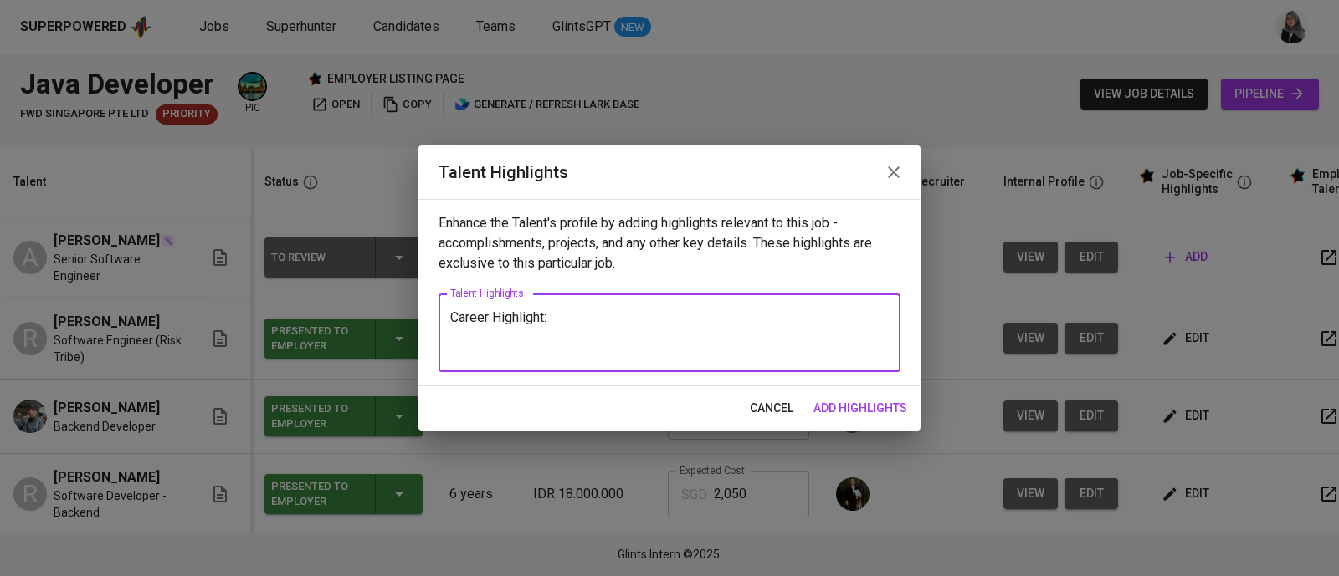
type textarea "Career Highlight:"
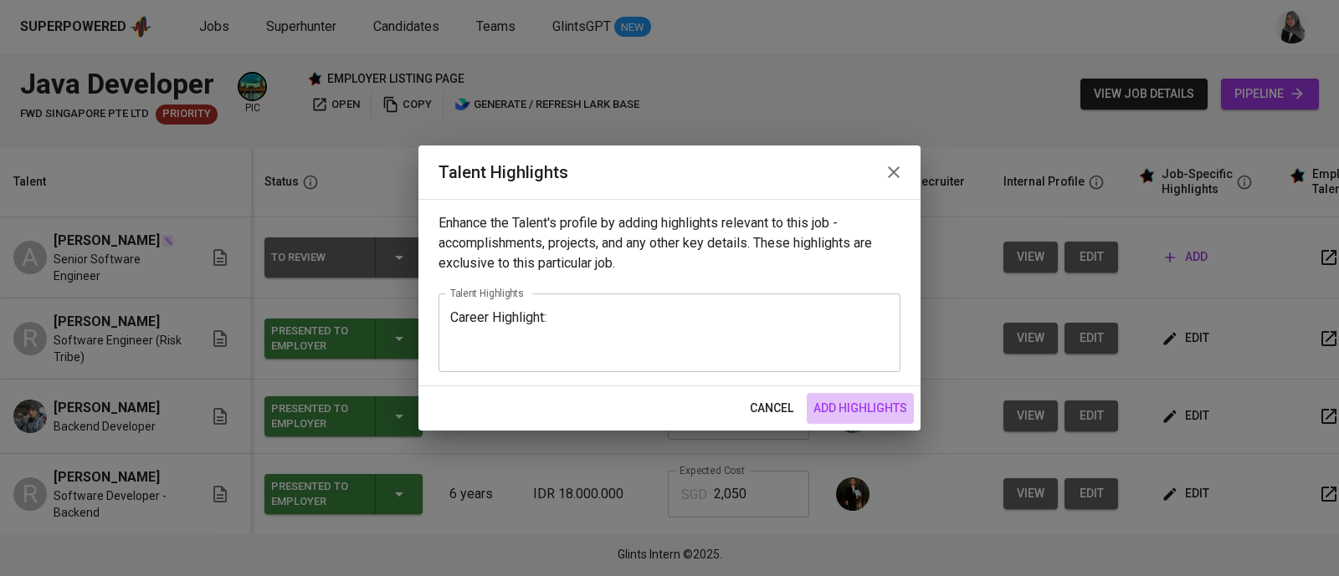
click at [884, 399] on span "add highlights" at bounding box center [860, 408] width 94 height 21
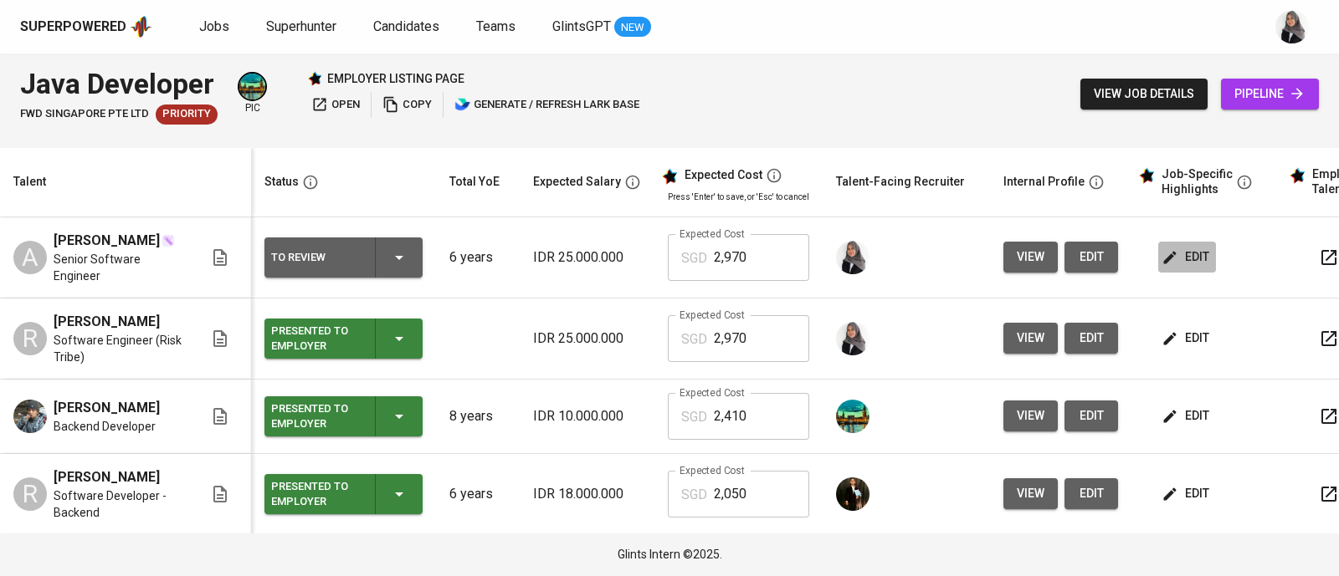
click at [1186, 251] on span "edit" at bounding box center [1187, 257] width 44 height 21
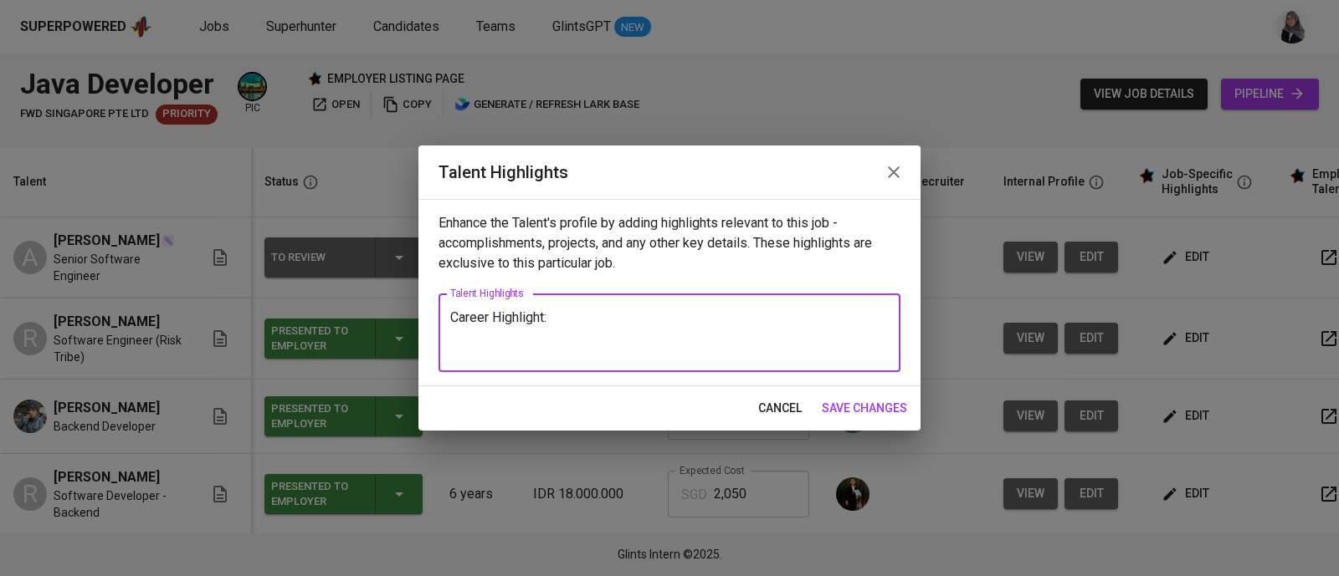
click at [531, 350] on textarea "Career Highlight:" at bounding box center [669, 334] width 438 height 48
paste textarea "He began his career as a software engineer in [DATE], specializing in backend-f…"
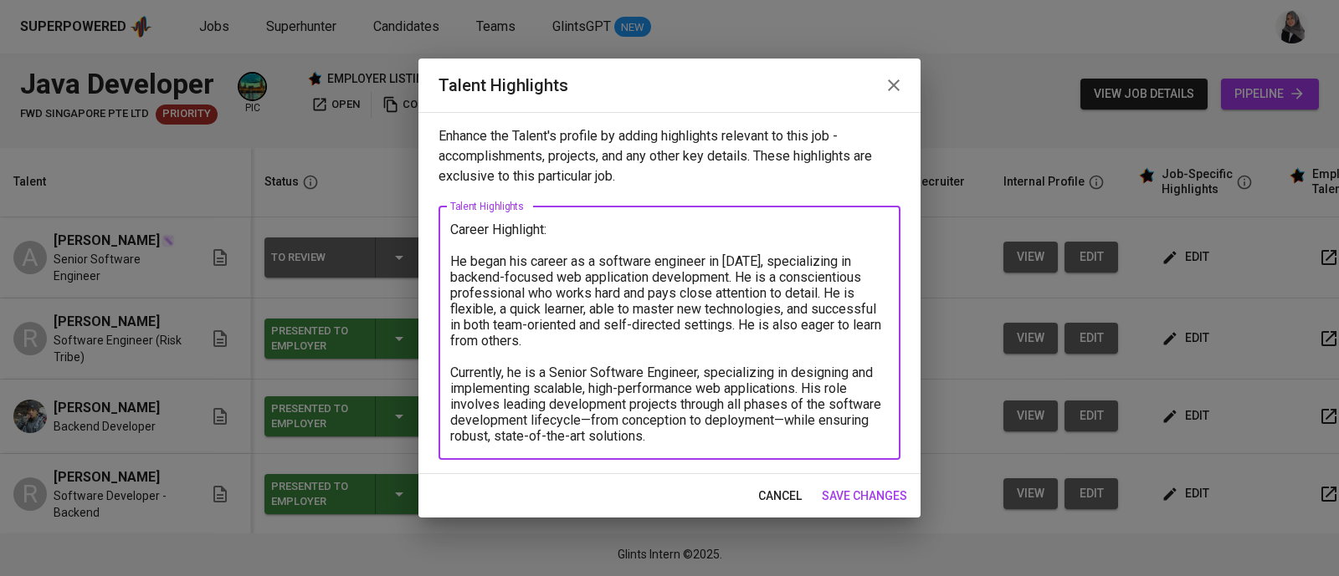
drag, startPoint x: 740, startPoint y: 274, endPoint x: 745, endPoint y: 357, distance: 83.0
click at [745, 357] on textarea "Career Highlight: He began his career as a software engineer in 2019, specializ…" at bounding box center [669, 333] width 438 height 223
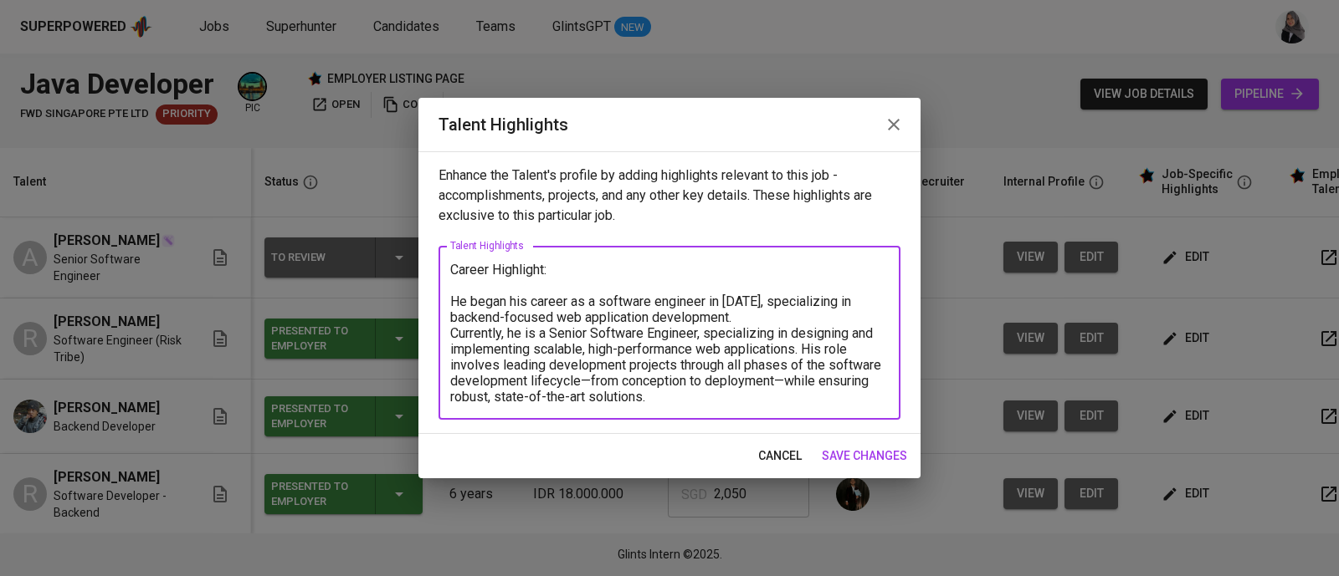
drag, startPoint x: 755, startPoint y: 314, endPoint x: 803, endPoint y: 349, distance: 59.2
click at [803, 349] on textarea "Career Highlight: He began his career as a software engineer in 2019, specializ…" at bounding box center [669, 333] width 438 height 143
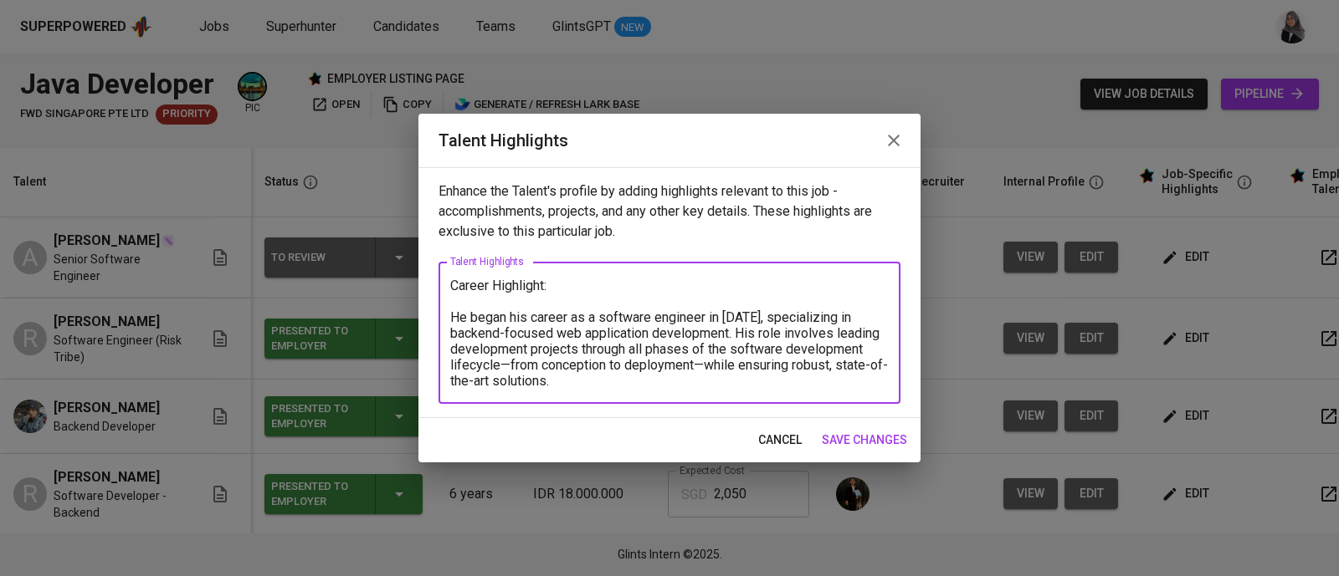
click at [597, 376] on textarea "Career Highlight: He began his career as a software engineer in 2019, specializ…" at bounding box center [669, 333] width 438 height 111
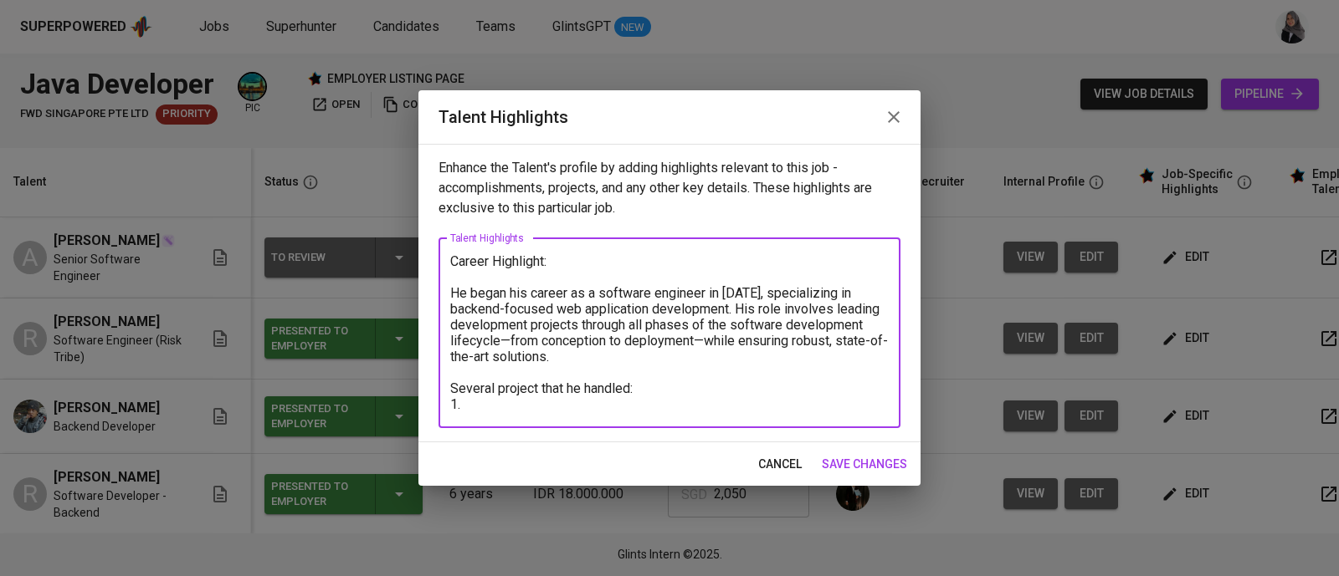
click at [730, 391] on textarea "Career Highlight: He began his career as a software engineer in 2019, specializ…" at bounding box center [669, 333] width 438 height 159
click at [503, 399] on textarea "Career Highlight: He began his career as a software engineer in 2019, specializ…" at bounding box center [669, 333] width 438 height 159
paste textarea "Axis Vidio Netflix - Java (SpringBoot"
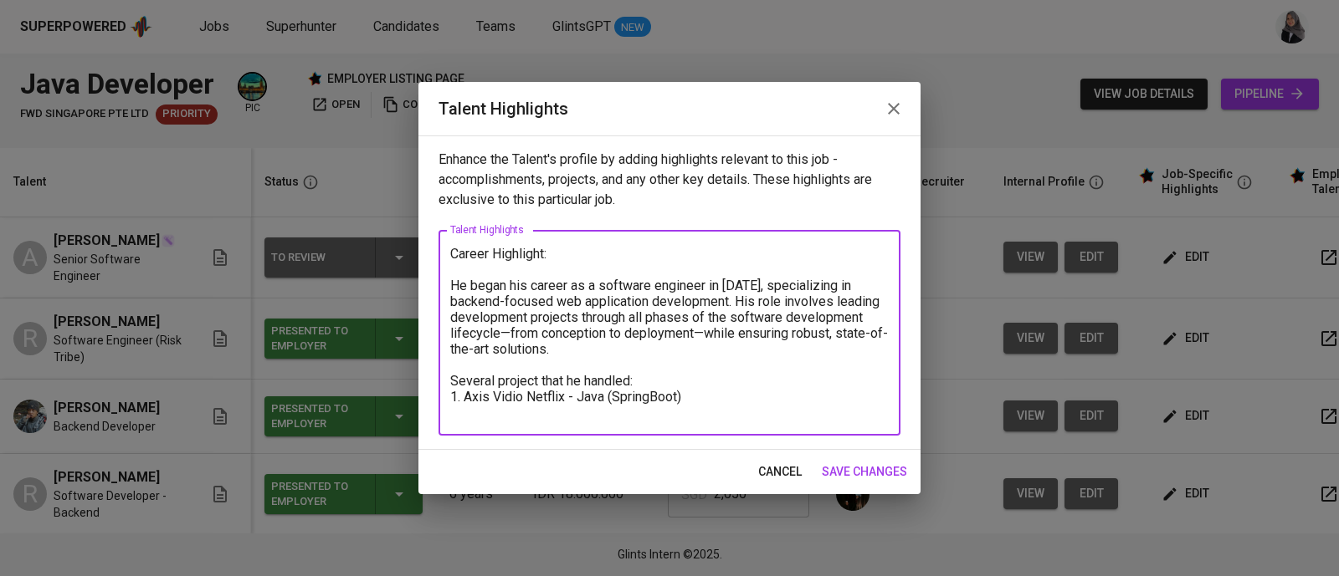
click at [787, 347] on textarea "Career Highlight: He began his career as a software engineer in 2019, specializ…" at bounding box center [669, 333] width 438 height 175
click at [544, 410] on textarea "Career Highlight: He began his career as a software engineer in 2019, specializ…" at bounding box center [669, 333] width 438 height 175
paste textarea "This project centers on developing an integration service that connects and syn…"
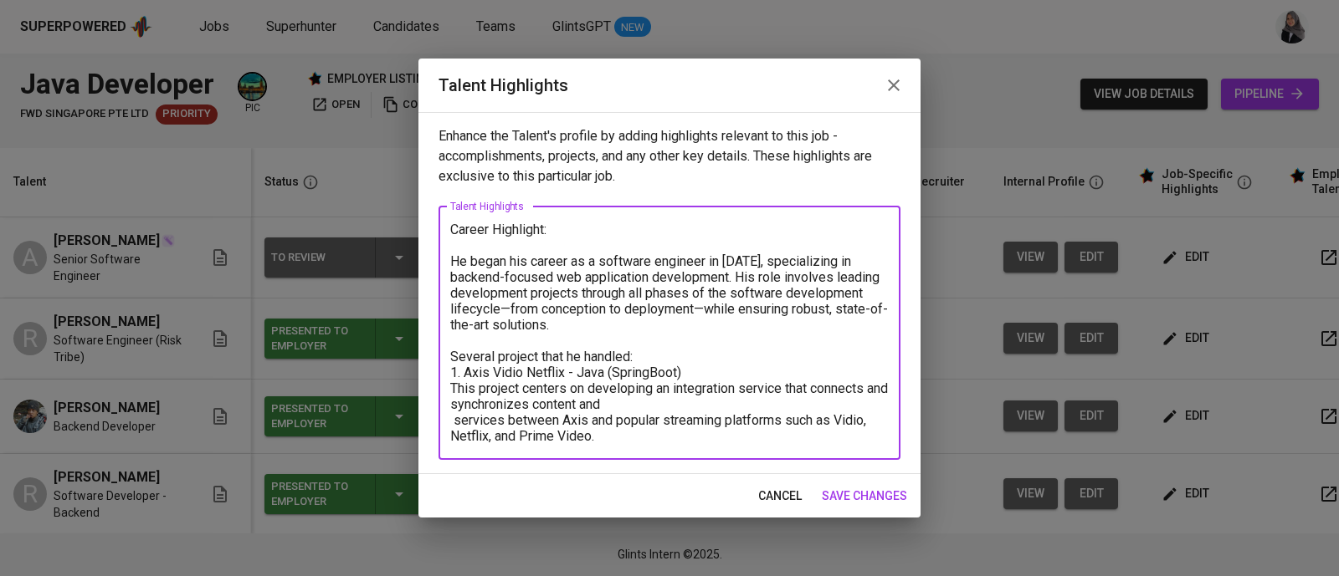
click at [662, 399] on textarea "Career Highlight: He began his career as a software engineer in 2019, specializ…" at bounding box center [669, 333] width 438 height 223
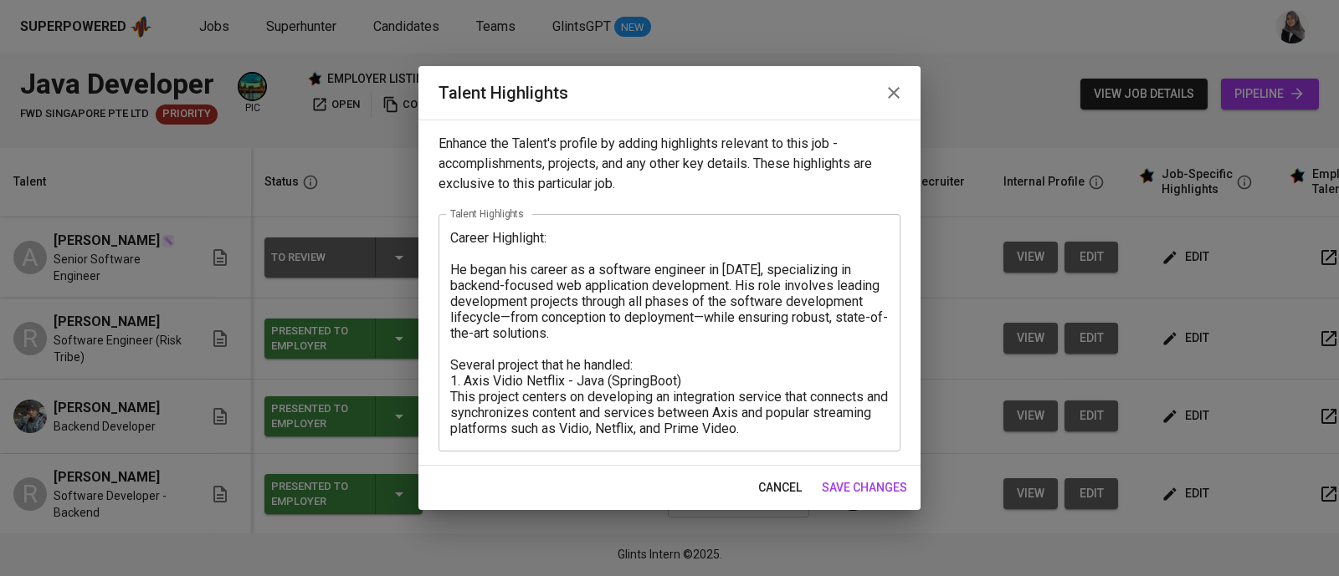
click at [841, 438] on div "Career Highlight: He began his career as a software engineer in 2019, specializ…" at bounding box center [669, 333] width 462 height 238
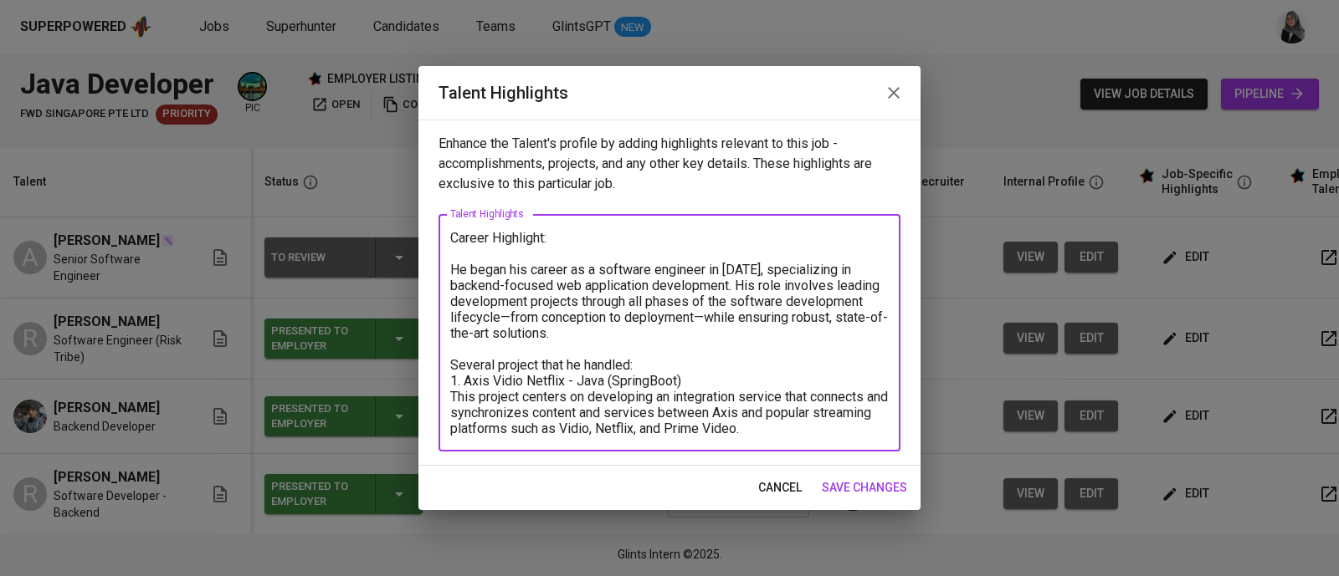
click at [834, 428] on textarea "Career Highlight: He began his career as a software engineer in 2019, specializ…" at bounding box center [669, 333] width 438 height 207
click at [849, 416] on textarea "Career Highlight: He began his career as a software engineer in 2019, specializ…" at bounding box center [669, 333] width 438 height 207
click at [835, 428] on textarea "Career Highlight: He began his career as a software engineer in 2019, specializ…" at bounding box center [669, 333] width 438 height 207
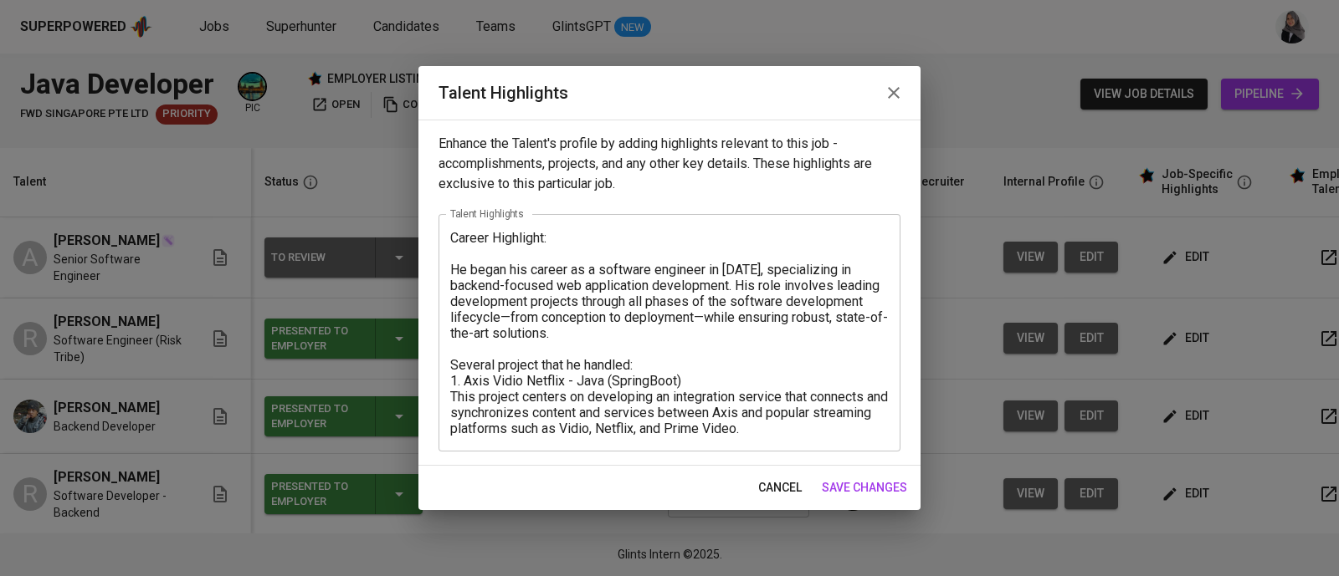
click at [729, 370] on textarea "Career Highlight: He began his career as a software engineer in 2019, specializ…" at bounding box center [669, 333] width 438 height 207
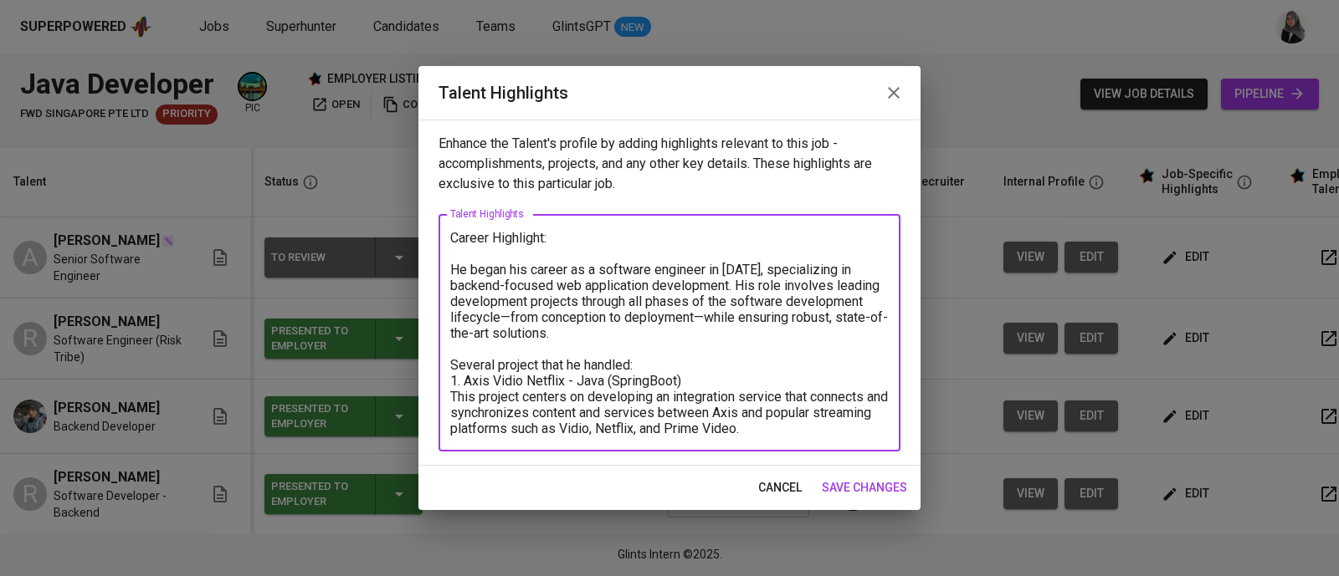
click at [833, 433] on textarea "Career Highlight: He began his career as a software engineer in 2019, specializ…" at bounding box center [669, 333] width 438 height 207
paste textarea "The project aims to provide a cohesive and enhanced user experience, allowing s…"
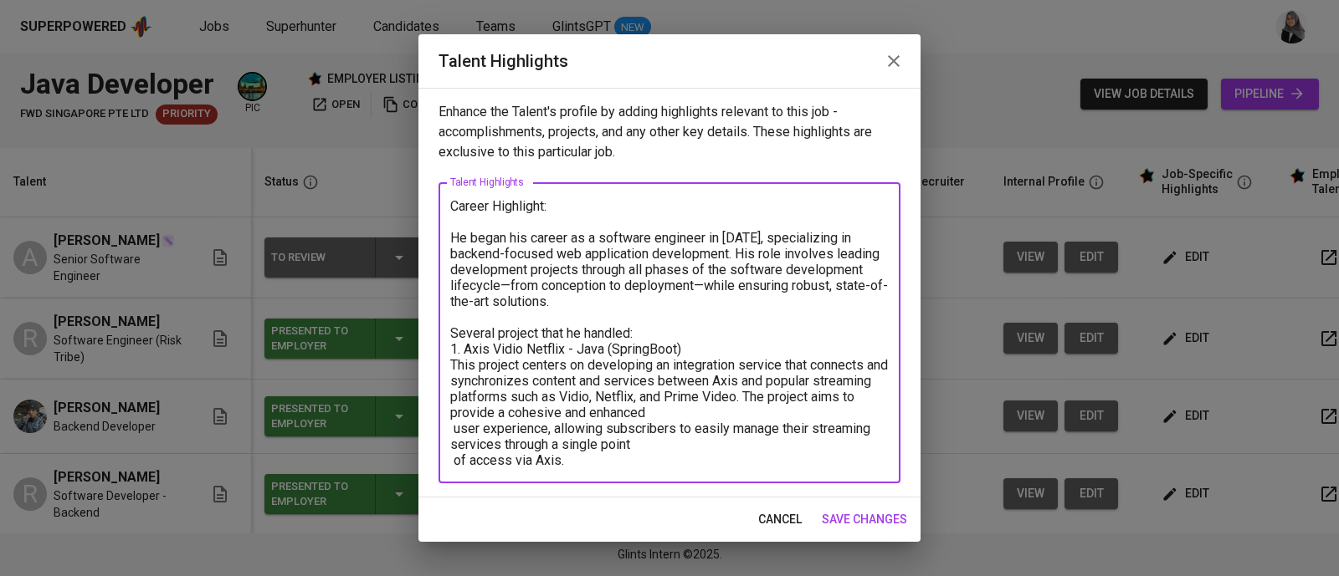
click at [796, 403] on textarea "Career Highlight: He began his career as a software engineer in 2019, specializ…" at bounding box center [669, 333] width 438 height 270
click at [791, 417] on textarea "Career Highlight: He began his career as a software engineer in 2019, specializ…" at bounding box center [669, 333] width 438 height 270
click at [586, 440] on textarea "Career Highlight: He began his career as a software engineer in 2019, specializ…" at bounding box center [669, 333] width 438 height 270
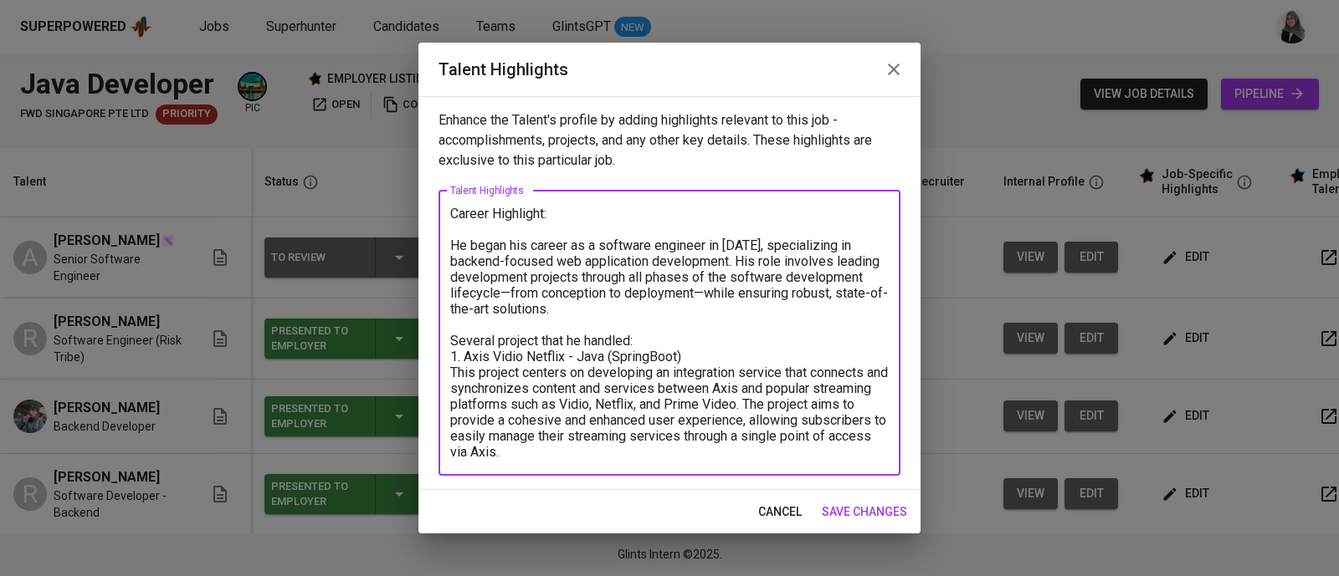
click at [625, 449] on textarea "Career Highlight: He began his career as a software engineer in 2019, specializ…" at bounding box center [669, 333] width 438 height 254
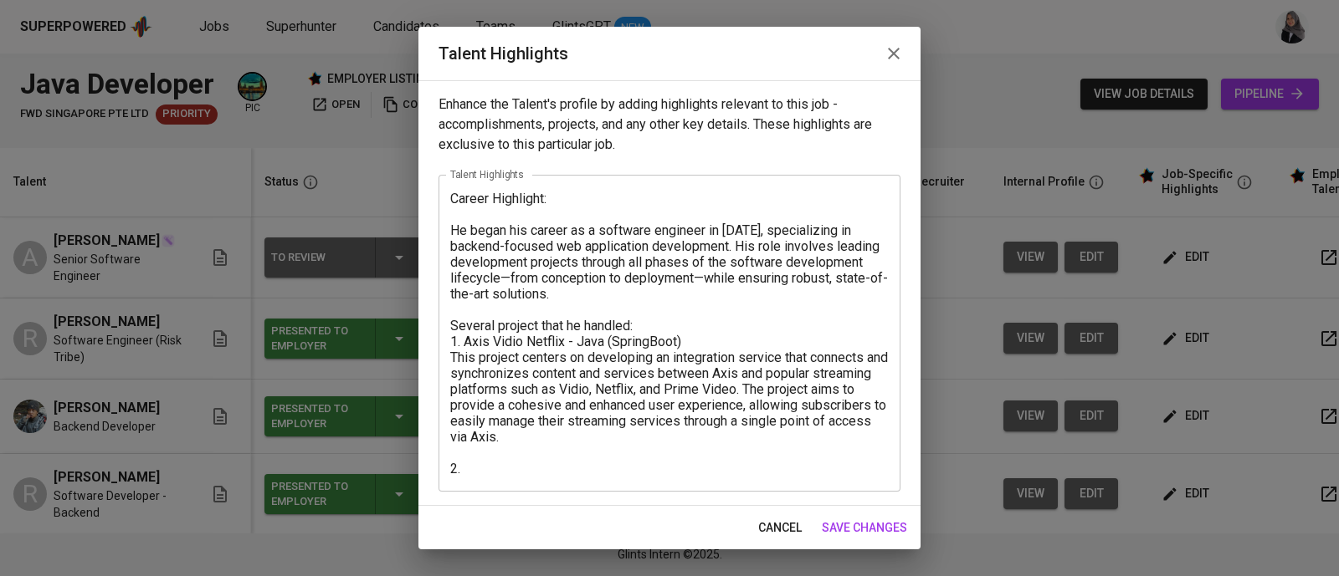
click at [795, 424] on textarea "Career Highlight: He began his career as a software engineer in 2019, specializ…" at bounding box center [669, 334] width 438 height 286
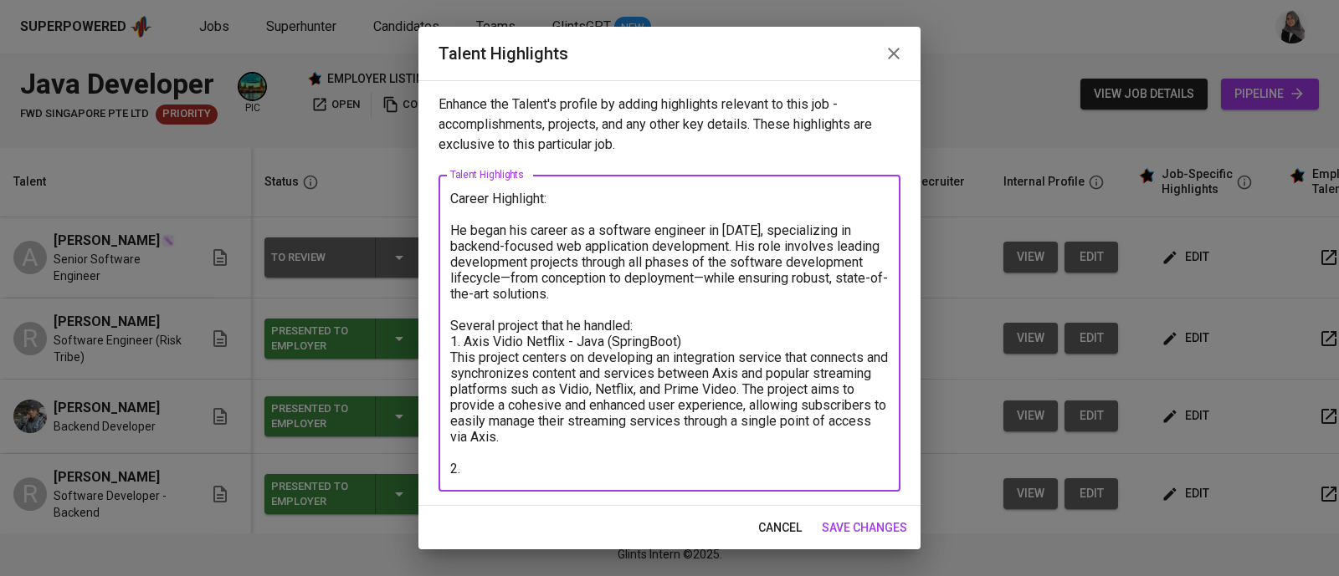
click at [537, 458] on textarea "Career Highlight: He began his career as a software engineer in 2019, specializ…" at bounding box center [669, 334] width 438 height 286
click at [513, 466] on textarea "Career Highlight: He began his career as a software engineer in 2019, specializ…" at bounding box center [669, 334] width 438 height 286
paste textarea "Avantrade BCA - Java"
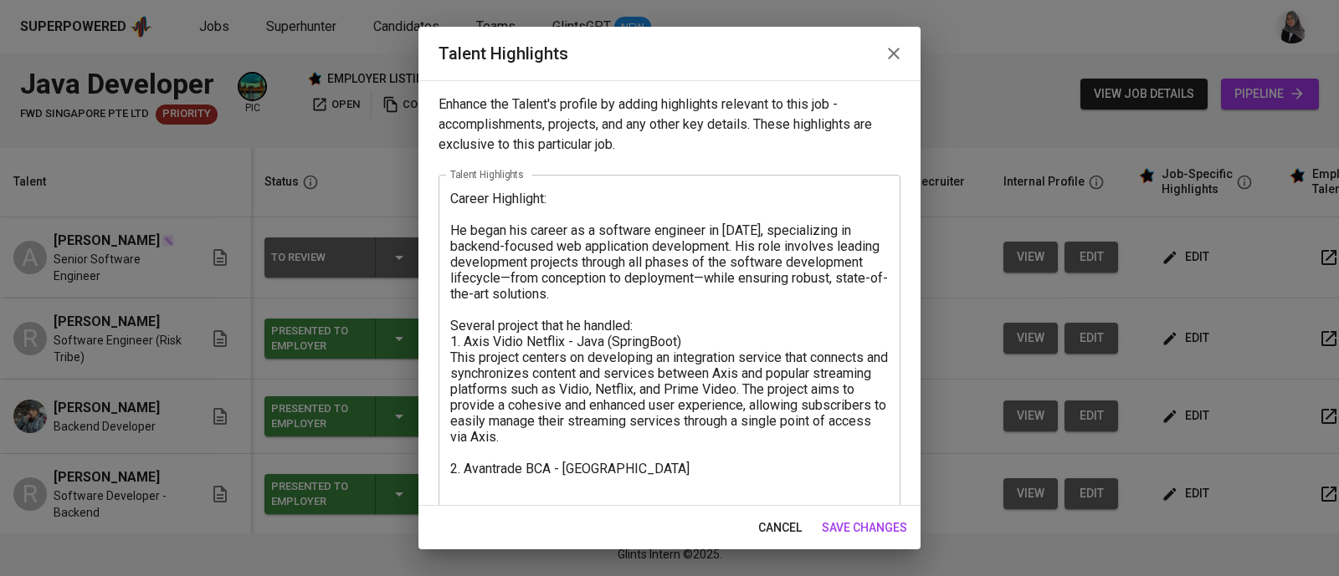
click at [816, 365] on textarea "Career Highlight: He began his career as a software engineer in 2019, specializ…" at bounding box center [669, 342] width 438 height 302
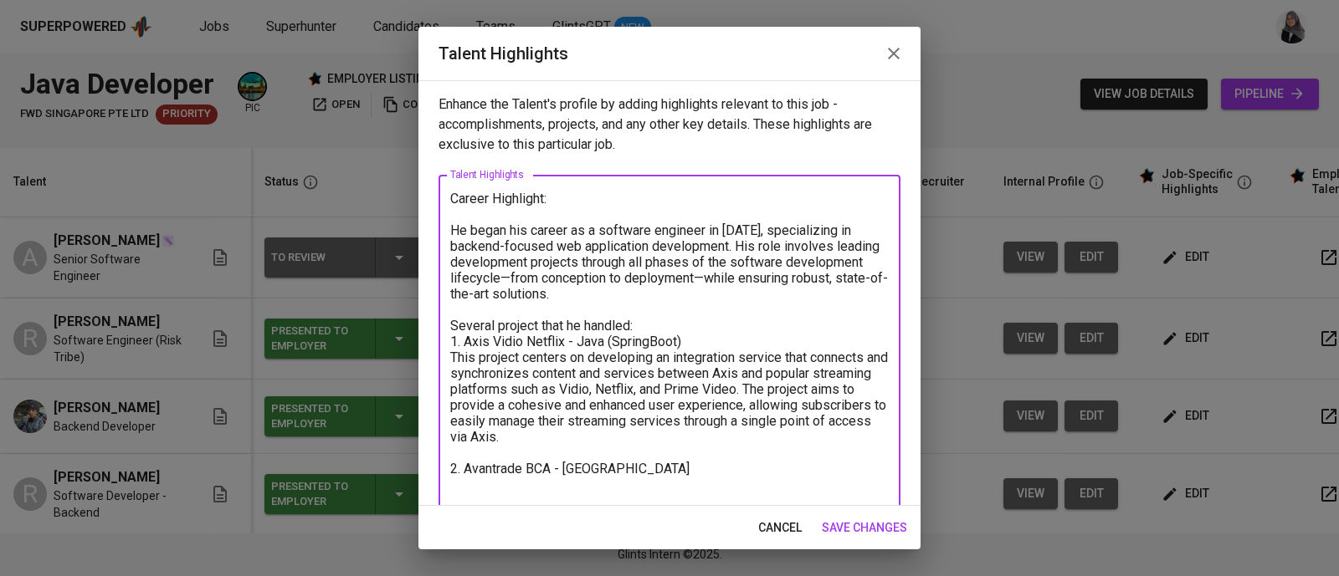
drag, startPoint x: 607, startPoint y: 470, endPoint x: 467, endPoint y: 467, distance: 140.6
click at [467, 467] on textarea "Career Highlight: He began his career as a software engineer in 2019, specializ…" at bounding box center [669, 342] width 438 height 302
paste textarea "Caready - Angular & Java (Springboot)"
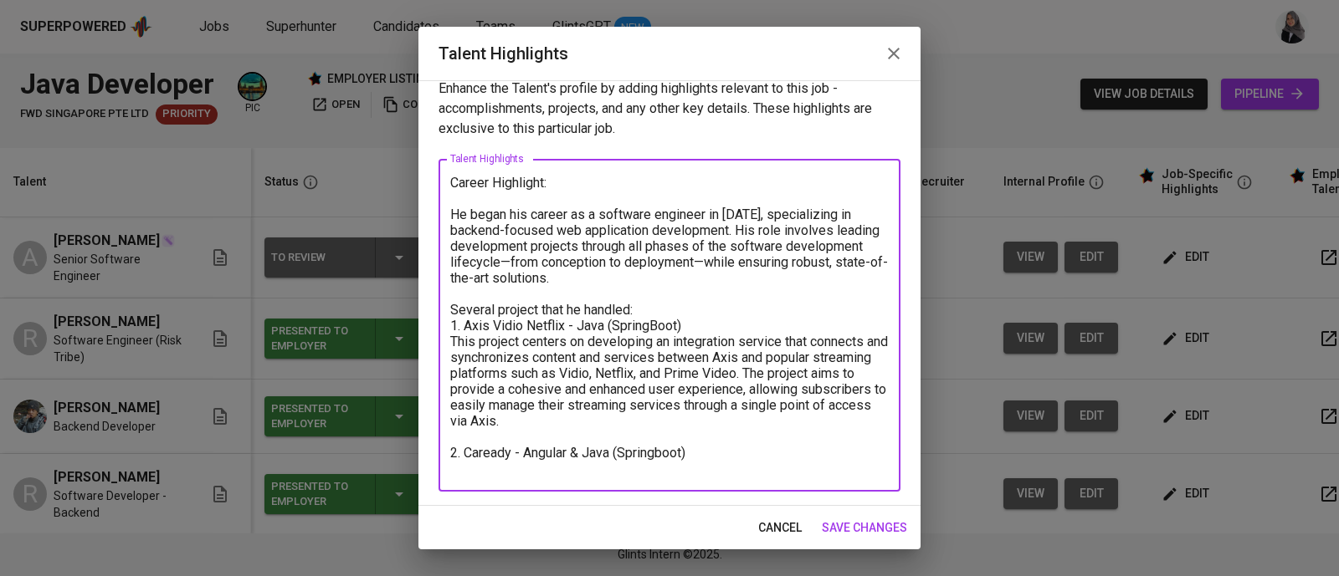
drag, startPoint x: 713, startPoint y: 421, endPoint x: 473, endPoint y: 466, distance: 244.3
click at [473, 466] on textarea "Career Highlight: He began his career as a software engineer in 2019, specializ…" at bounding box center [669, 326] width 438 height 302
paste textarea "This project is about developing features of Auction system. This project uses …"
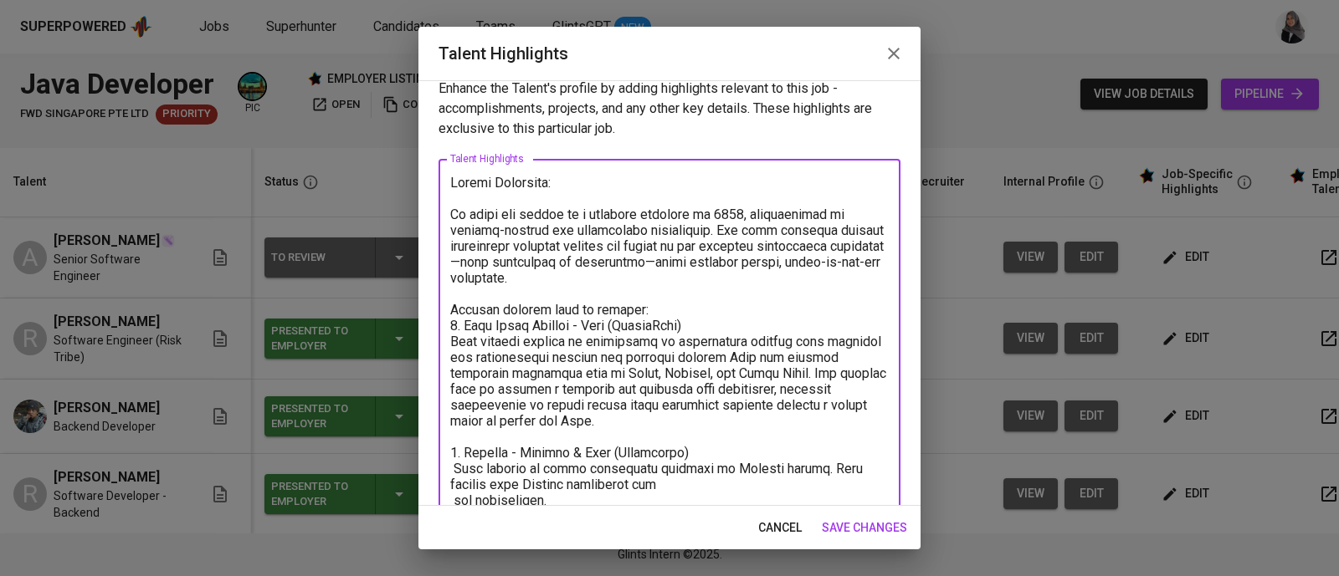
scroll to position [192, 0]
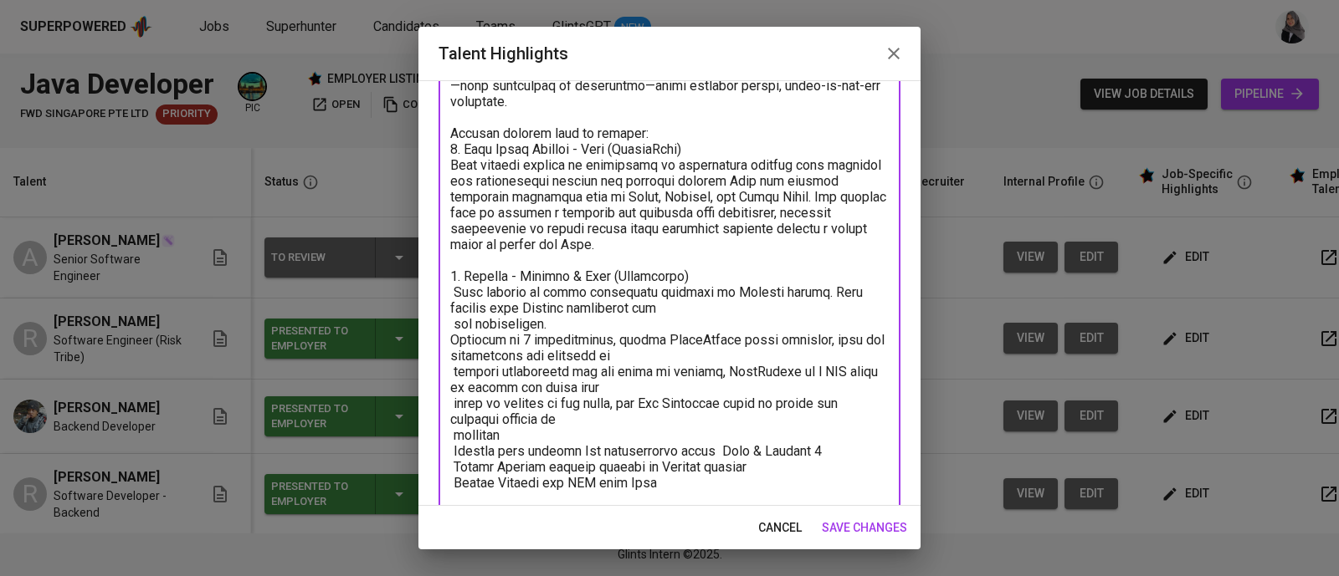
click at [678, 306] on textarea at bounding box center [669, 252] width 438 height 509
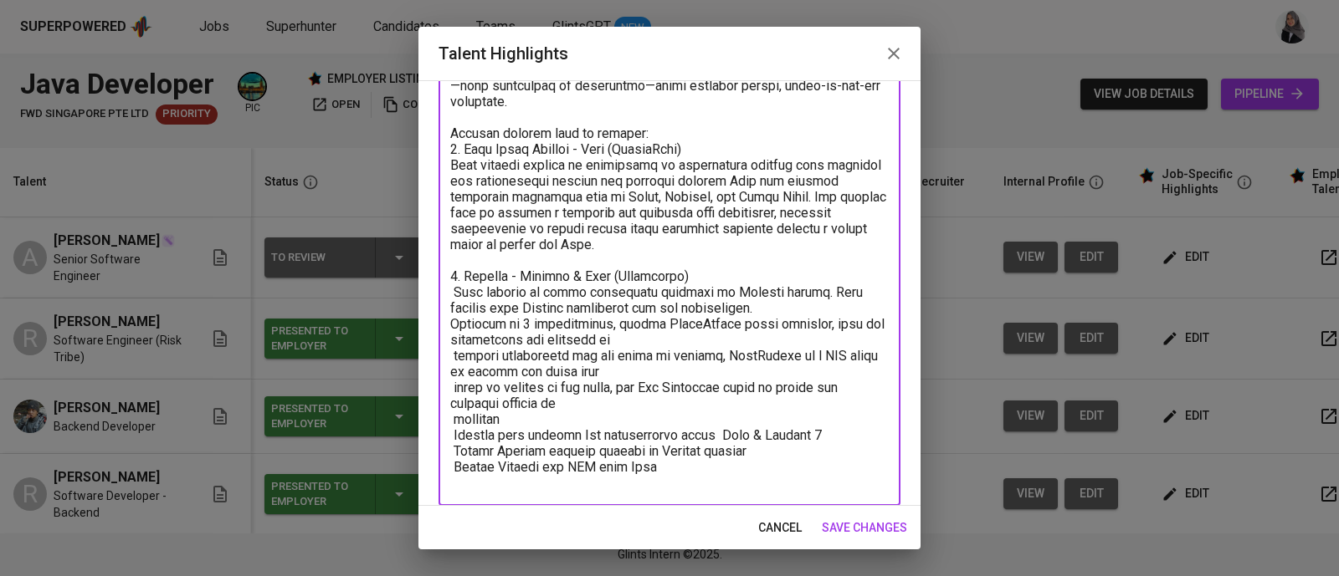
click at [770, 309] on textarea at bounding box center [669, 244] width 438 height 493
click at [720, 331] on textarea at bounding box center [669, 244] width 438 height 493
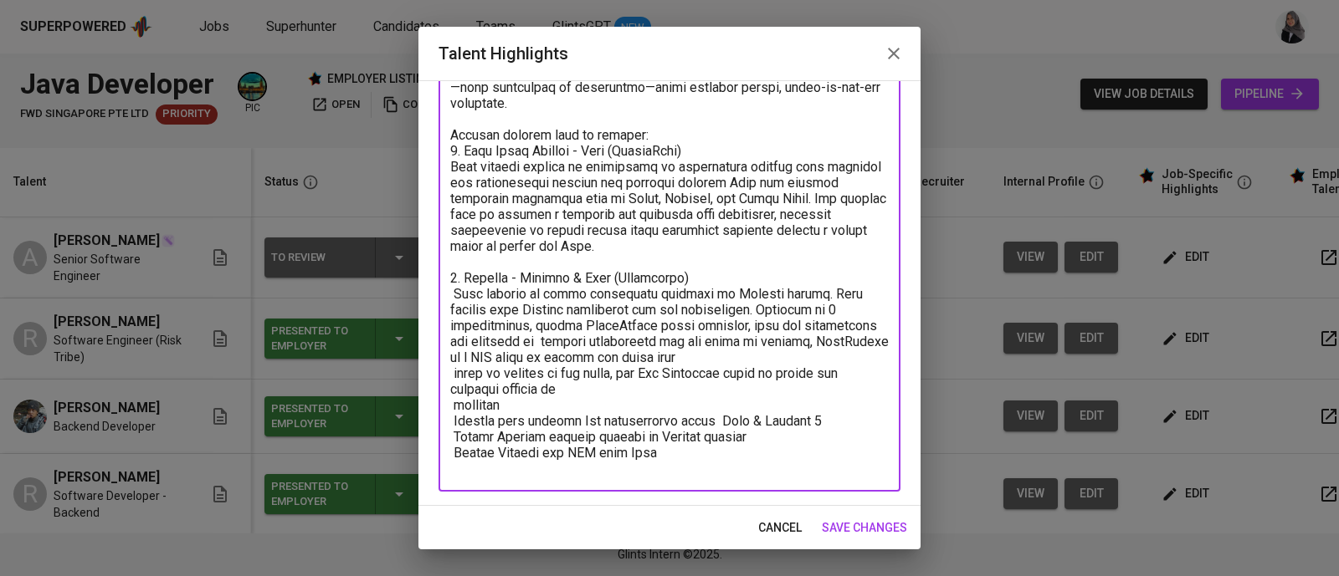
scroll to position [191, 0]
click at [753, 361] on textarea at bounding box center [669, 238] width 438 height 477
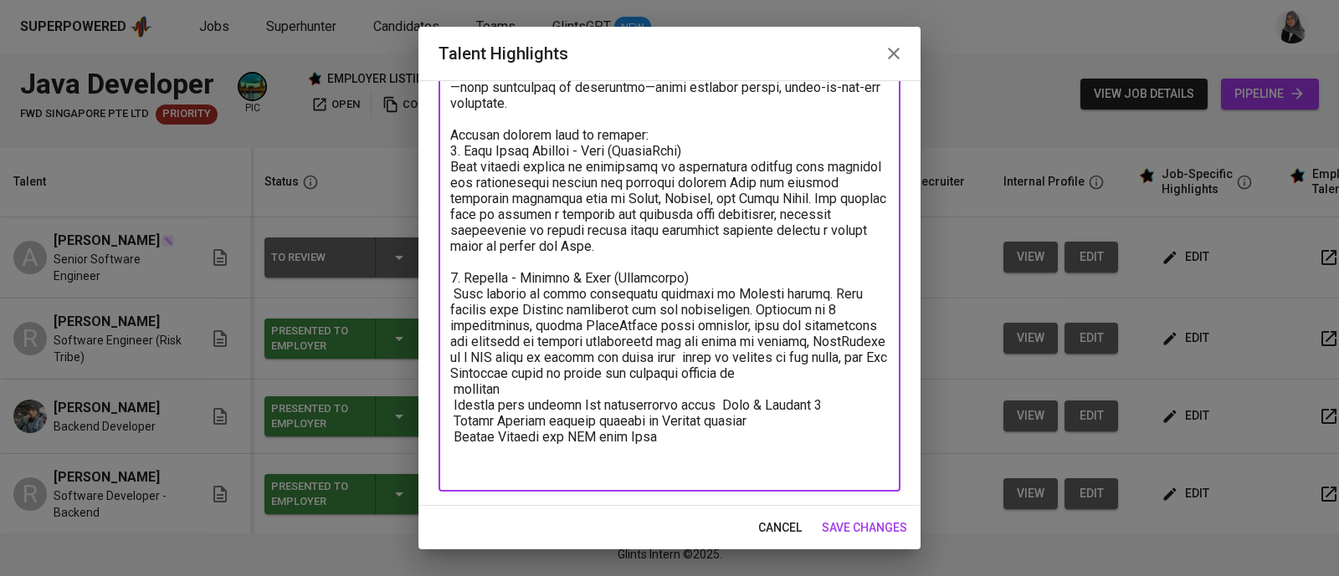
scroll to position [175, 0]
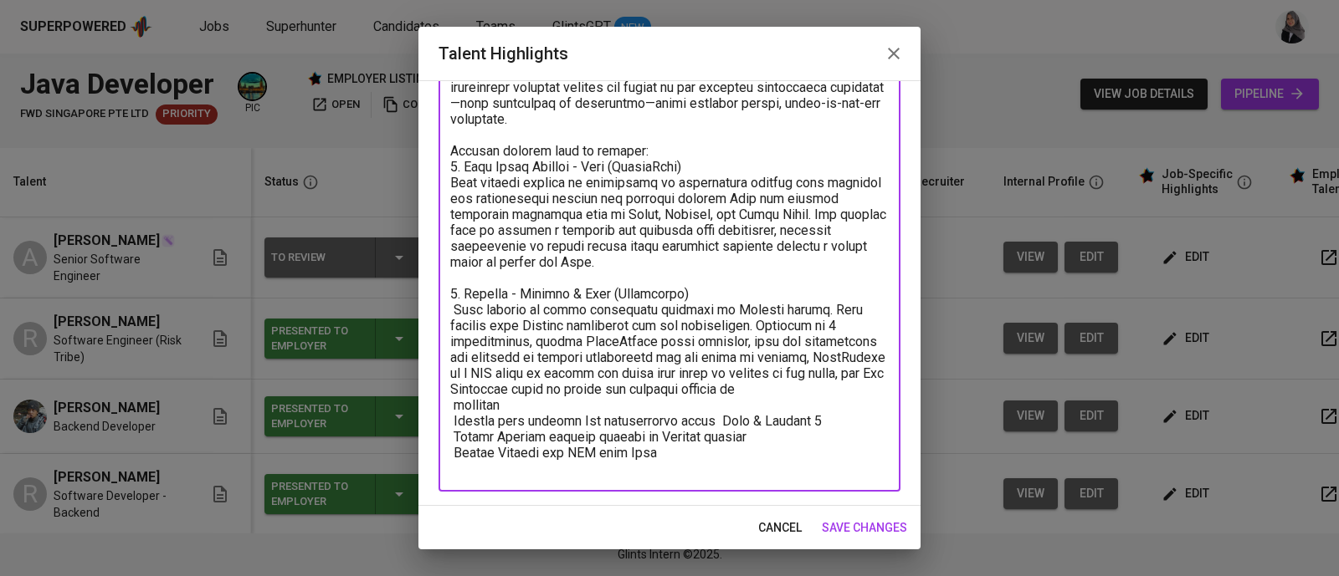
click at [619, 406] on textarea at bounding box center [669, 246] width 438 height 461
drag, startPoint x: 619, startPoint y: 406, endPoint x: 675, endPoint y: 450, distance: 71.5
click at [675, 450] on textarea at bounding box center [669, 246] width 438 height 461
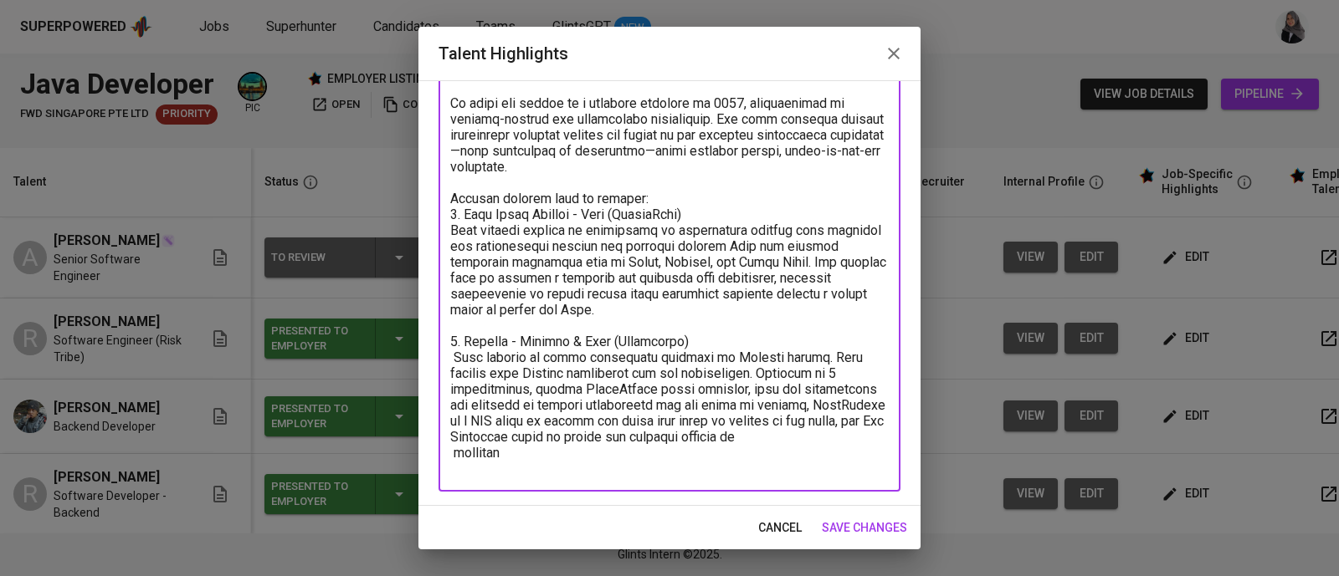
scroll to position [127, 0]
click at [456, 359] on textarea at bounding box center [669, 270] width 438 height 413
click at [540, 448] on textarea at bounding box center [669, 270] width 438 height 413
click at [456, 453] on textarea at bounding box center [669, 270] width 438 height 413
click at [530, 438] on textarea at bounding box center [669, 270] width 438 height 413
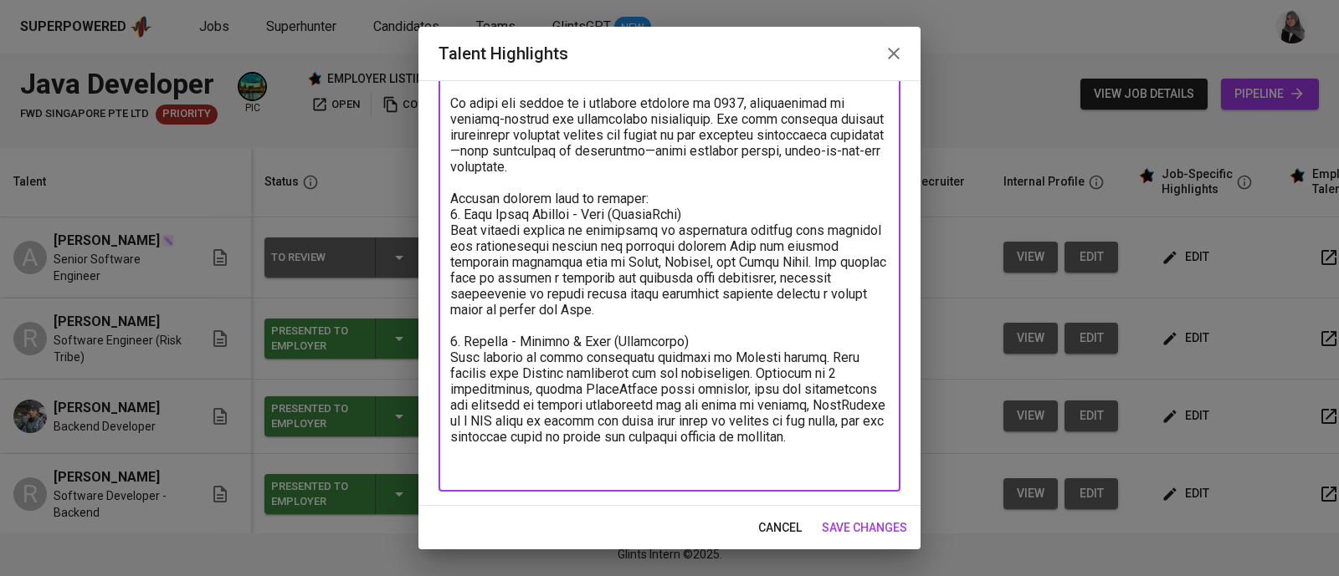
click at [608, 390] on textarea at bounding box center [669, 270] width 438 height 413
click at [719, 403] on textarea at bounding box center [669, 270] width 438 height 413
drag, startPoint x: 719, startPoint y: 402, endPoint x: 627, endPoint y: 432, distance: 95.8
click at [627, 432] on textarea at bounding box center [669, 270] width 438 height 413
drag, startPoint x: 711, startPoint y: 404, endPoint x: 810, endPoint y: 402, distance: 98.8
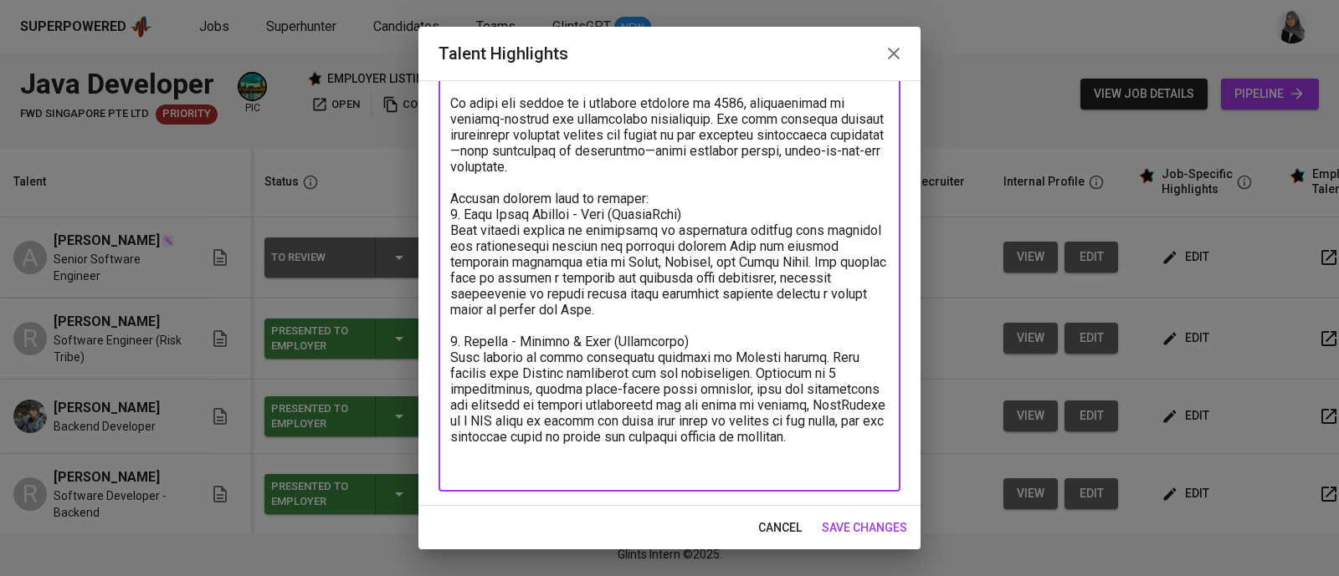
click at [810, 402] on textarea at bounding box center [669, 270] width 438 height 413
click at [799, 404] on textarea at bounding box center [669, 270] width 438 height 413
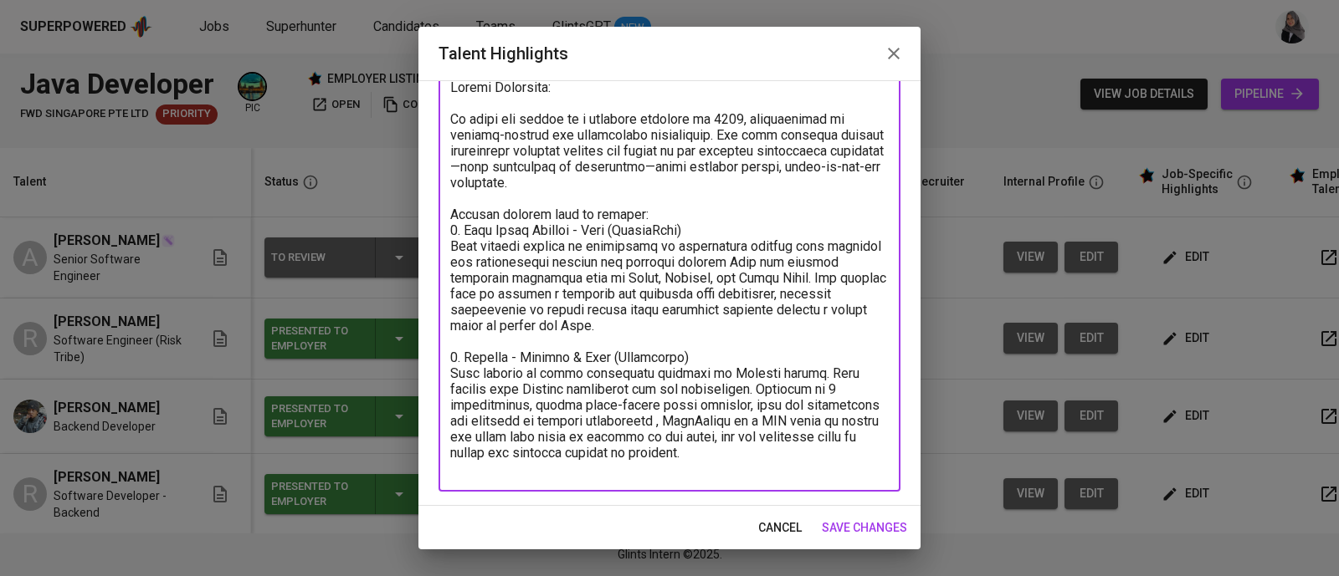
scroll to position [111, 0]
click at [697, 420] on textarea at bounding box center [669, 277] width 438 height 397
click at [853, 459] on textarea at bounding box center [669, 278] width 438 height 397
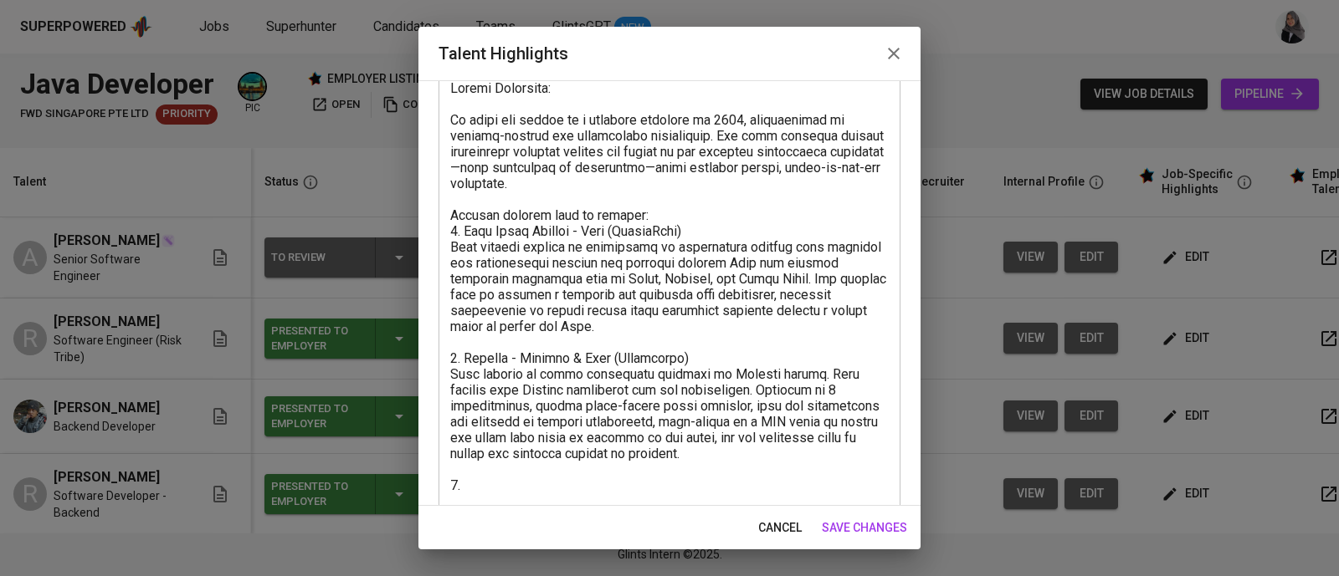
click at [785, 474] on textarea at bounding box center [669, 294] width 438 height 429
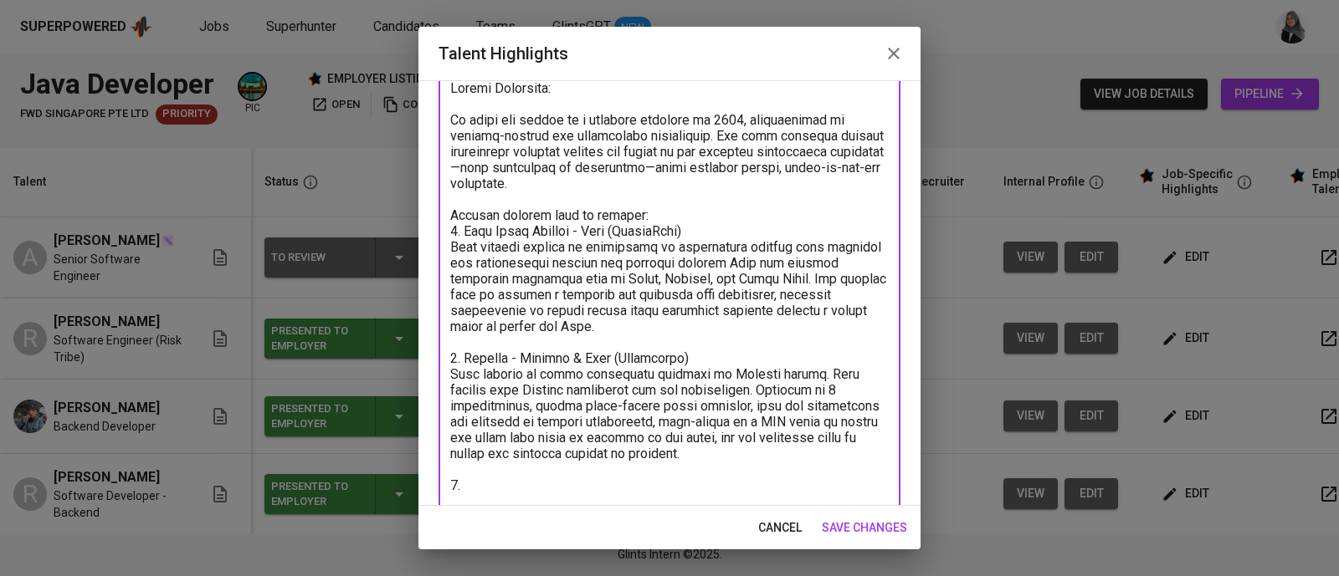
click at [498, 483] on textarea at bounding box center [669, 294] width 438 height 429
paste textarea "Enterprise Product Catalog - Angular & Java (SpringBoot)"
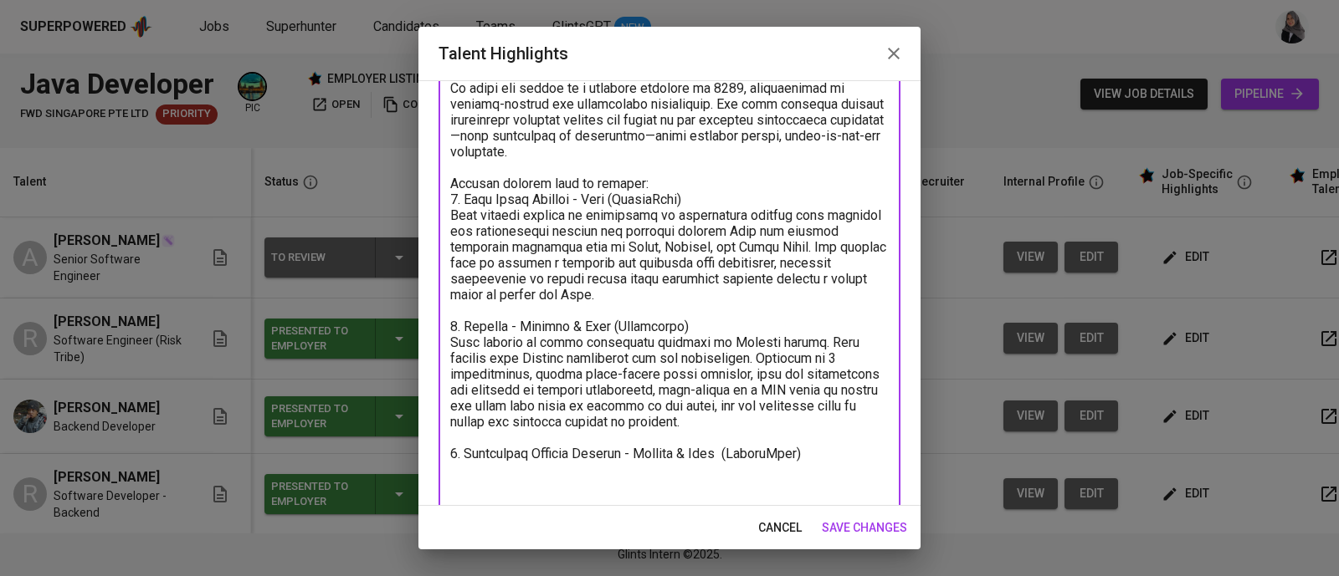
click at [740, 370] on textarea at bounding box center [669, 271] width 438 height 445
click at [485, 474] on textarea at bounding box center [669, 271] width 438 height 445
paste textarea "This project involves the development of a web application for managing the ent…"
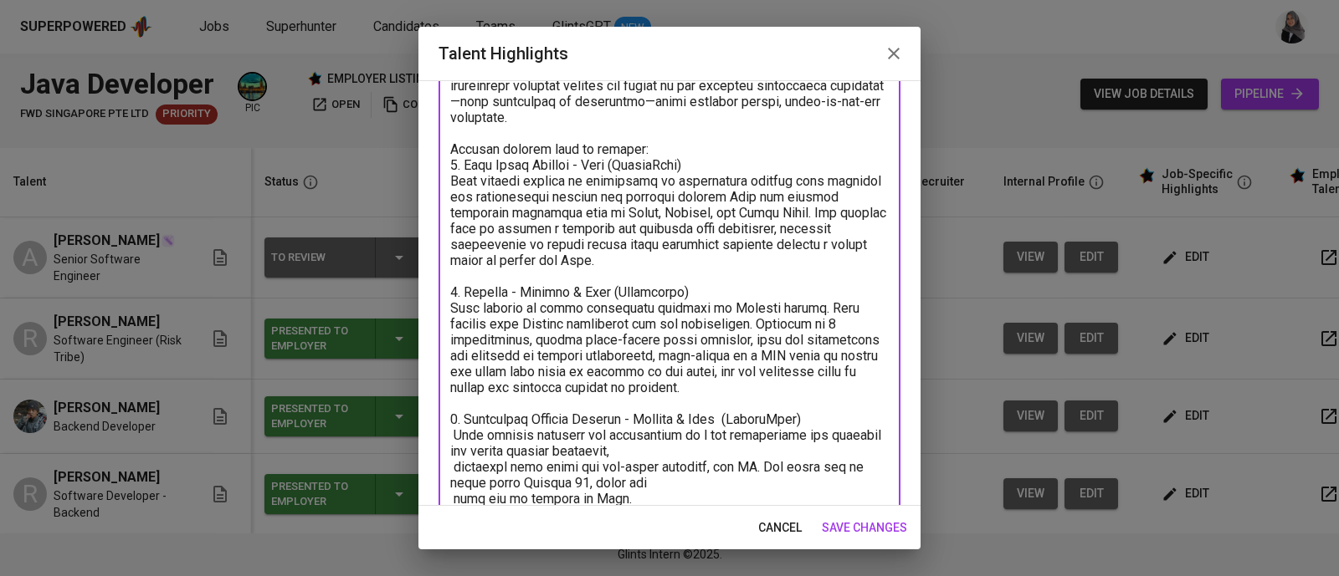
click at [725, 455] on textarea at bounding box center [669, 268] width 438 height 509
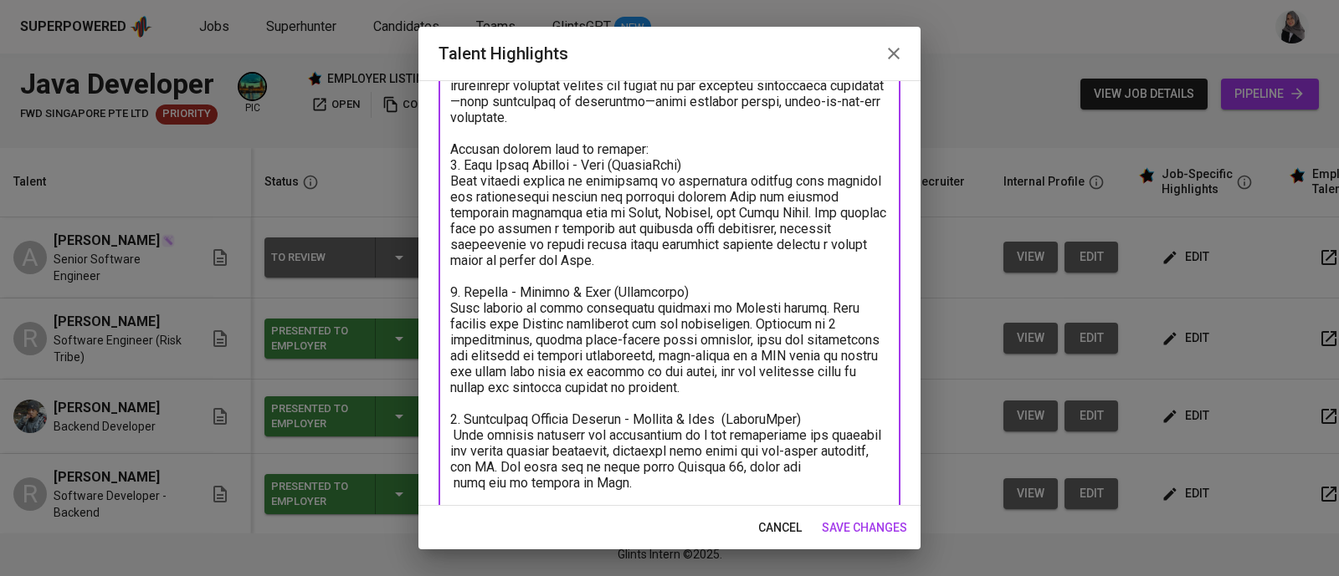
click at [690, 483] on textarea at bounding box center [669, 260] width 438 height 493
click at [452, 483] on textarea at bounding box center [669, 260] width 438 height 493
click at [454, 435] on textarea at bounding box center [669, 260] width 438 height 493
click at [837, 434] on textarea at bounding box center [669, 260] width 438 height 493
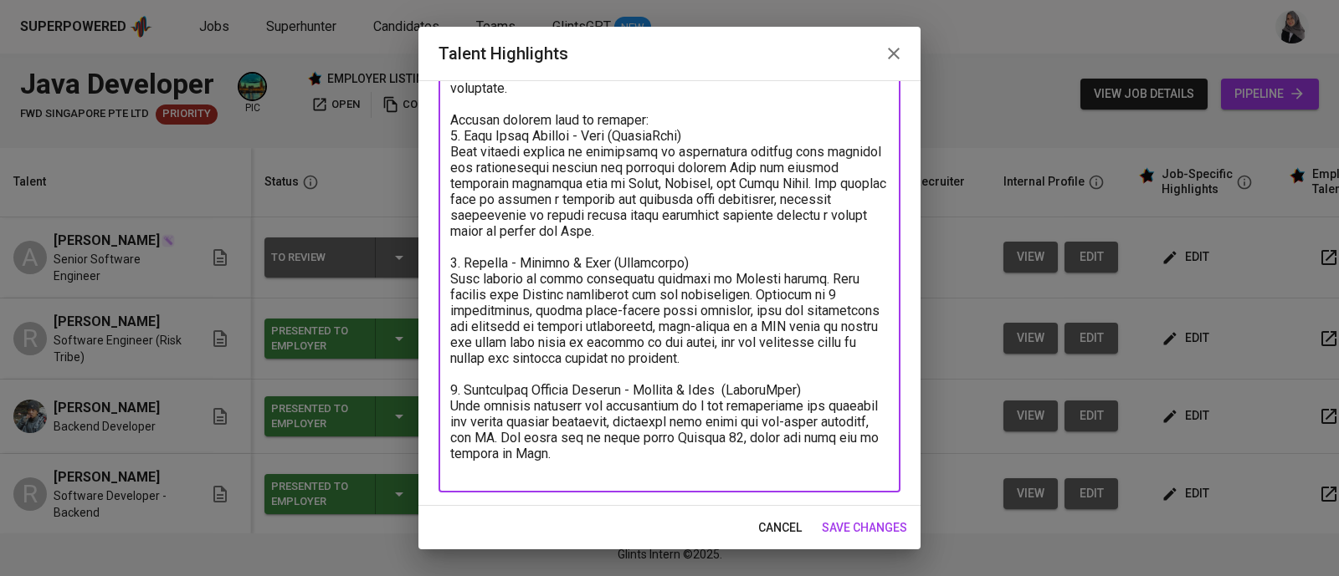
click at [682, 448] on textarea at bounding box center [669, 231] width 438 height 493
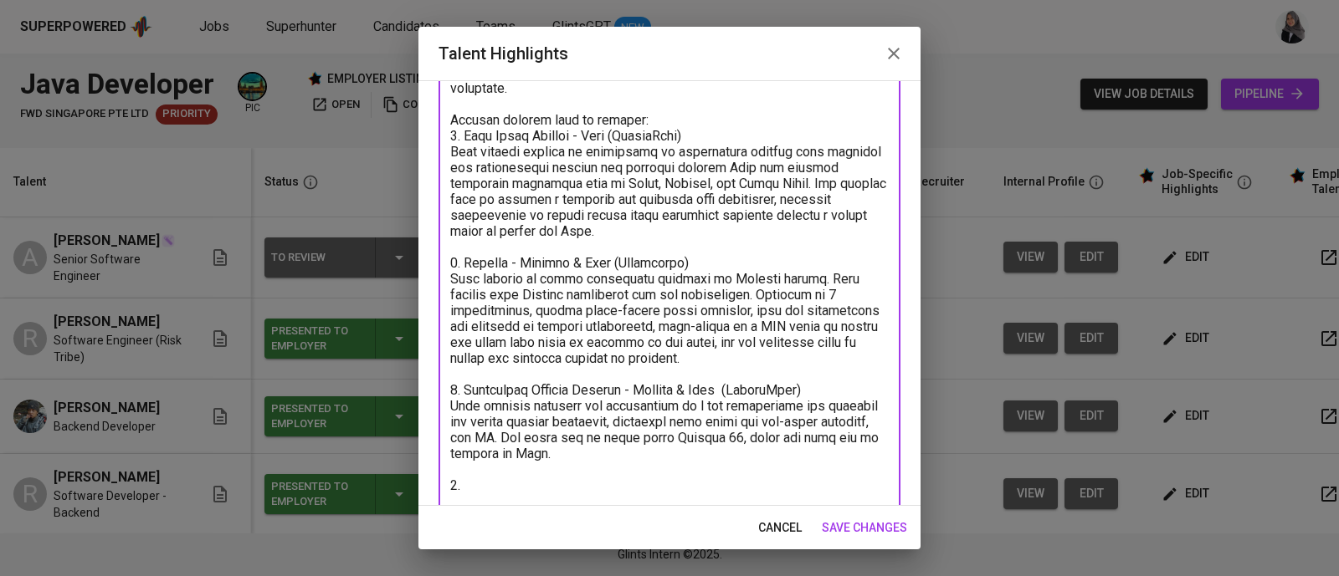
click at [705, 341] on textarea at bounding box center [669, 247] width 438 height 525
click at [511, 476] on textarea at bounding box center [669, 247] width 438 height 525
paste textarea "MyXL Ultimate - Java (SpringBoot) & Go"
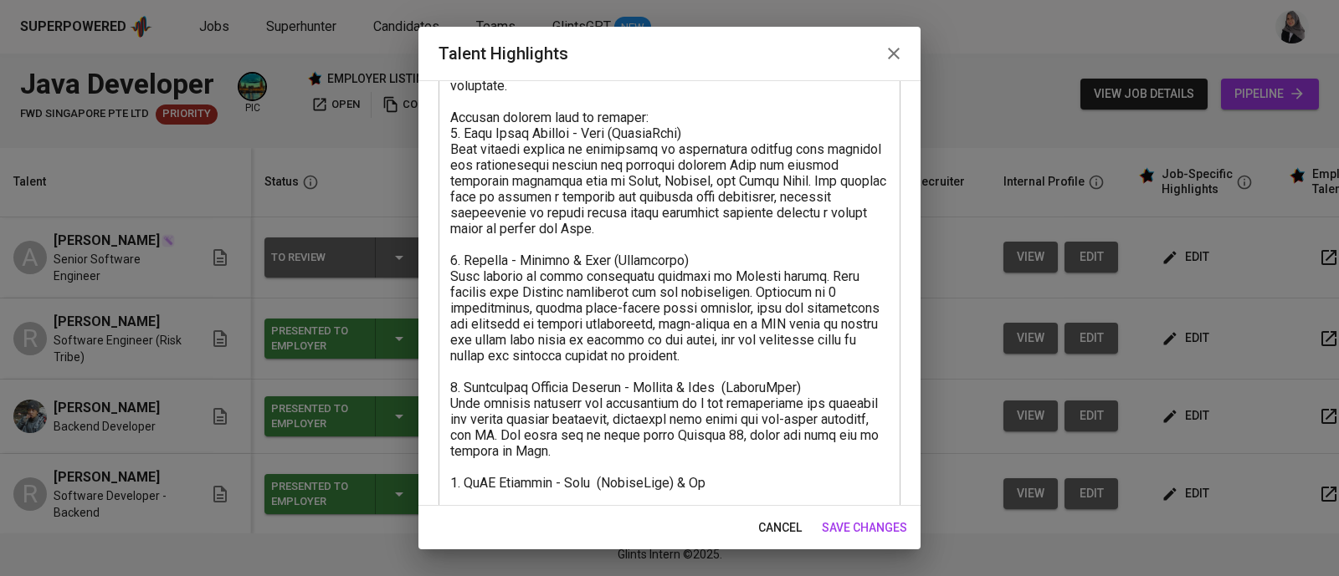
click at [807, 366] on textarea at bounding box center [669, 252] width 438 height 540
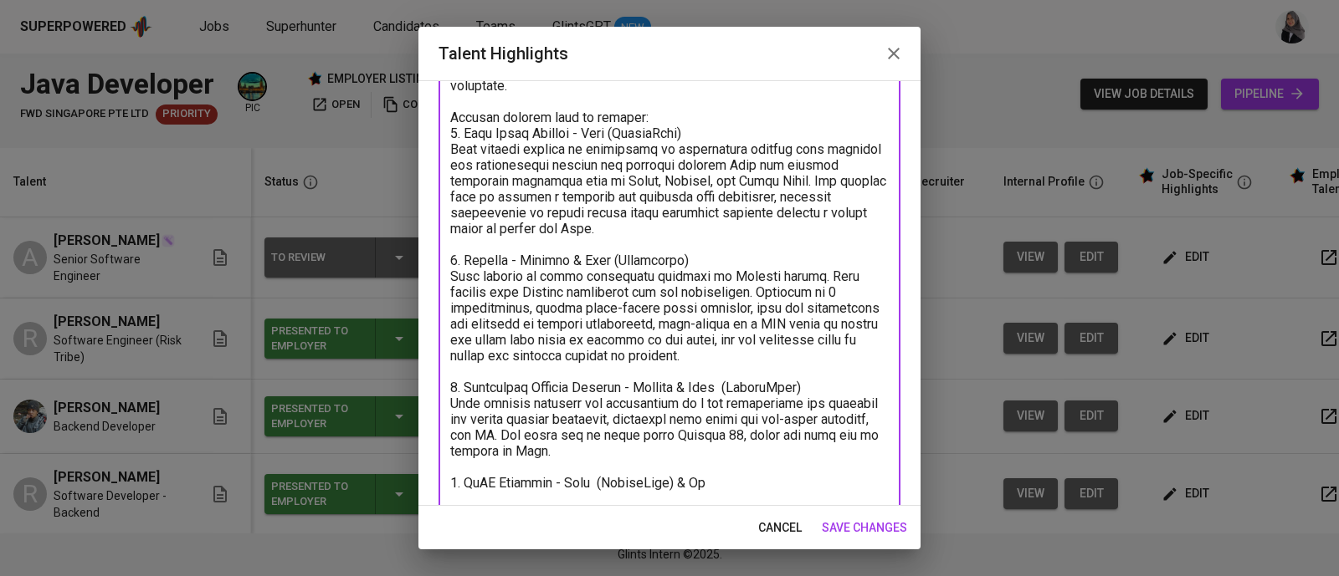
click at [511, 496] on textarea at bounding box center [669, 252] width 438 height 540
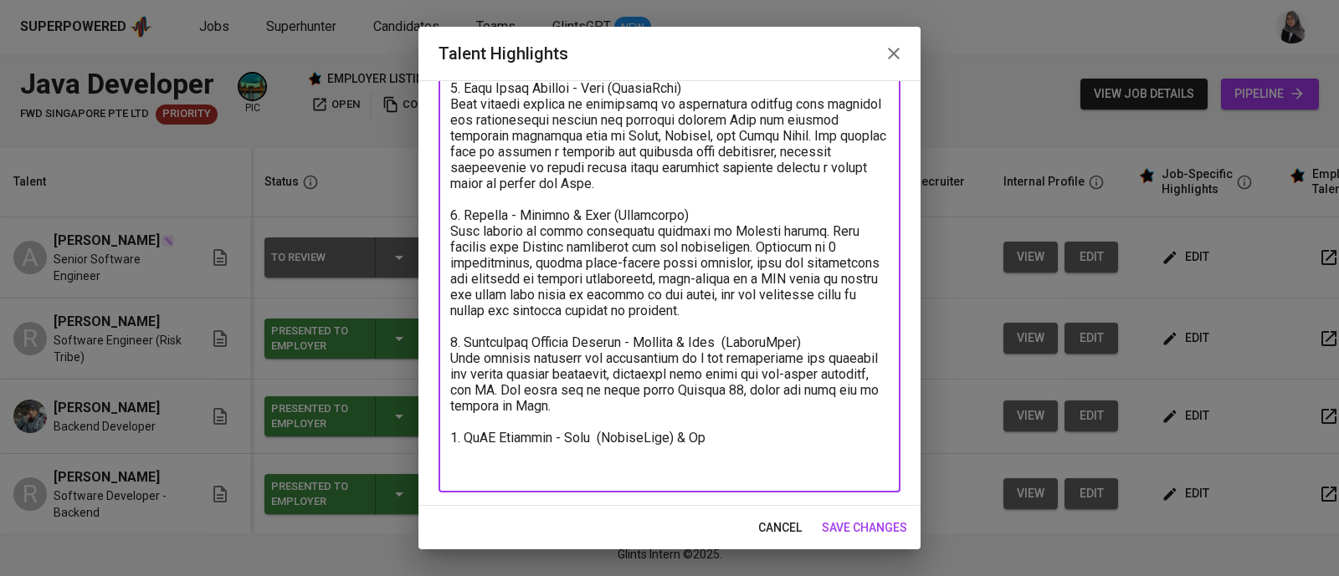
paste textarea "This project focuses on enhancing customer experience through the development o…"
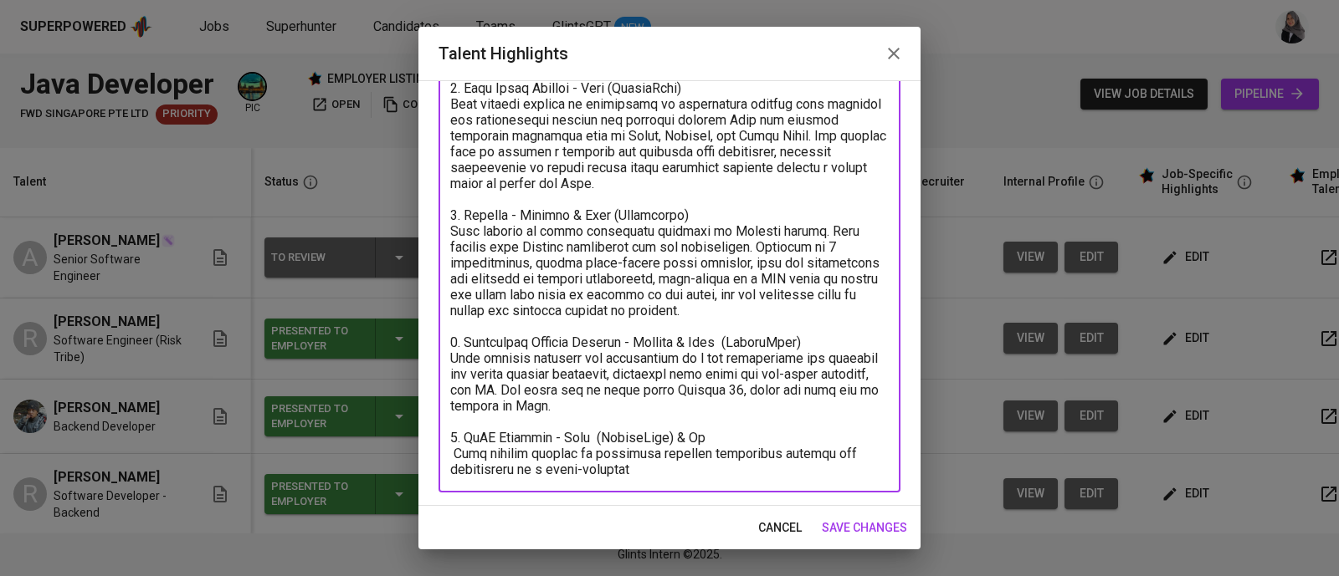
scroll to position [305, 0]
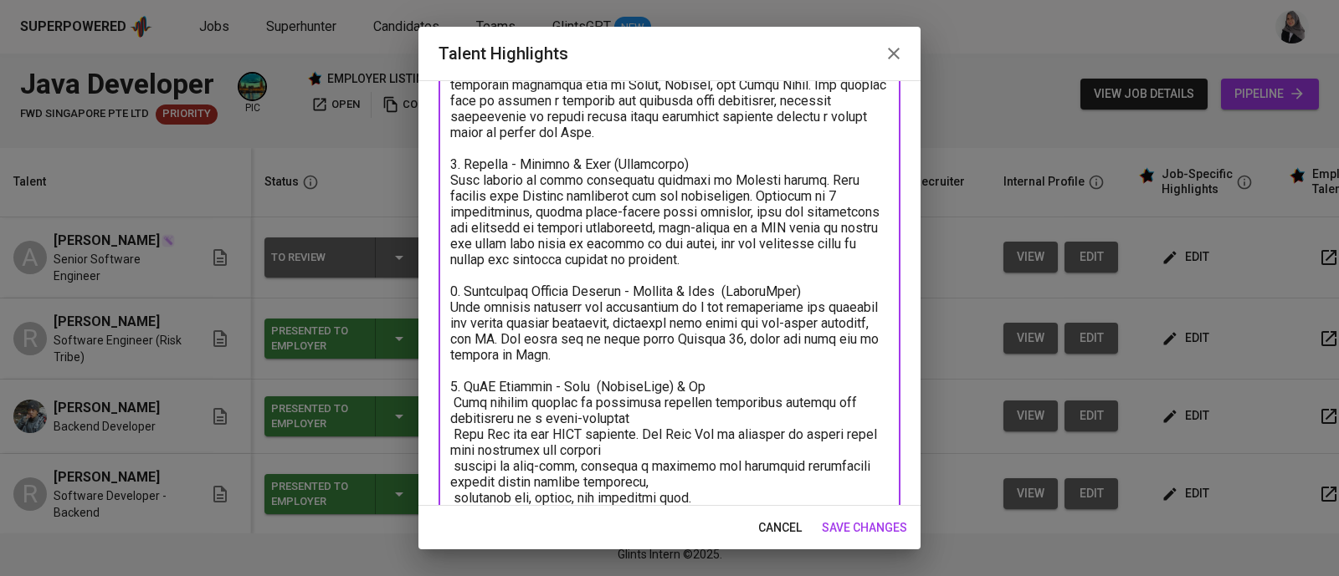
click at [725, 417] on textarea at bounding box center [669, 204] width 438 height 636
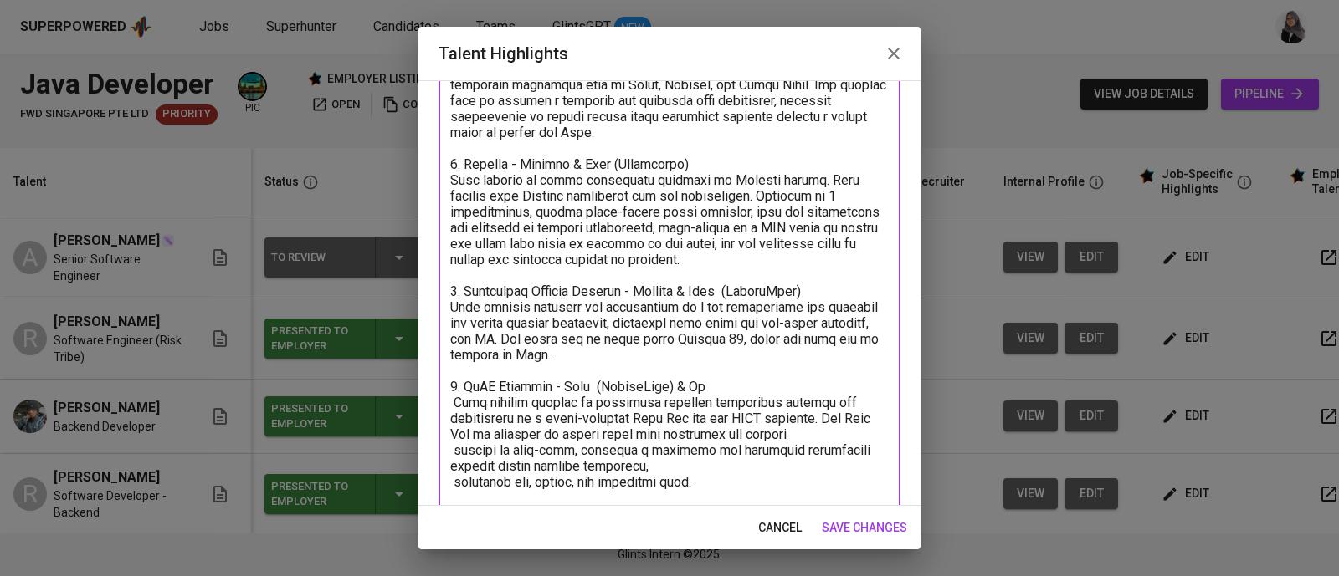
click at [842, 433] on textarea at bounding box center [669, 196] width 438 height 620
click at [726, 461] on textarea at bounding box center [669, 196] width 438 height 620
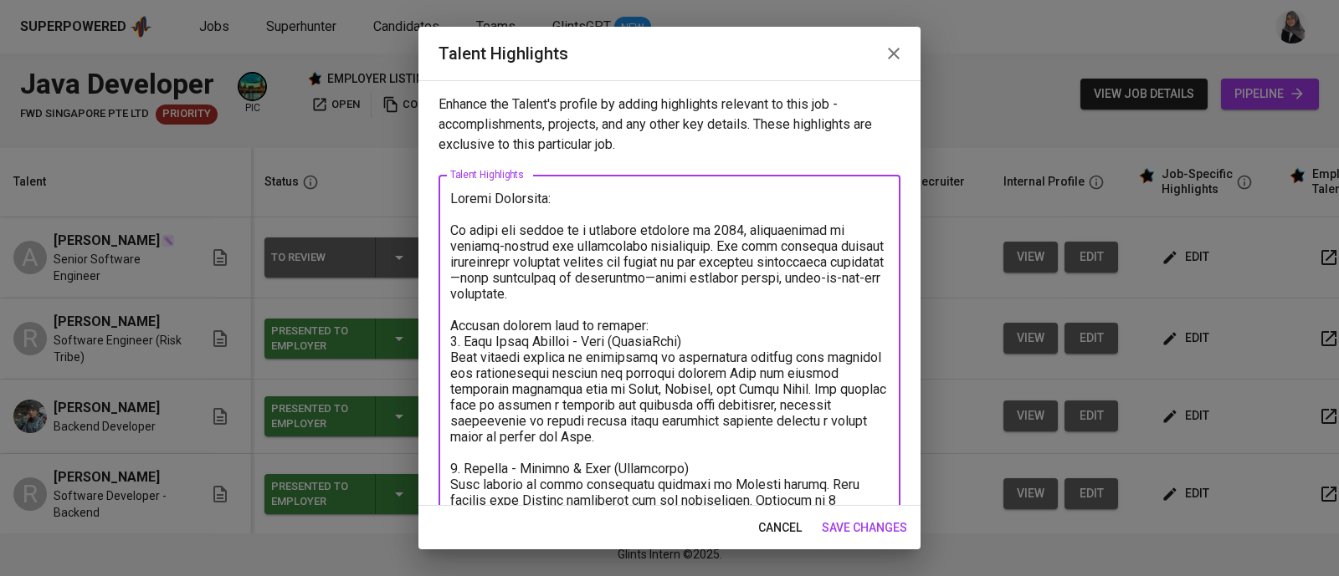
scroll to position [318, 0]
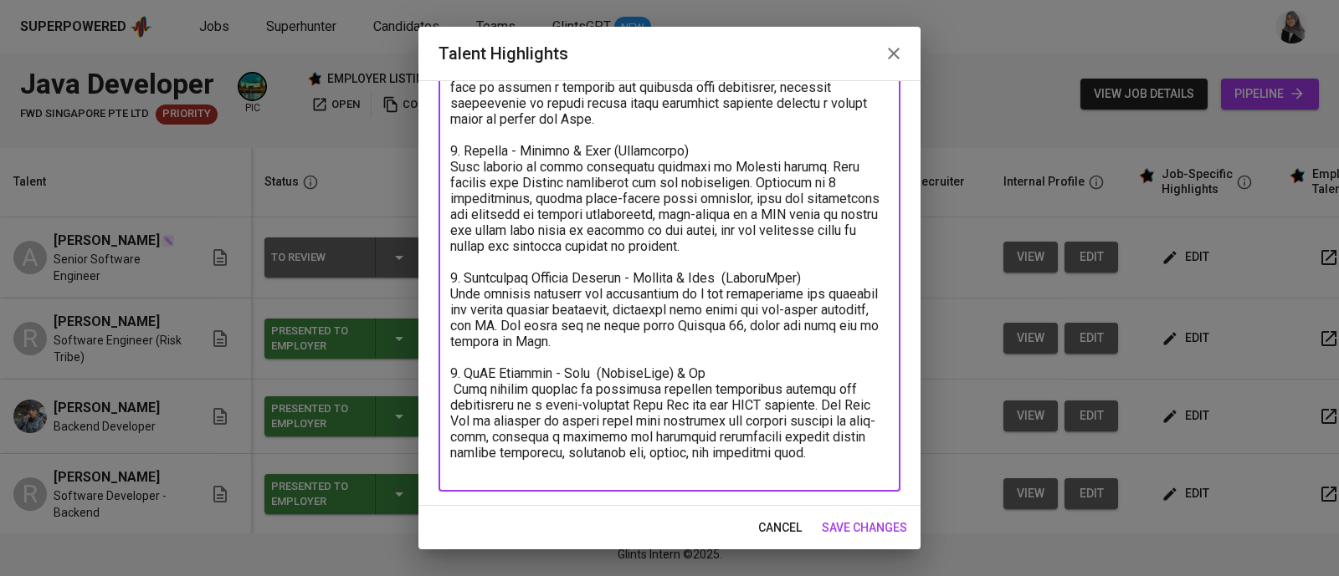
type textarea "Career Highlight: He began his career as a software engineer in 2019, specializ…"
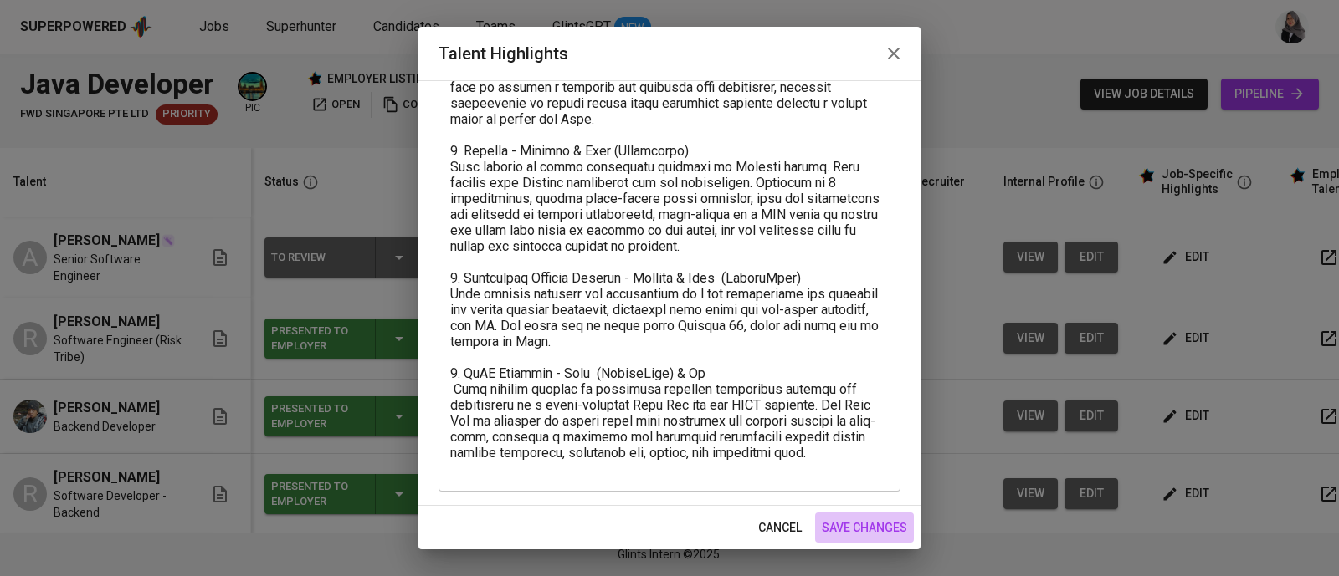
click at [887, 520] on span "save changes" at bounding box center [864, 528] width 85 height 21
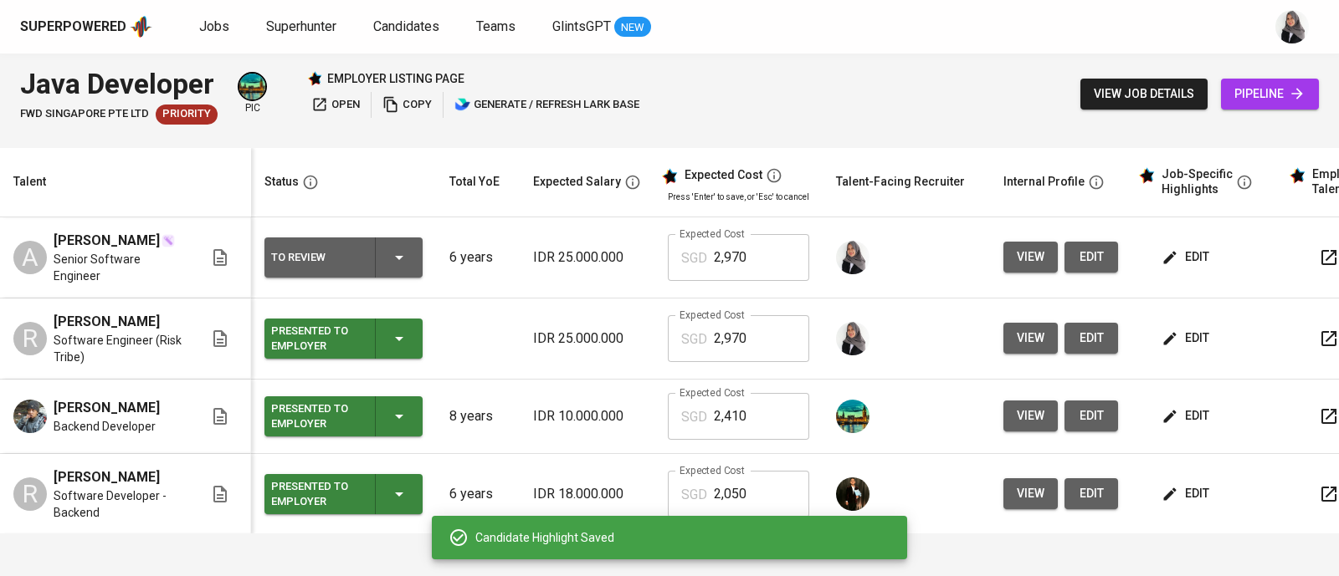
click at [924, 86] on div "Java Developer FWD Singapore Pte Ltd Priority pic employer listing page open co…" at bounding box center [669, 94] width 1339 height 81
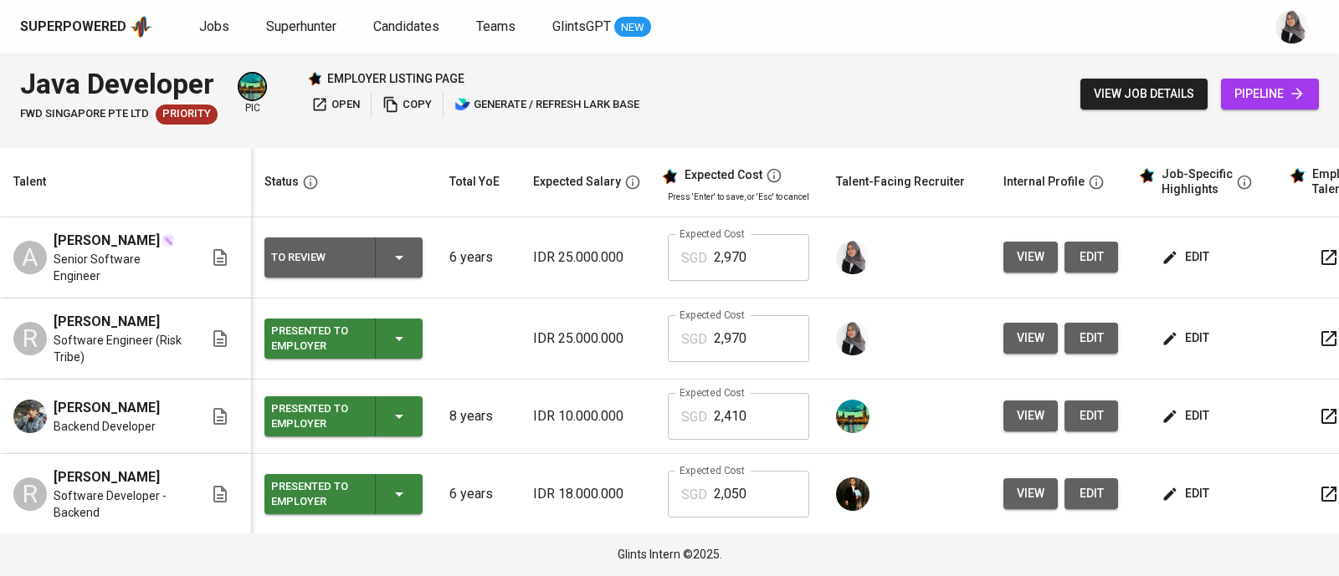
click at [1178, 339] on span "edit" at bounding box center [1187, 338] width 44 height 21
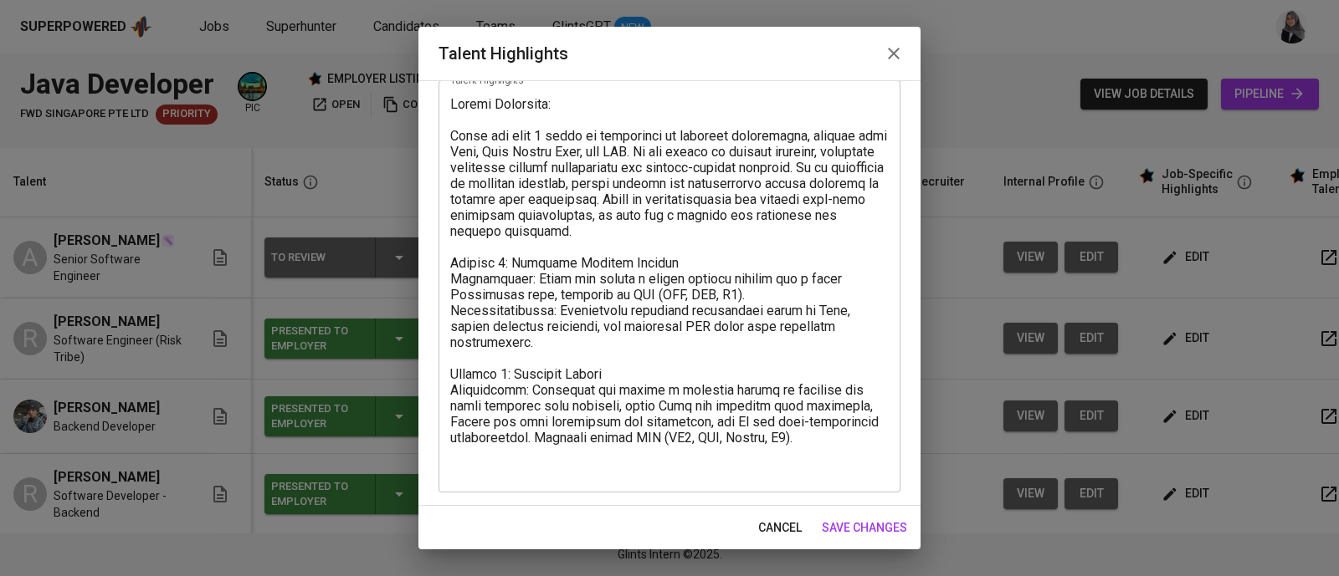
scroll to position [0, 0]
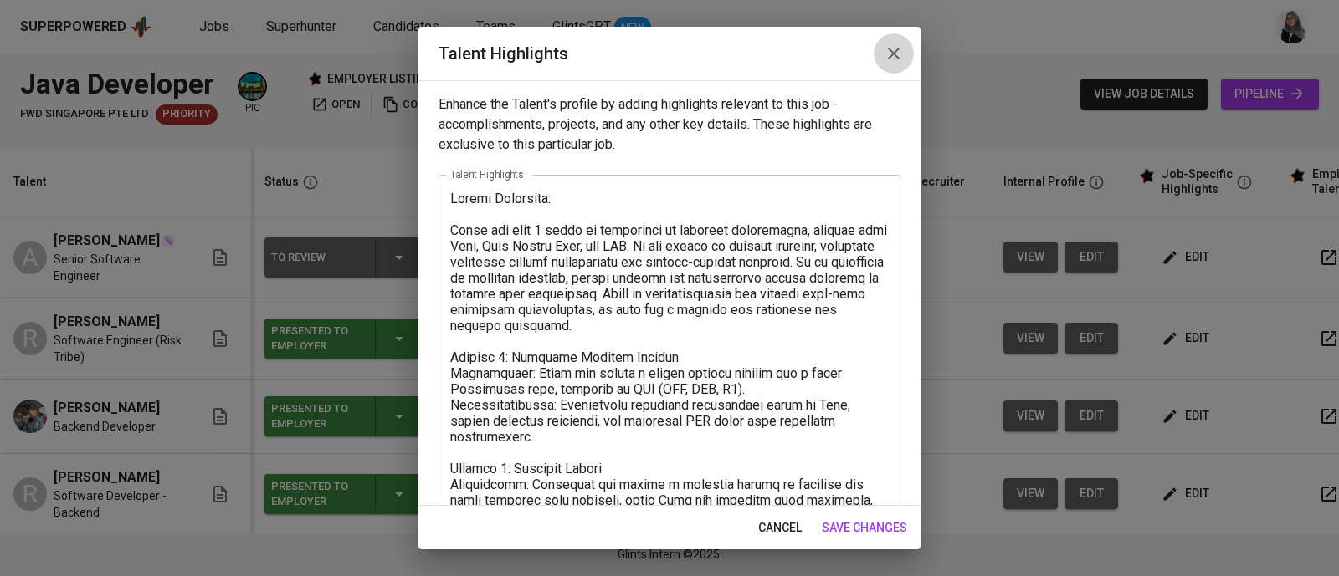
click at [888, 66] on button "button" at bounding box center [893, 53] width 40 height 40
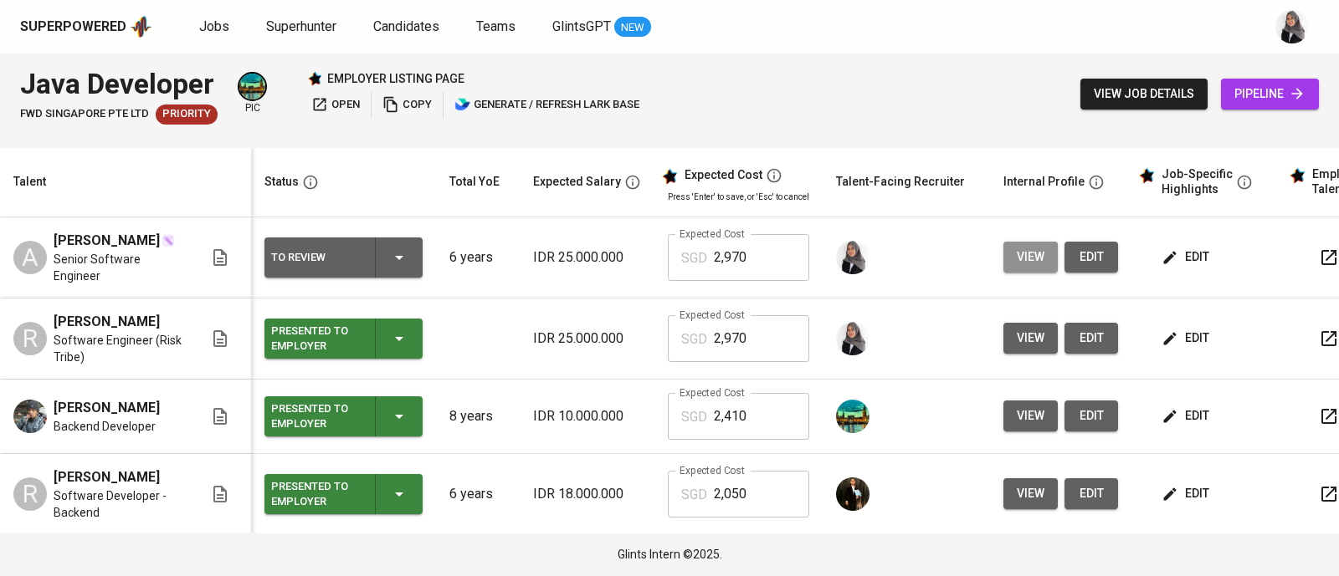
click at [1020, 255] on span "view" at bounding box center [1031, 257] width 28 height 21
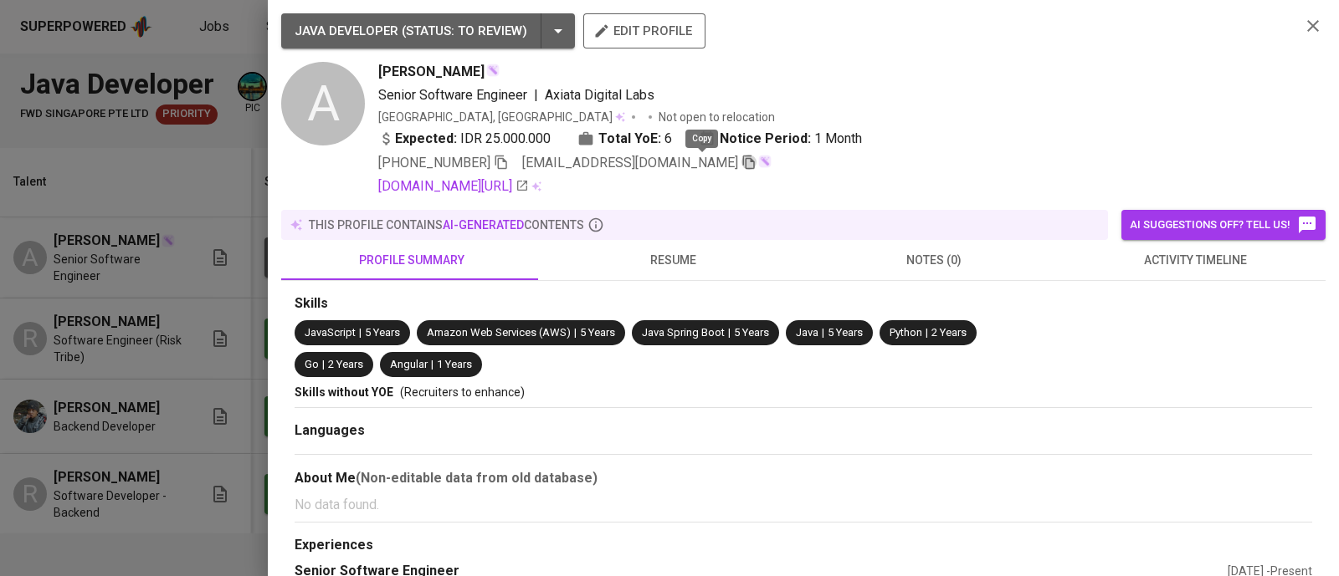
click at [741, 160] on icon "button" at bounding box center [748, 162] width 15 height 15
click at [1307, 23] on icon "button" at bounding box center [1313, 26] width 12 height 12
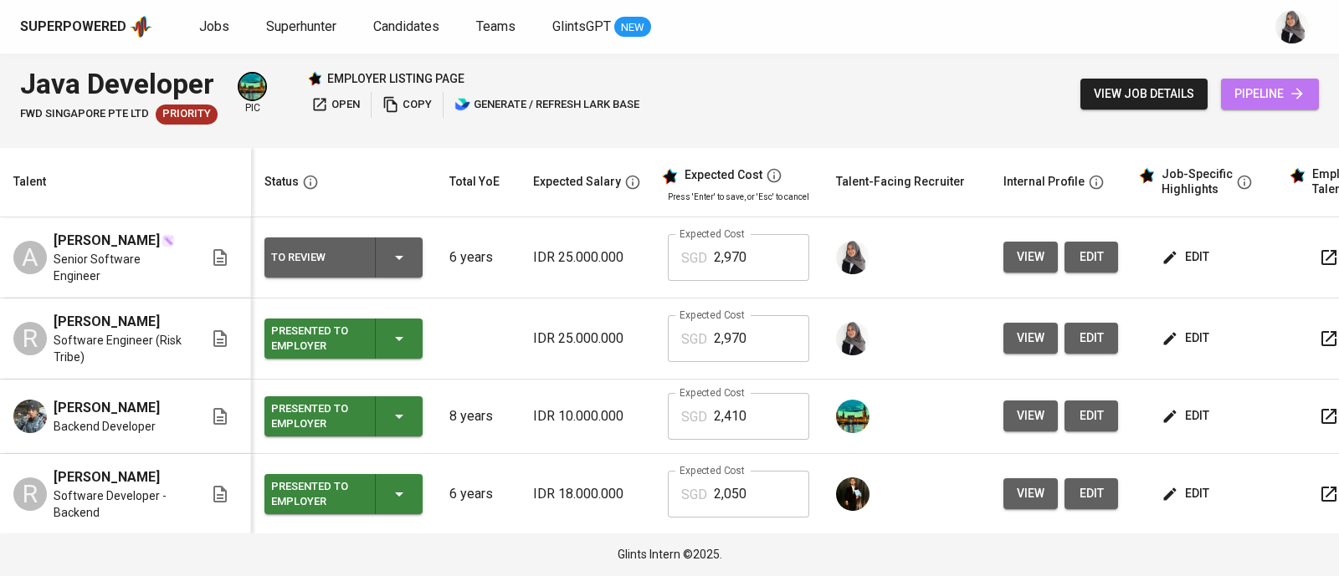
click at [1268, 101] on span "pipeline" at bounding box center [1269, 94] width 71 height 21
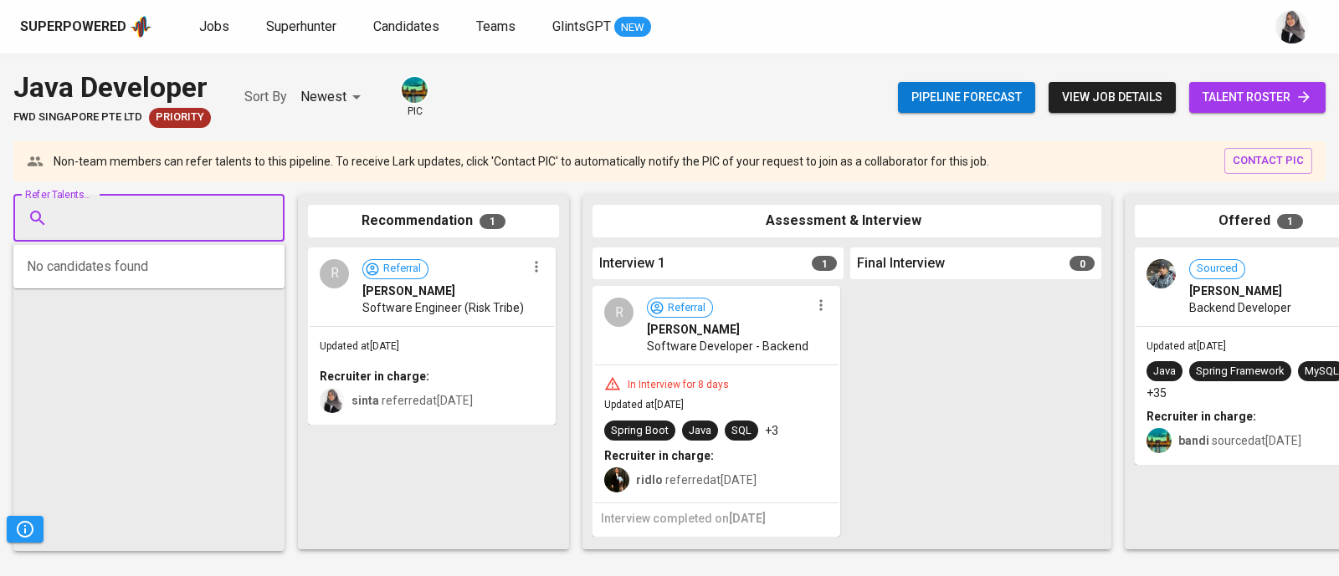
click at [167, 212] on input "Refer Talents..." at bounding box center [142, 218] width 176 height 32
paste input "[EMAIL_ADDRESS][DOMAIN_NAME]"
type input "[EMAIL_ADDRESS][DOMAIN_NAME]"
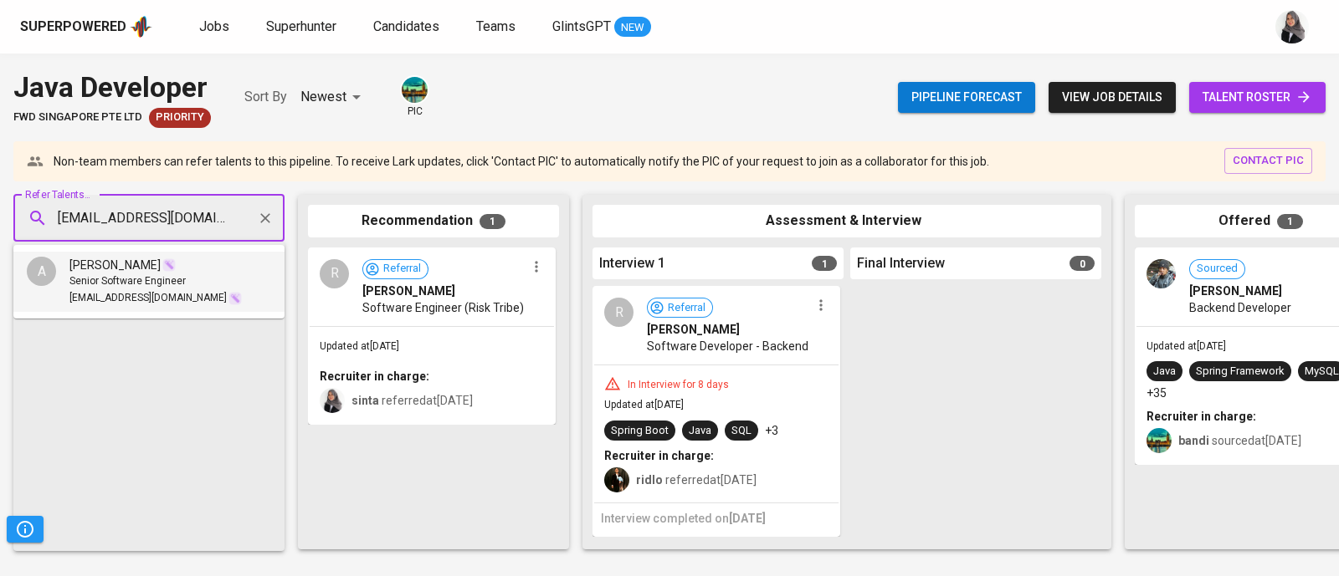
click at [141, 289] on span "Senior Software Engineer" at bounding box center [127, 282] width 116 height 17
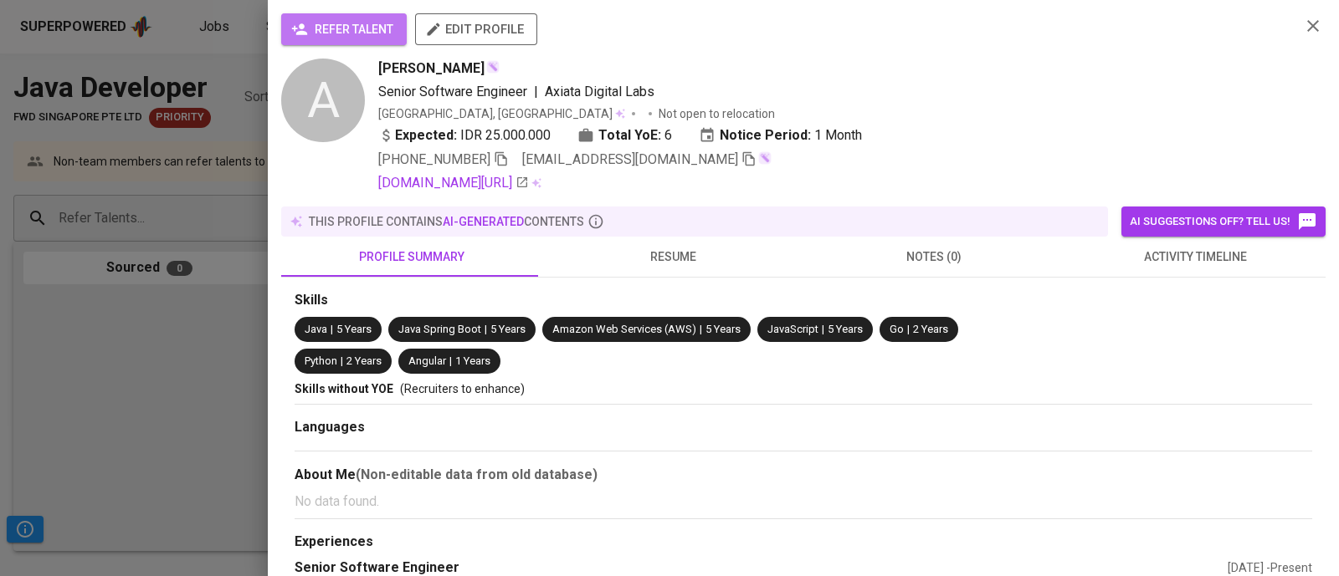
click at [319, 35] on span "refer talent" at bounding box center [343, 29] width 99 height 21
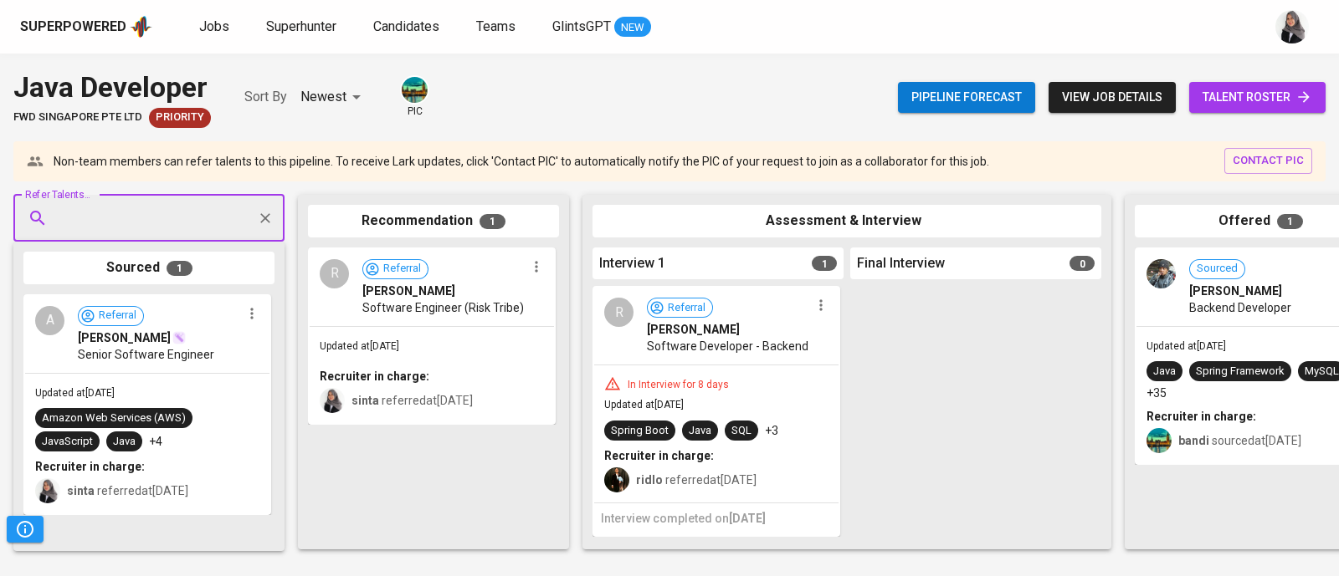
click at [1001, 320] on div at bounding box center [975, 413] width 251 height 254
